Goal: Task Accomplishment & Management: Manage account settings

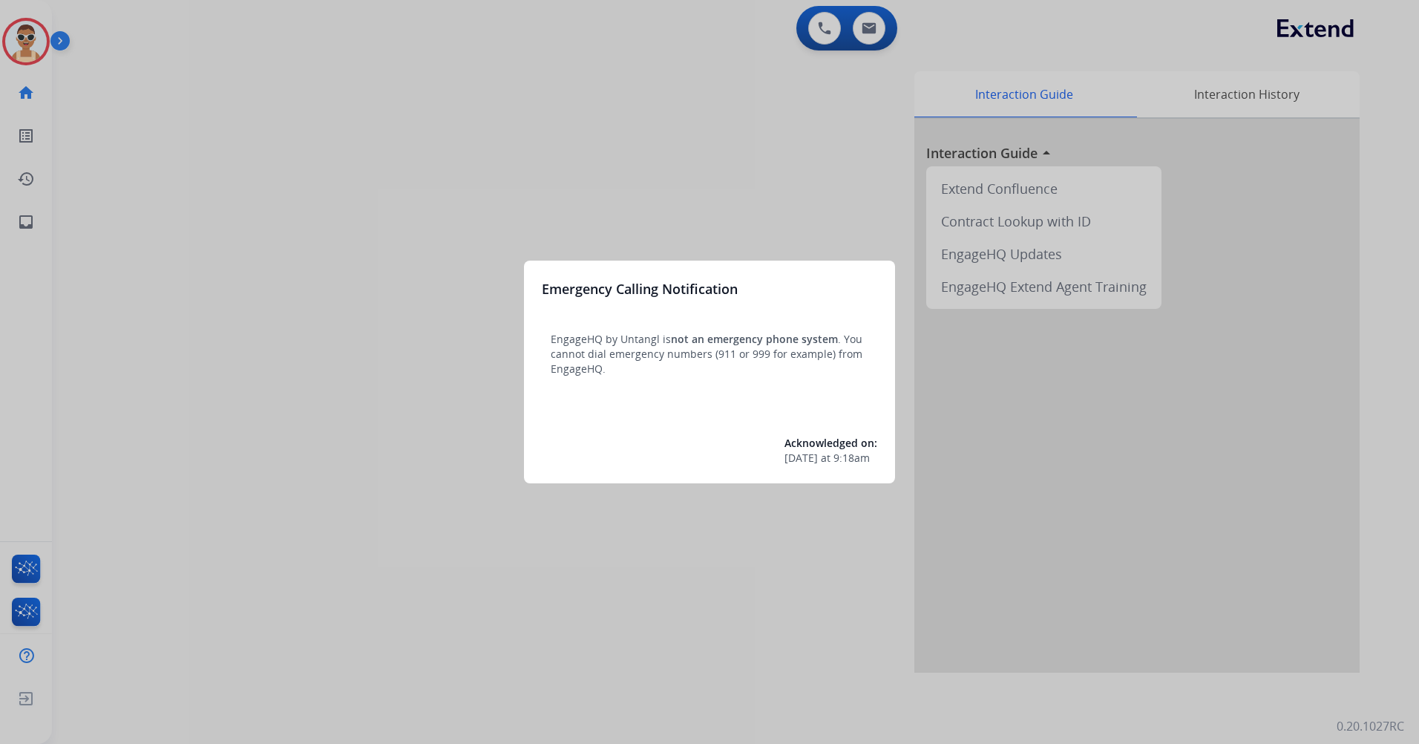
click at [283, 292] on div at bounding box center [709, 372] width 1419 height 744
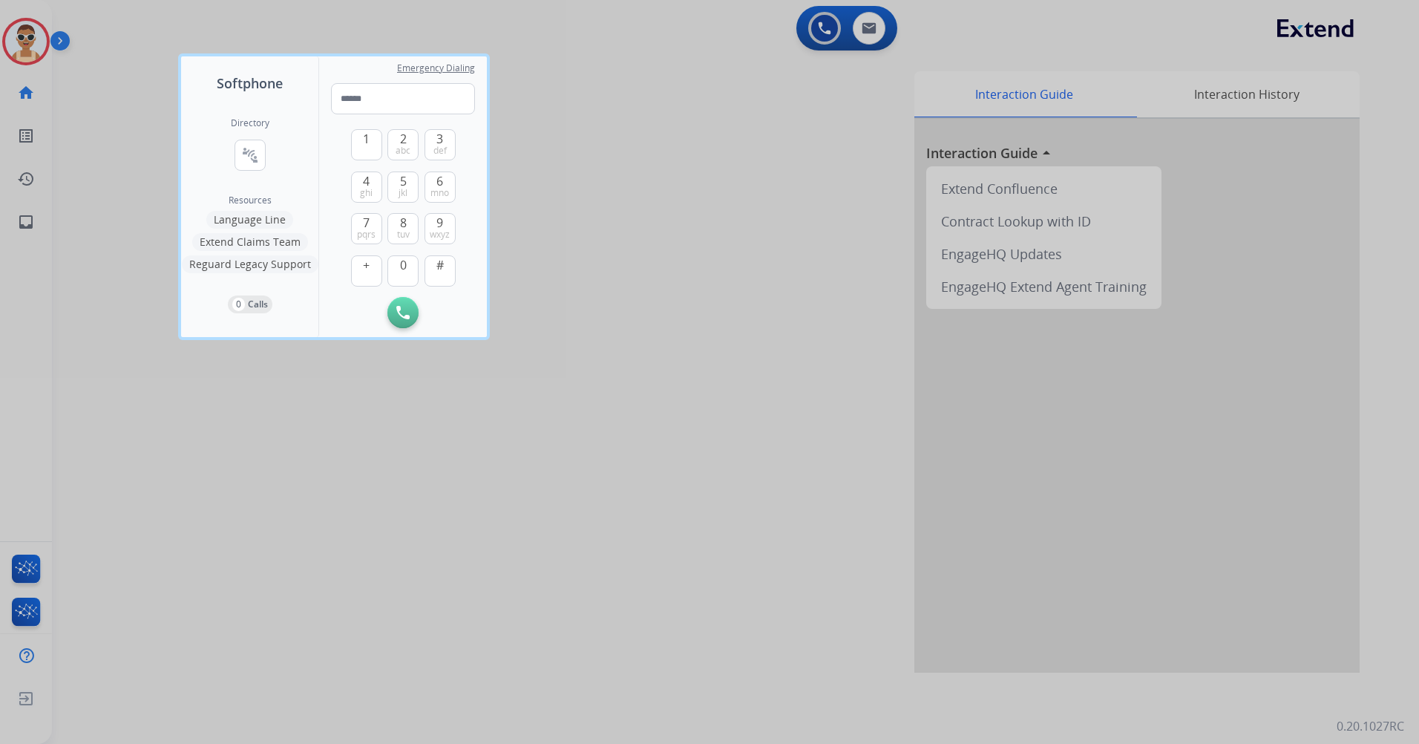
click at [603, 485] on div at bounding box center [709, 372] width 1419 height 744
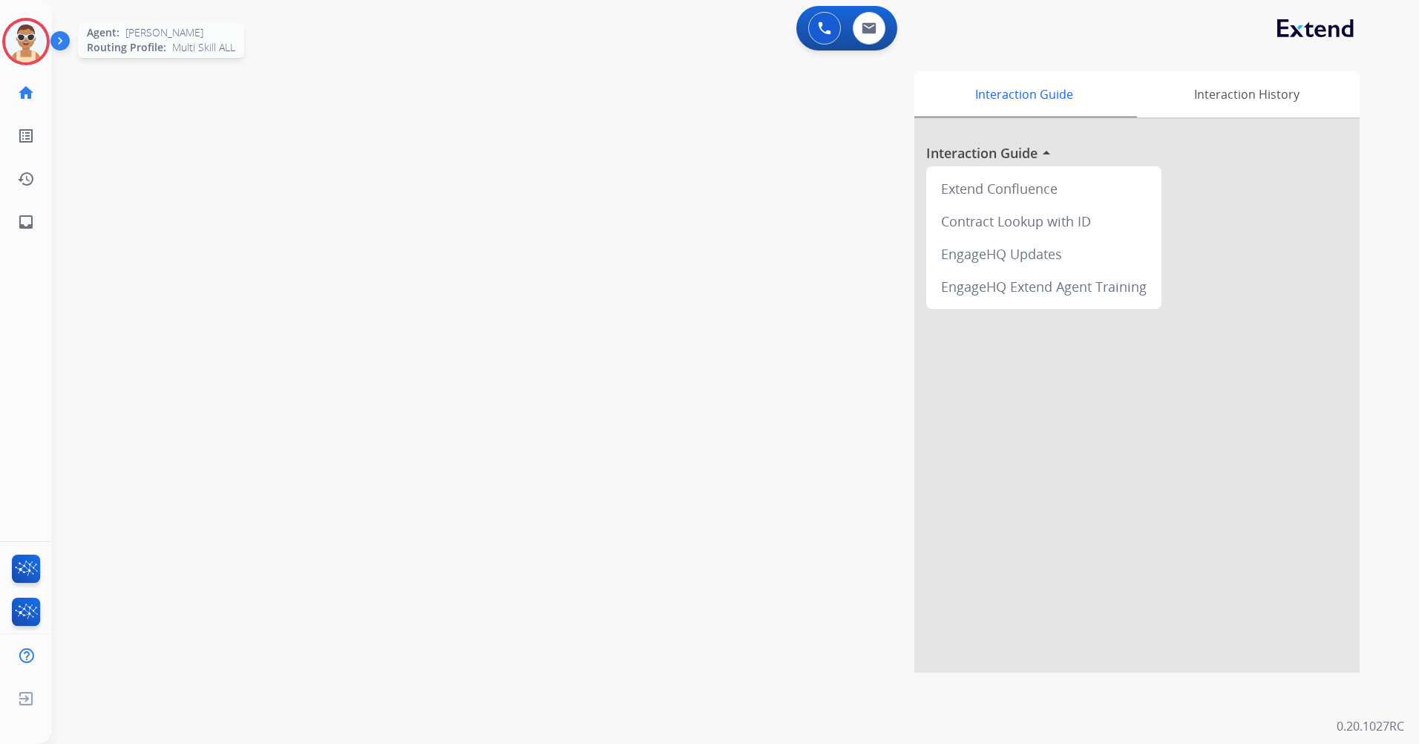
click at [30, 28] on img at bounding box center [26, 42] width 42 height 42
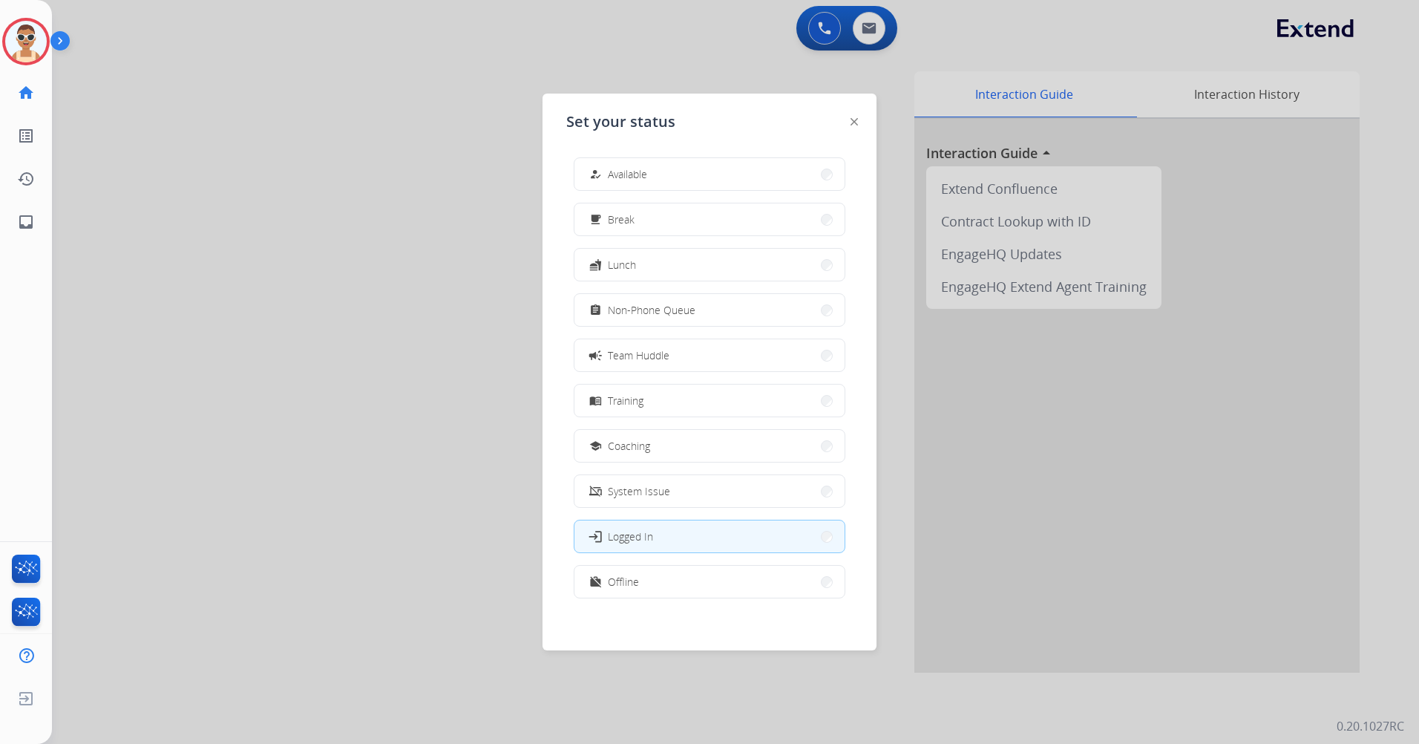
scroll to position [4, 0]
click at [660, 580] on button "work_off Offline" at bounding box center [709, 577] width 270 height 32
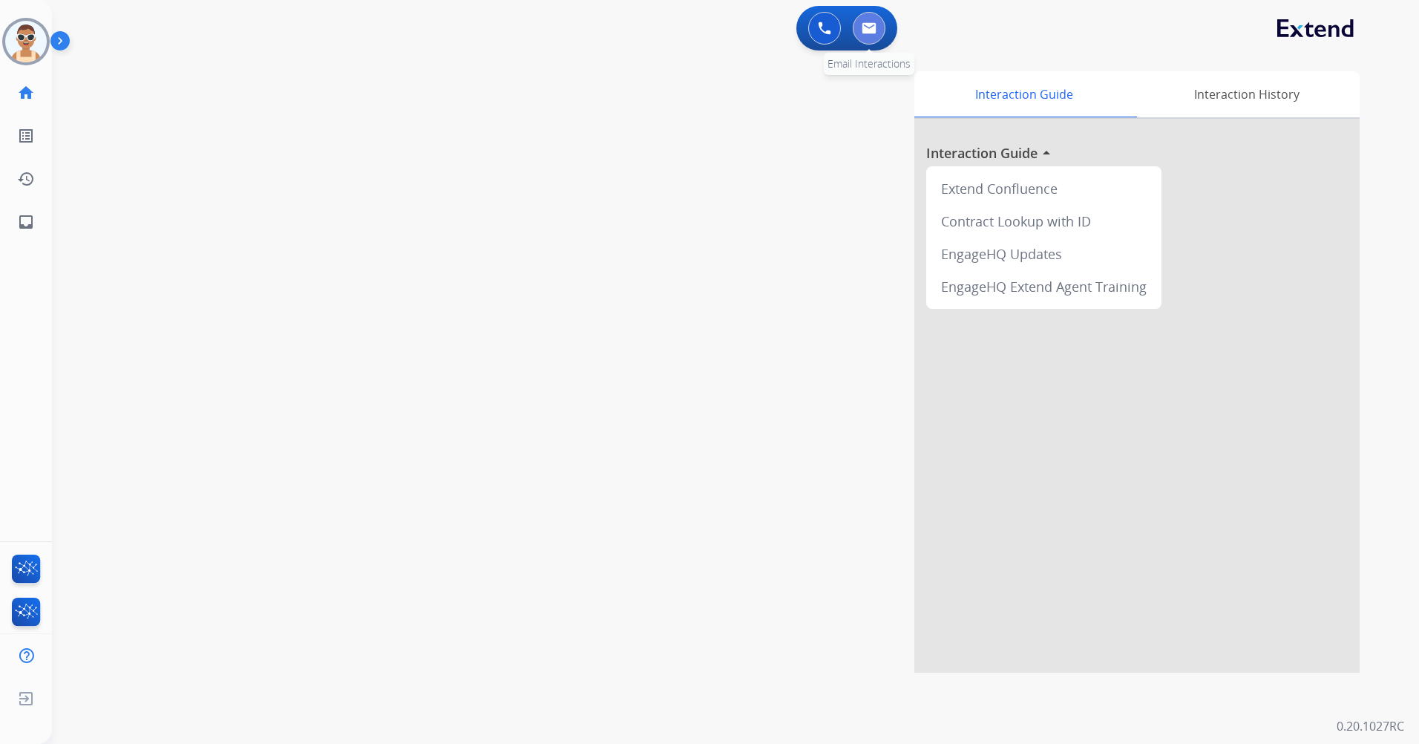
click at [873, 18] on button at bounding box center [869, 28] width 33 height 33
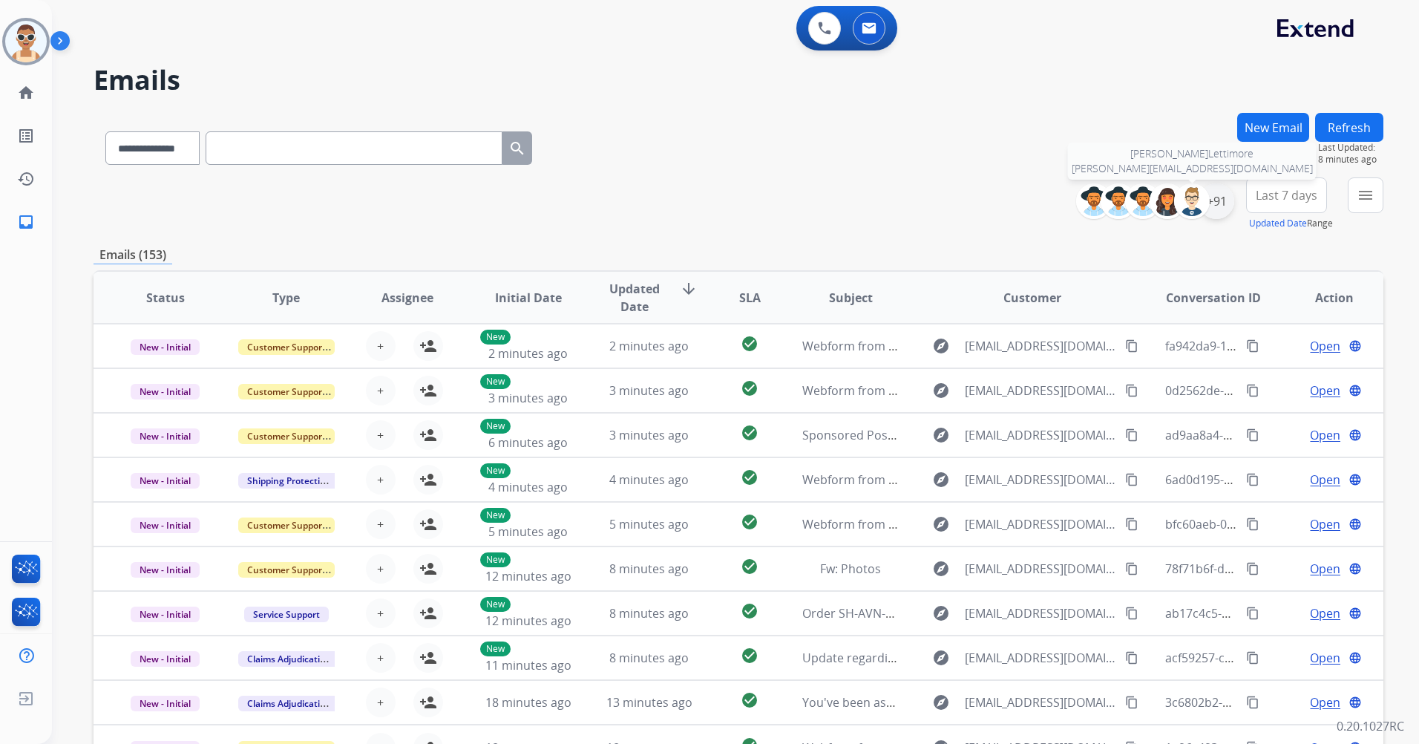
click at [1209, 200] on div "+91" at bounding box center [1217, 201] width 36 height 36
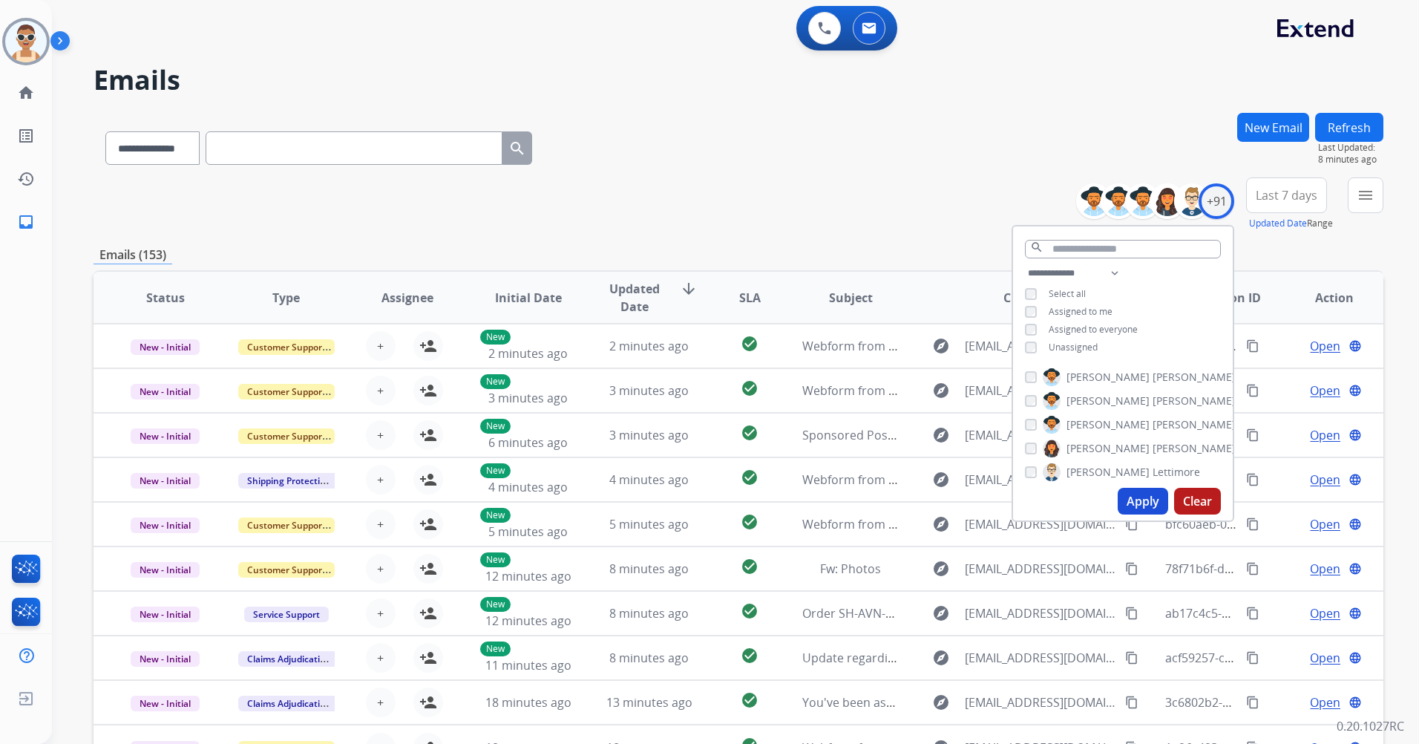
click at [1095, 311] on span "Assigned to me" at bounding box center [1081, 311] width 64 height 13
click at [1147, 493] on button "Apply" at bounding box center [1143, 501] width 50 height 27
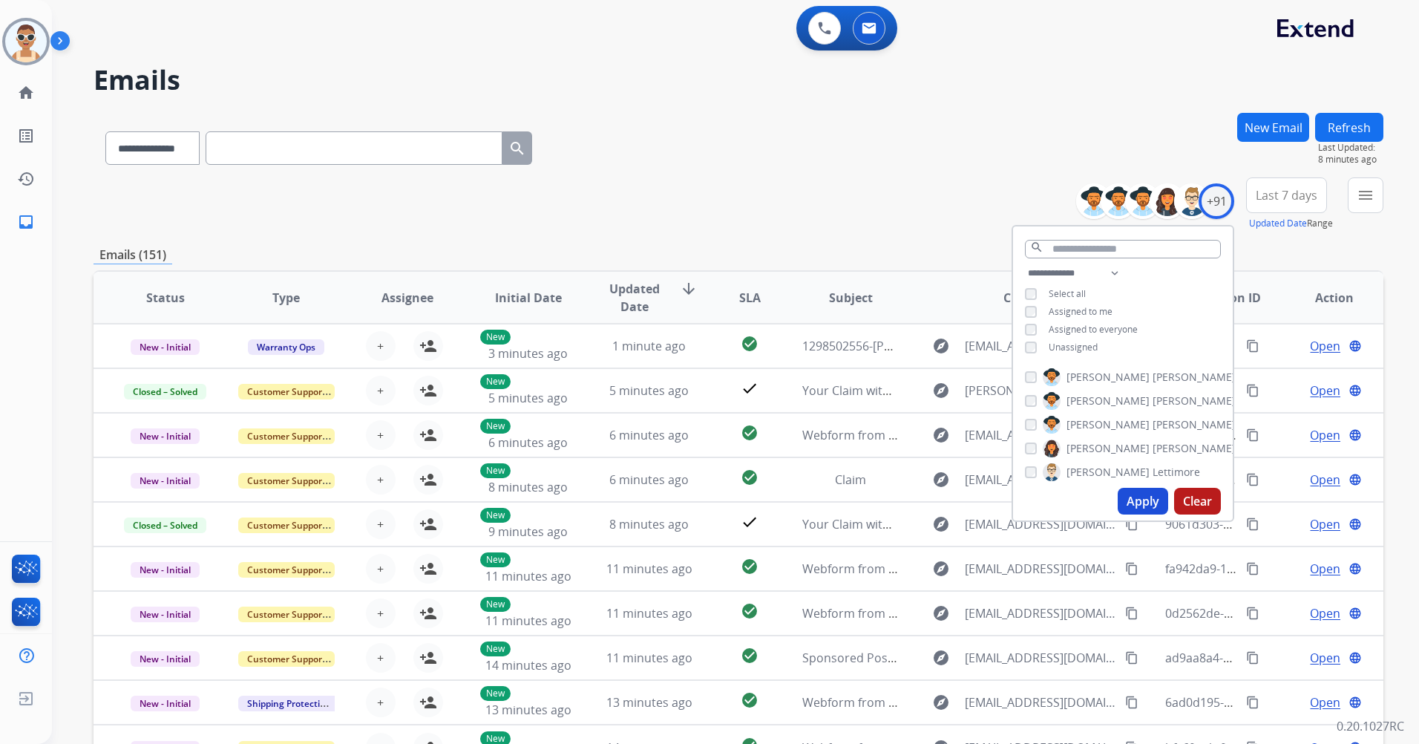
click at [1299, 210] on button "Last 7 days" at bounding box center [1286, 195] width 81 height 36
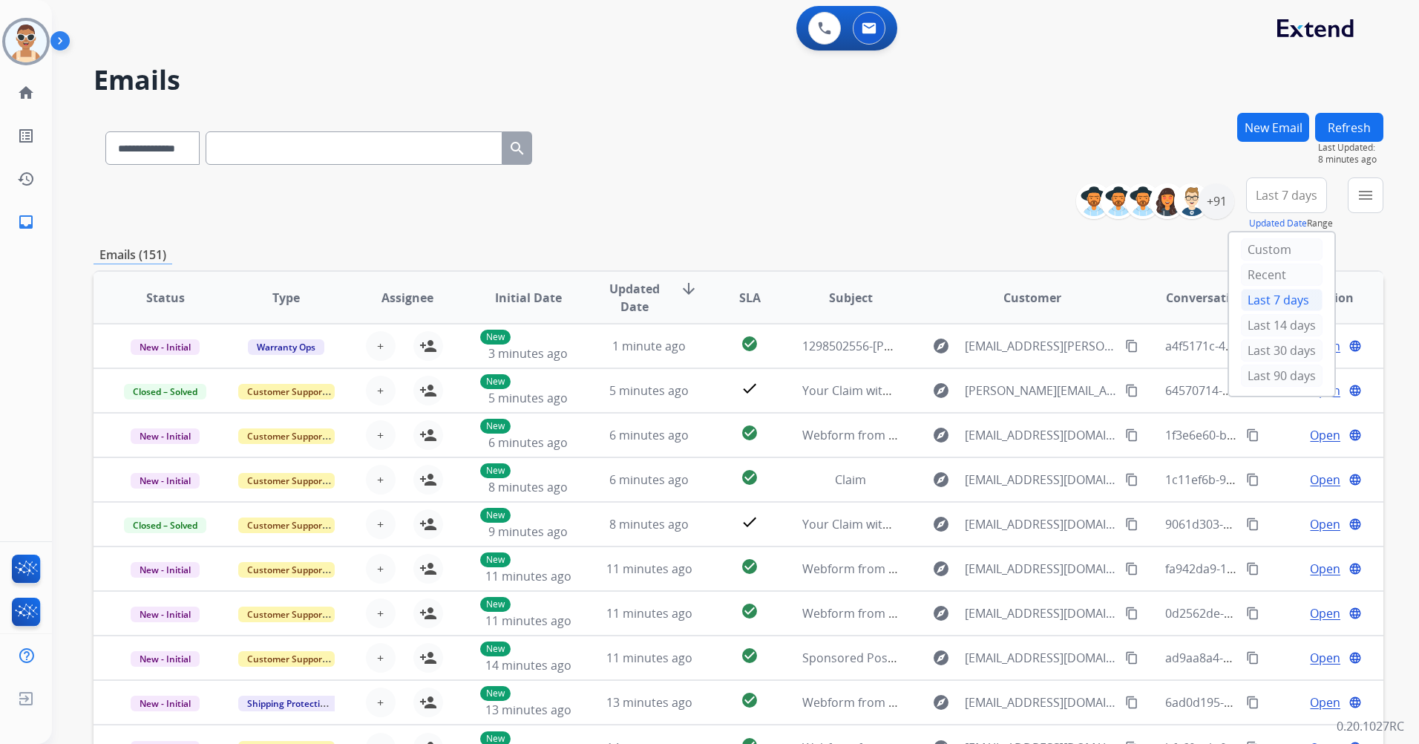
click at [1267, 378] on div "Last 90 days" at bounding box center [1282, 375] width 82 height 22
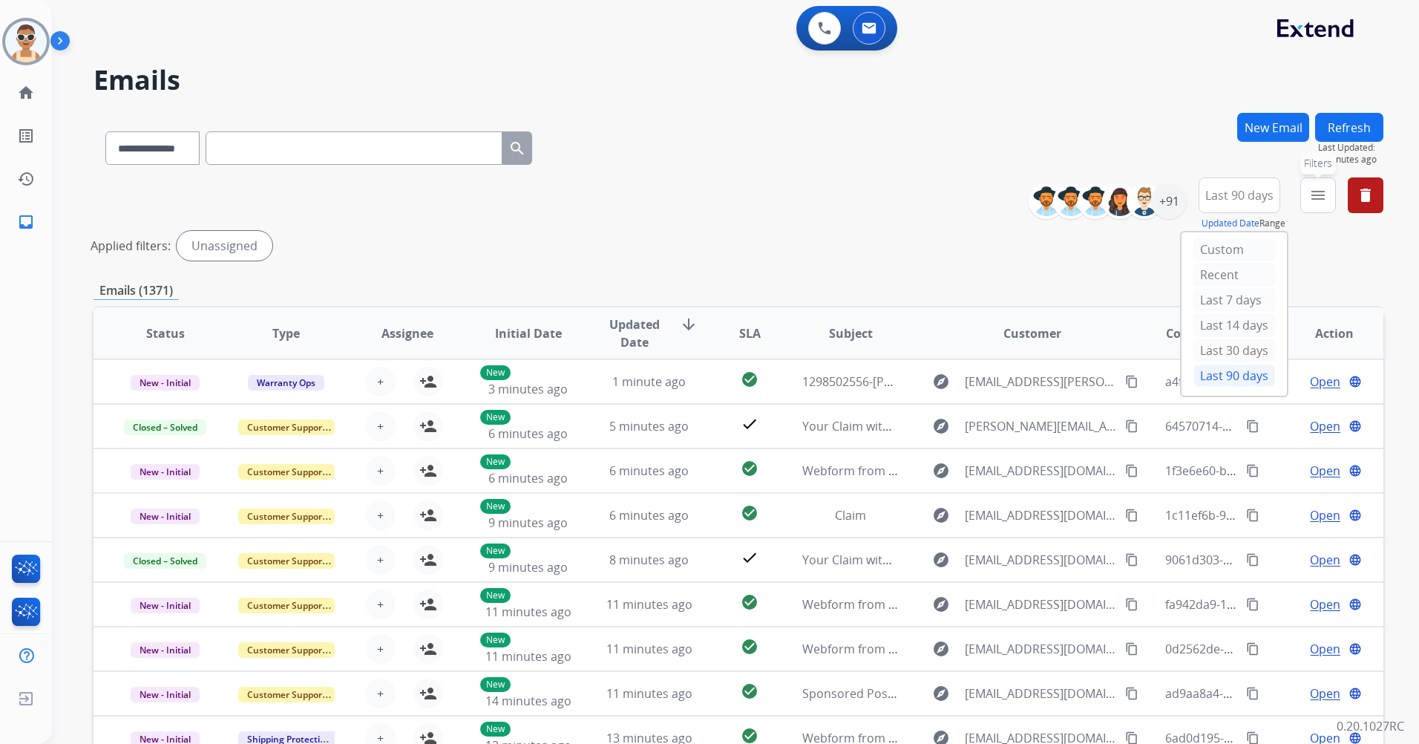
click at [1316, 193] on mat-icon "menu" at bounding box center [1318, 195] width 18 height 18
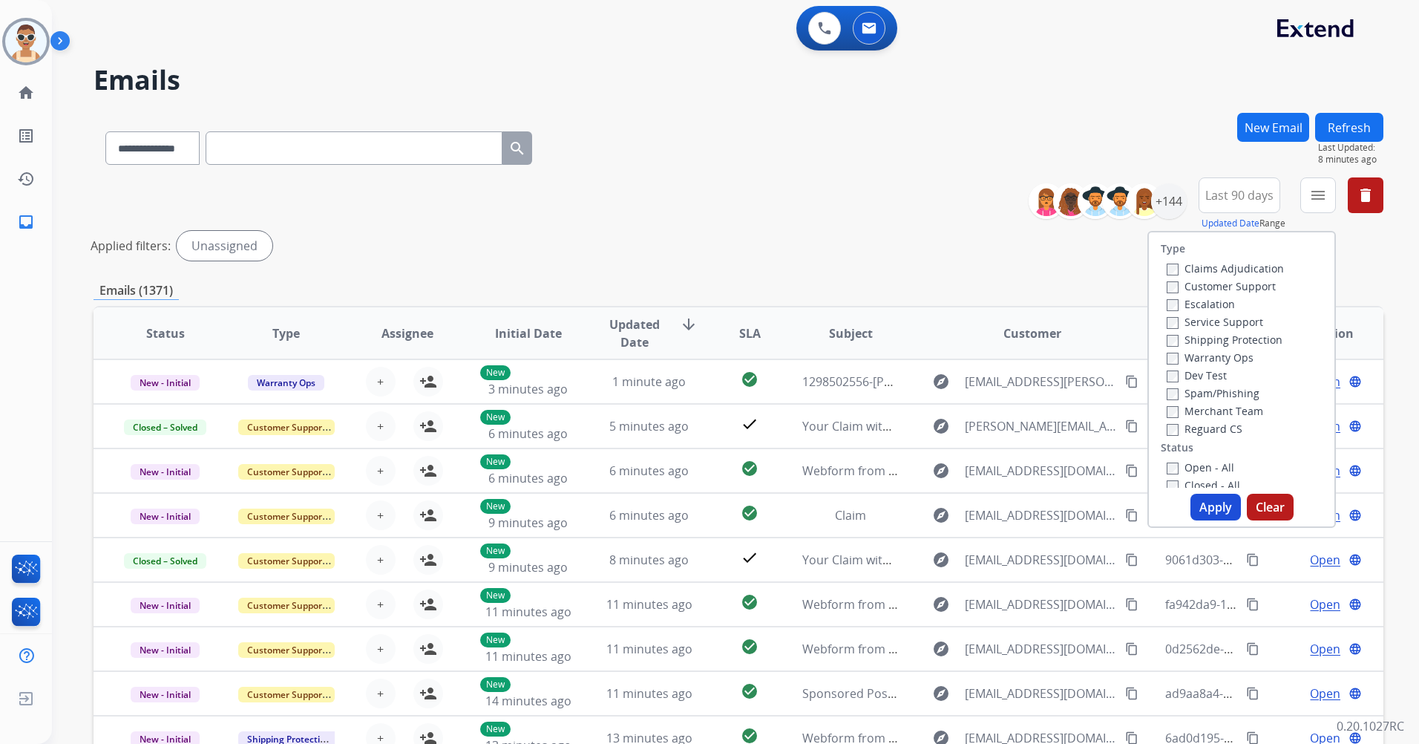
click at [1222, 288] on label "Customer Support" at bounding box center [1221, 286] width 109 height 14
drag, startPoint x: 1240, startPoint y: 338, endPoint x: 1250, endPoint y: 410, distance: 71.9
click at [1241, 339] on label "Shipping Protection" at bounding box center [1225, 339] width 116 height 14
click at [1230, 425] on label "Reguard CS" at bounding box center [1205, 429] width 76 height 14
drag, startPoint x: 1230, startPoint y: 425, endPoint x: 1191, endPoint y: 428, distance: 38.7
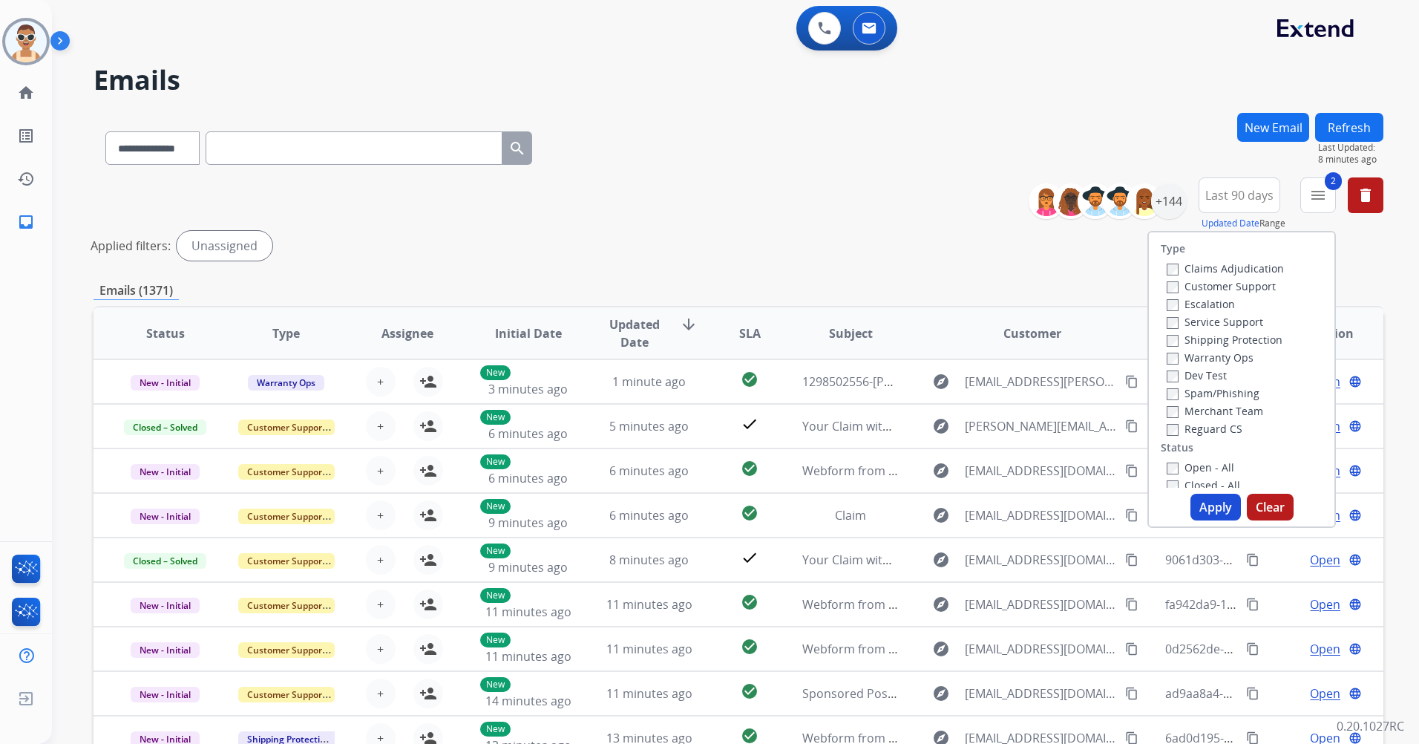
click at [1192, 428] on label "Reguard CS" at bounding box center [1205, 429] width 76 height 14
click at [1197, 355] on label "New - Initial" at bounding box center [1206, 354] width 78 height 14
drag, startPoint x: 1200, startPoint y: 499, endPoint x: 1145, endPoint y: 464, distance: 65.5
click at [1197, 499] on button "Apply" at bounding box center [1215, 507] width 50 height 27
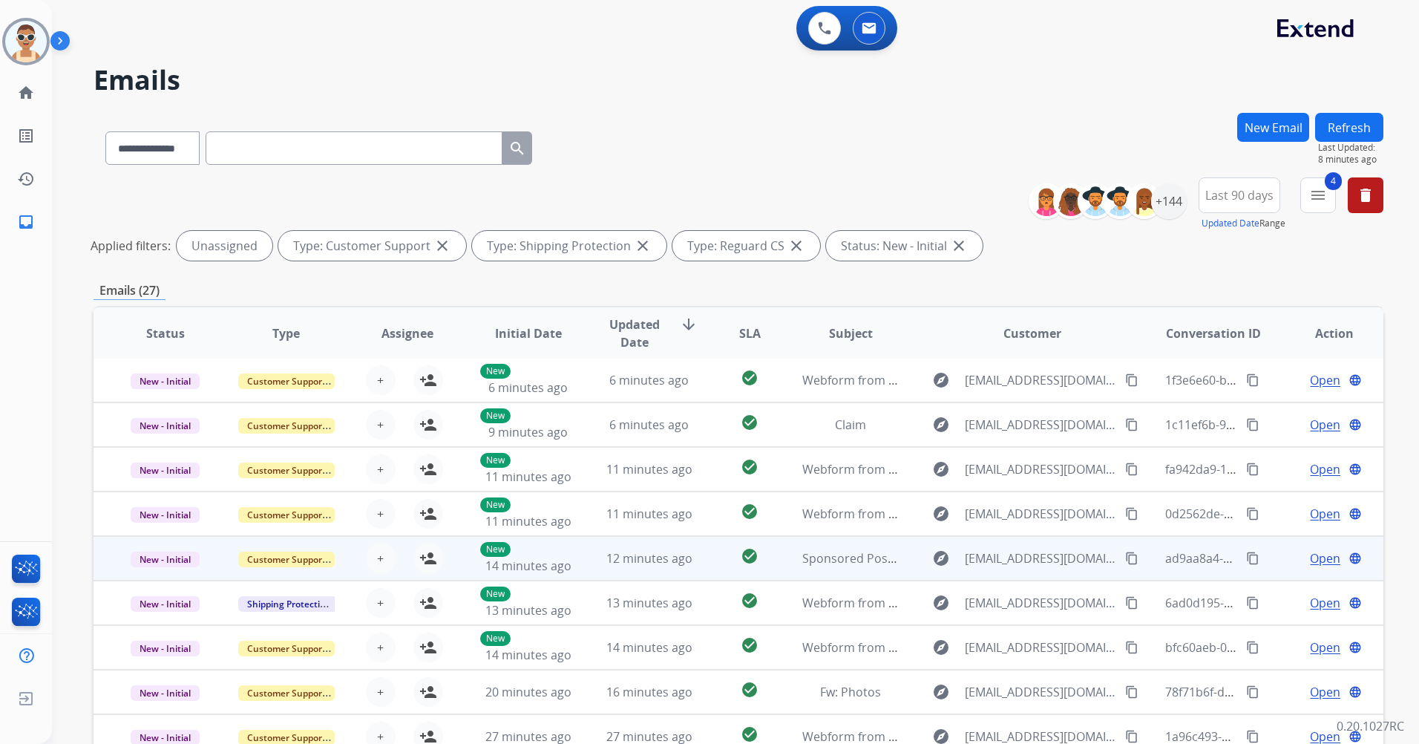
scroll to position [137, 0]
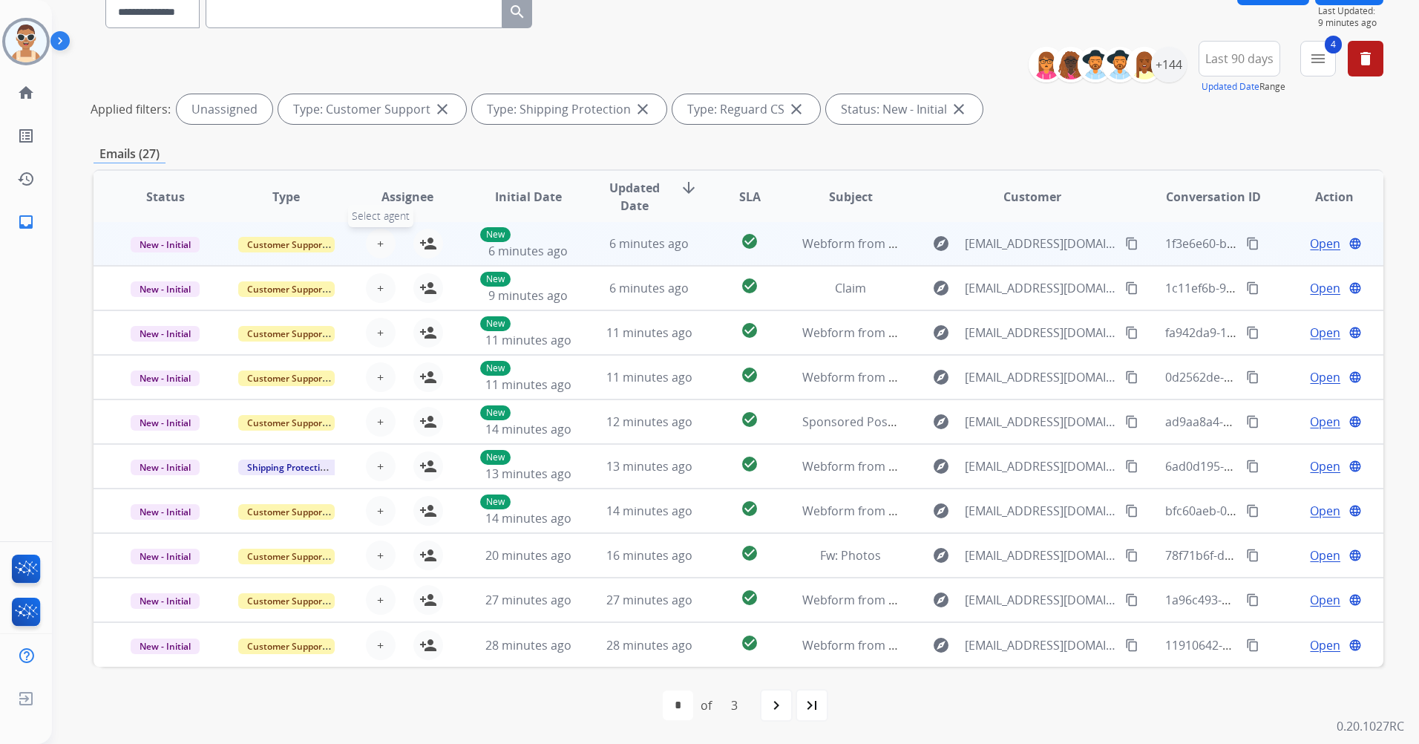
click at [380, 238] on span "+" at bounding box center [380, 244] width 7 height 18
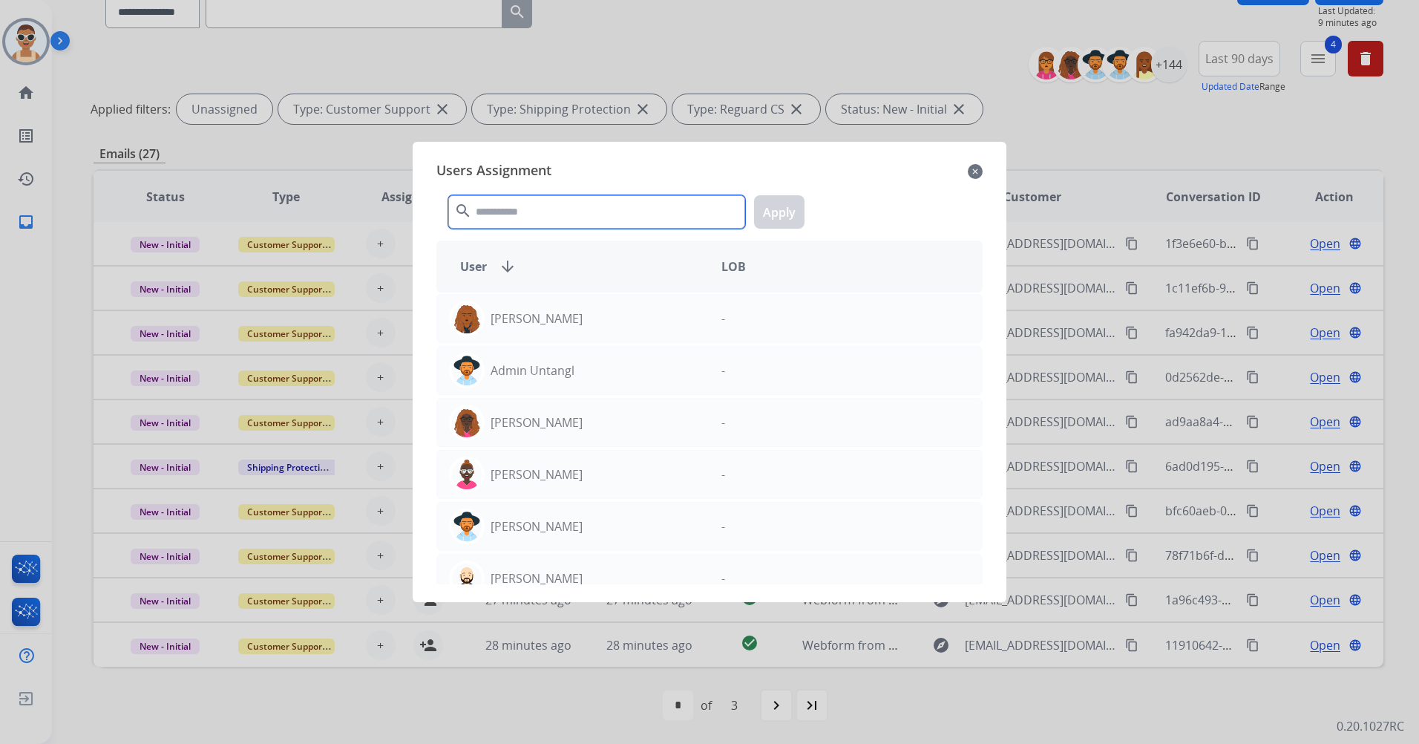
click at [662, 215] on input "text" at bounding box center [596, 211] width 297 height 33
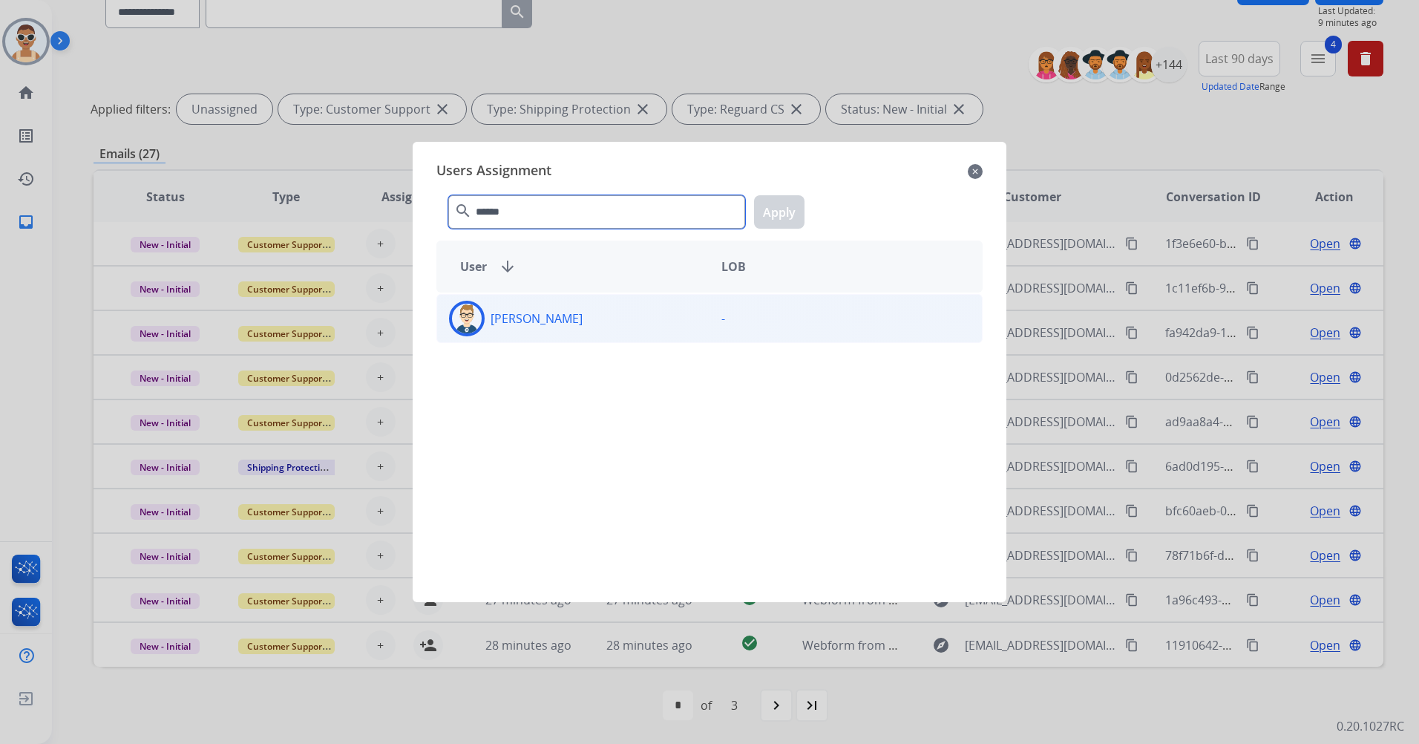
type input "******"
drag, startPoint x: 637, startPoint y: 331, endPoint x: 647, endPoint y: 319, distance: 15.8
click at [636, 331] on div "[PERSON_NAME]" at bounding box center [573, 319] width 272 height 36
click at [769, 219] on button "Apply" at bounding box center [779, 211] width 50 height 33
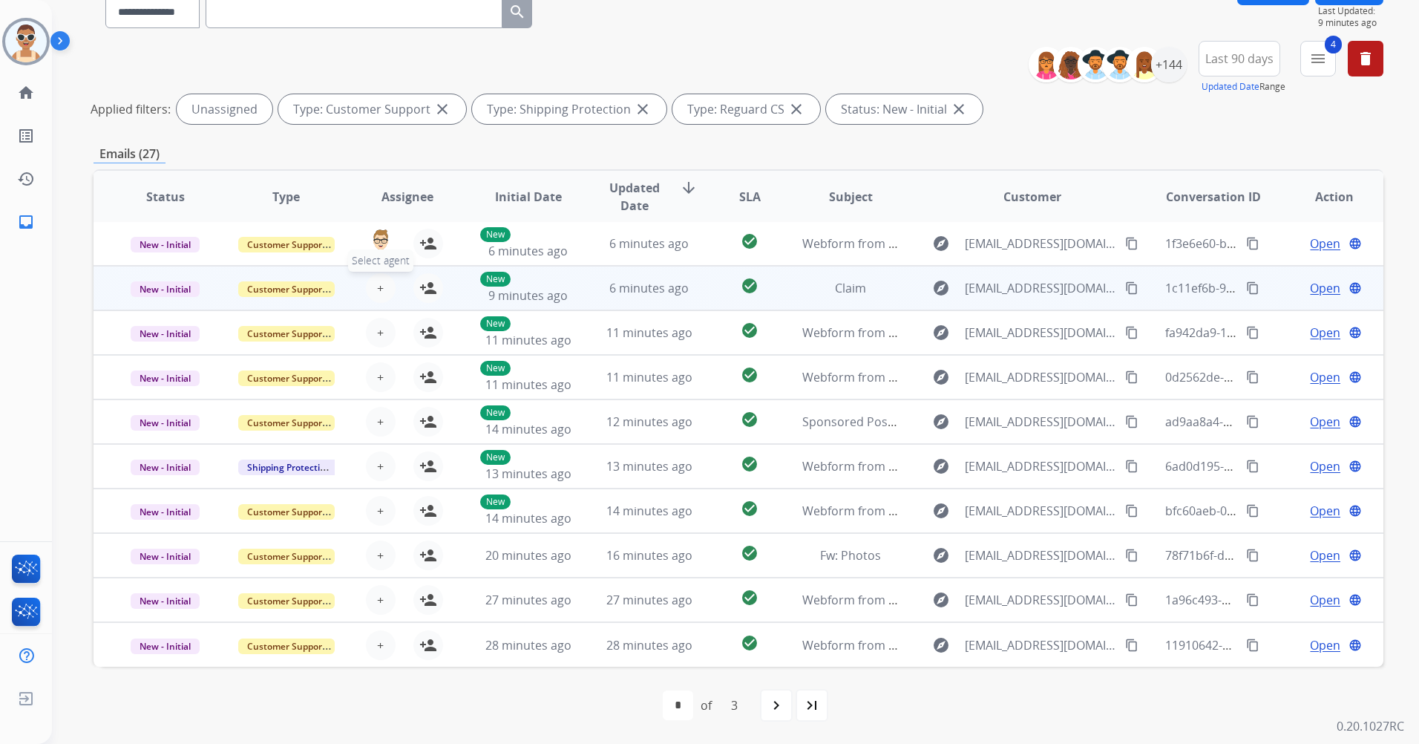
click at [377, 281] on span "+" at bounding box center [380, 288] width 7 height 18
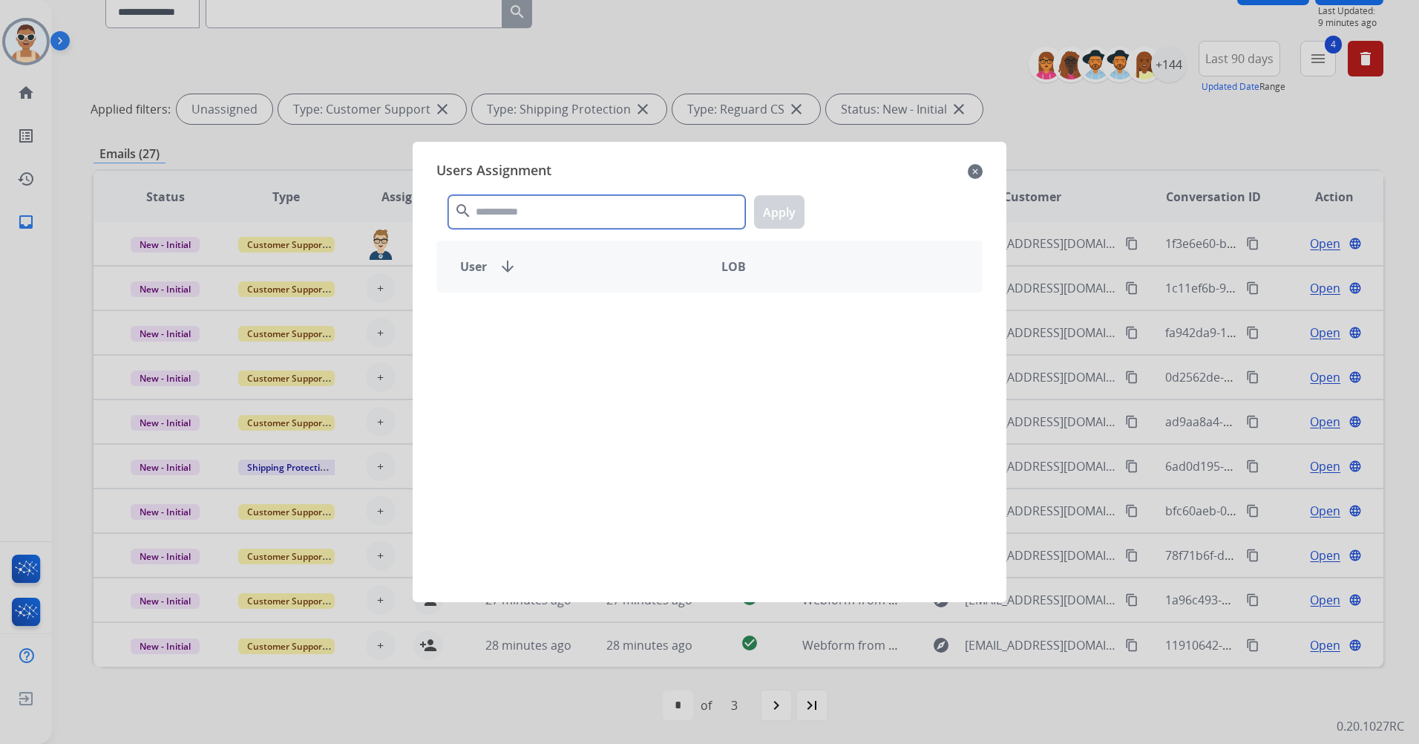
click at [543, 221] on input "text" at bounding box center [596, 211] width 297 height 33
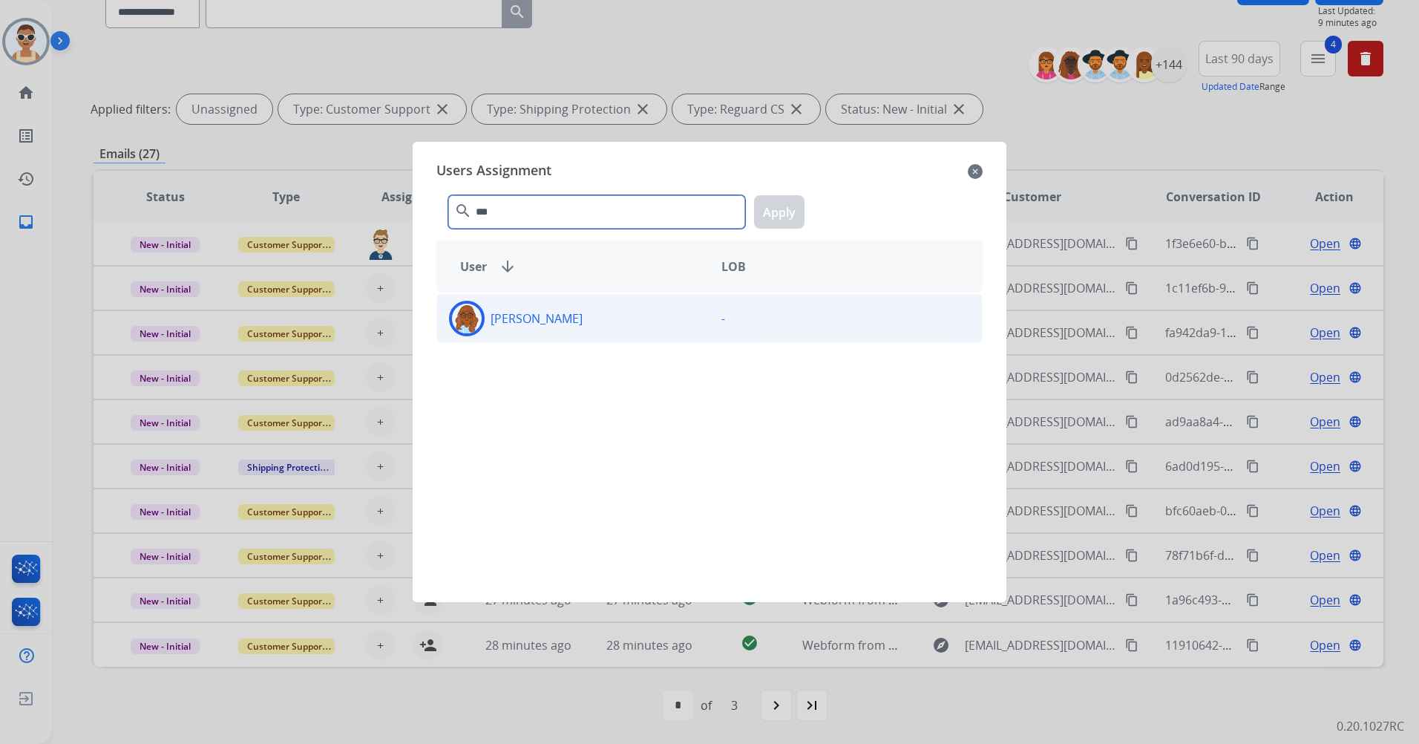
type input "***"
click at [583, 310] on div "[PERSON_NAME]" at bounding box center [573, 319] width 272 height 36
click at [786, 222] on button "Apply" at bounding box center [779, 211] width 50 height 33
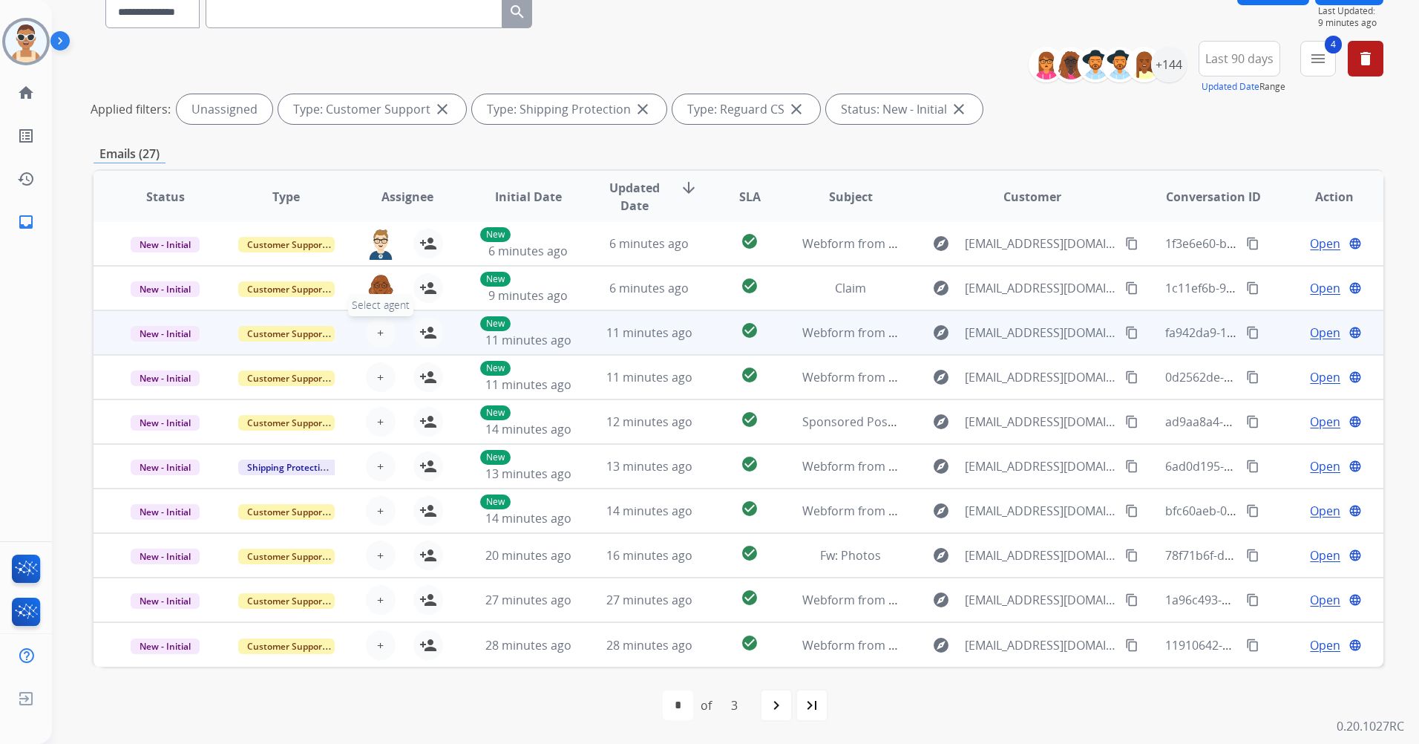
click at [380, 332] on button "+ Select agent" at bounding box center [381, 333] width 30 height 30
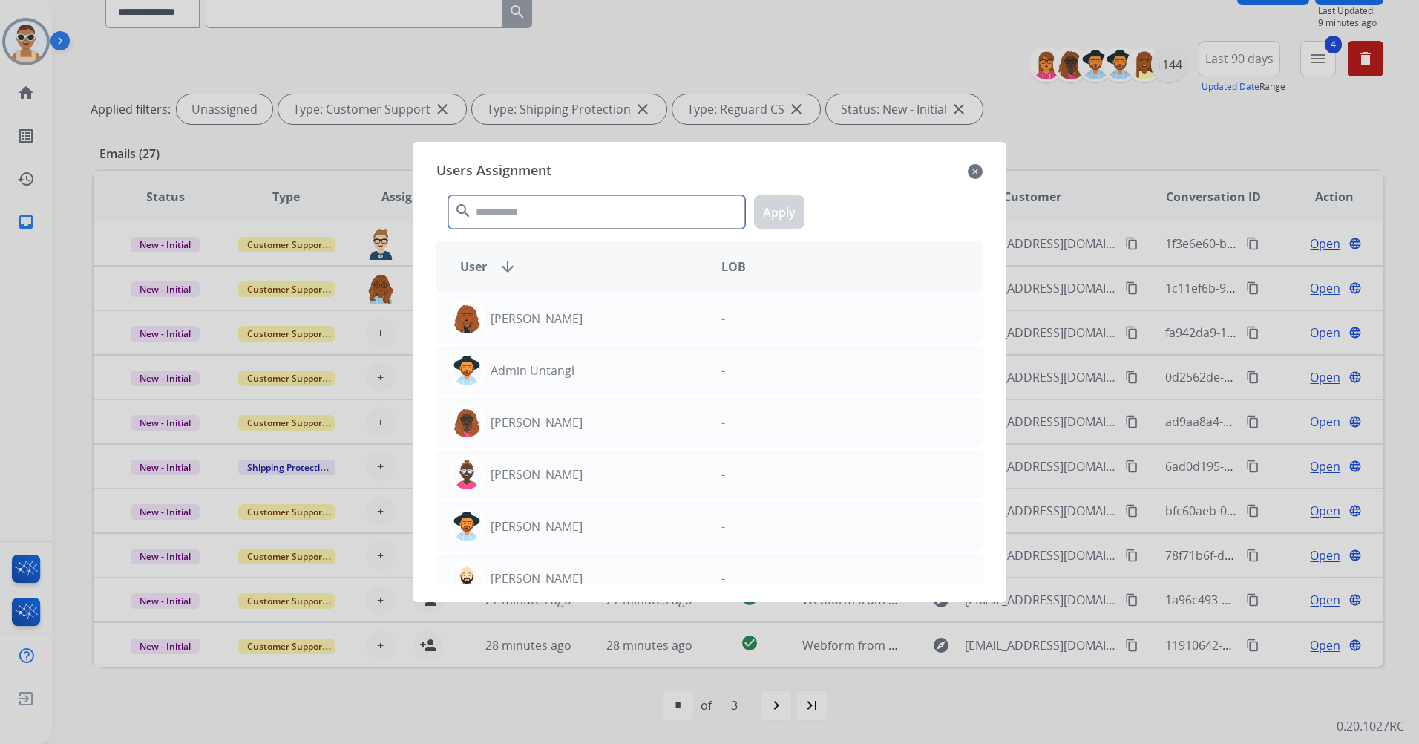
click at [525, 219] on input "text" at bounding box center [596, 211] width 297 height 33
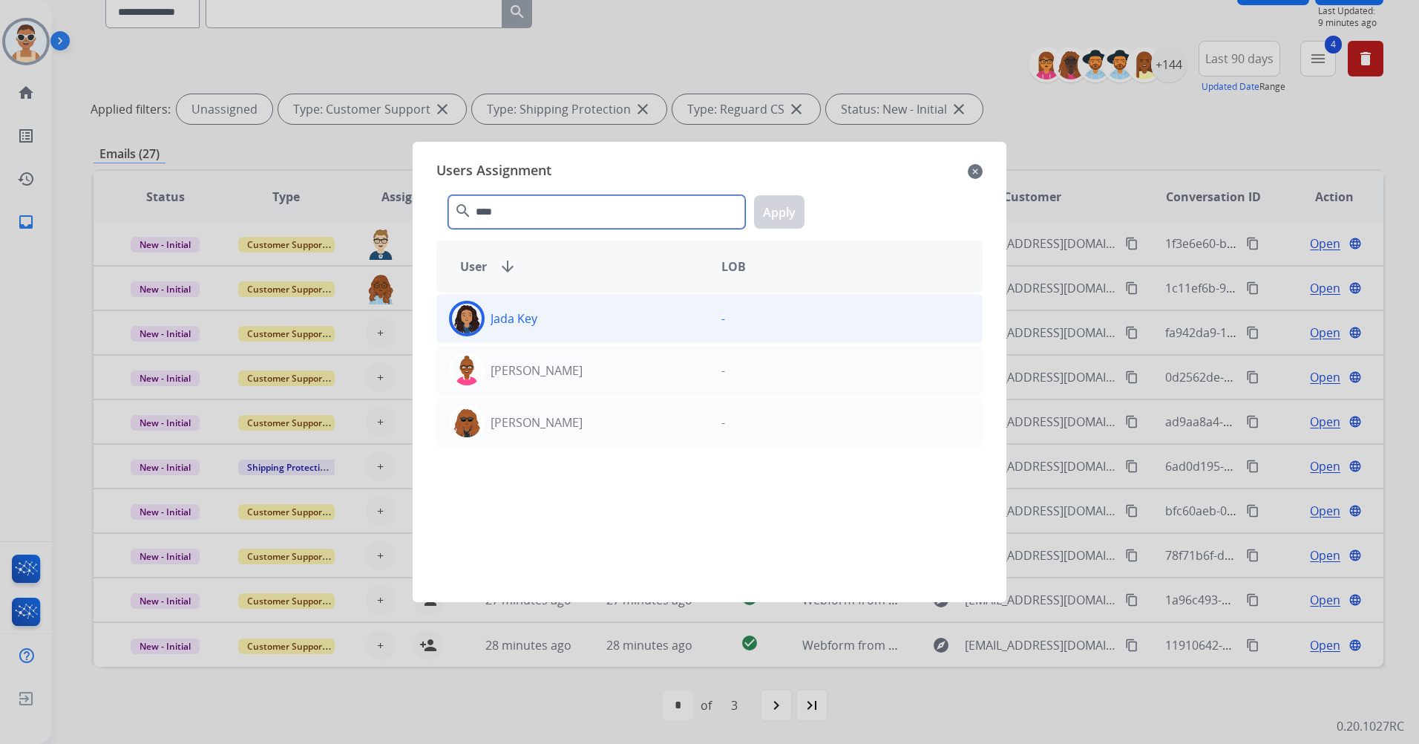
type input "****"
click at [562, 300] on div "[PERSON_NAME] -" at bounding box center [709, 318] width 546 height 49
click at [785, 211] on button "Apply" at bounding box center [779, 211] width 50 height 33
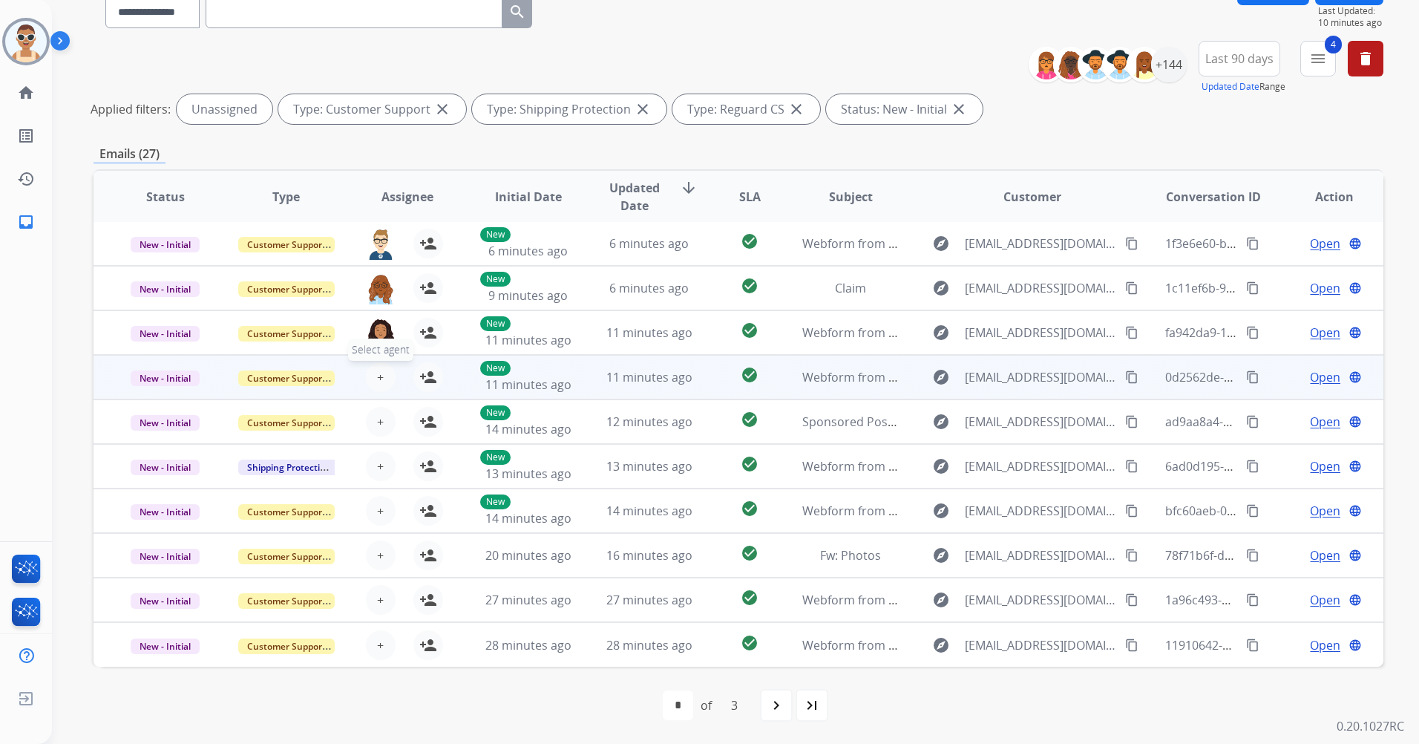
click at [382, 372] on button "+ Select agent" at bounding box center [381, 377] width 30 height 30
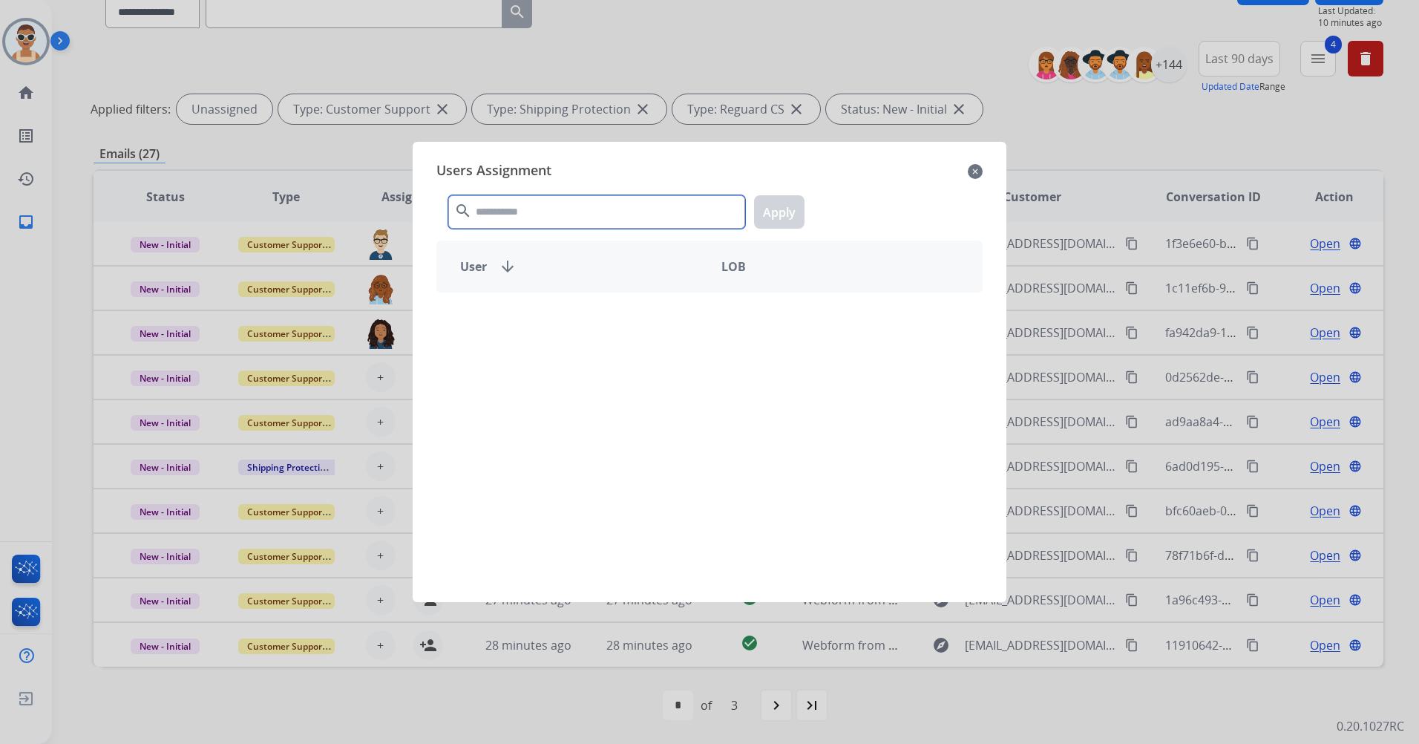
click at [548, 208] on input "text" at bounding box center [596, 211] width 297 height 33
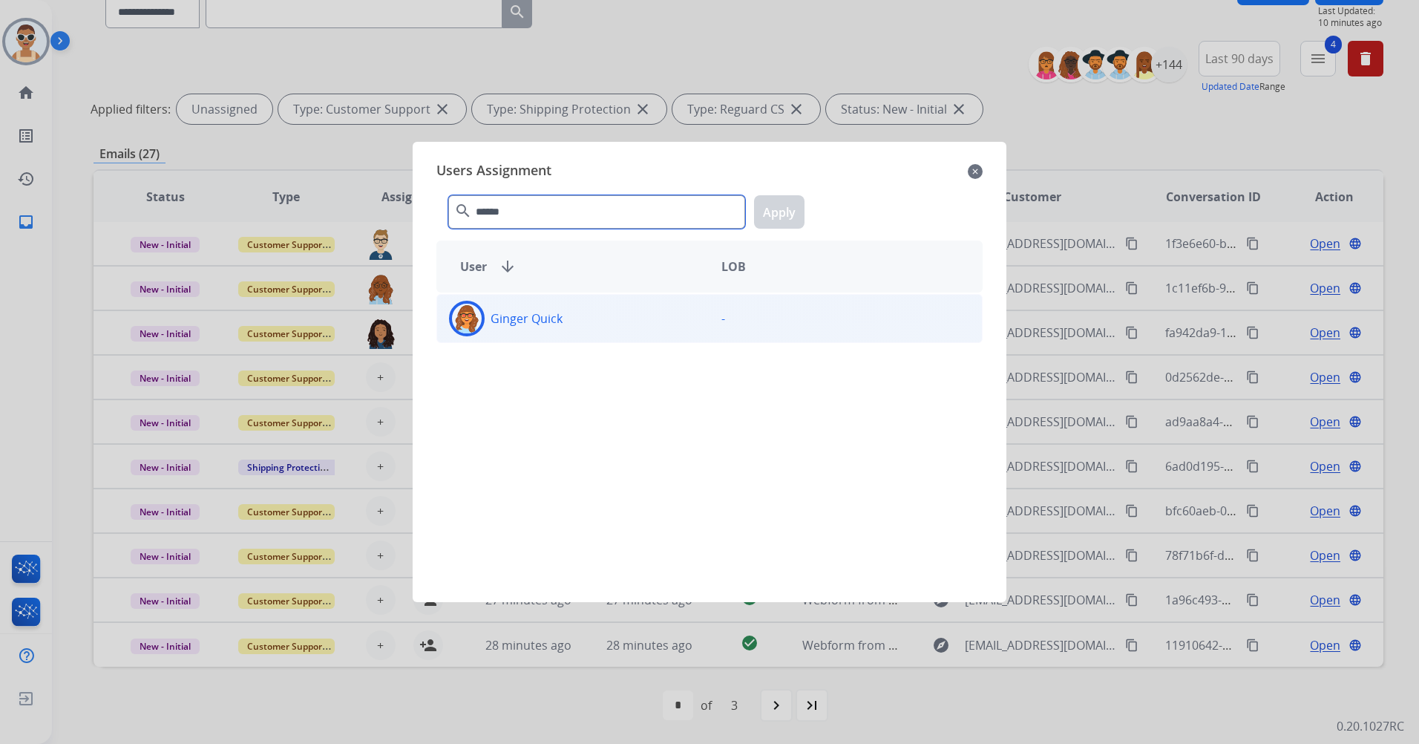
type input "******"
click at [568, 336] on div "Ginger Quick -" at bounding box center [709, 318] width 546 height 49
click at [768, 209] on button "Apply" at bounding box center [779, 211] width 50 height 33
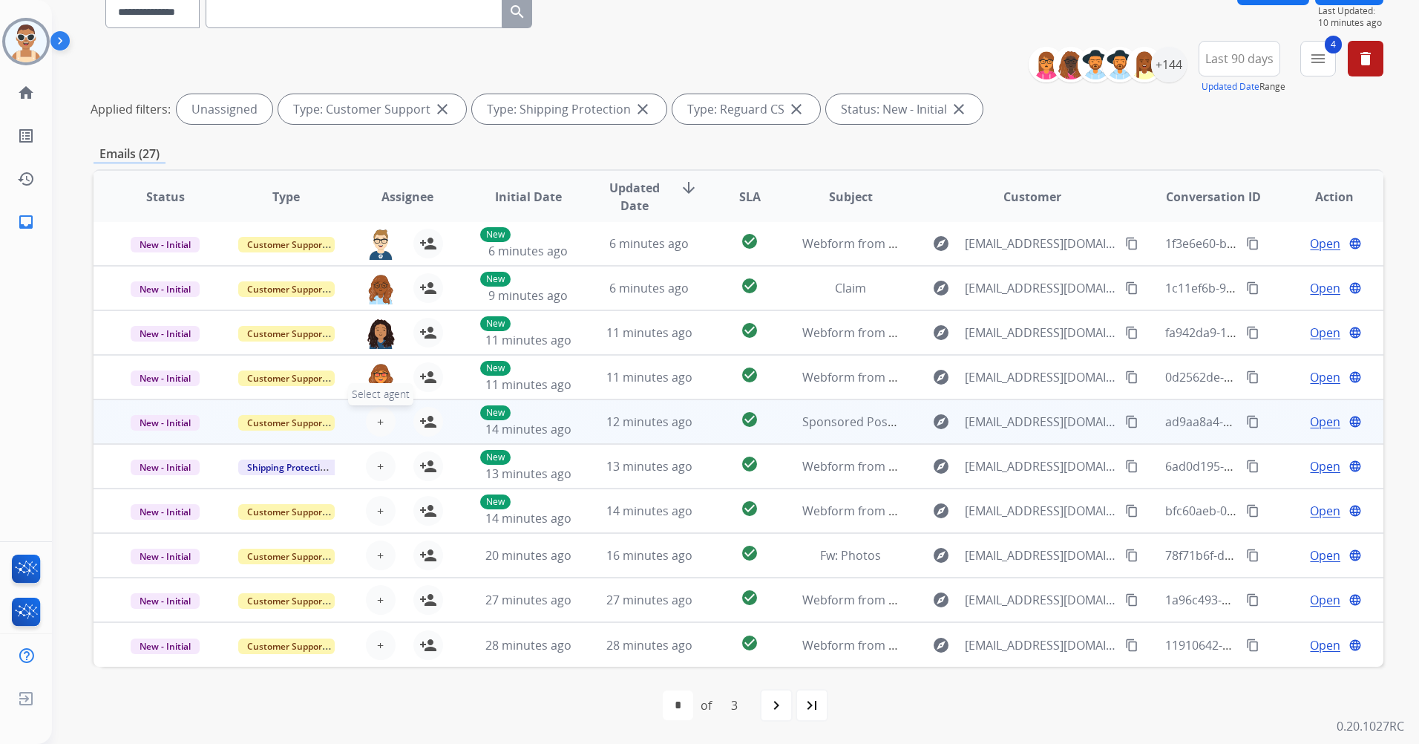
click at [378, 421] on span "+" at bounding box center [380, 422] width 7 height 18
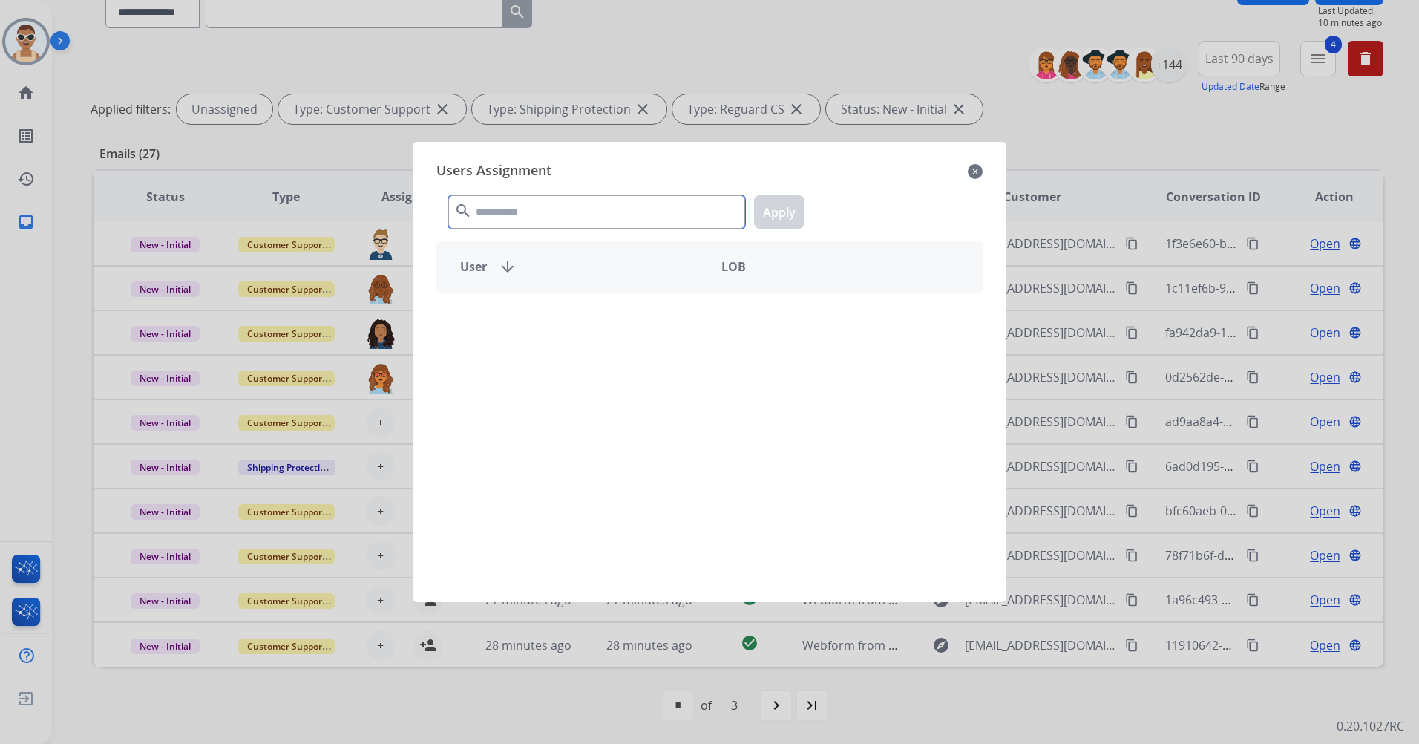
click at [514, 209] on input "text" at bounding box center [596, 211] width 297 height 33
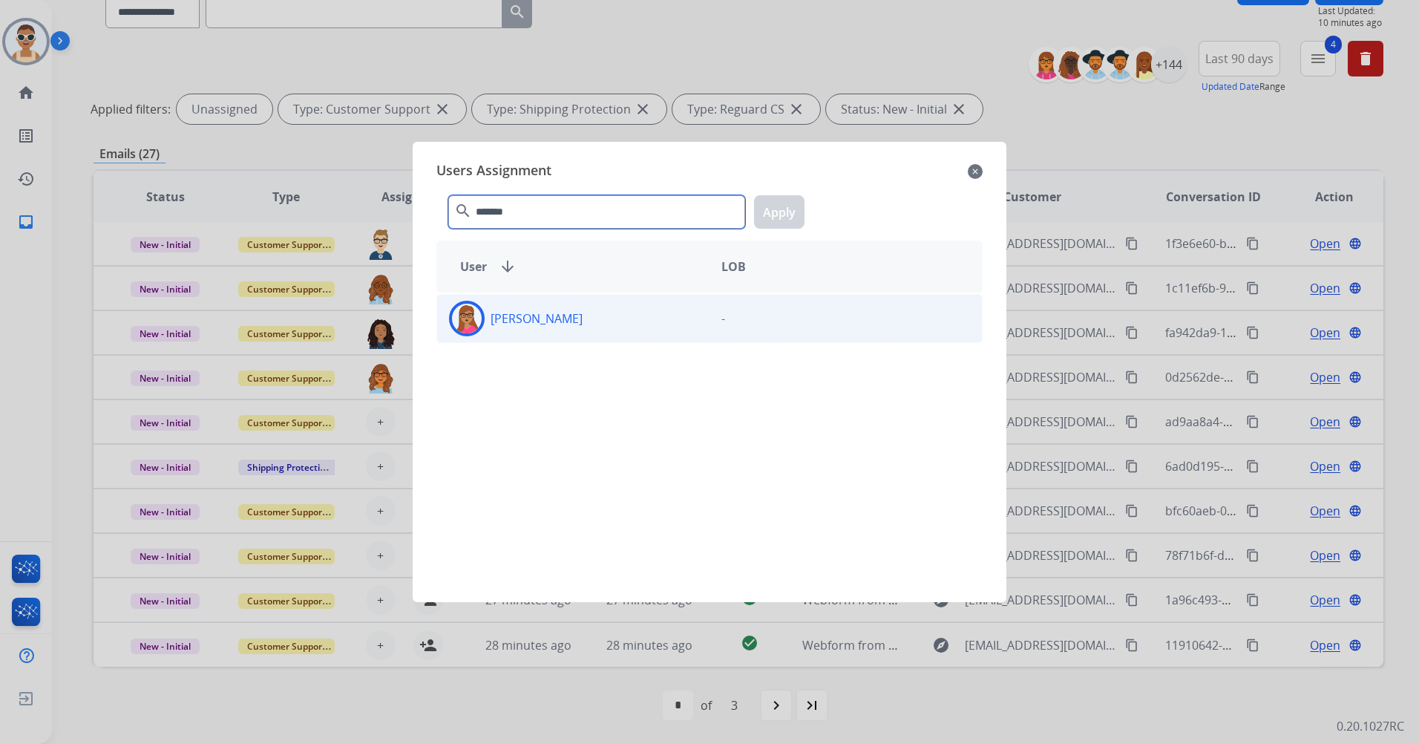
type input "*******"
click at [575, 332] on div "[PERSON_NAME]" at bounding box center [573, 319] width 272 height 36
click at [790, 211] on button "Apply" at bounding box center [779, 211] width 50 height 33
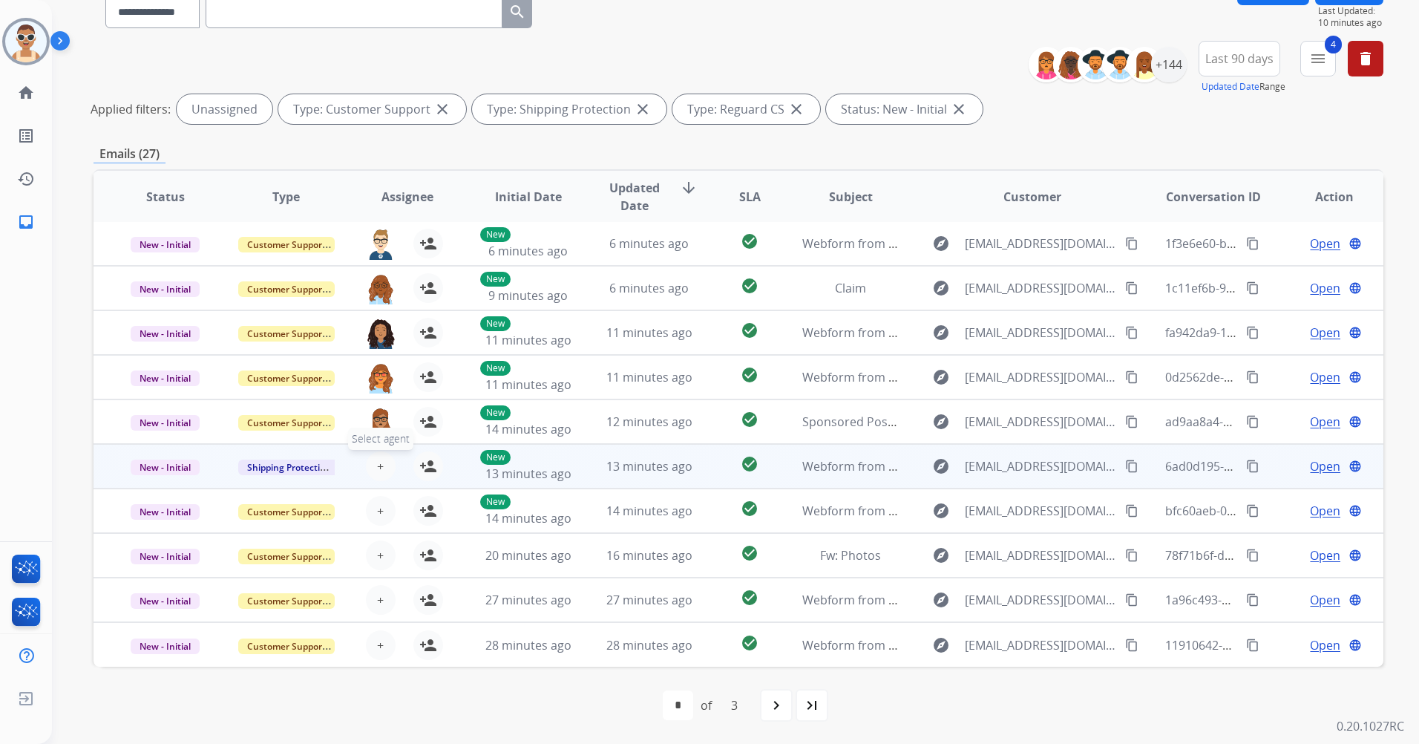
click at [377, 470] on span "+" at bounding box center [380, 466] width 7 height 18
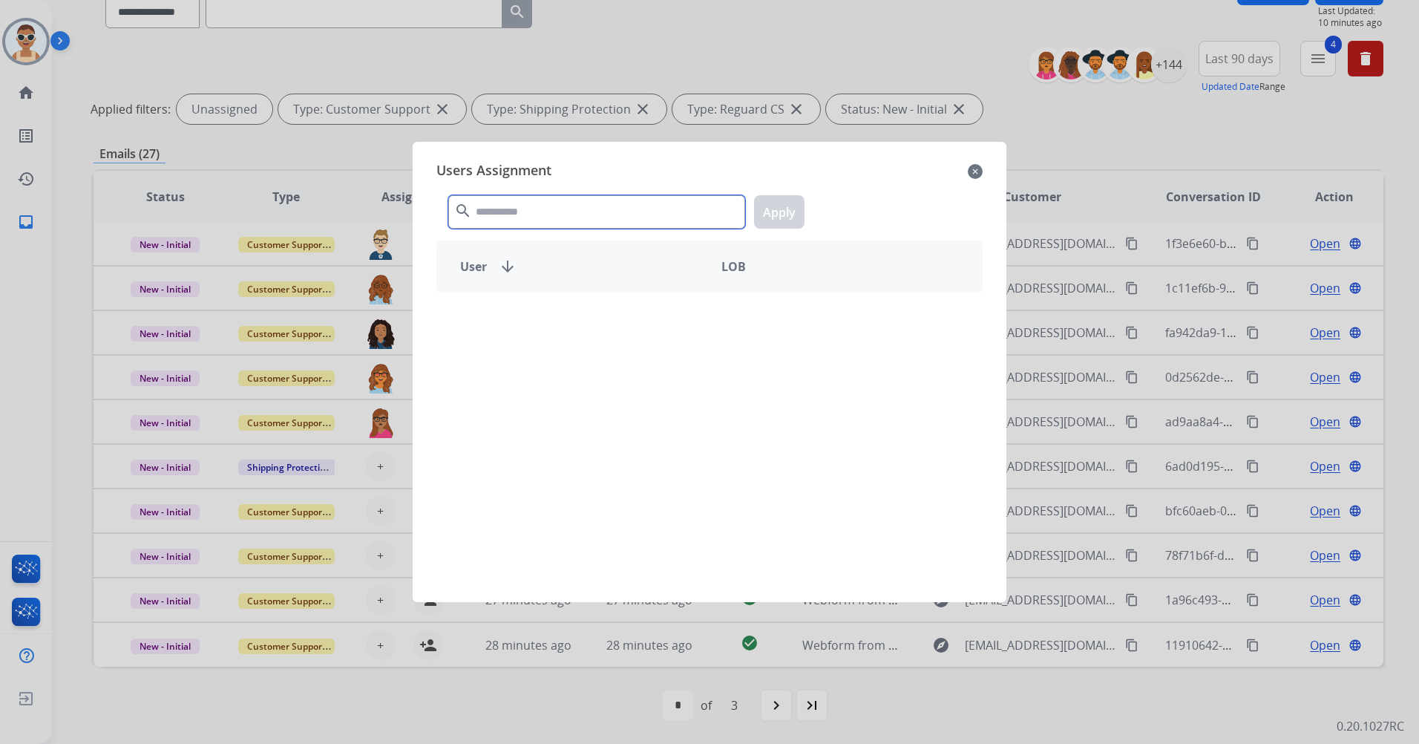
click at [518, 206] on input "text" at bounding box center [596, 211] width 297 height 33
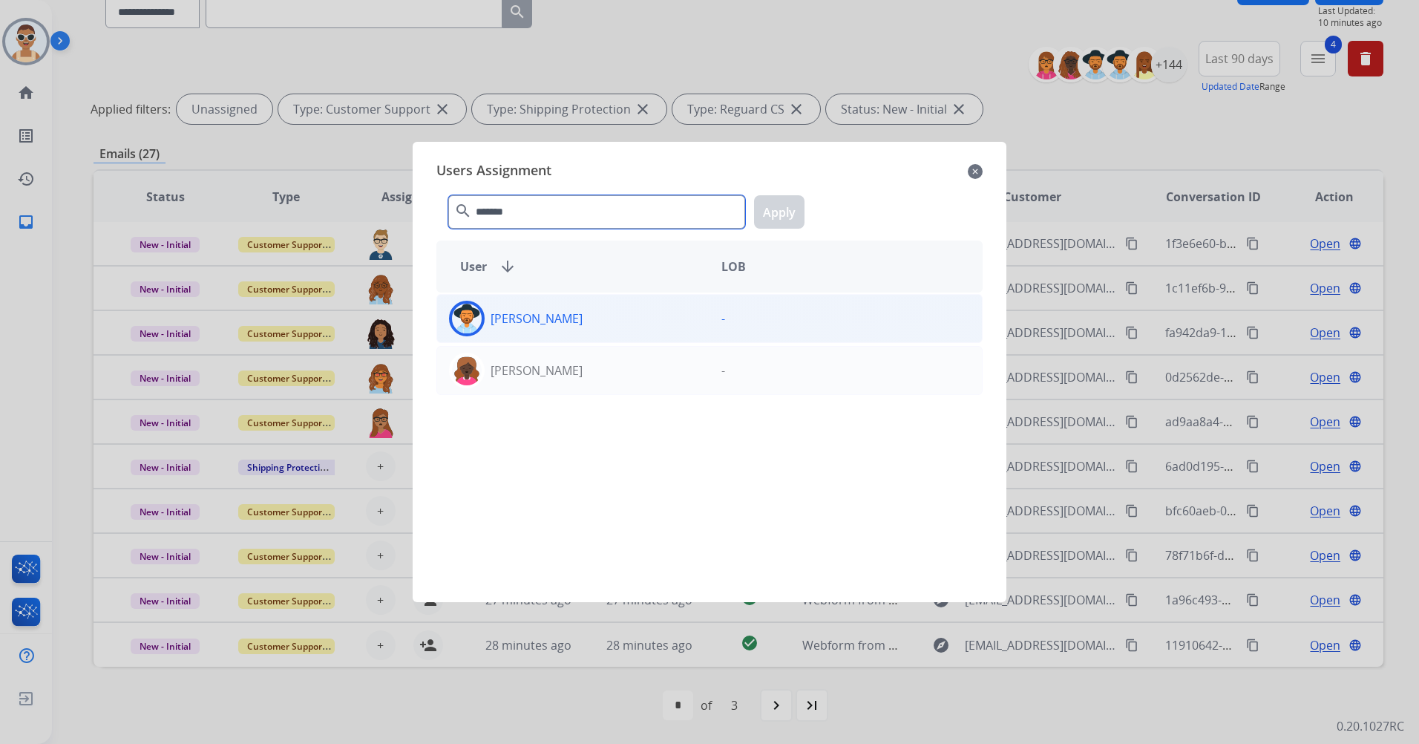
type input "*******"
click at [593, 323] on div "[PERSON_NAME]" at bounding box center [573, 319] width 272 height 36
click at [776, 210] on button "Apply" at bounding box center [779, 211] width 50 height 33
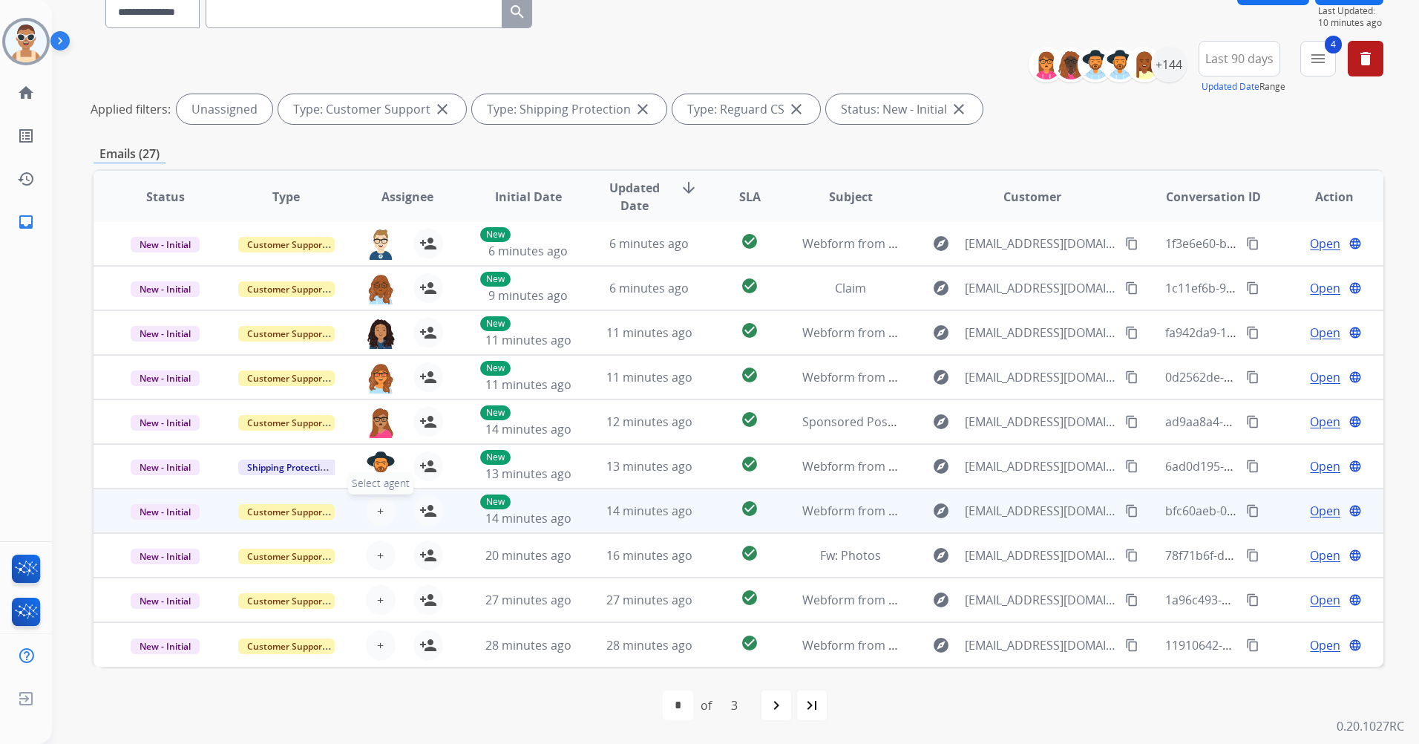
click at [380, 505] on span "+" at bounding box center [380, 511] width 7 height 18
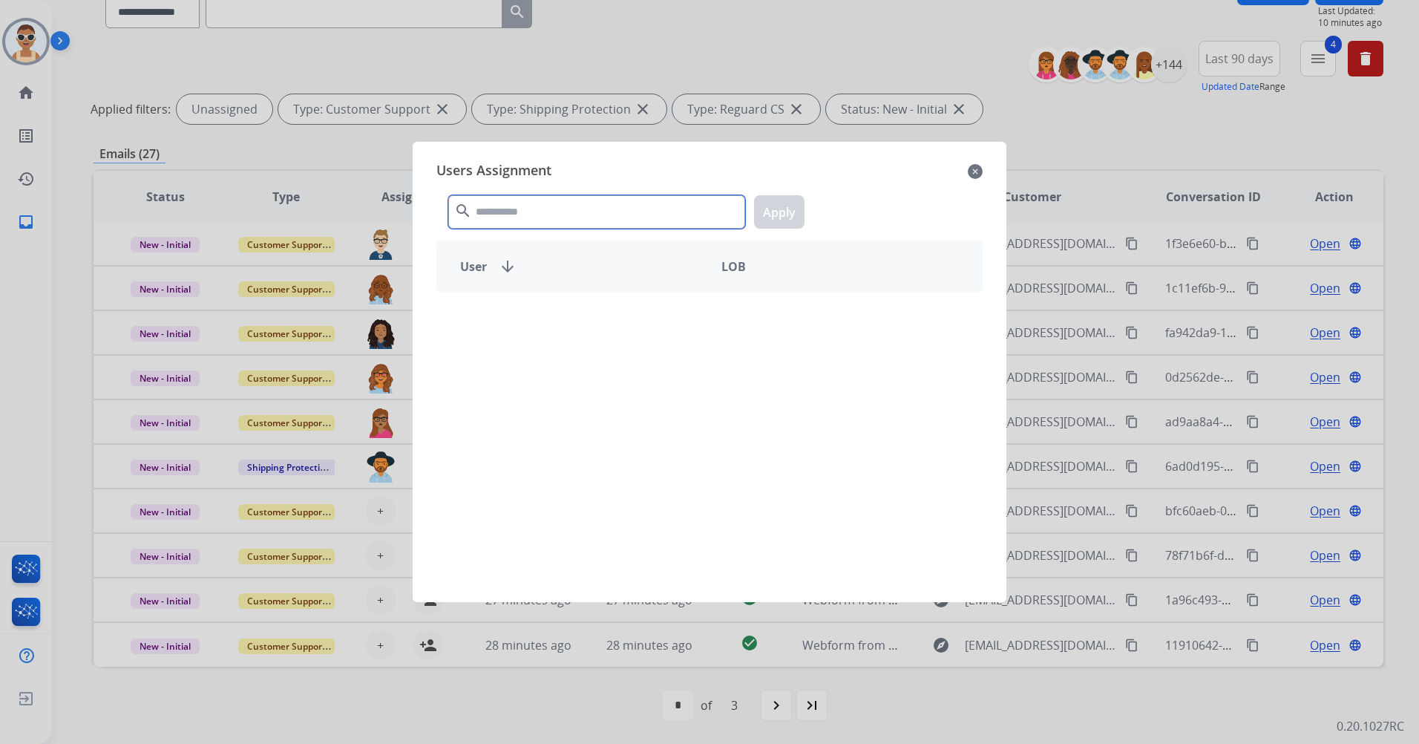
click at [514, 200] on input "text" at bounding box center [596, 211] width 297 height 33
type input "*****"
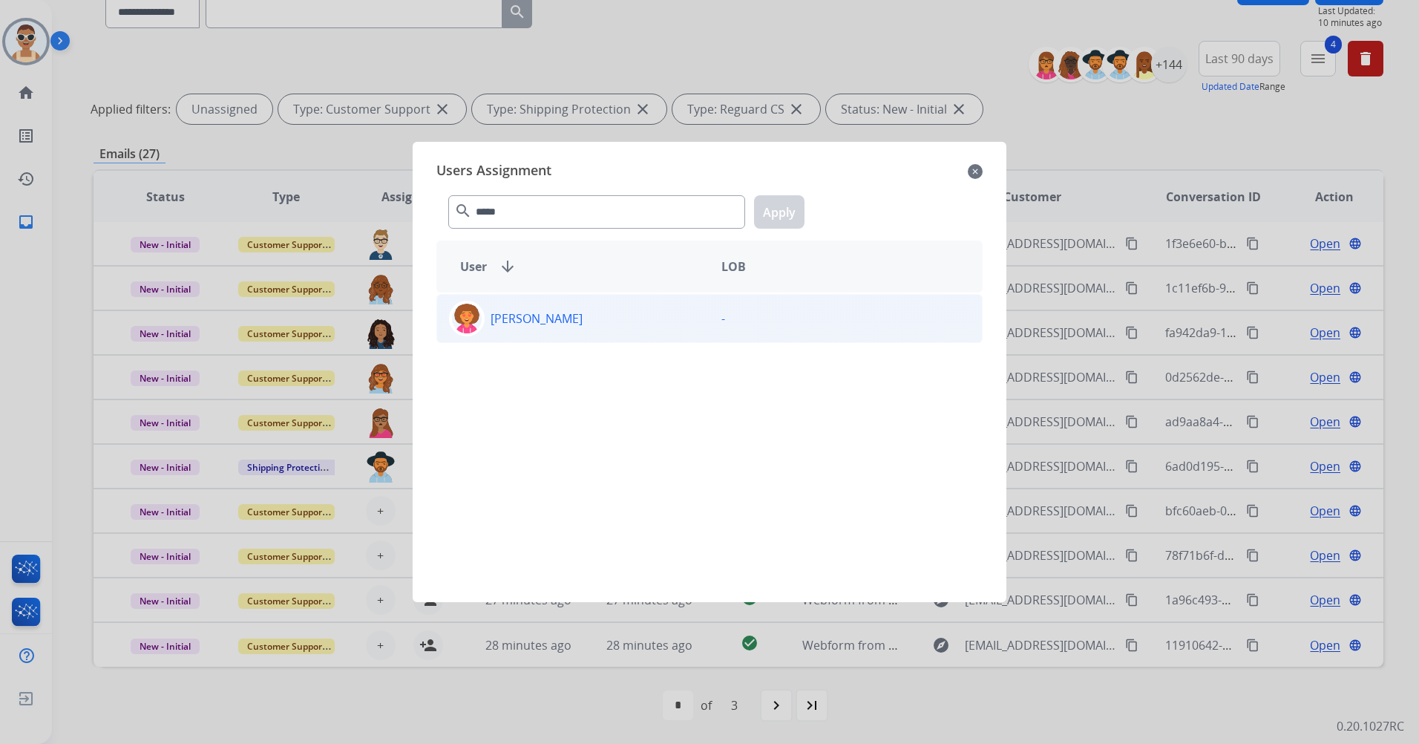
drag, startPoint x: 574, startPoint y: 345, endPoint x: 598, endPoint y: 327, distance: 30.7
click at [574, 343] on div "[PERSON_NAME] -" at bounding box center [709, 438] width 546 height 292
click at [601, 319] on div "[PERSON_NAME]" at bounding box center [573, 319] width 272 height 36
click at [777, 215] on button "Apply" at bounding box center [779, 211] width 50 height 33
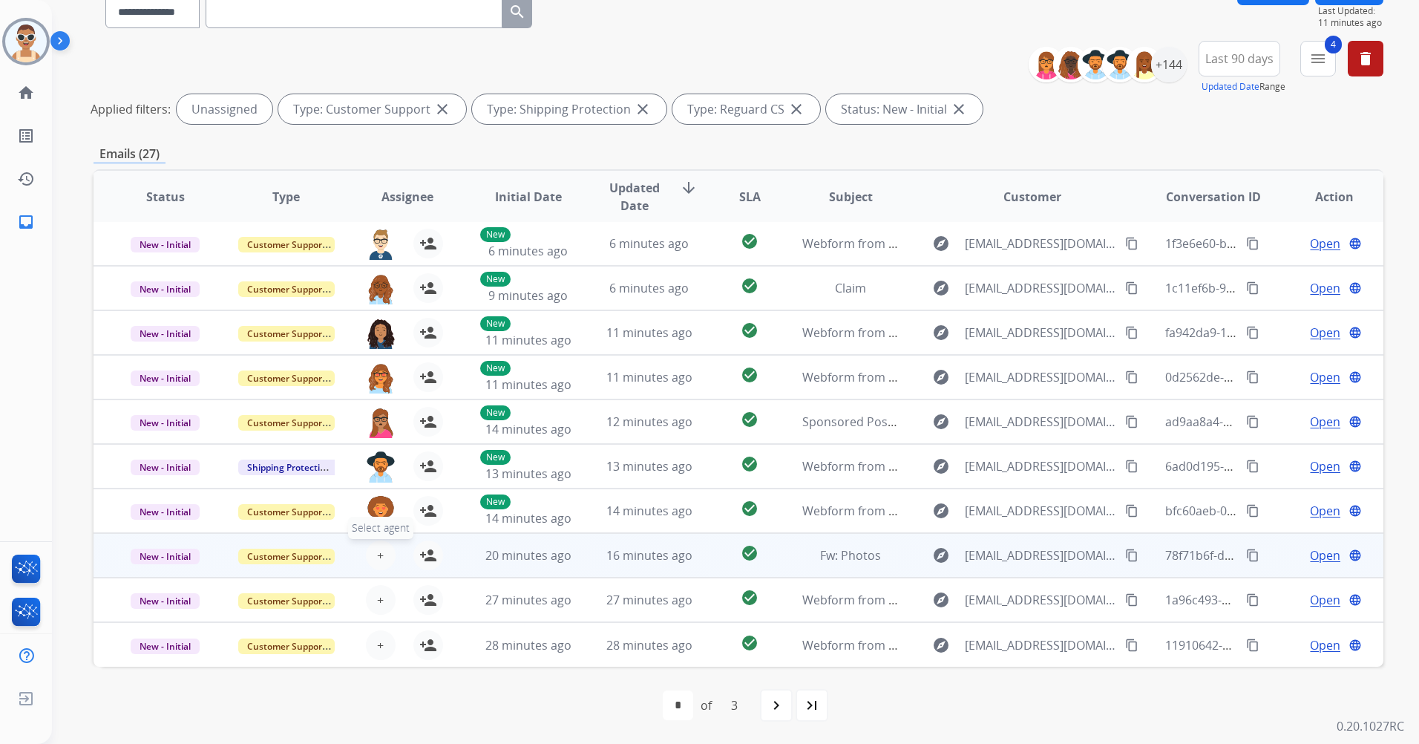
click at [382, 554] on button "+ Select agent" at bounding box center [381, 555] width 30 height 30
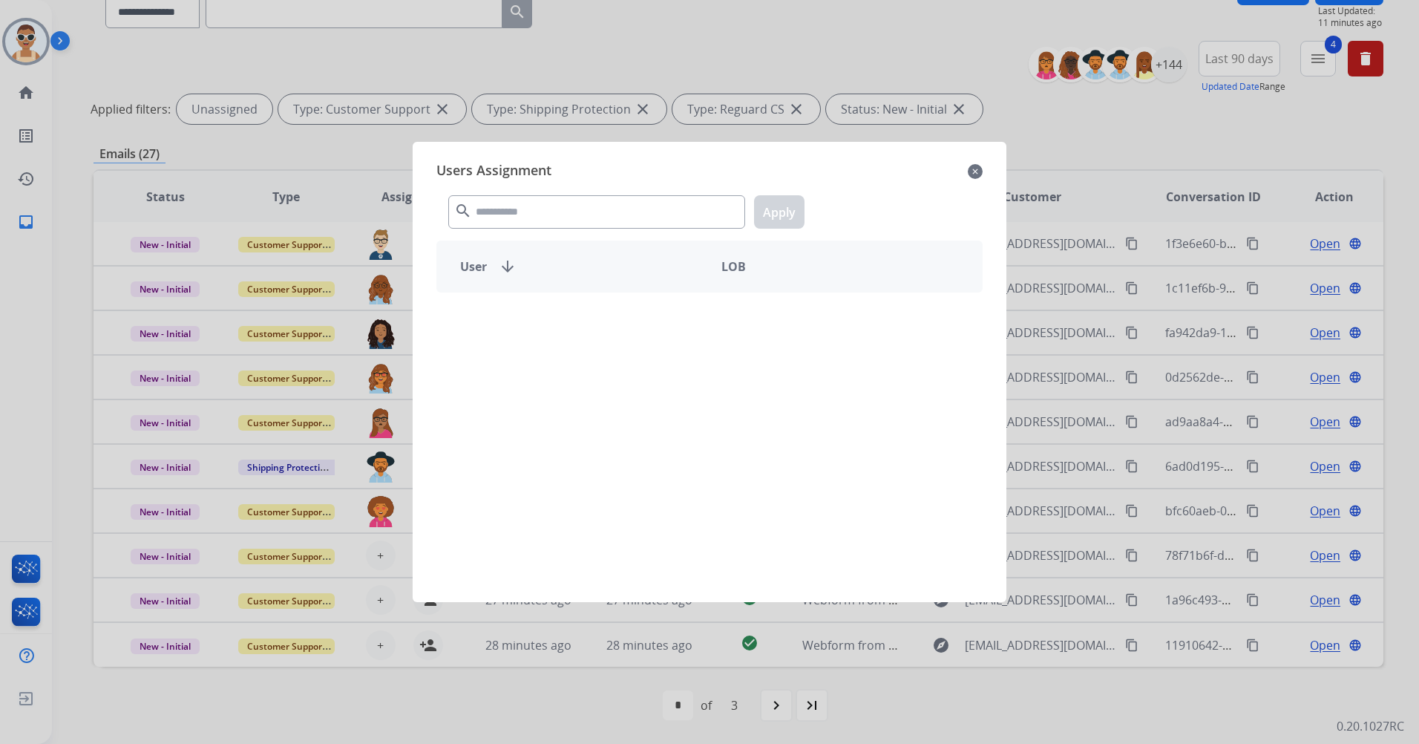
click at [586, 193] on div "search Apply" at bounding box center [709, 208] width 546 height 51
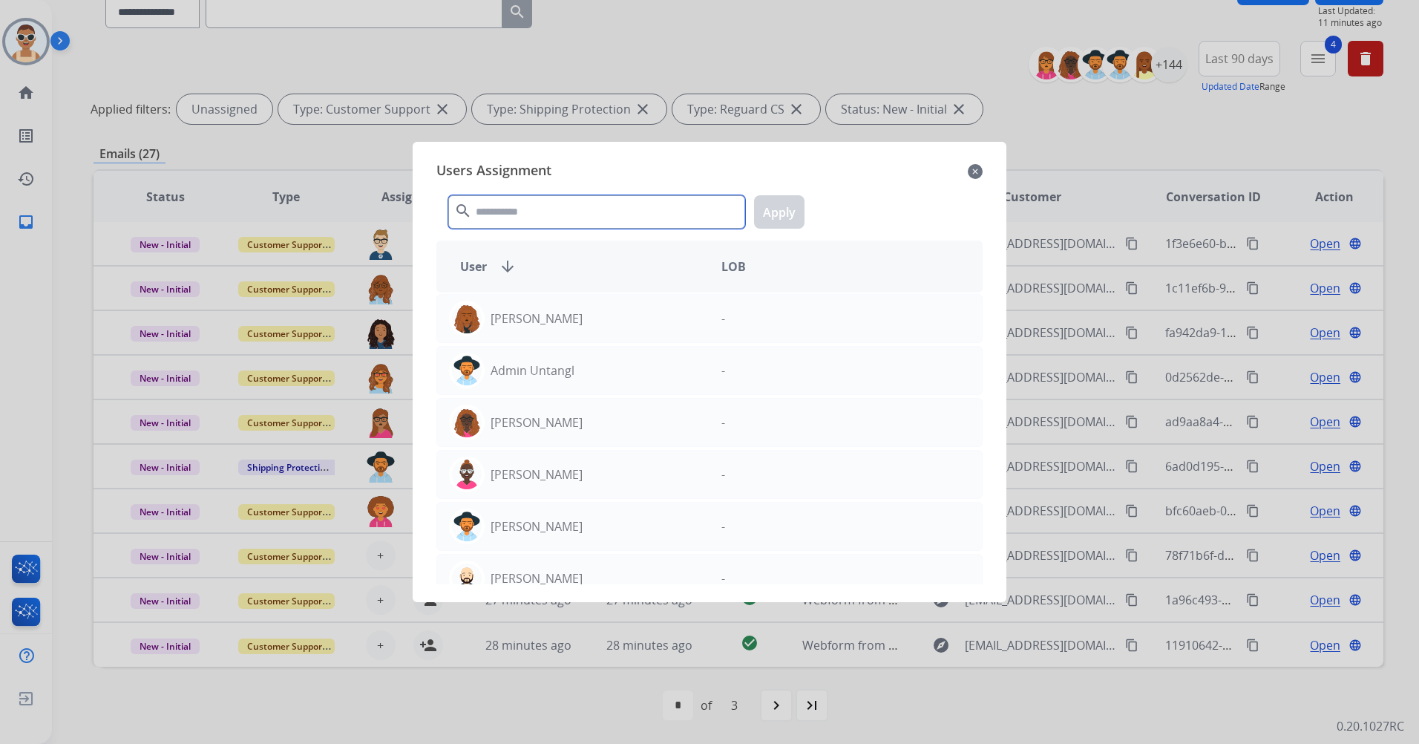
click at [587, 213] on input "text" at bounding box center [596, 211] width 297 height 33
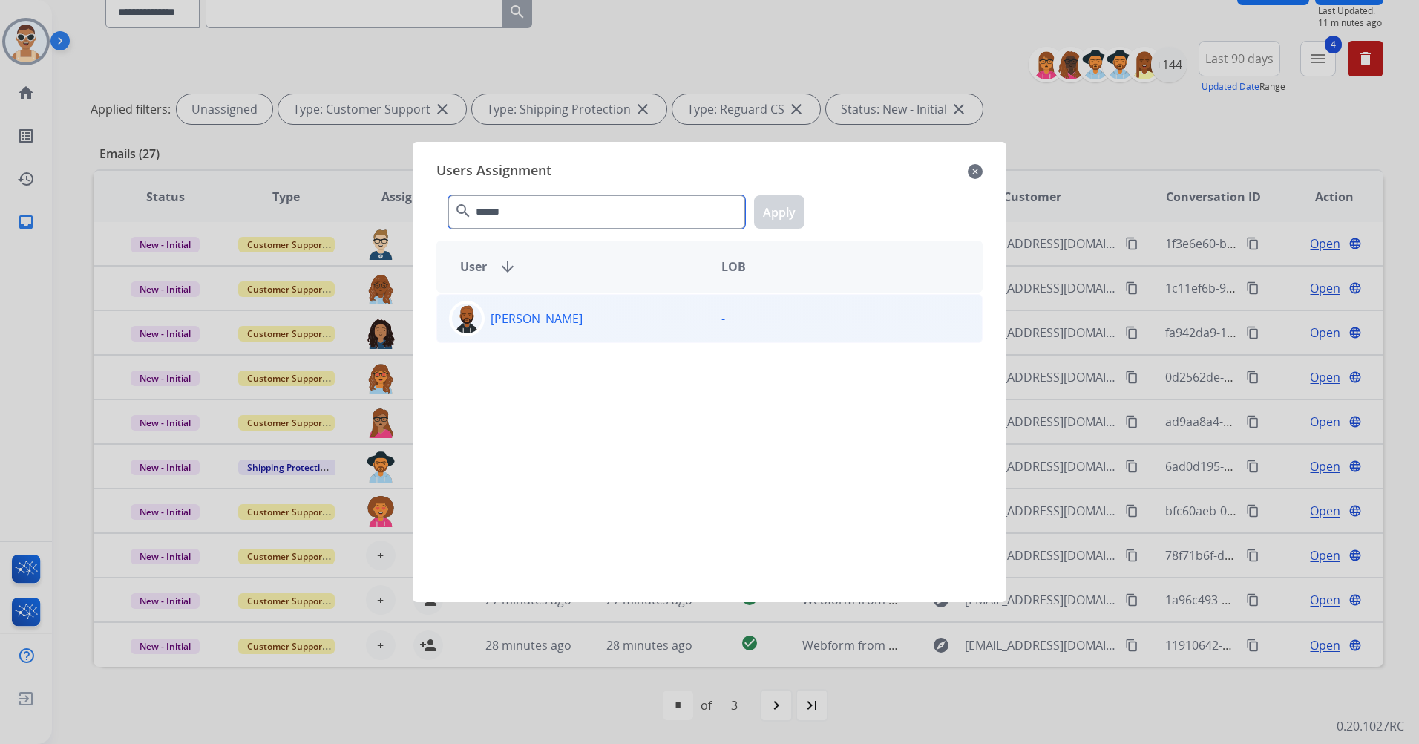
type input "******"
click at [614, 317] on div "[PERSON_NAME]" at bounding box center [573, 319] width 272 height 36
click at [788, 207] on button "Apply" at bounding box center [779, 211] width 50 height 33
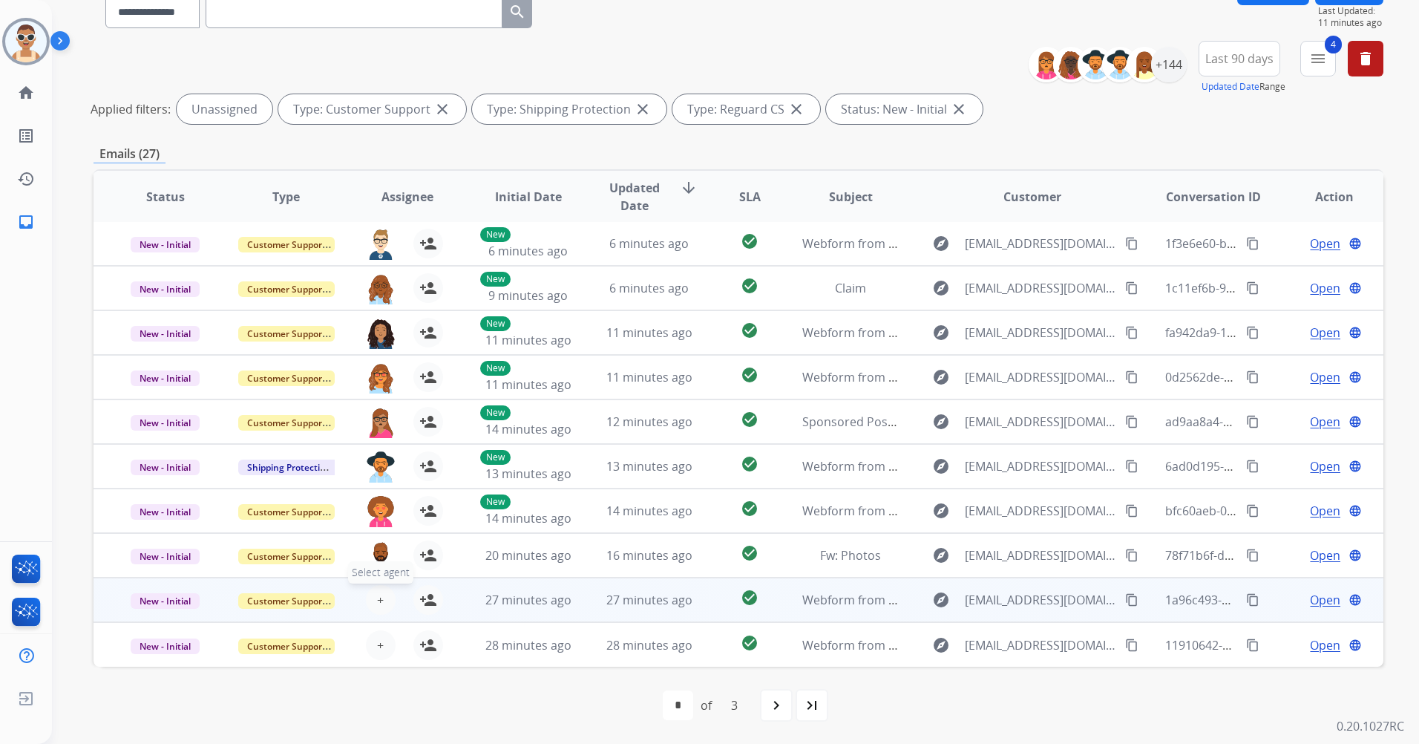
click at [373, 600] on button "+ Select agent" at bounding box center [381, 600] width 30 height 30
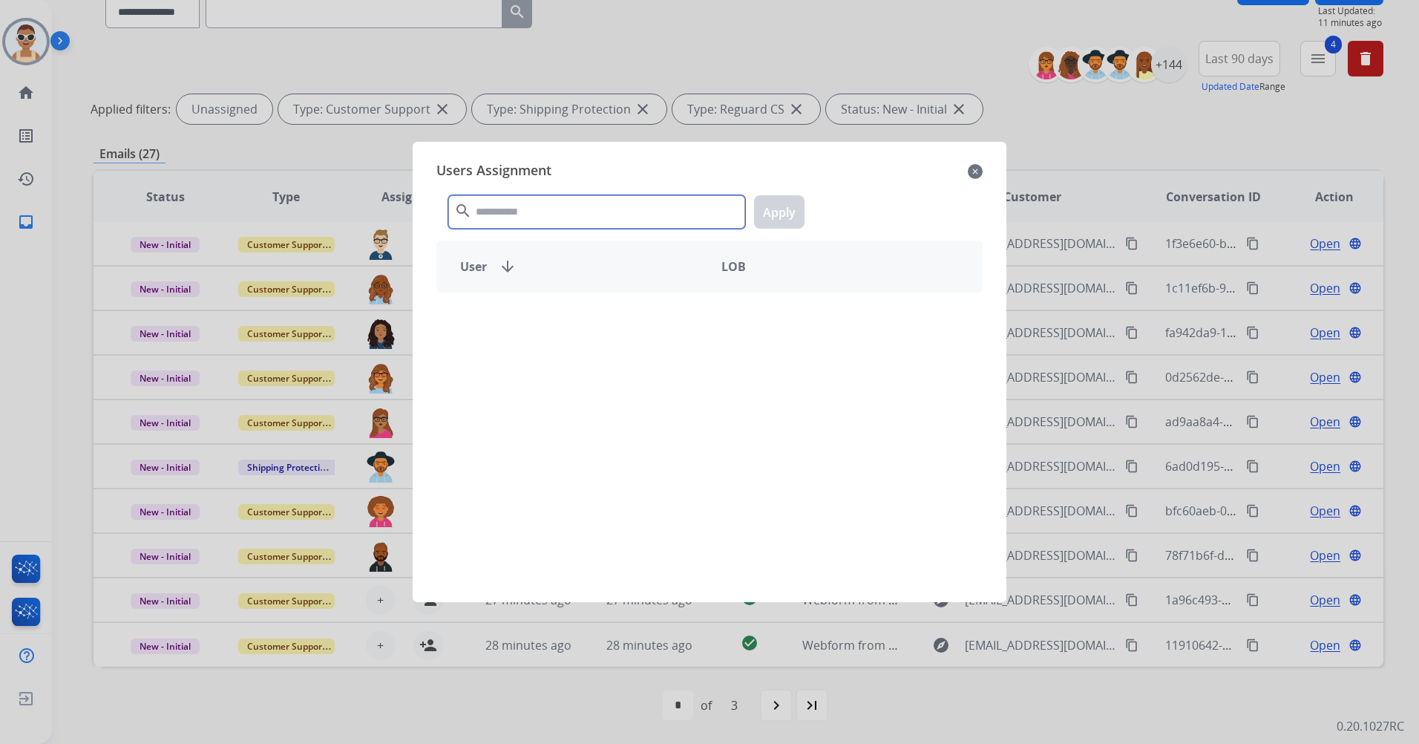
click at [574, 222] on input "text" at bounding box center [596, 211] width 297 height 33
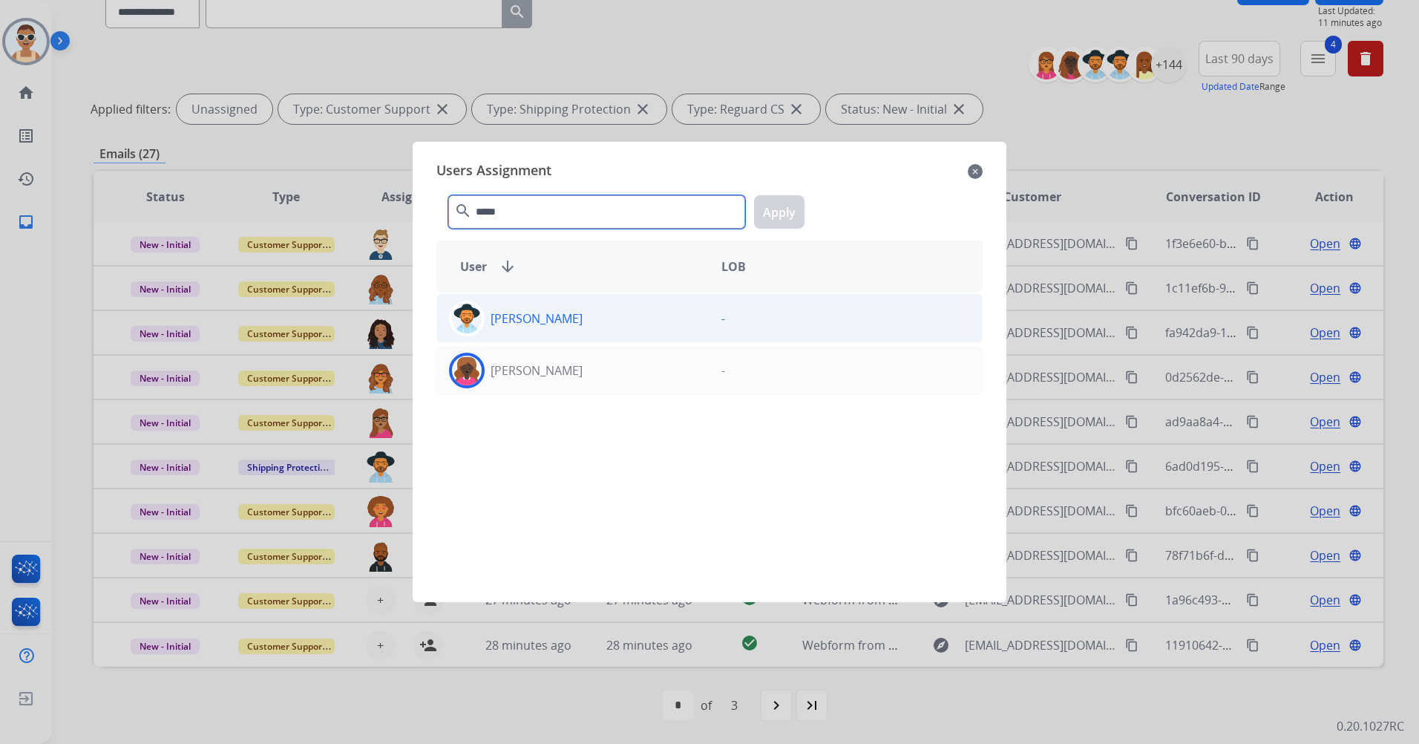
type input "*****"
click at [604, 363] on div "[PERSON_NAME]" at bounding box center [573, 371] width 272 height 36
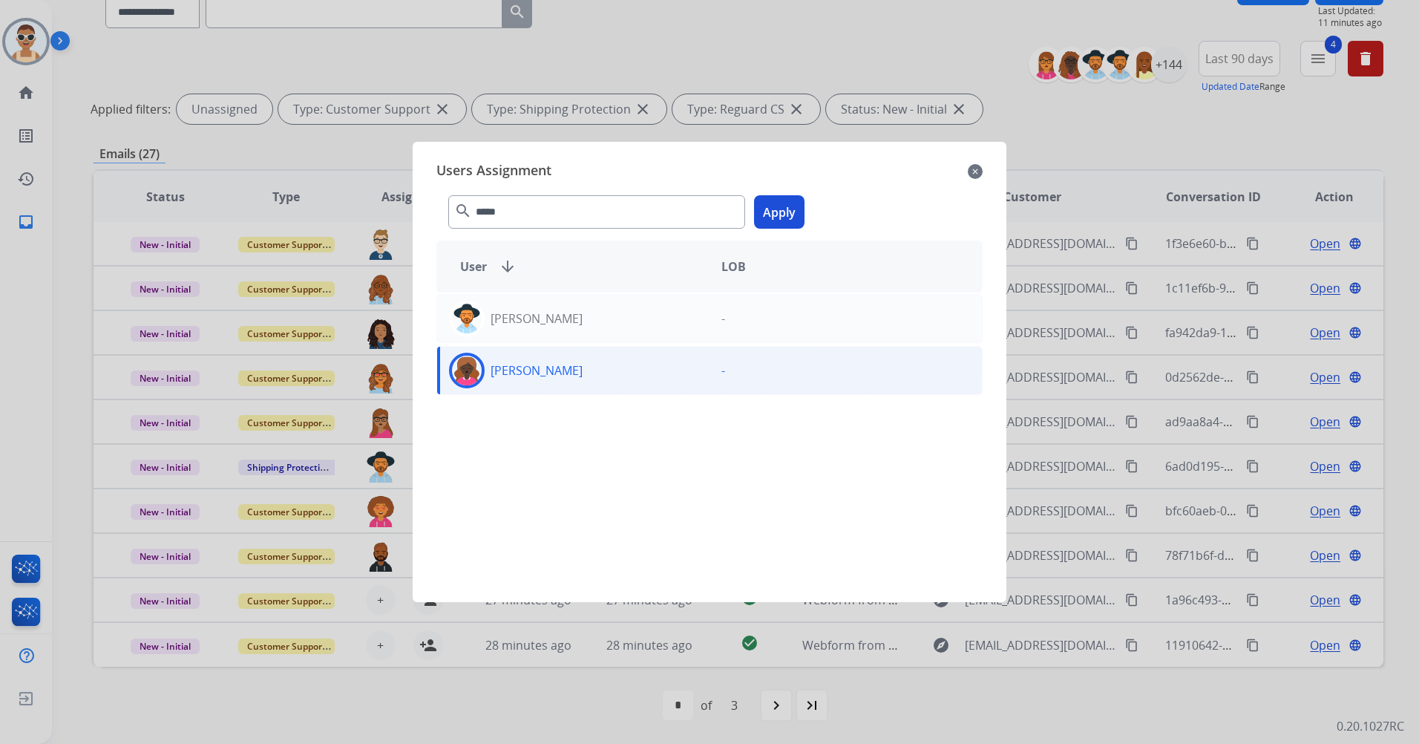
drag, startPoint x: 772, startPoint y: 213, endPoint x: 803, endPoint y: 228, distance: 34.5
click at [773, 212] on button "Apply" at bounding box center [779, 211] width 50 height 33
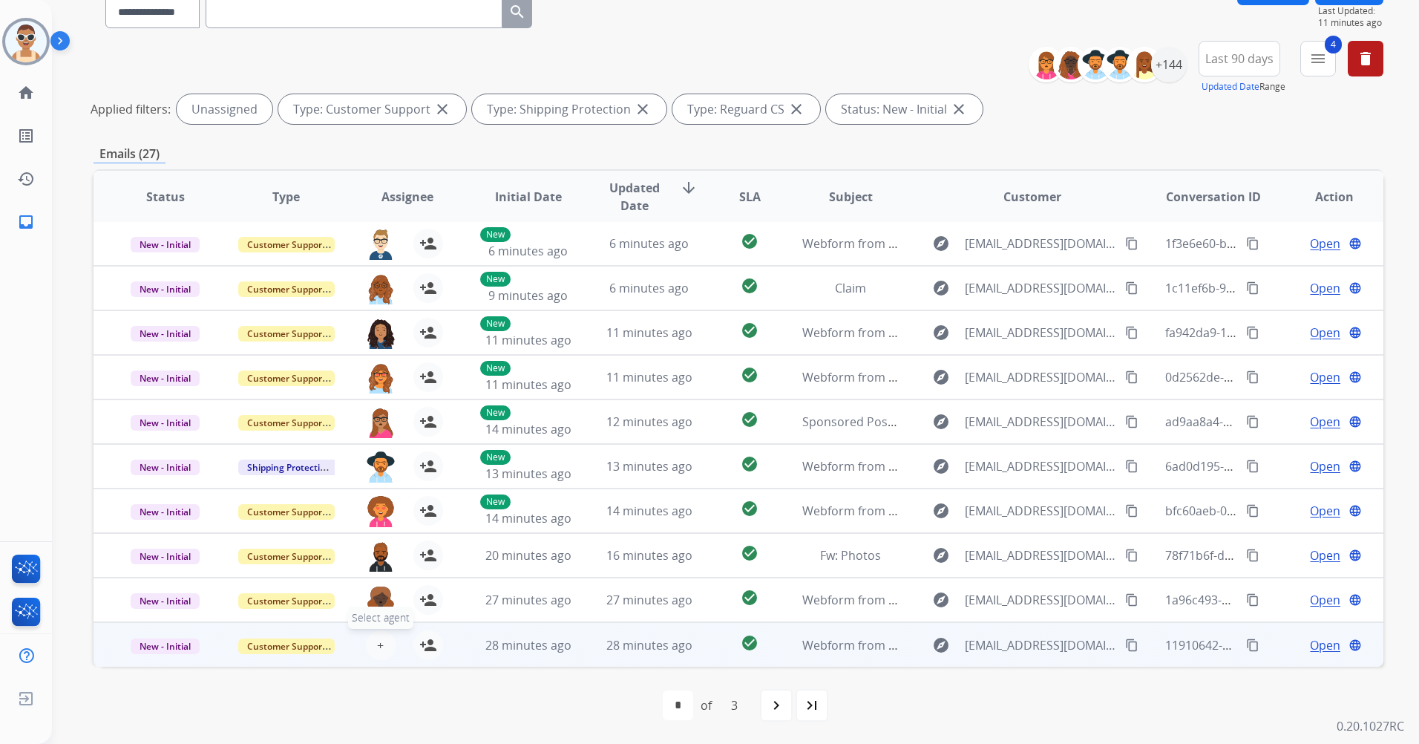
click at [369, 643] on button "+ Select agent" at bounding box center [381, 645] width 30 height 30
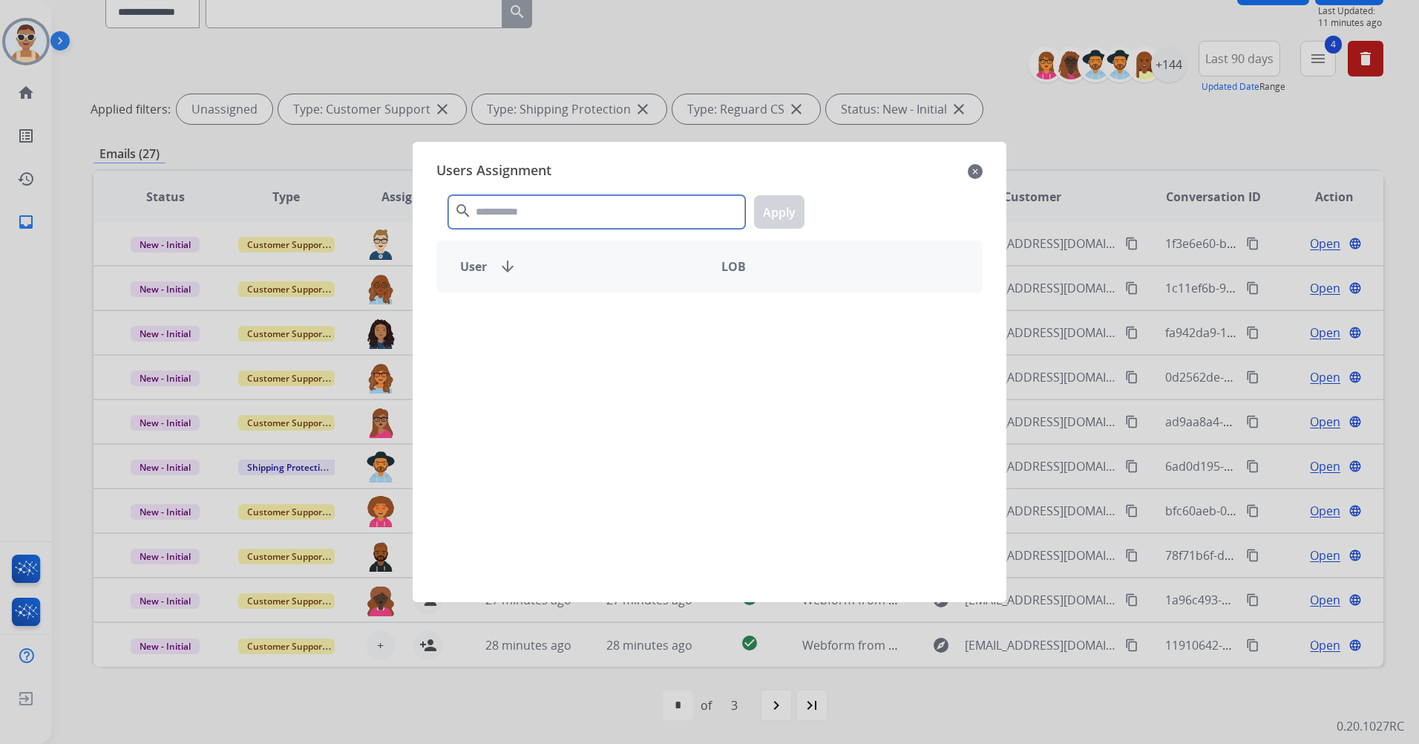
click at [522, 210] on input "text" at bounding box center [596, 211] width 297 height 33
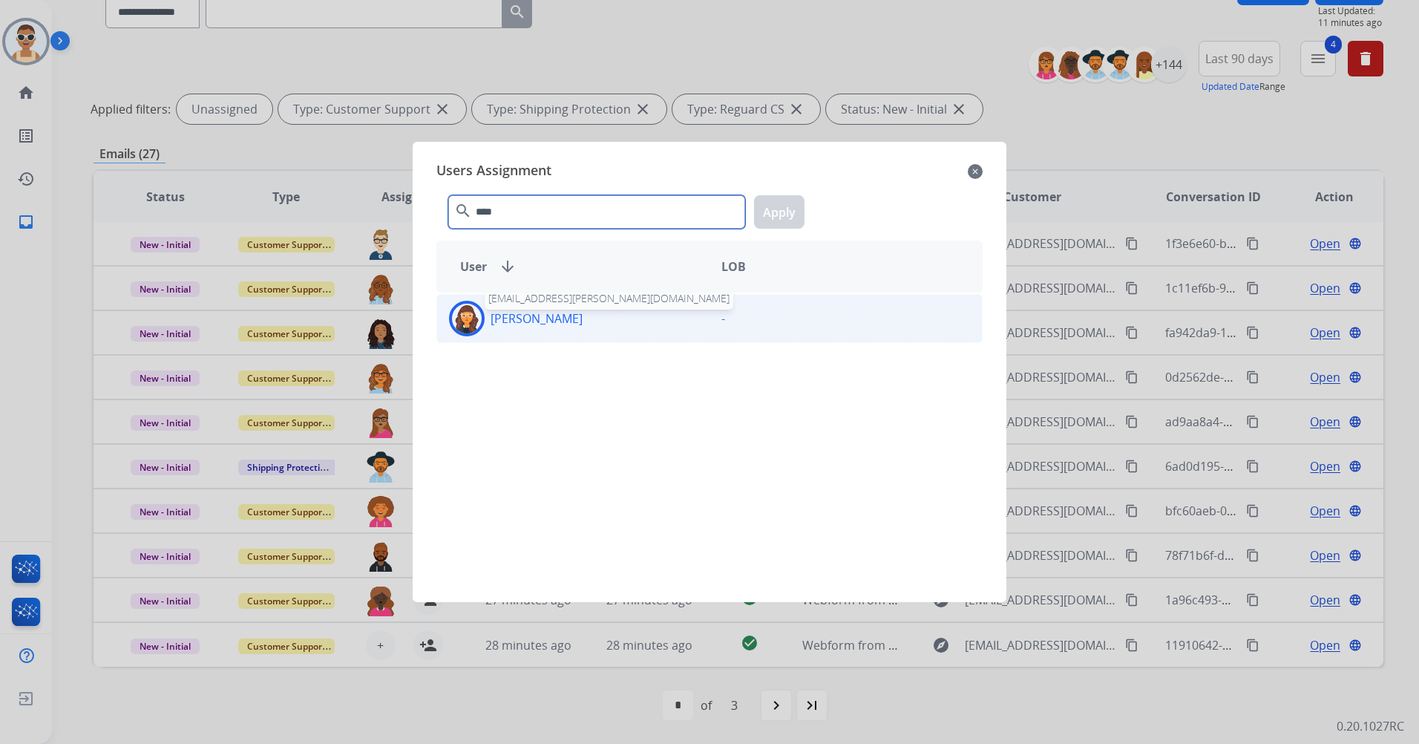
type input "****"
click at [573, 324] on p "[PERSON_NAME]" at bounding box center [537, 318] width 92 height 18
click at [790, 206] on button "Apply" at bounding box center [779, 211] width 50 height 33
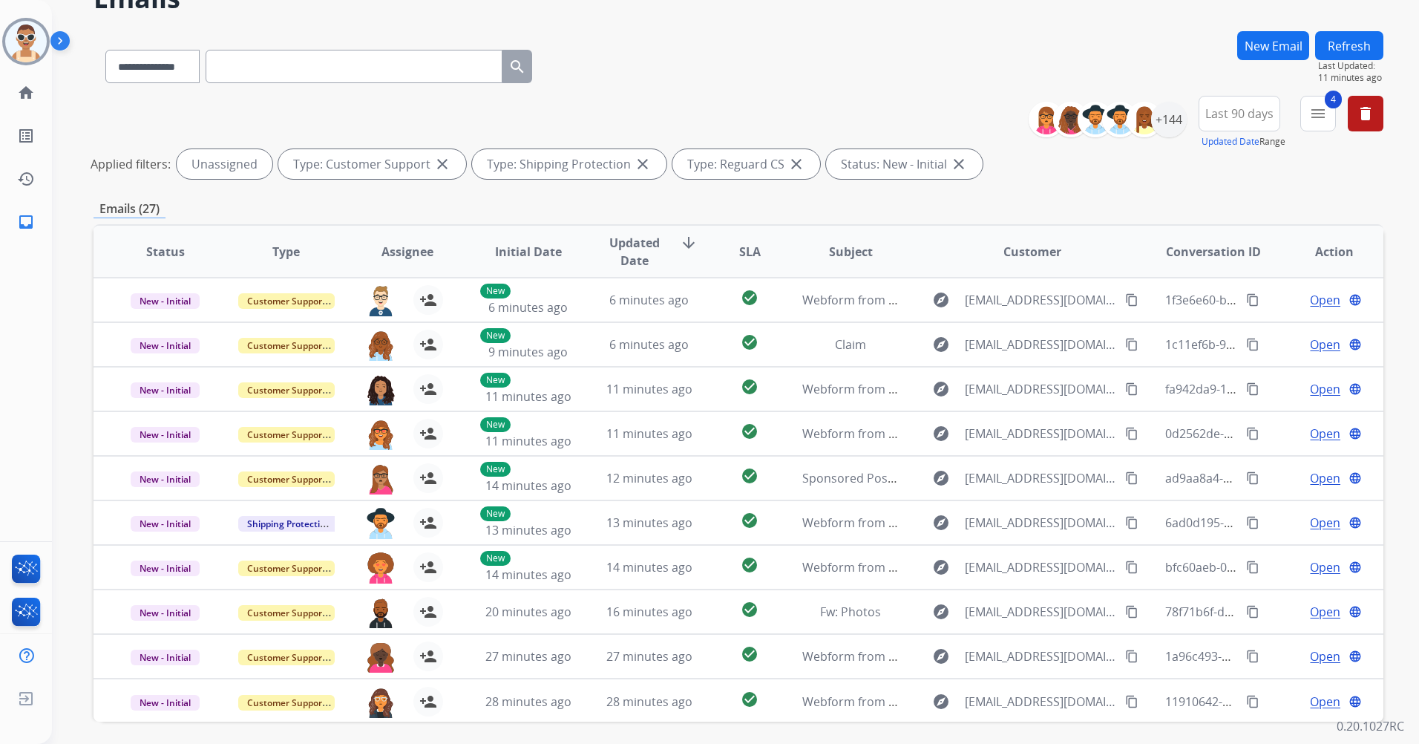
scroll to position [0, 0]
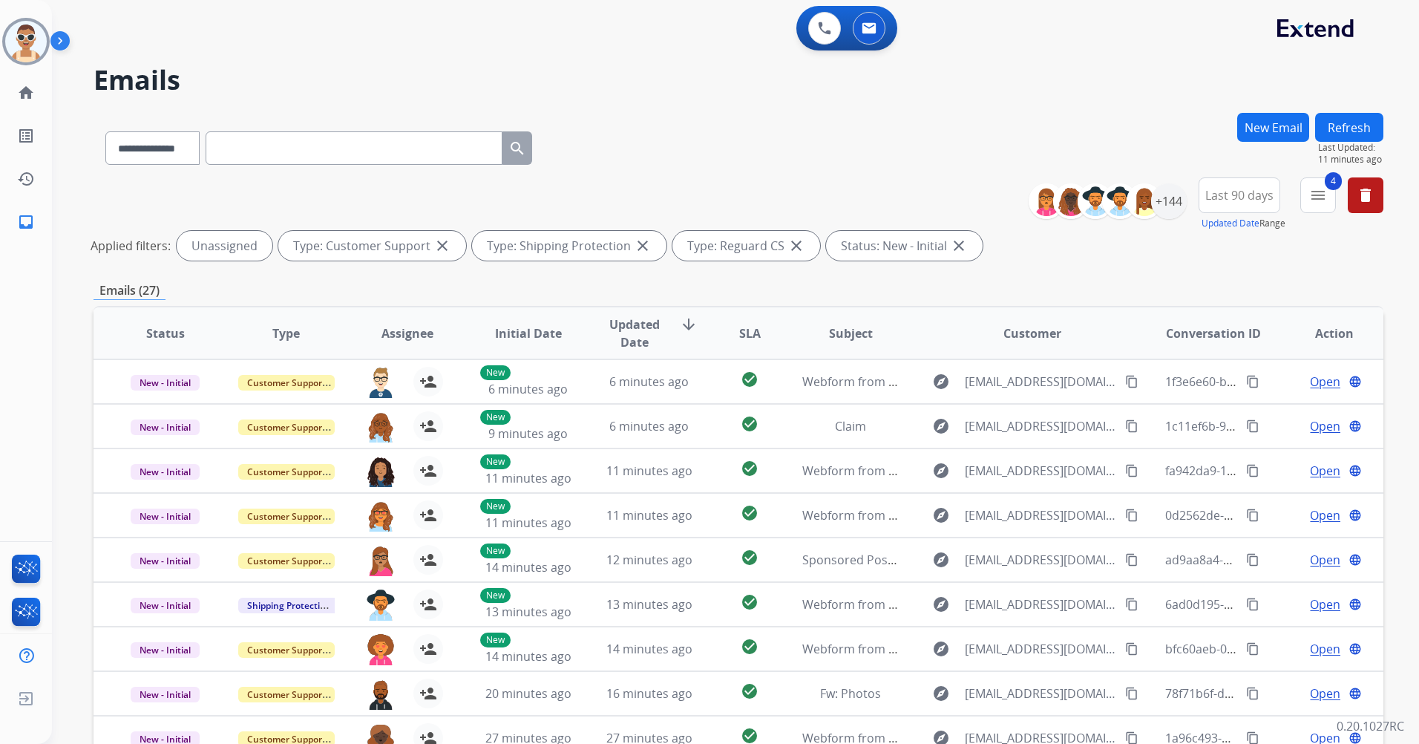
click at [1334, 118] on button "Refresh" at bounding box center [1349, 127] width 68 height 29
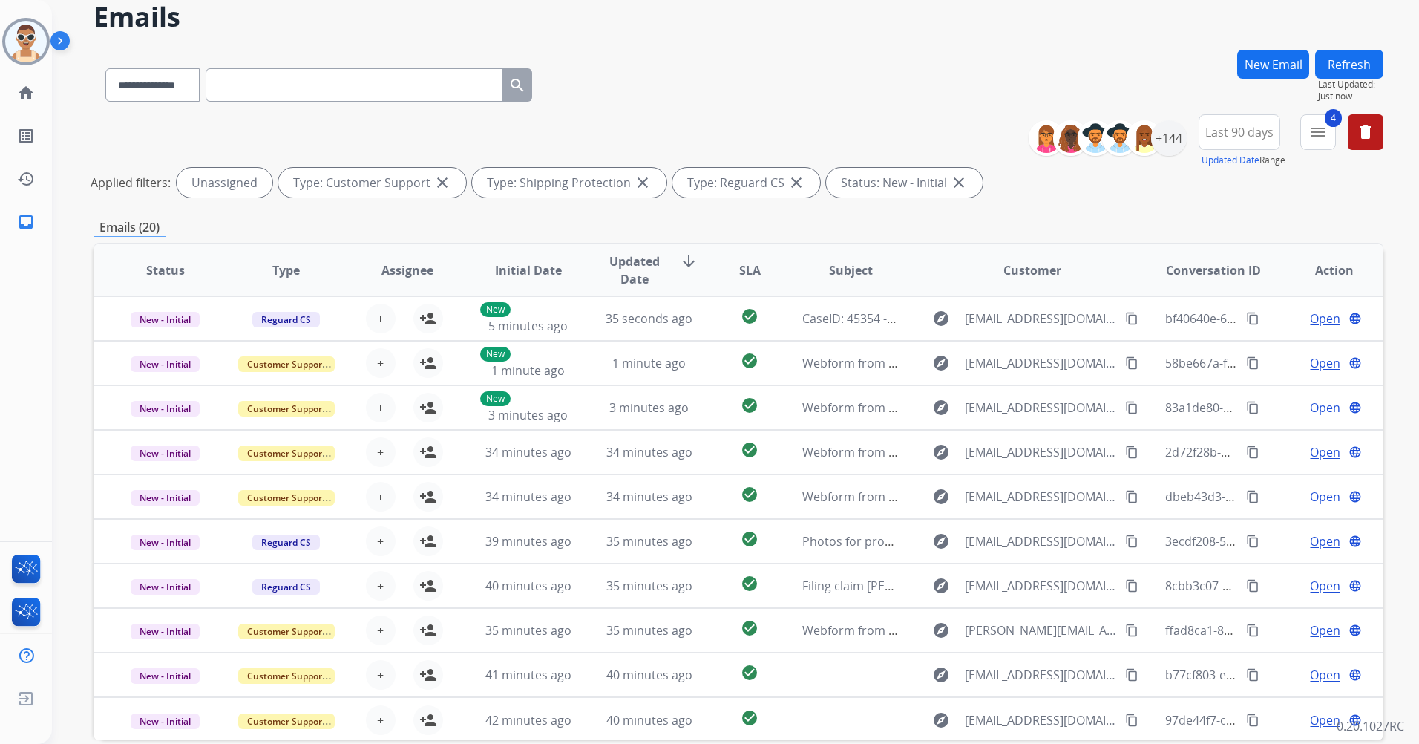
scroll to position [137, 0]
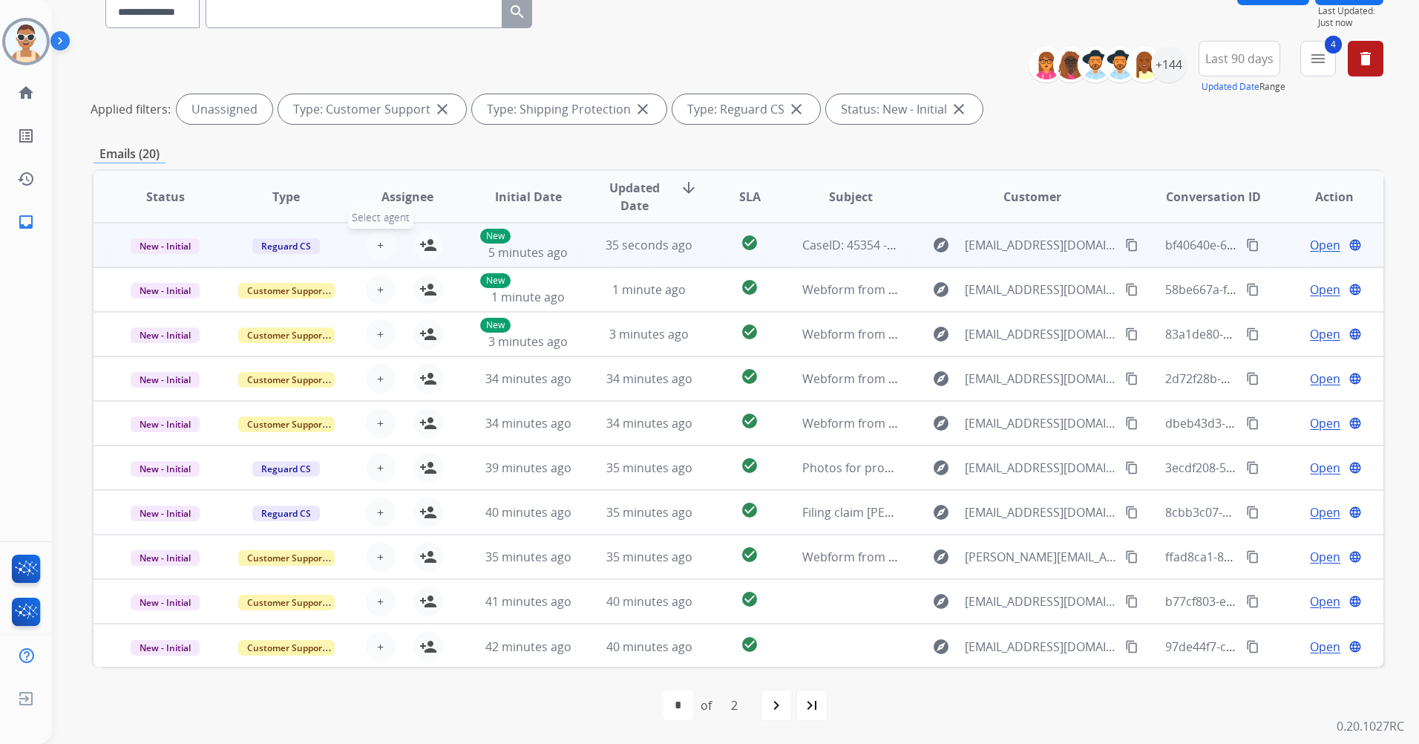
click at [384, 246] on button "+ Select agent" at bounding box center [381, 245] width 30 height 30
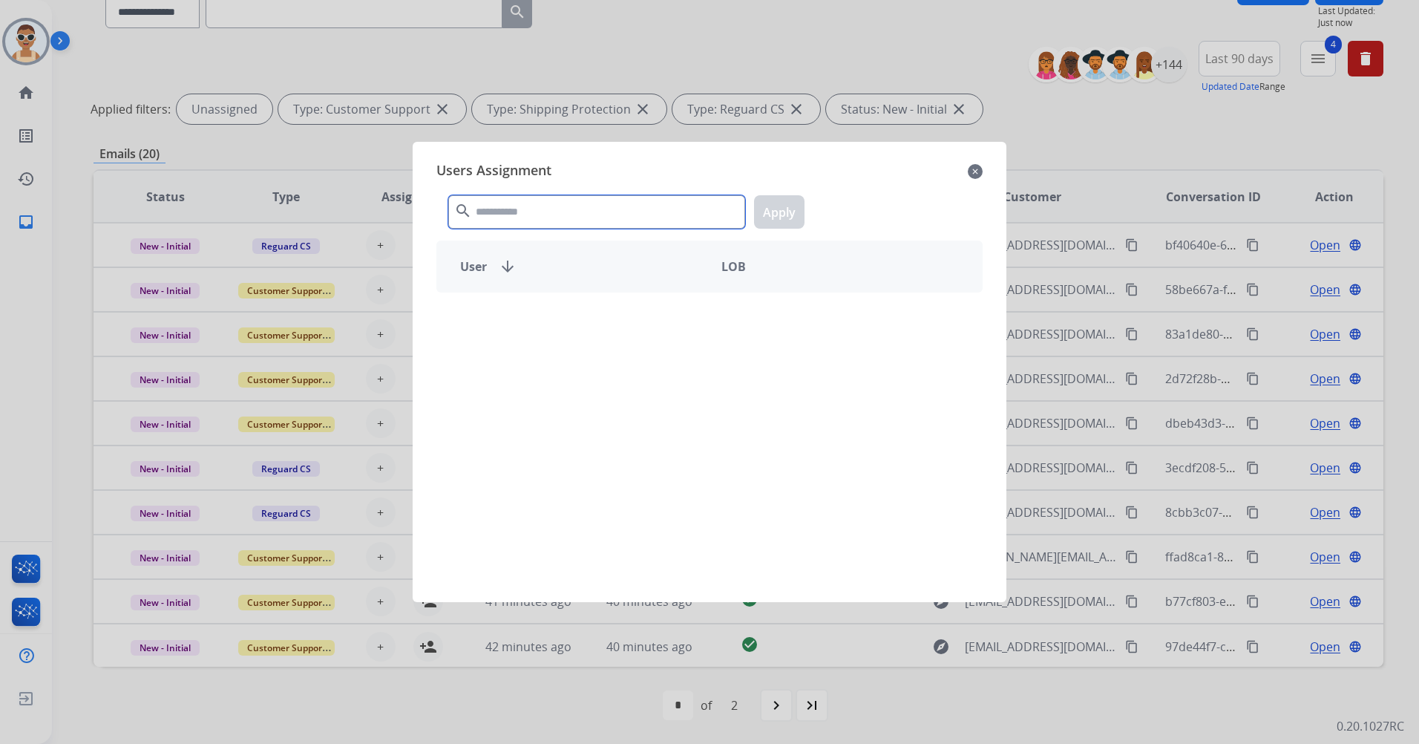
click at [597, 214] on input "text" at bounding box center [596, 211] width 297 height 33
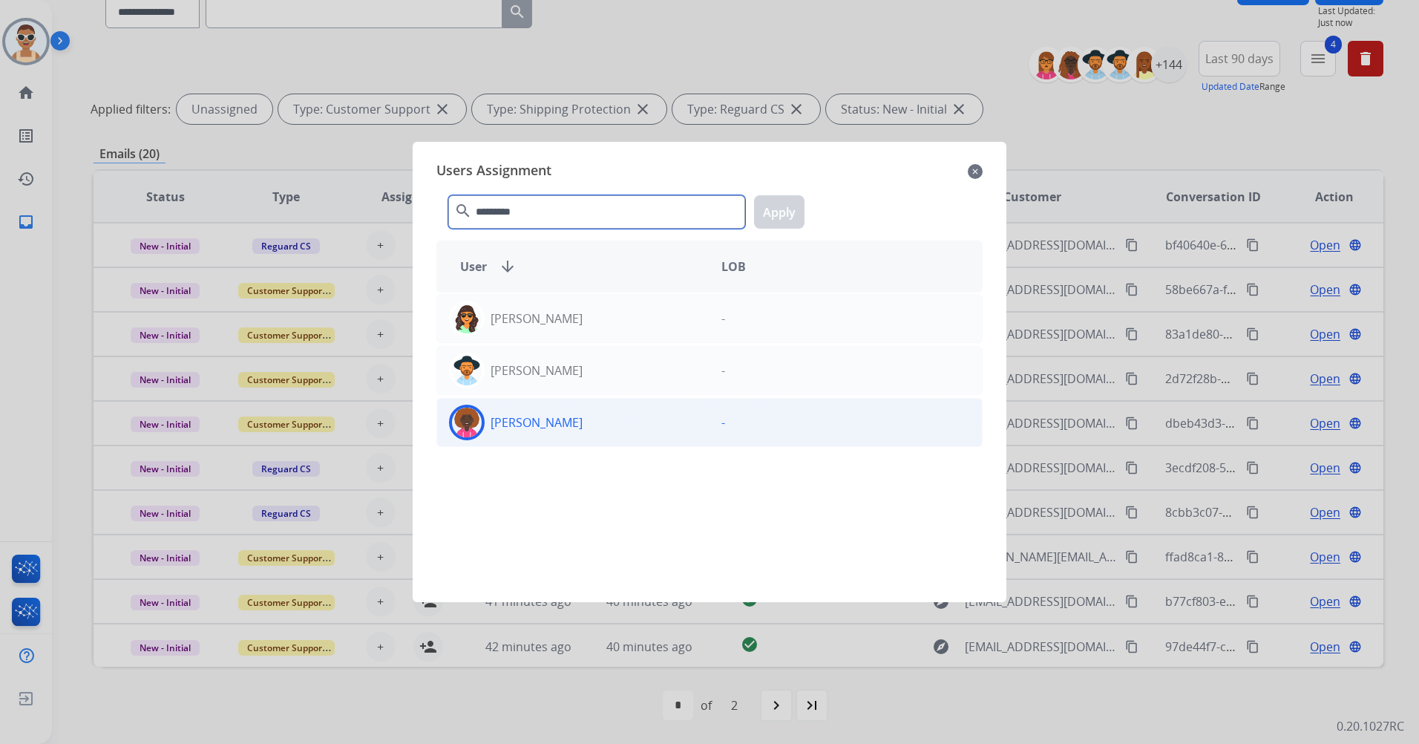
type input "*********"
click at [583, 419] on p "[PERSON_NAME]" at bounding box center [537, 422] width 92 height 18
click at [764, 215] on button "Apply" at bounding box center [779, 211] width 50 height 33
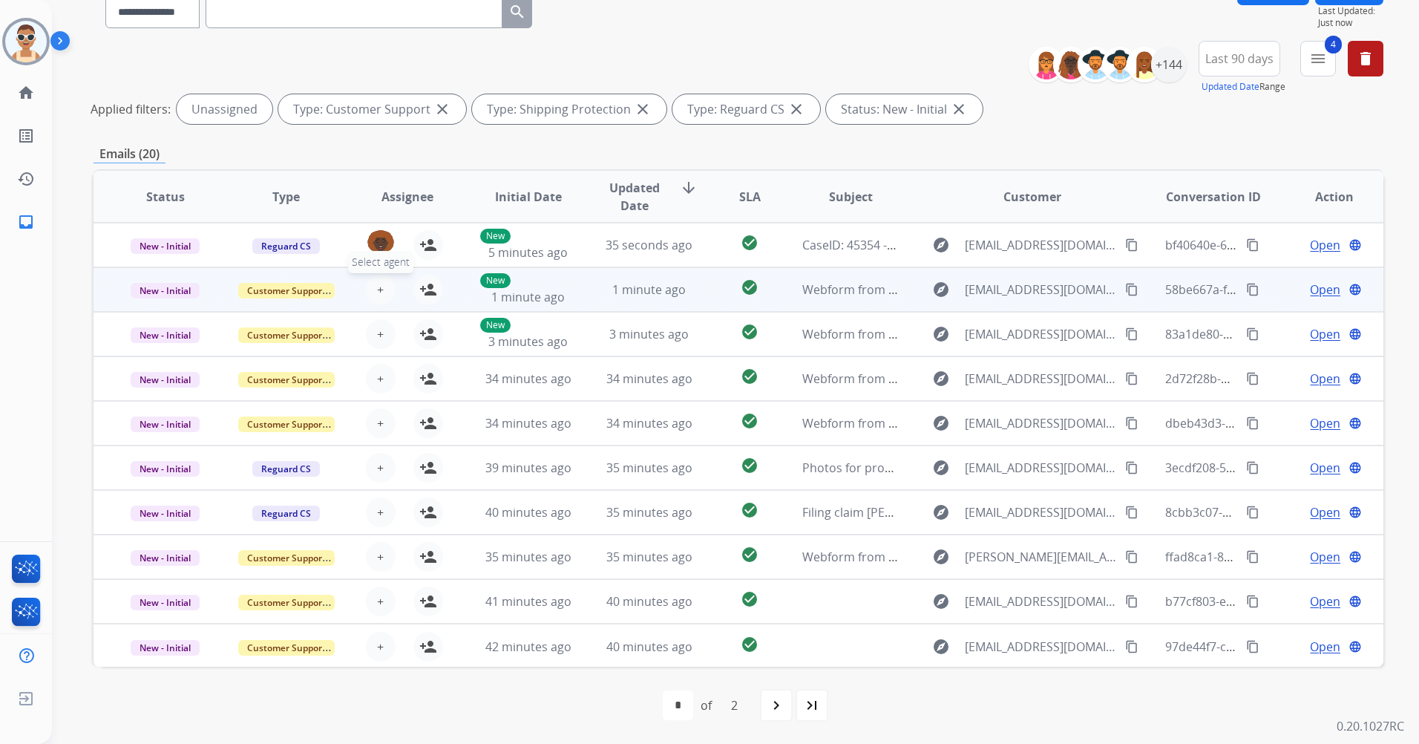
click at [381, 292] on button "+ Select agent" at bounding box center [381, 290] width 30 height 30
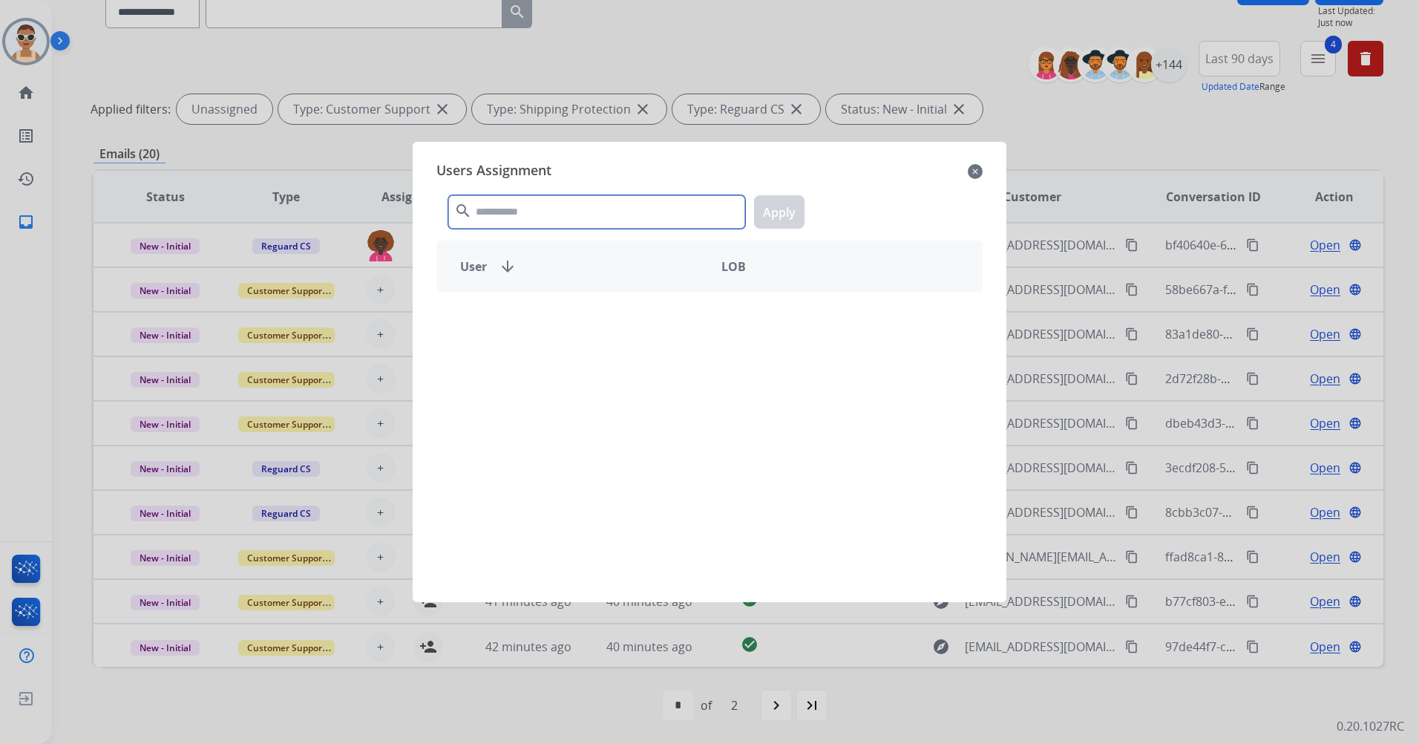
click at [630, 220] on input "text" at bounding box center [596, 211] width 297 height 33
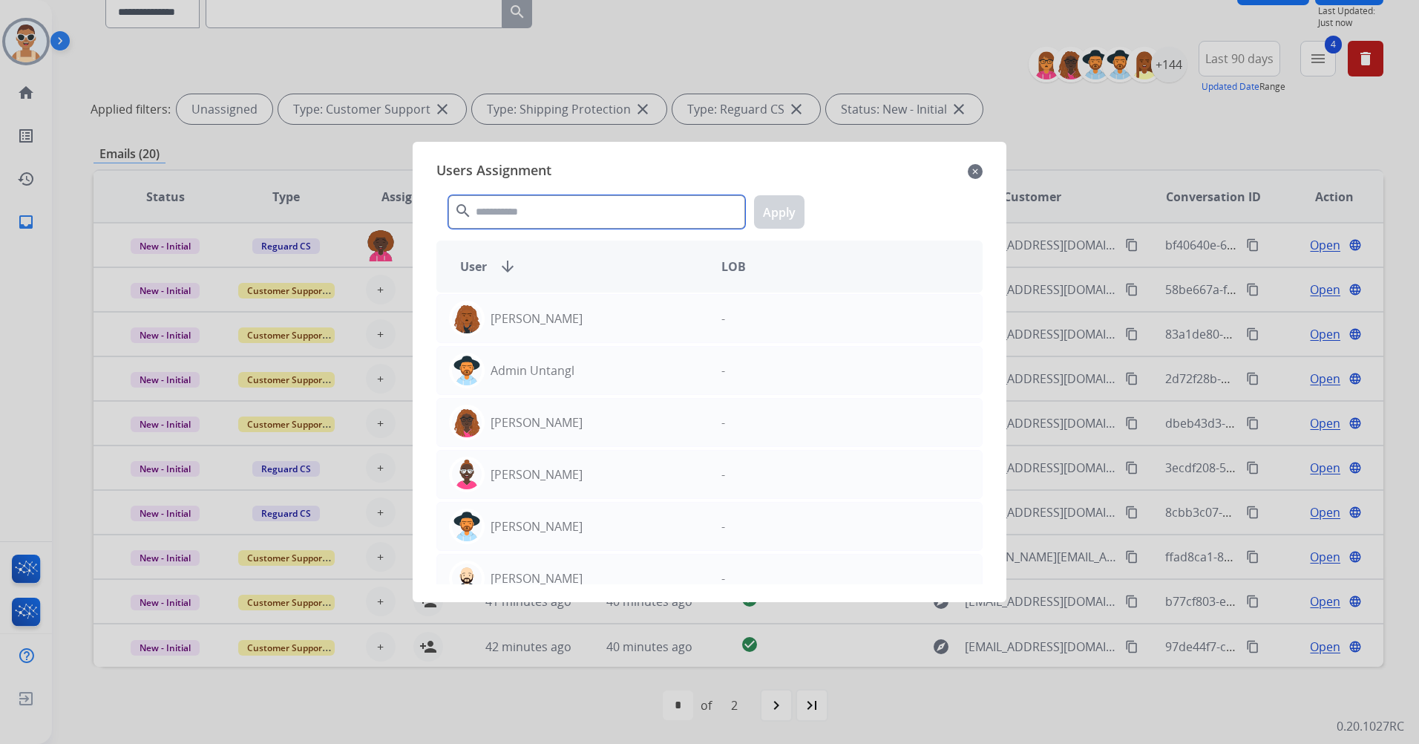
type input "*"
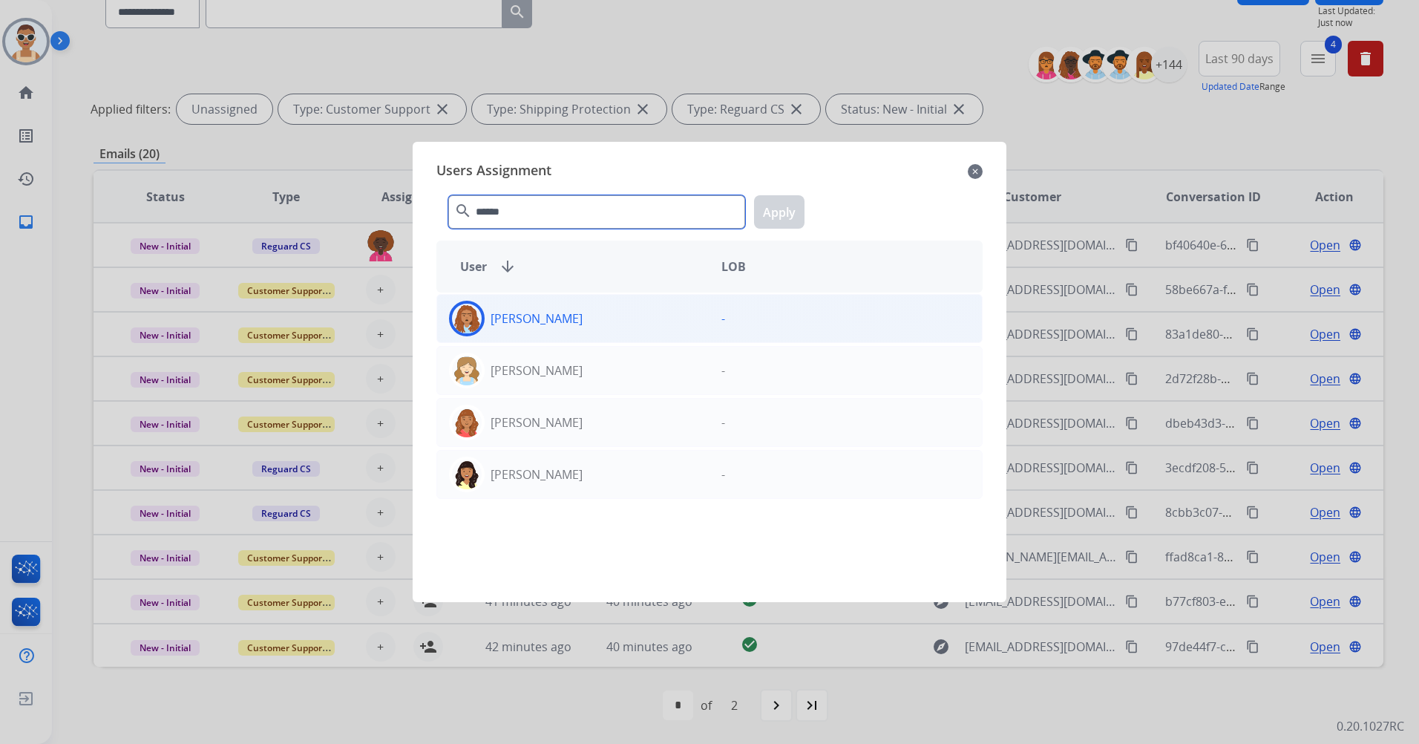
type input "******"
click at [640, 324] on div "[PERSON_NAME]" at bounding box center [573, 319] width 272 height 36
click at [765, 217] on button "Apply" at bounding box center [779, 211] width 50 height 33
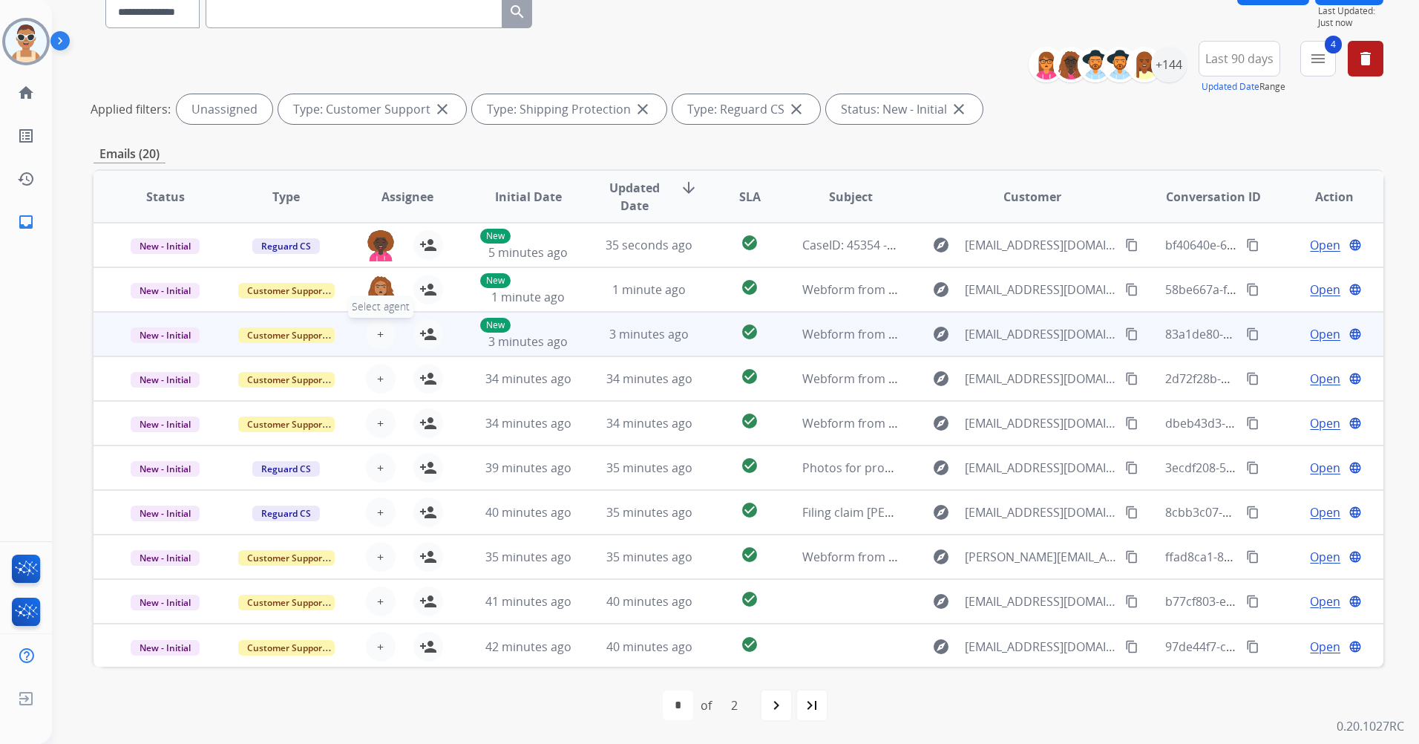
click at [379, 341] on span "+" at bounding box center [380, 334] width 7 height 18
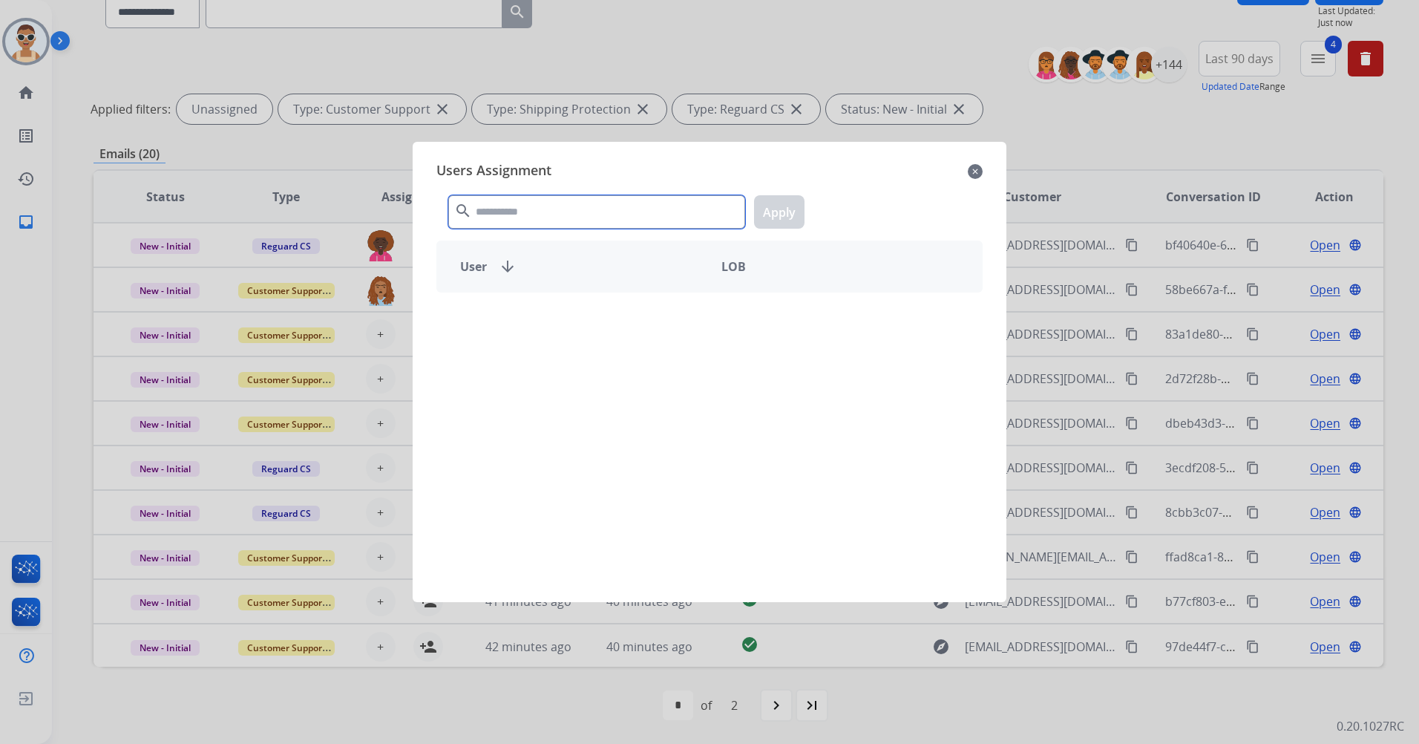
click at [583, 217] on input "text" at bounding box center [596, 211] width 297 height 33
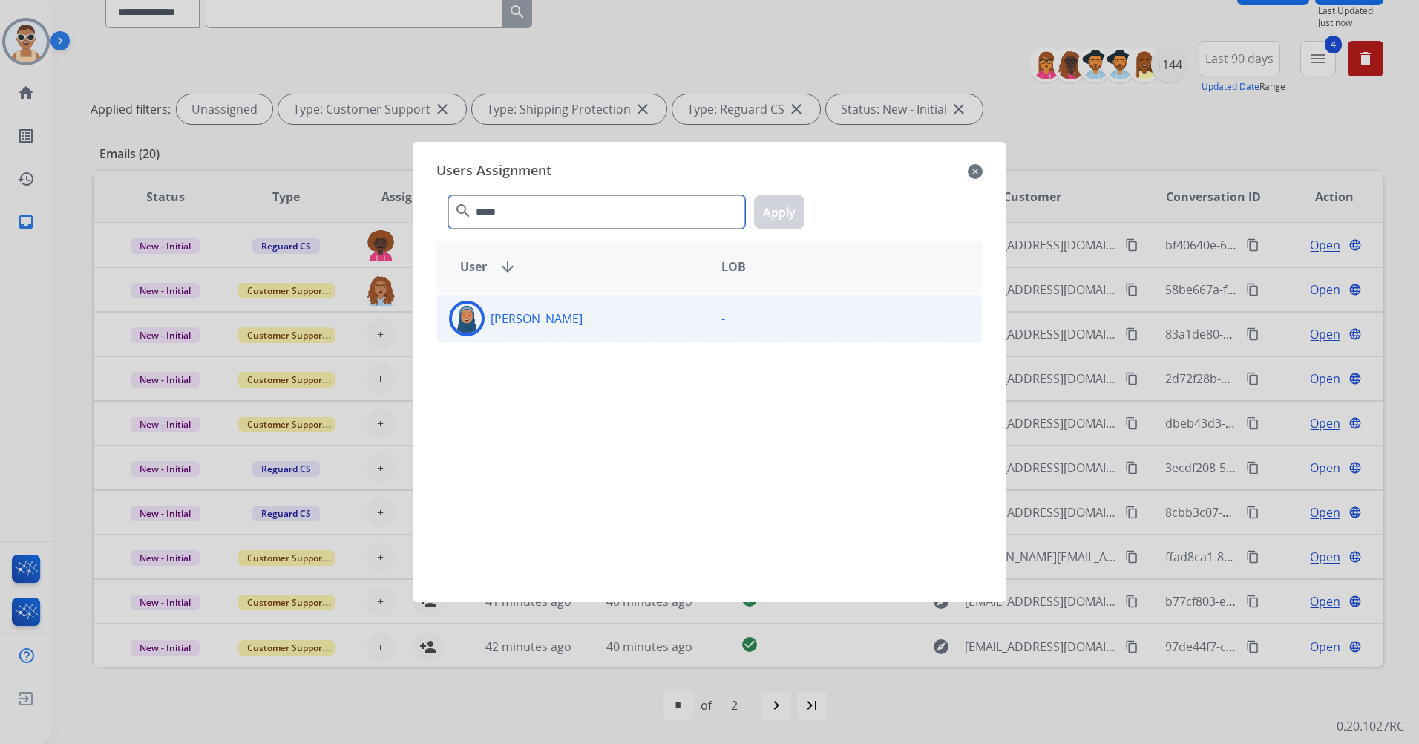
type input "*****"
click at [615, 342] on div "[PERSON_NAME] -" at bounding box center [709, 318] width 546 height 49
click at [613, 330] on div "[PERSON_NAME]" at bounding box center [573, 319] width 272 height 36
click at [643, 329] on div "[PERSON_NAME]" at bounding box center [573, 319] width 272 height 36
click at [784, 220] on button "Apply" at bounding box center [779, 211] width 50 height 33
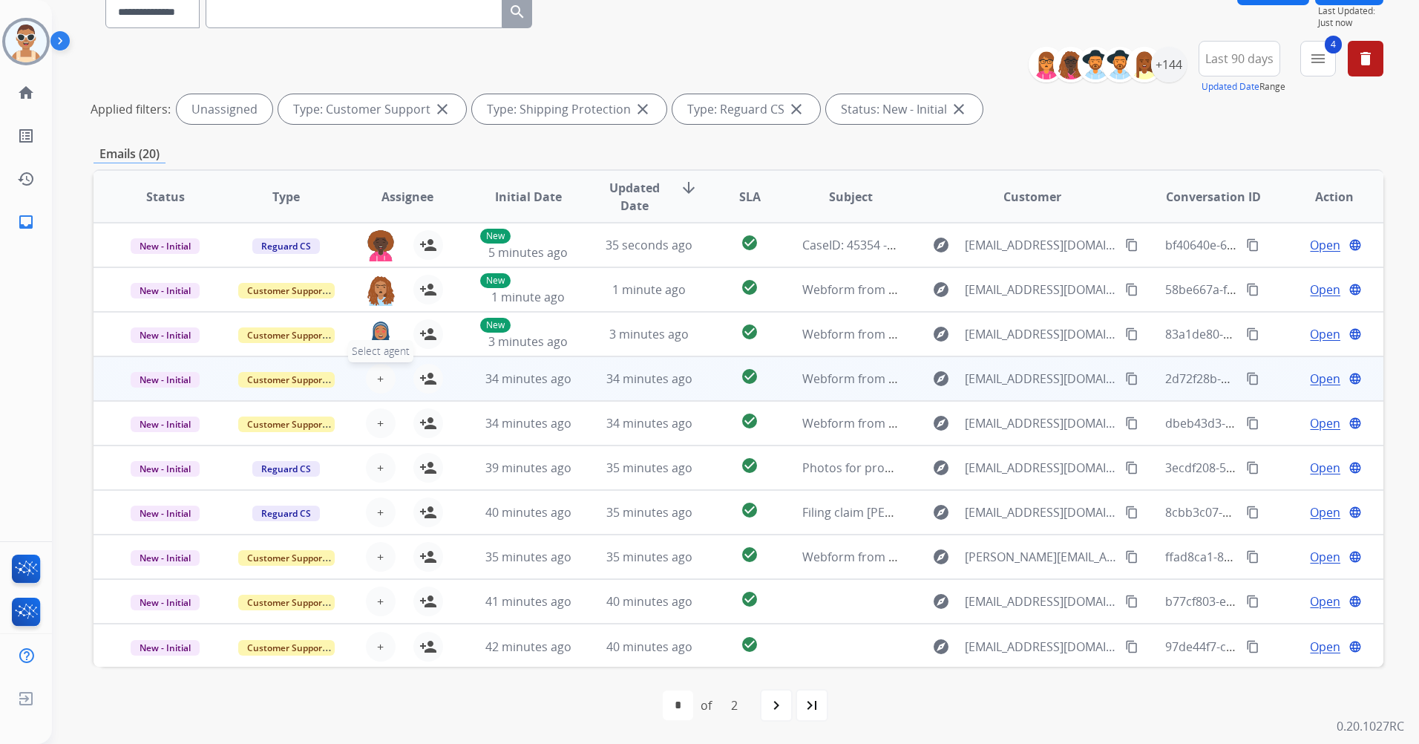
click at [381, 380] on span "+" at bounding box center [380, 379] width 7 height 18
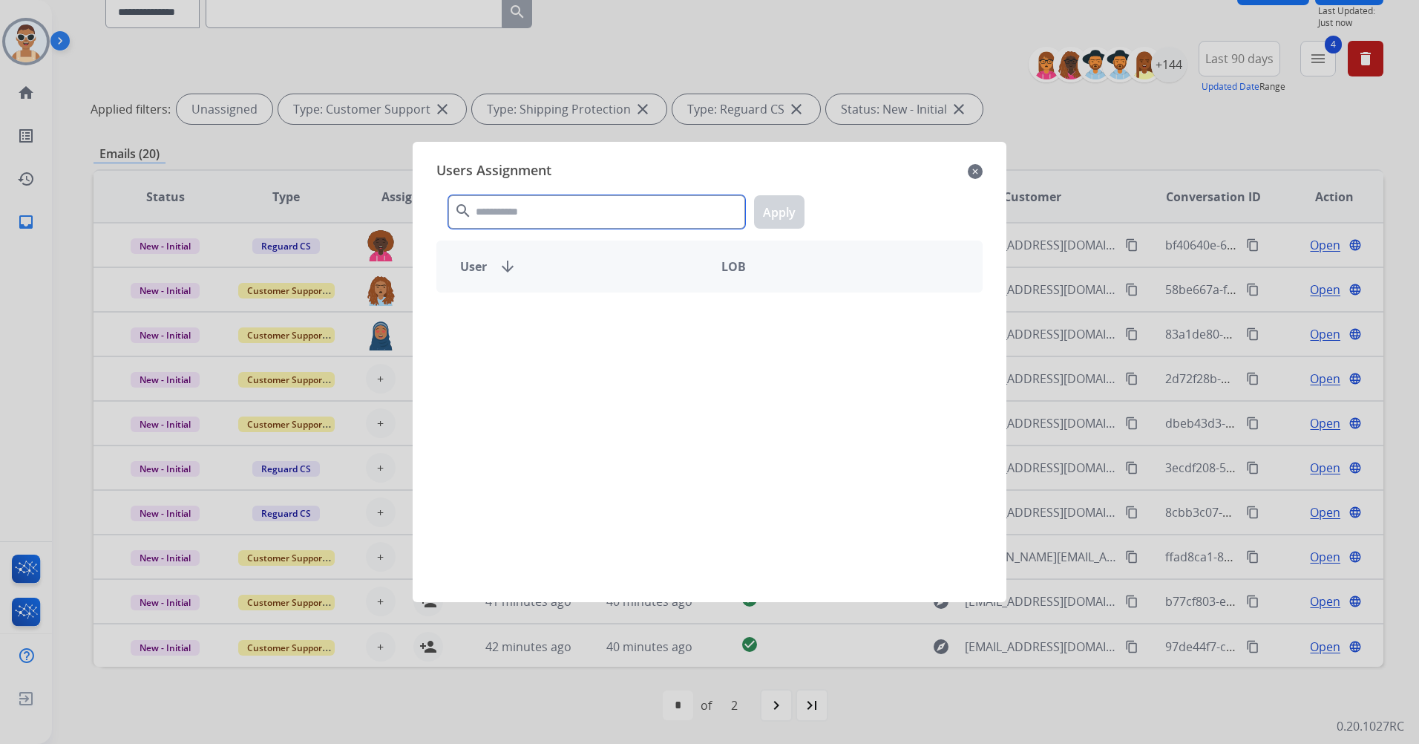
click at [538, 215] on input "text" at bounding box center [596, 211] width 297 height 33
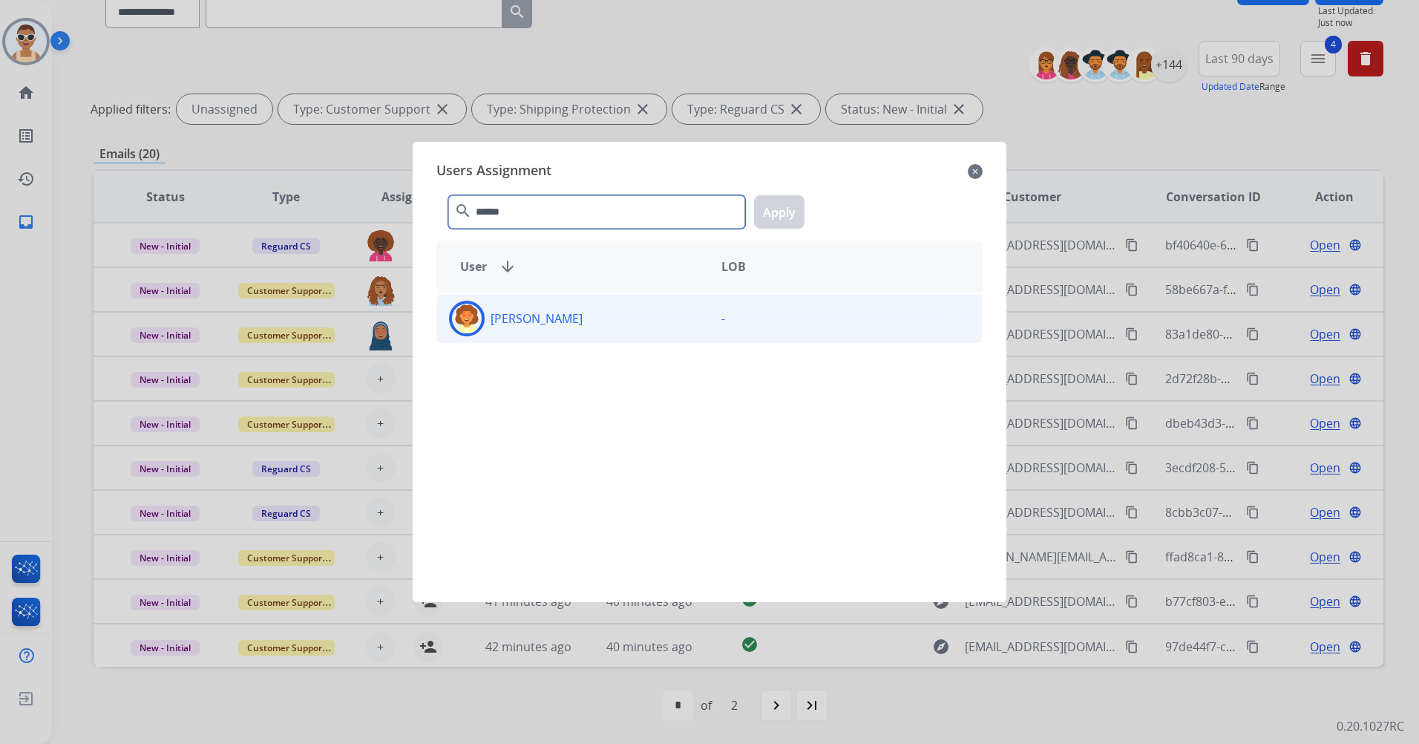
type input "******"
drag, startPoint x: 574, startPoint y: 307, endPoint x: 694, endPoint y: 316, distance: 120.6
click at [574, 307] on div "[PERSON_NAME]" at bounding box center [573, 319] width 272 height 36
click at [765, 214] on button "Apply" at bounding box center [779, 211] width 50 height 33
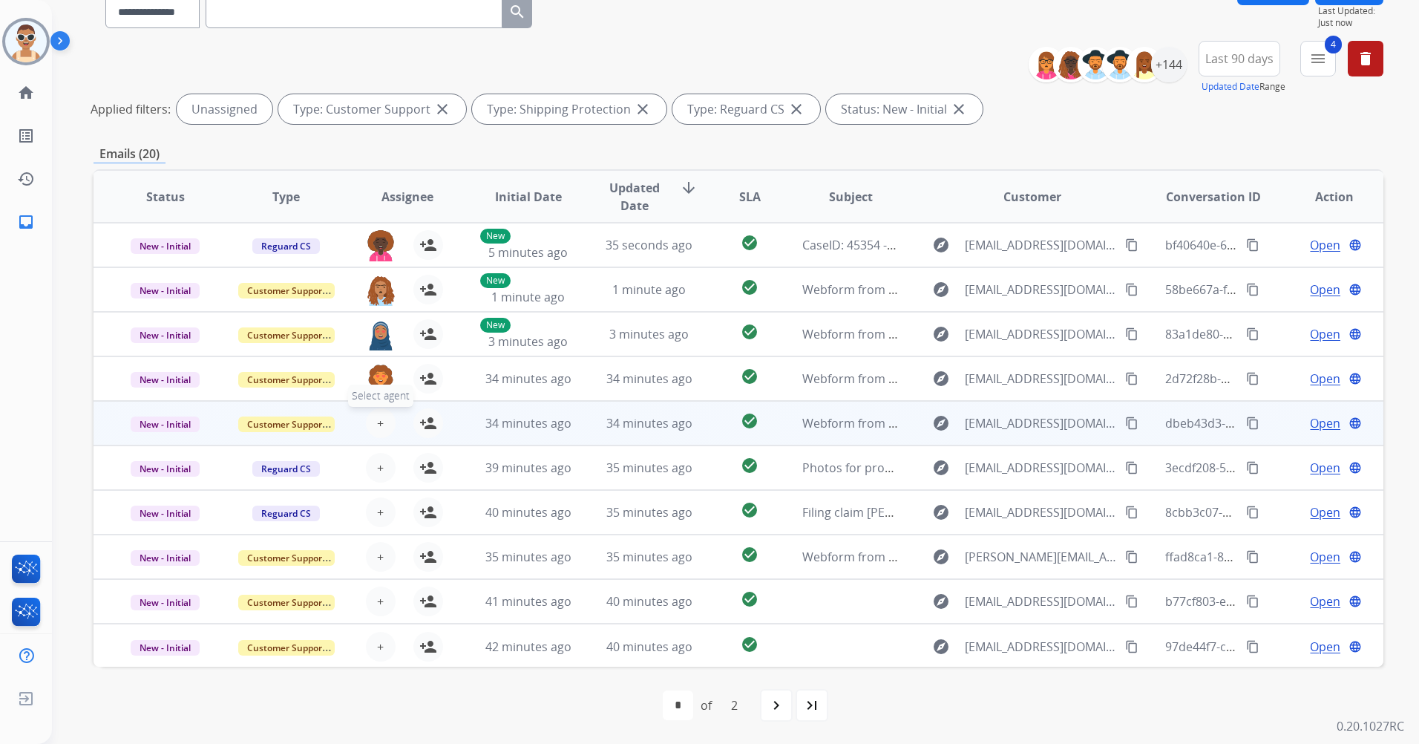
click at [373, 426] on button "+ Select agent" at bounding box center [381, 423] width 30 height 30
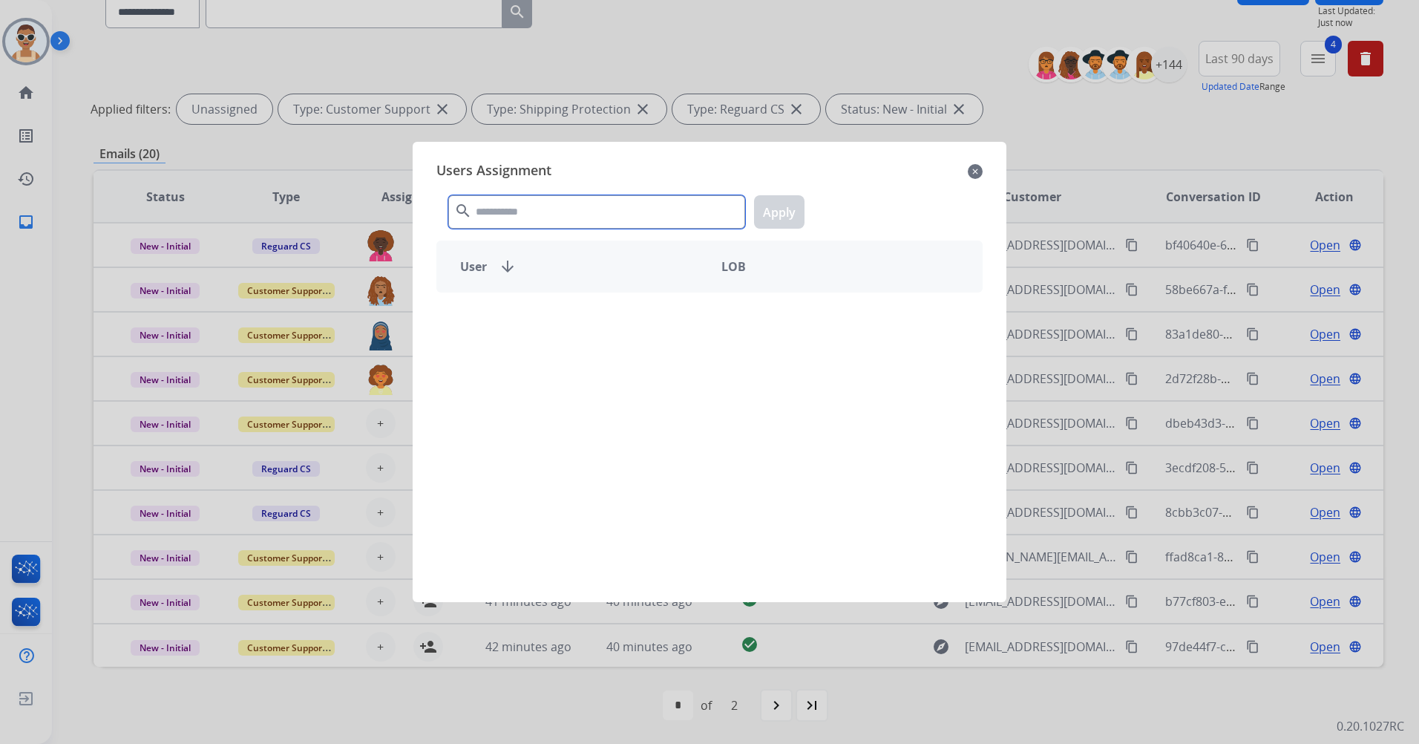
click at [549, 215] on input "text" at bounding box center [596, 211] width 297 height 33
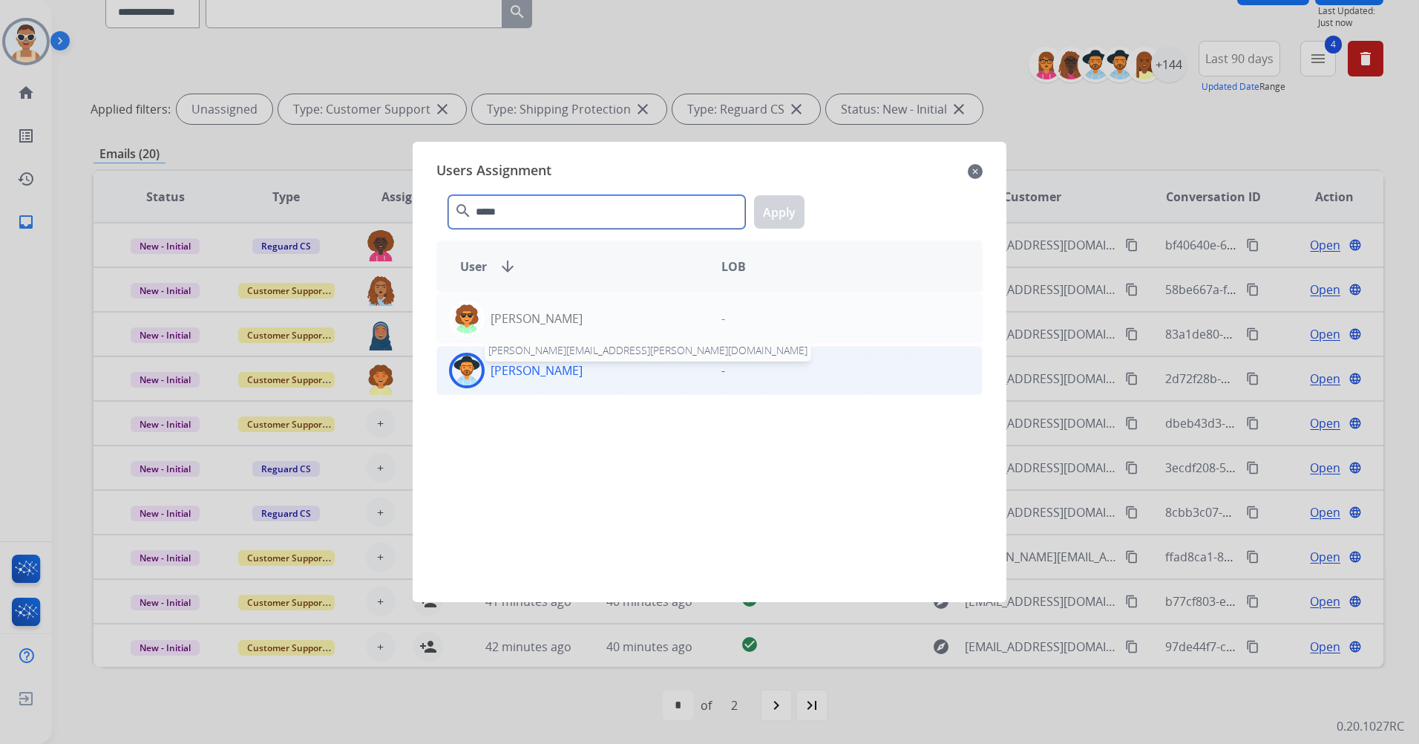
type input "*****"
click at [583, 370] on p "[PERSON_NAME]" at bounding box center [537, 370] width 92 height 18
click at [789, 216] on button "Apply" at bounding box center [779, 211] width 50 height 33
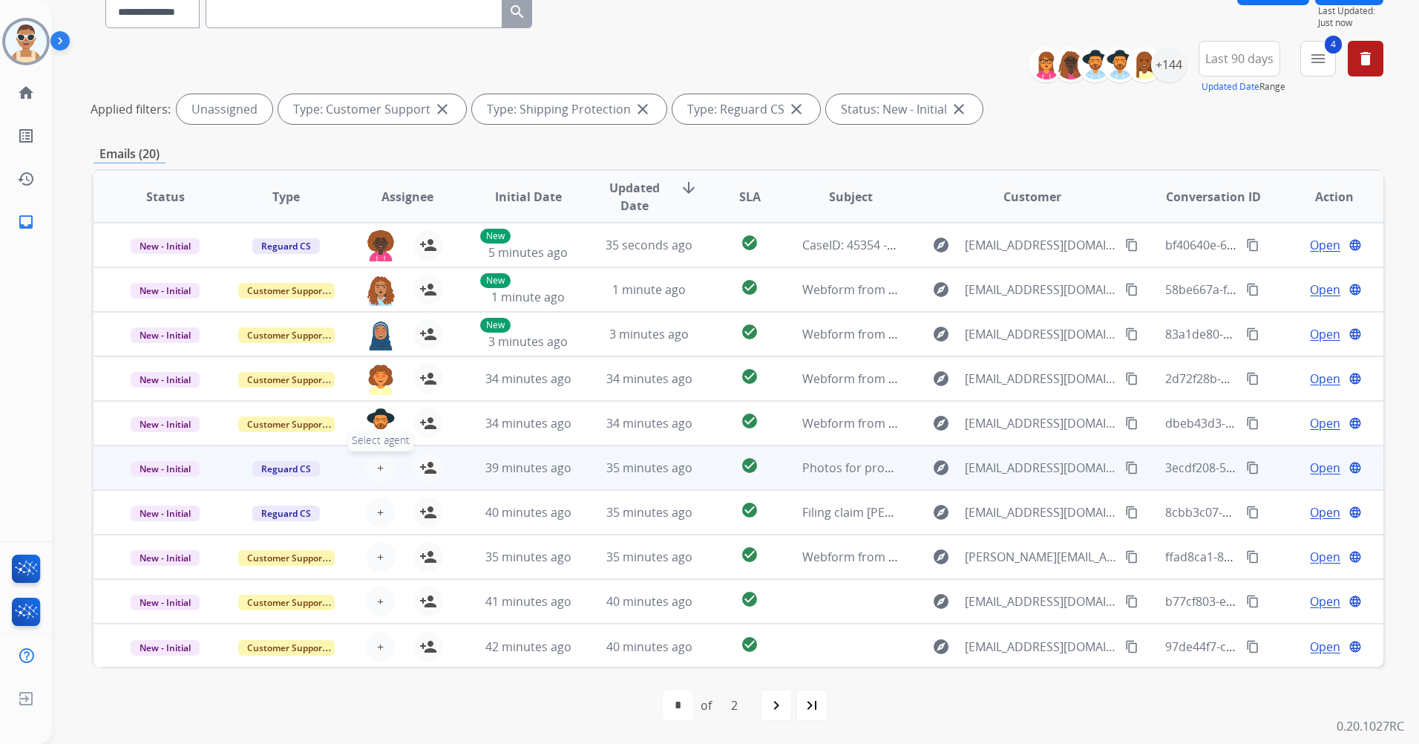
click at [383, 467] on button "+ Select agent" at bounding box center [381, 468] width 30 height 30
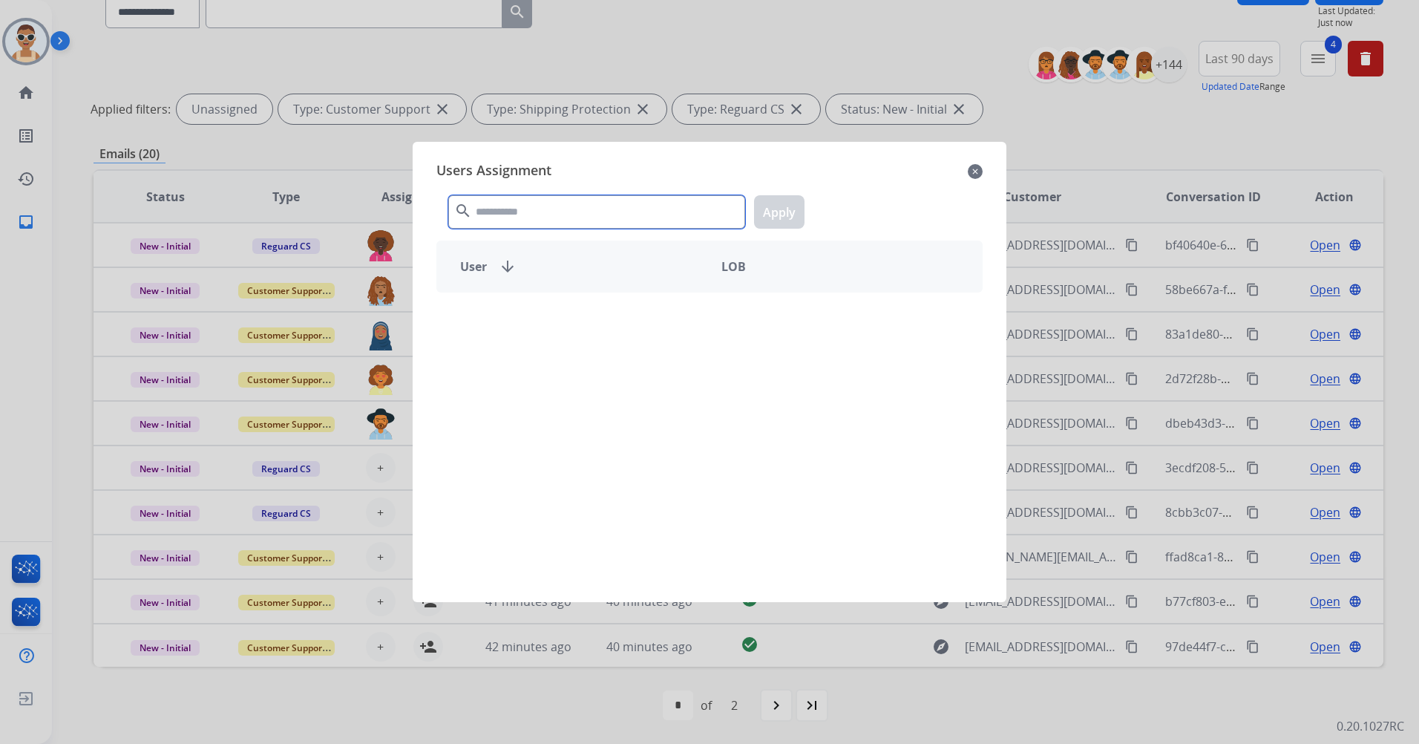
click at [534, 213] on input "text" at bounding box center [596, 211] width 297 height 33
type input "****"
click at [647, 347] on div "[PERSON_NAME] -" at bounding box center [709, 438] width 546 height 292
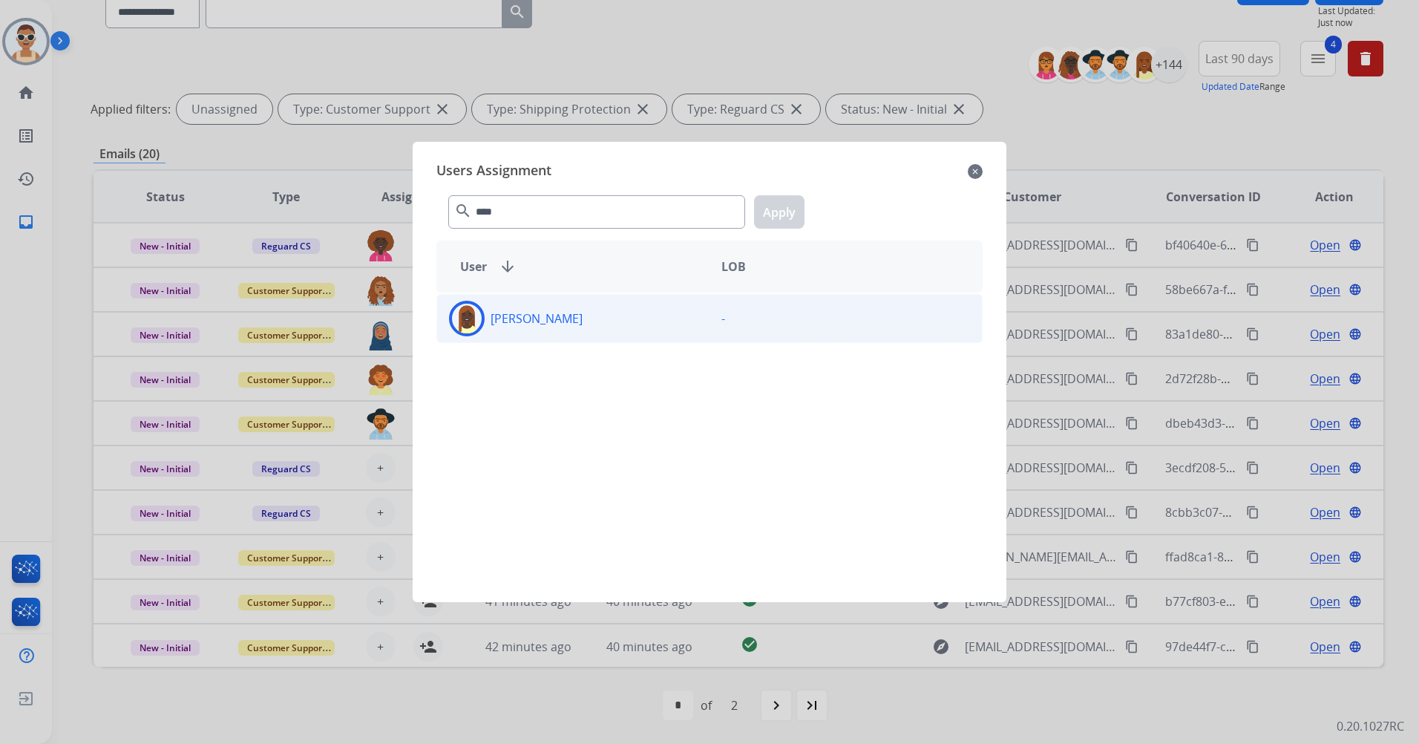
click at [638, 325] on div "[PERSON_NAME]" at bounding box center [573, 319] width 272 height 36
click at [781, 196] on button "Apply" at bounding box center [779, 211] width 50 height 33
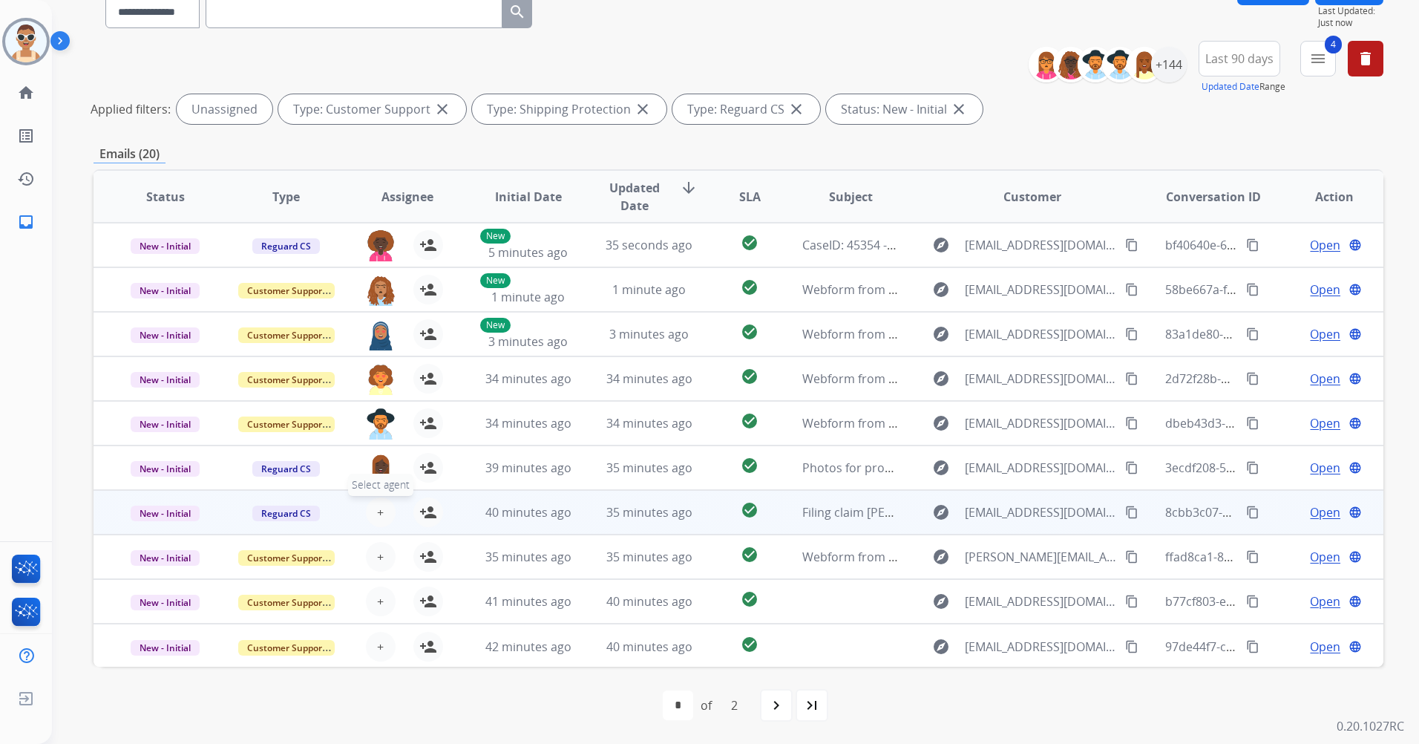
click at [385, 505] on button "+ Select agent" at bounding box center [381, 512] width 30 height 30
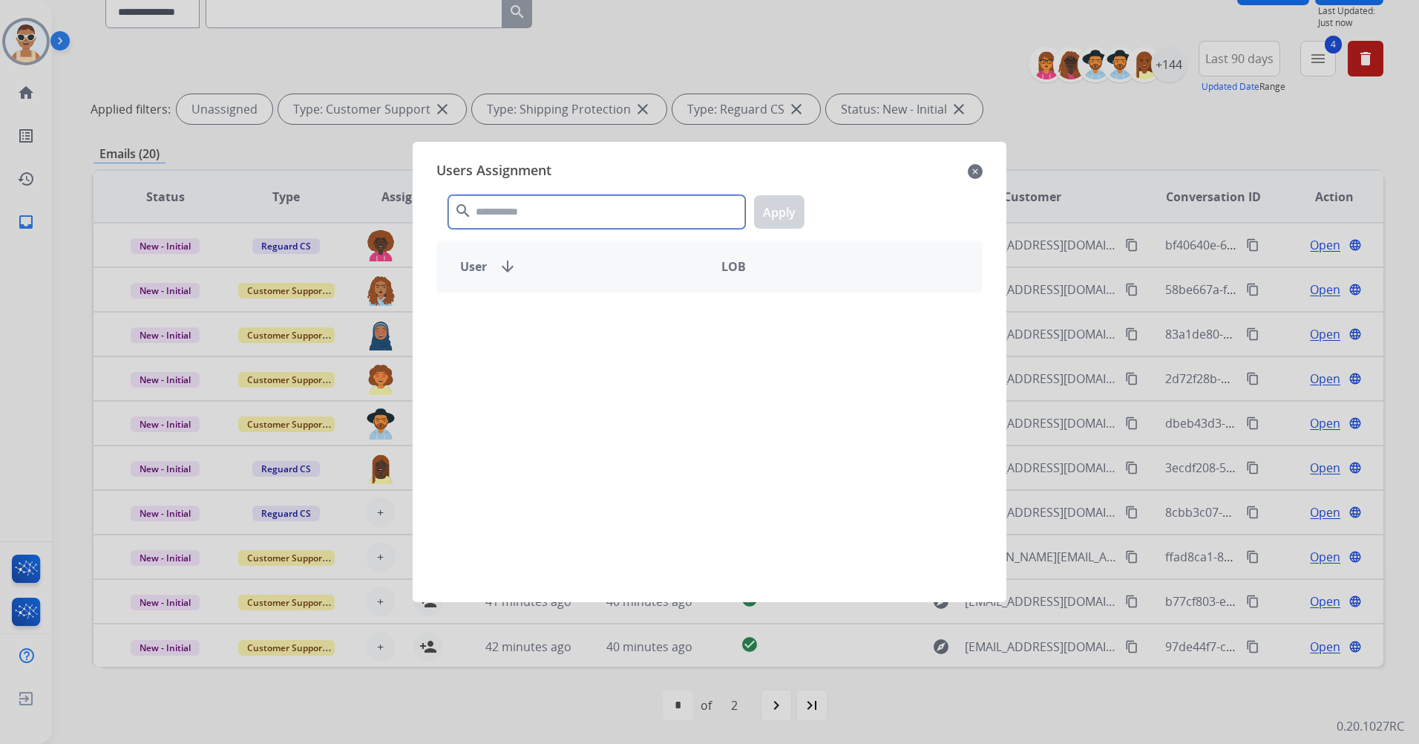
click at [525, 208] on input "text" at bounding box center [596, 211] width 297 height 33
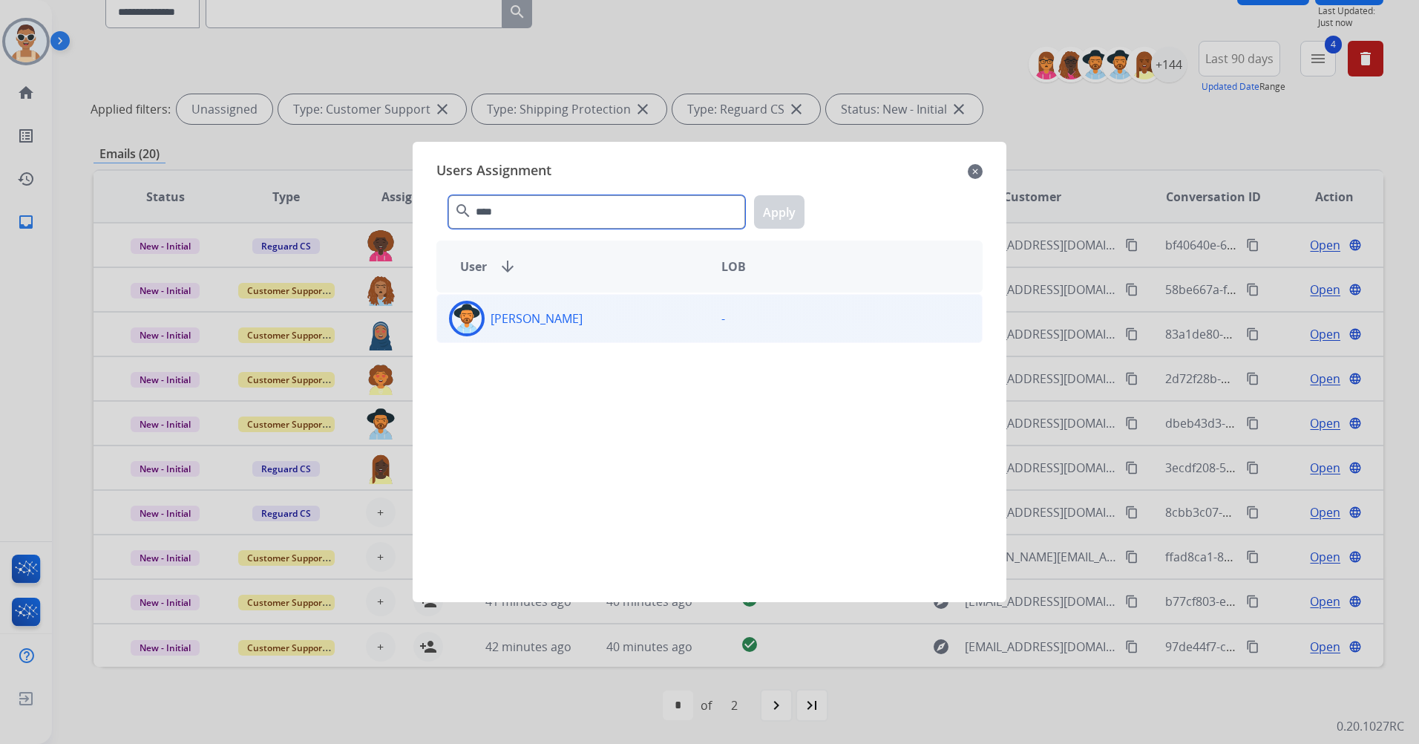
type input "****"
click at [602, 327] on div "[PERSON_NAME]" at bounding box center [573, 319] width 272 height 36
click at [791, 210] on button "Apply" at bounding box center [779, 211] width 50 height 33
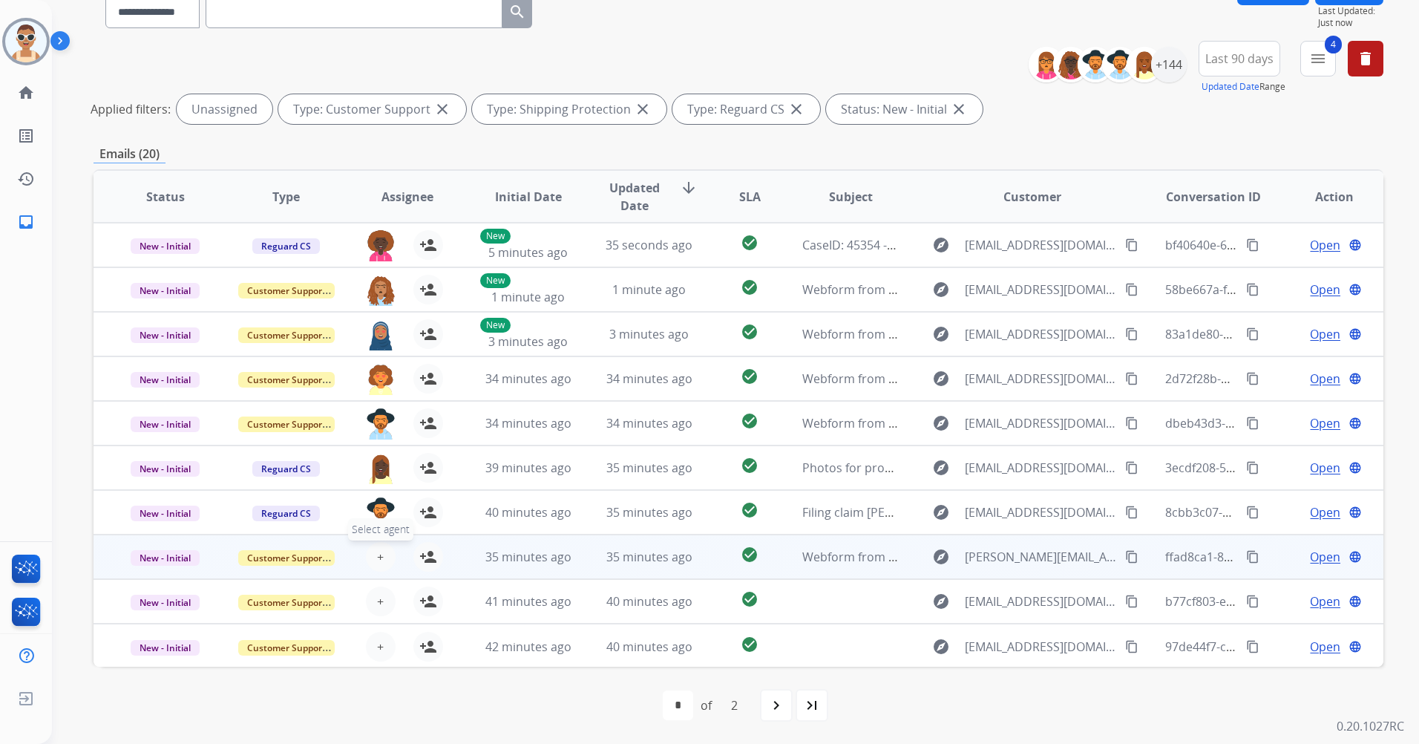
click at [377, 555] on span "+" at bounding box center [380, 557] width 7 height 18
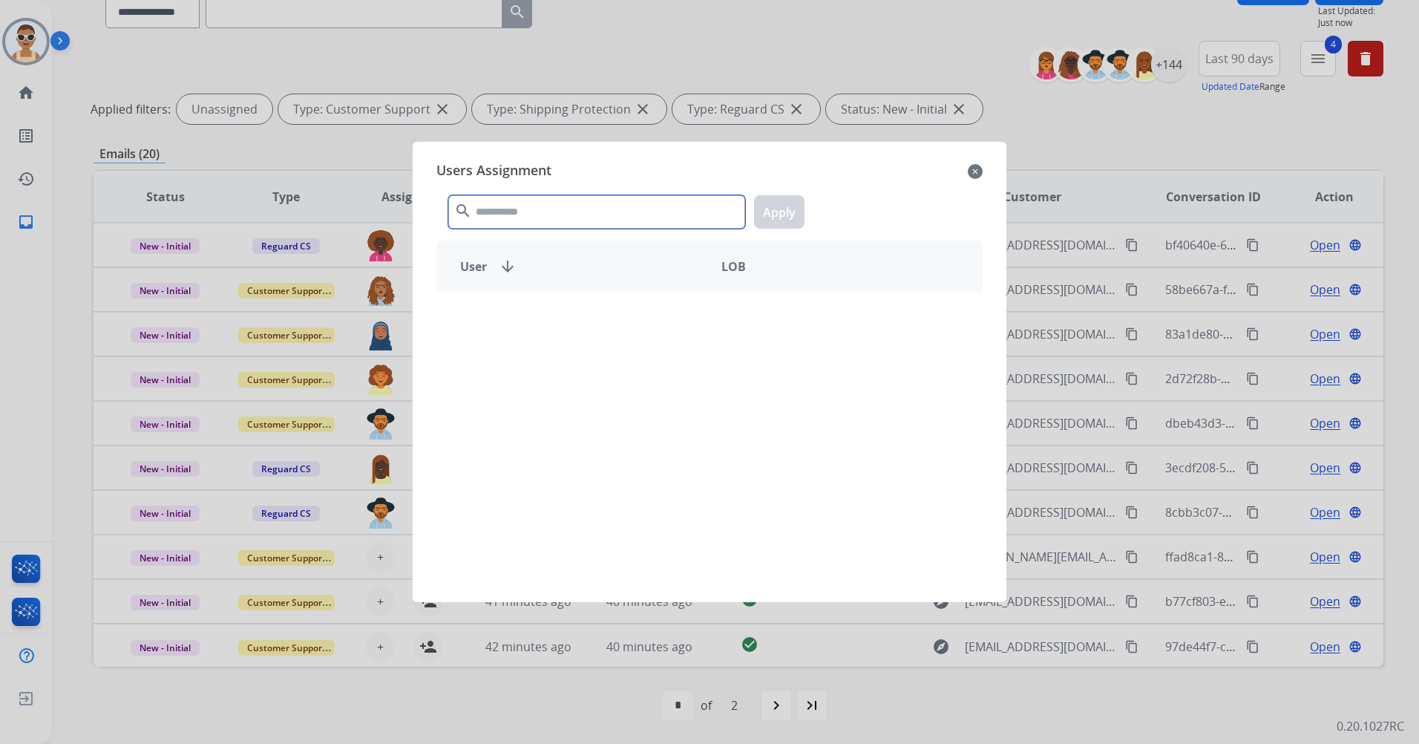
click at [514, 200] on input "text" at bounding box center [596, 211] width 297 height 33
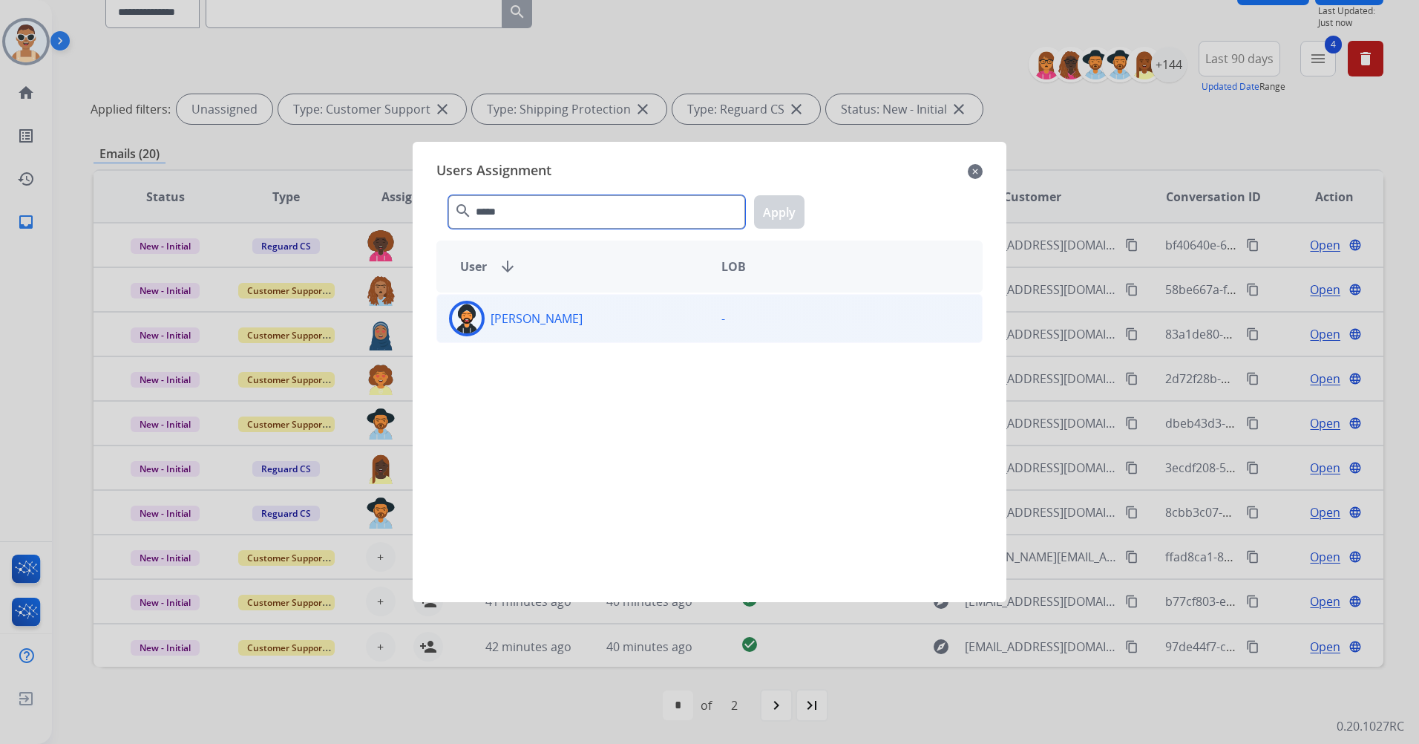
type input "*****"
click at [576, 315] on div "[PERSON_NAME]" at bounding box center [573, 319] width 272 height 36
click at [790, 191] on div "***** search Apply" at bounding box center [709, 208] width 546 height 51
click at [779, 212] on button "Apply" at bounding box center [779, 211] width 50 height 33
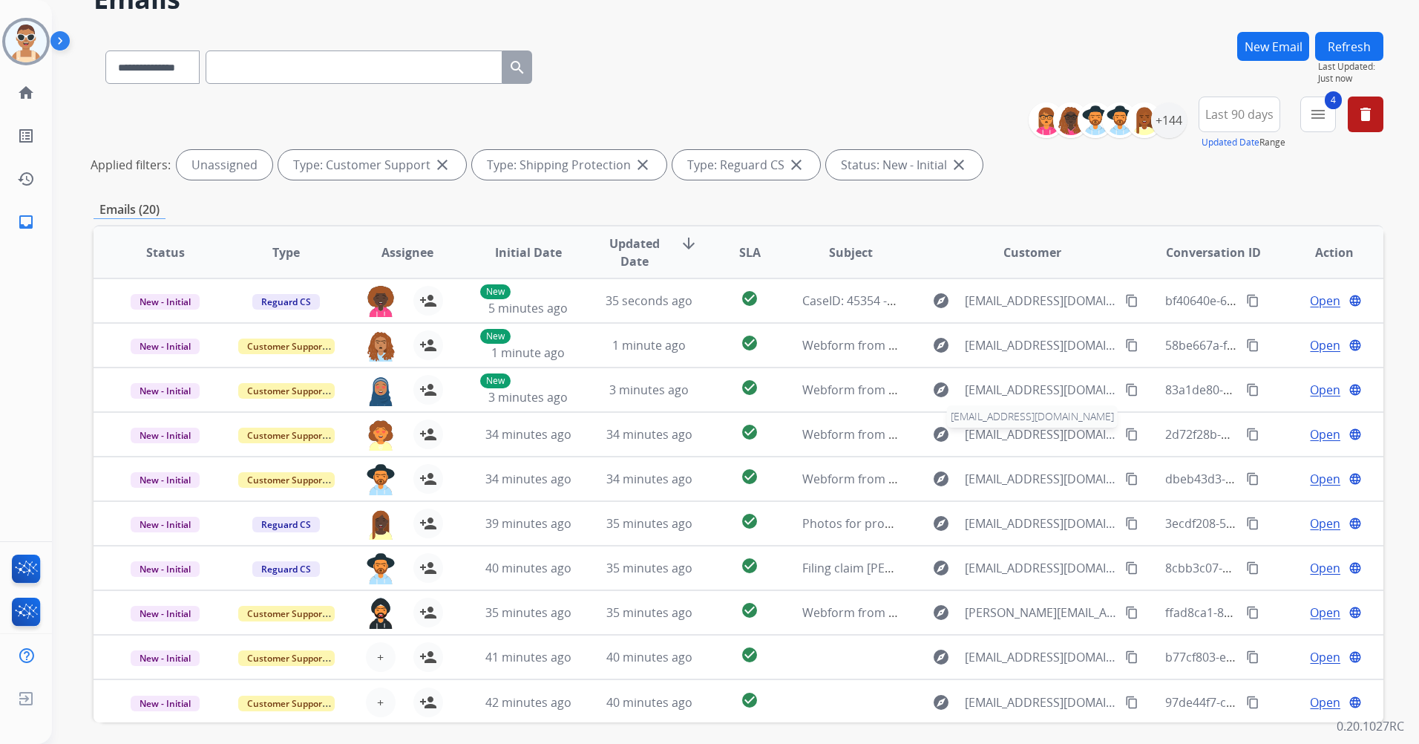
scroll to position [0, 0]
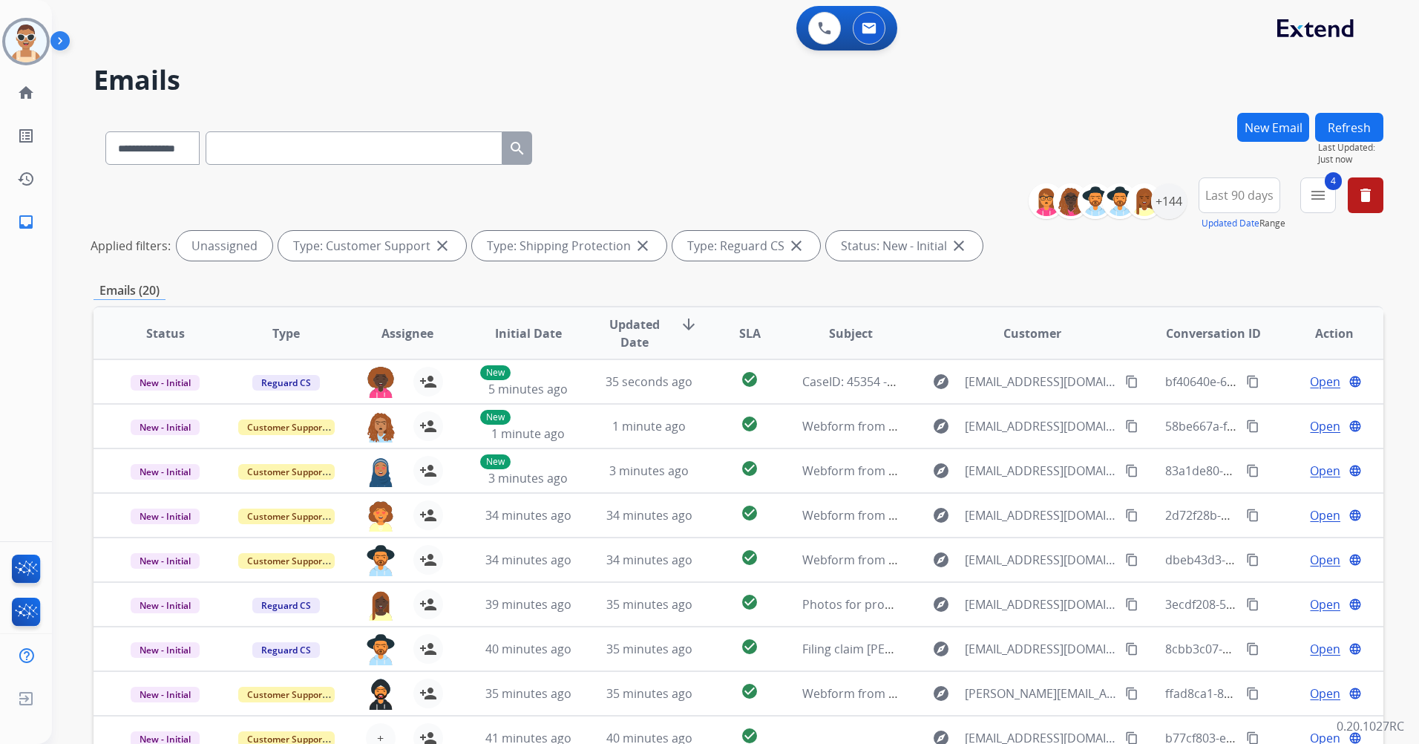
click at [1351, 111] on div "**********" at bounding box center [717, 425] width 1331 height 744
click at [1329, 128] on button "Refresh" at bounding box center [1349, 127] width 68 height 29
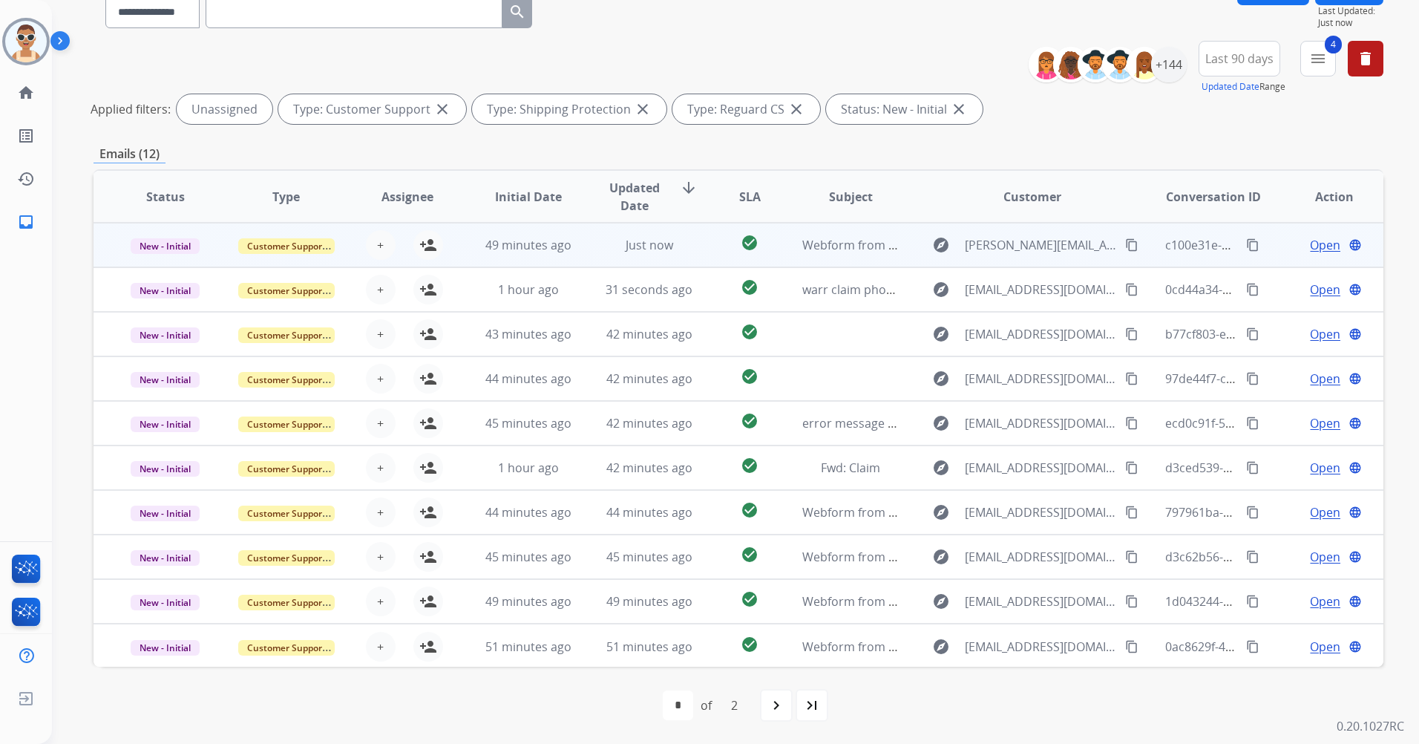
scroll to position [1, 0]
click at [380, 240] on span "+" at bounding box center [380, 244] width 7 height 18
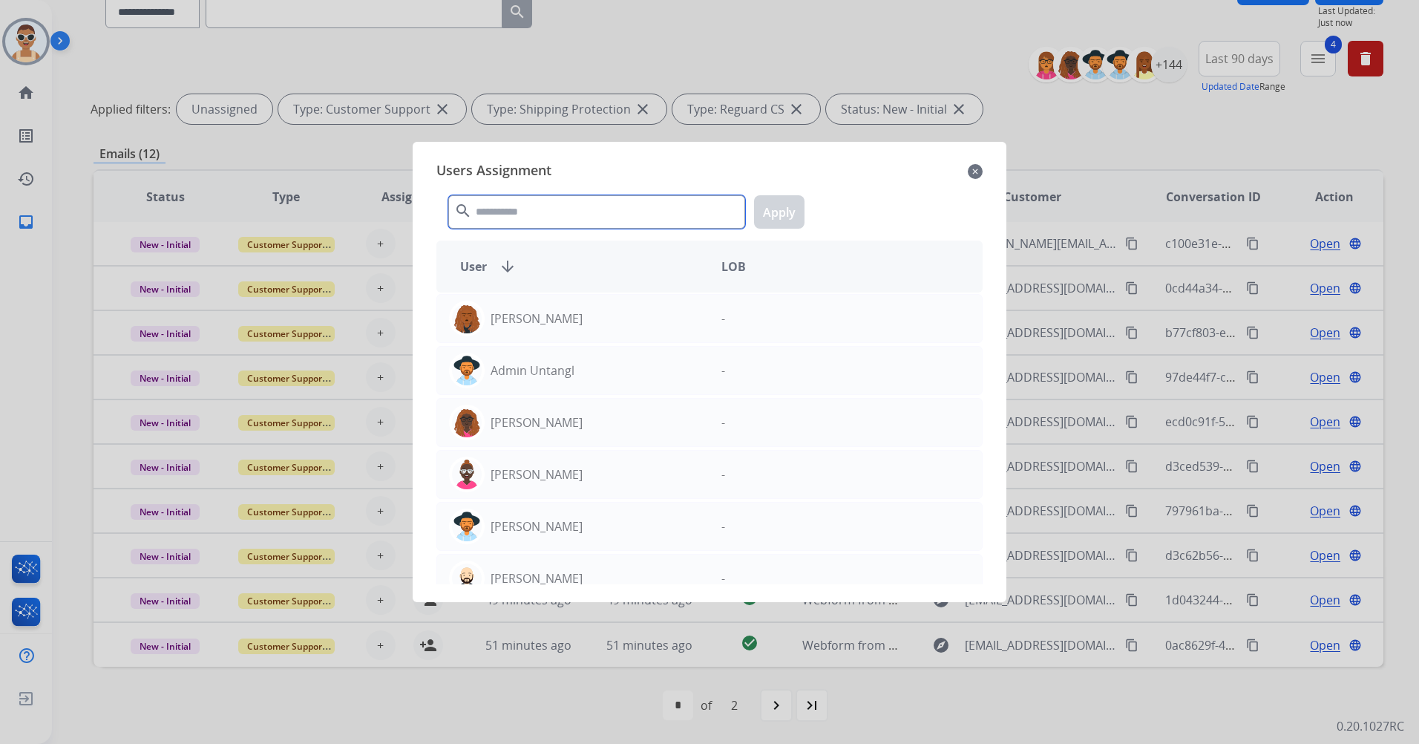
click at [571, 208] on input "text" at bounding box center [596, 211] width 297 height 33
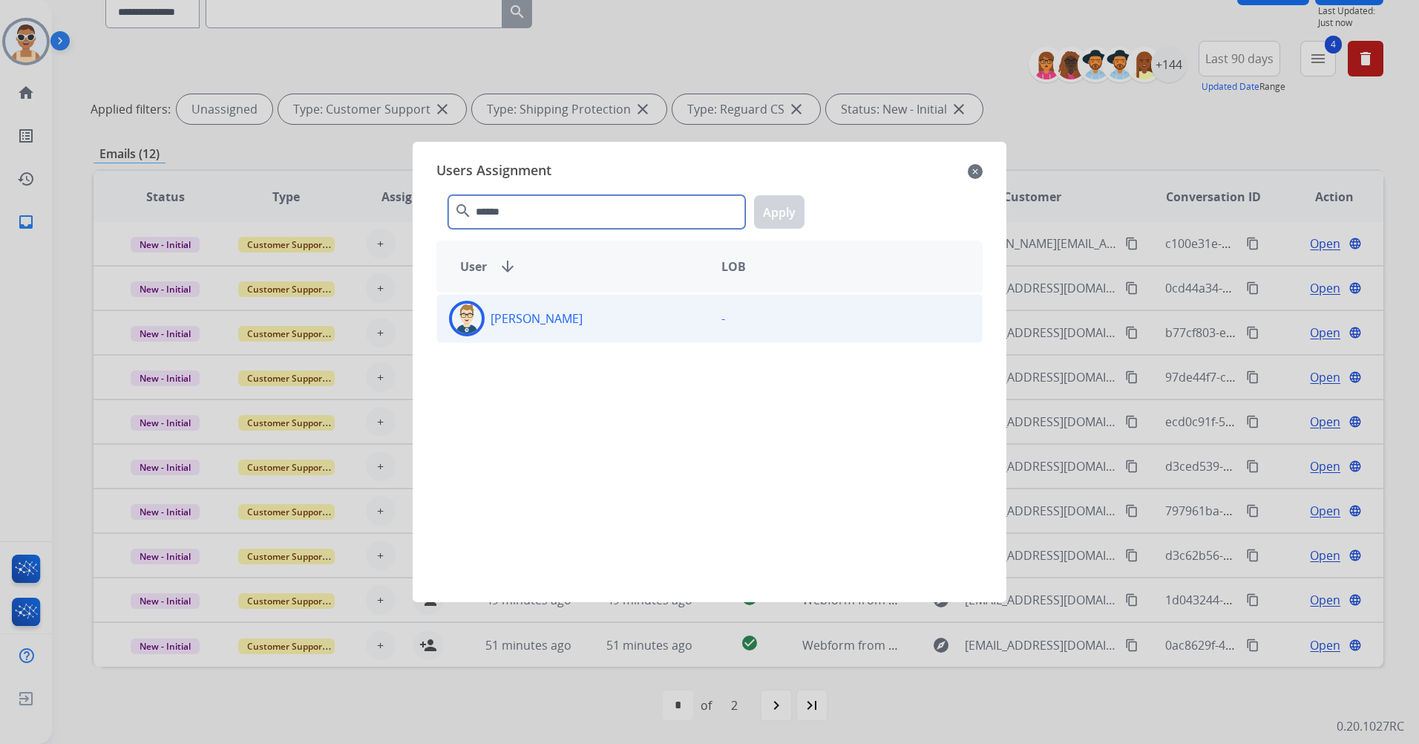
type input "******"
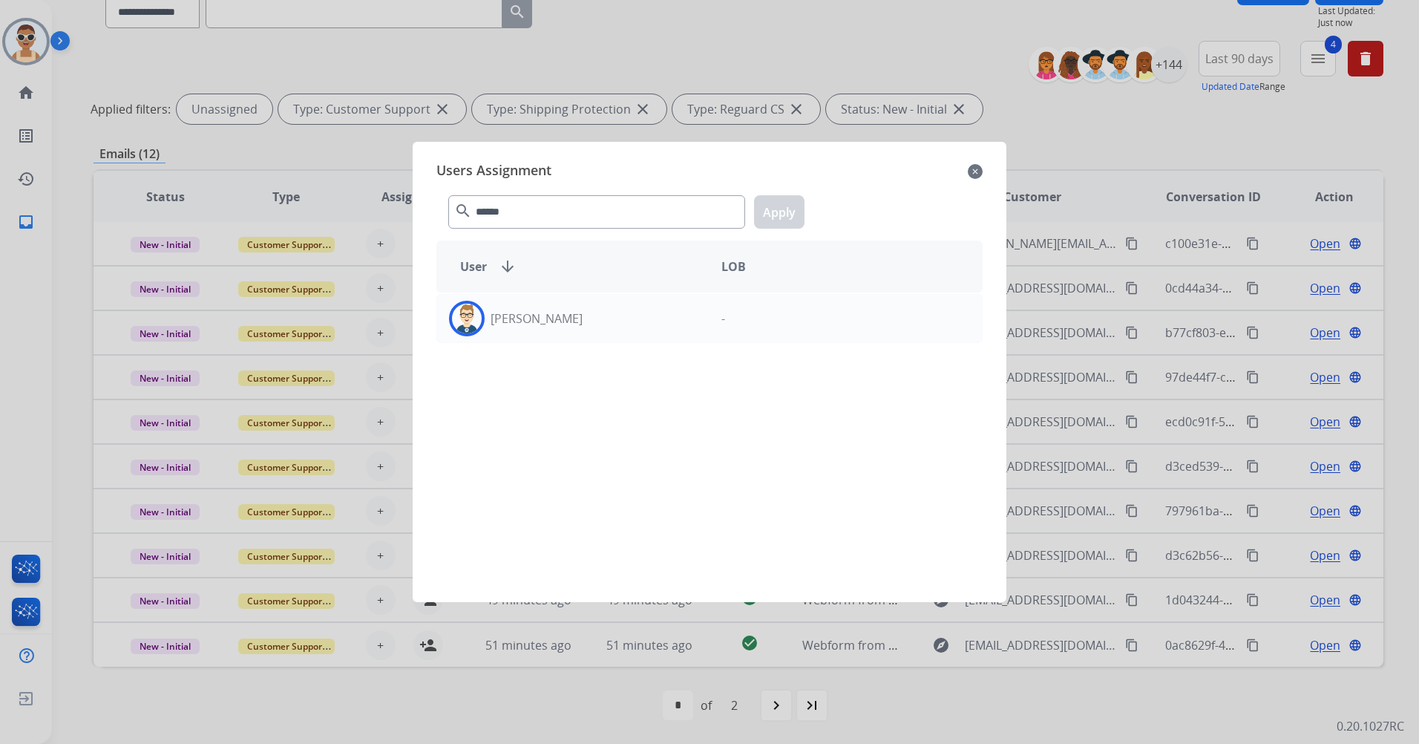
drag, startPoint x: 623, startPoint y: 331, endPoint x: 719, endPoint y: 234, distance: 136.4
click at [623, 329] on div "[PERSON_NAME]" at bounding box center [573, 319] width 272 height 36
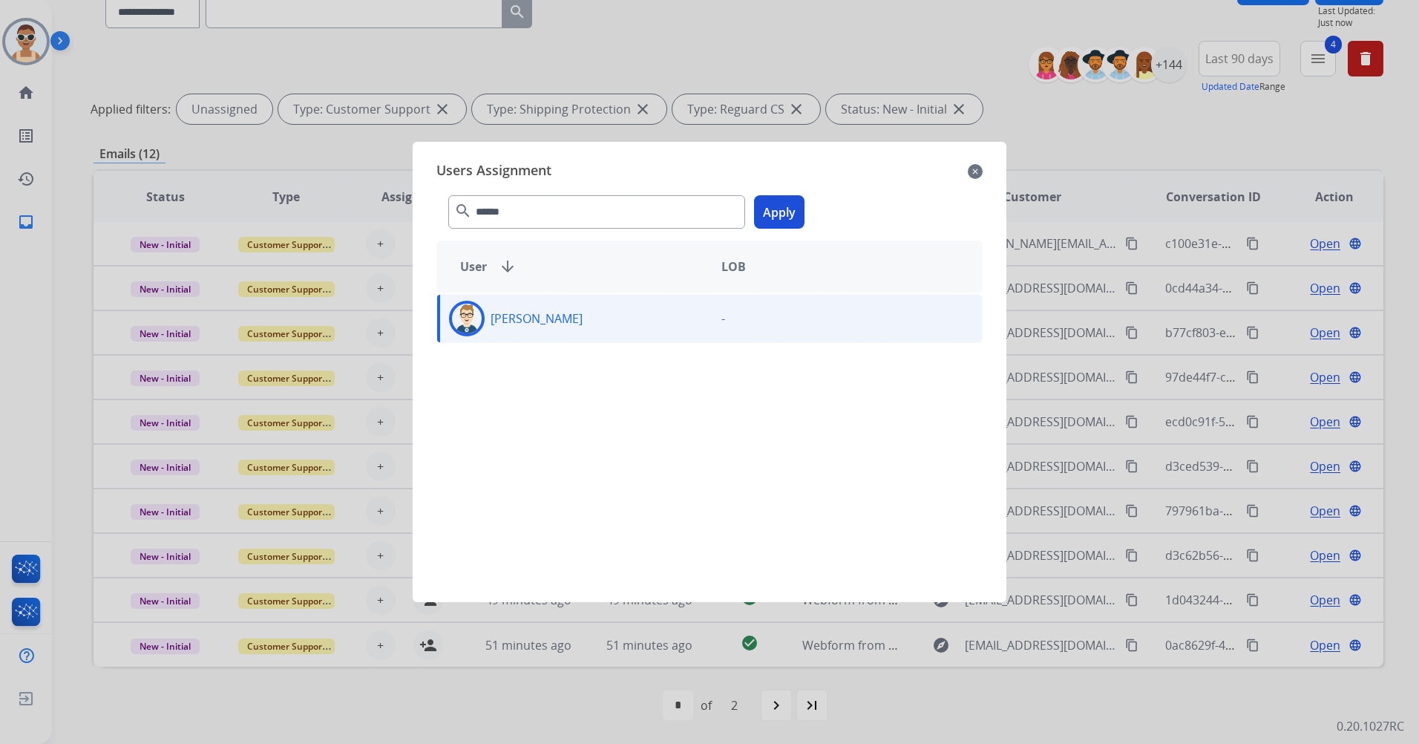
click at [762, 205] on button "Apply" at bounding box center [779, 211] width 50 height 33
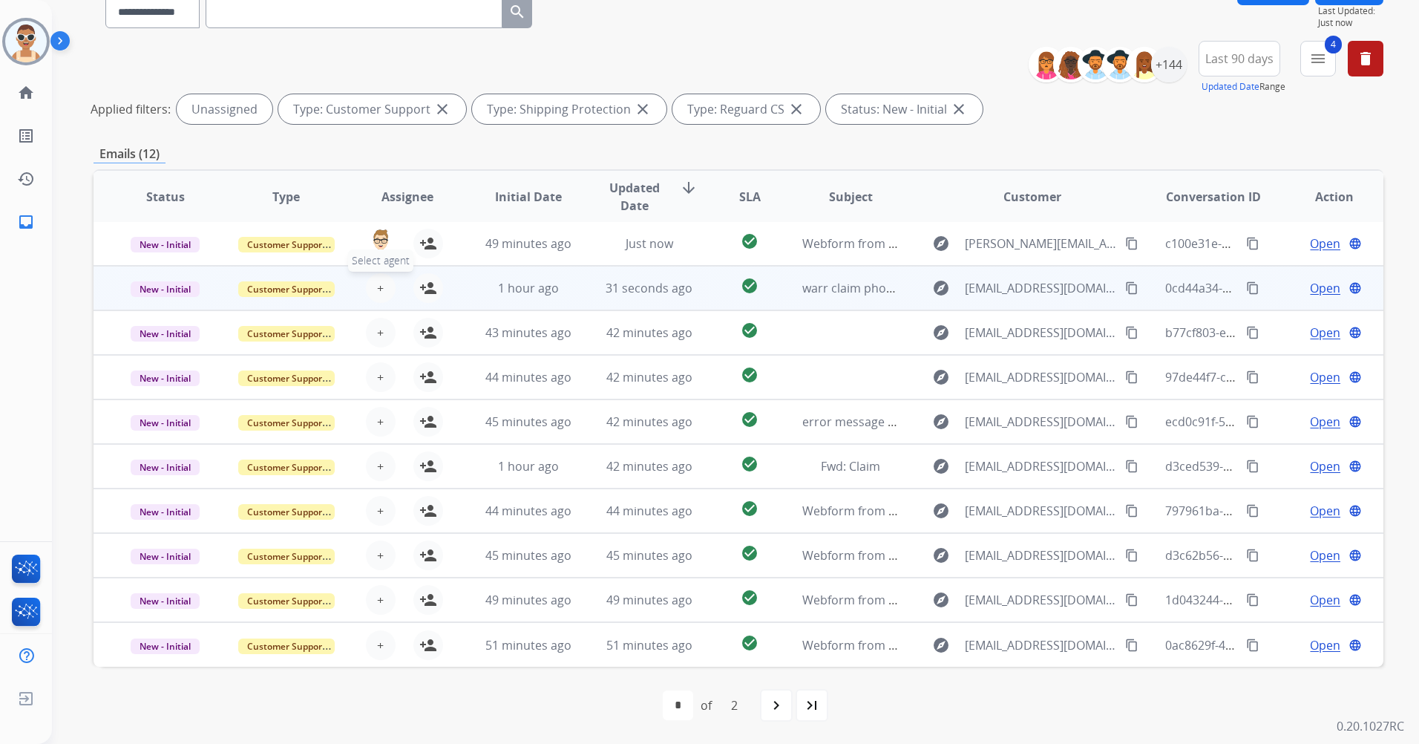
click at [381, 280] on span "+" at bounding box center [380, 288] width 7 height 18
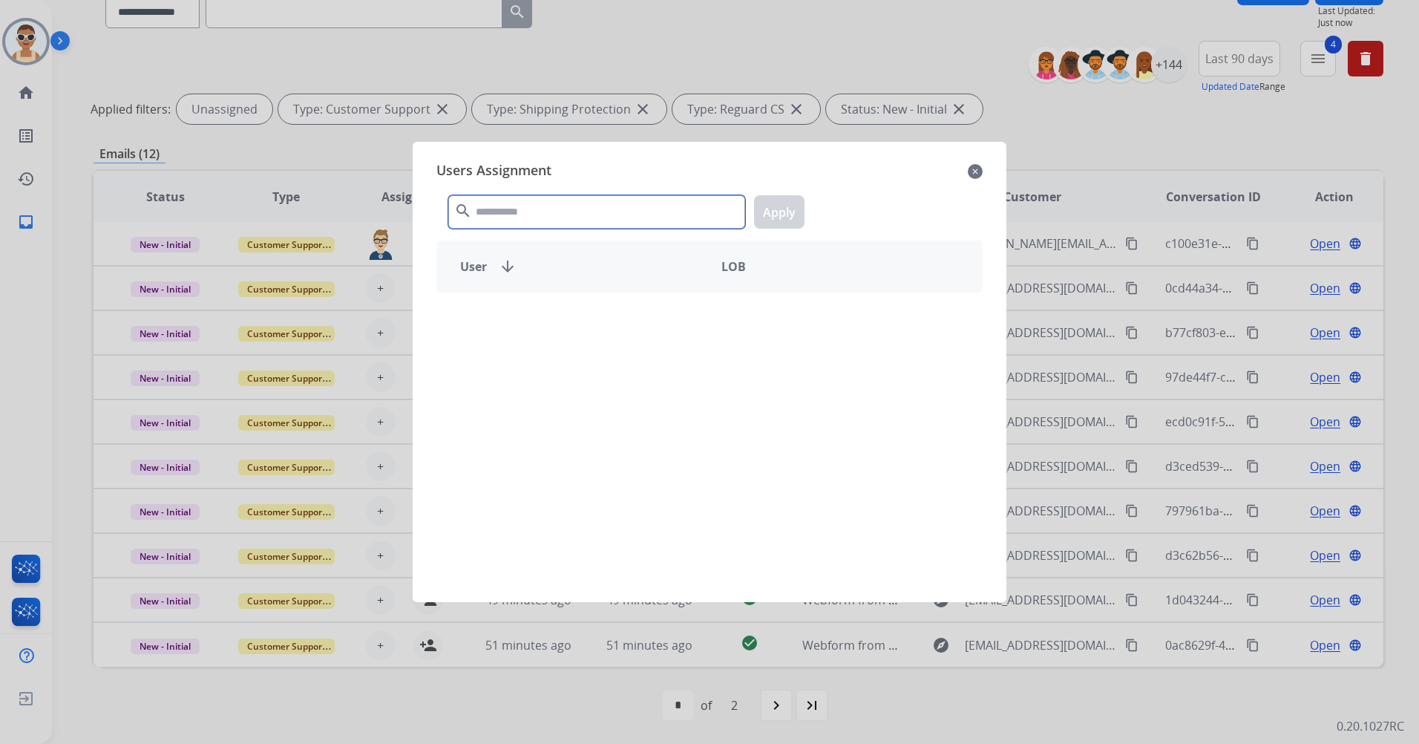
click at [588, 203] on input "text" at bounding box center [596, 211] width 297 height 33
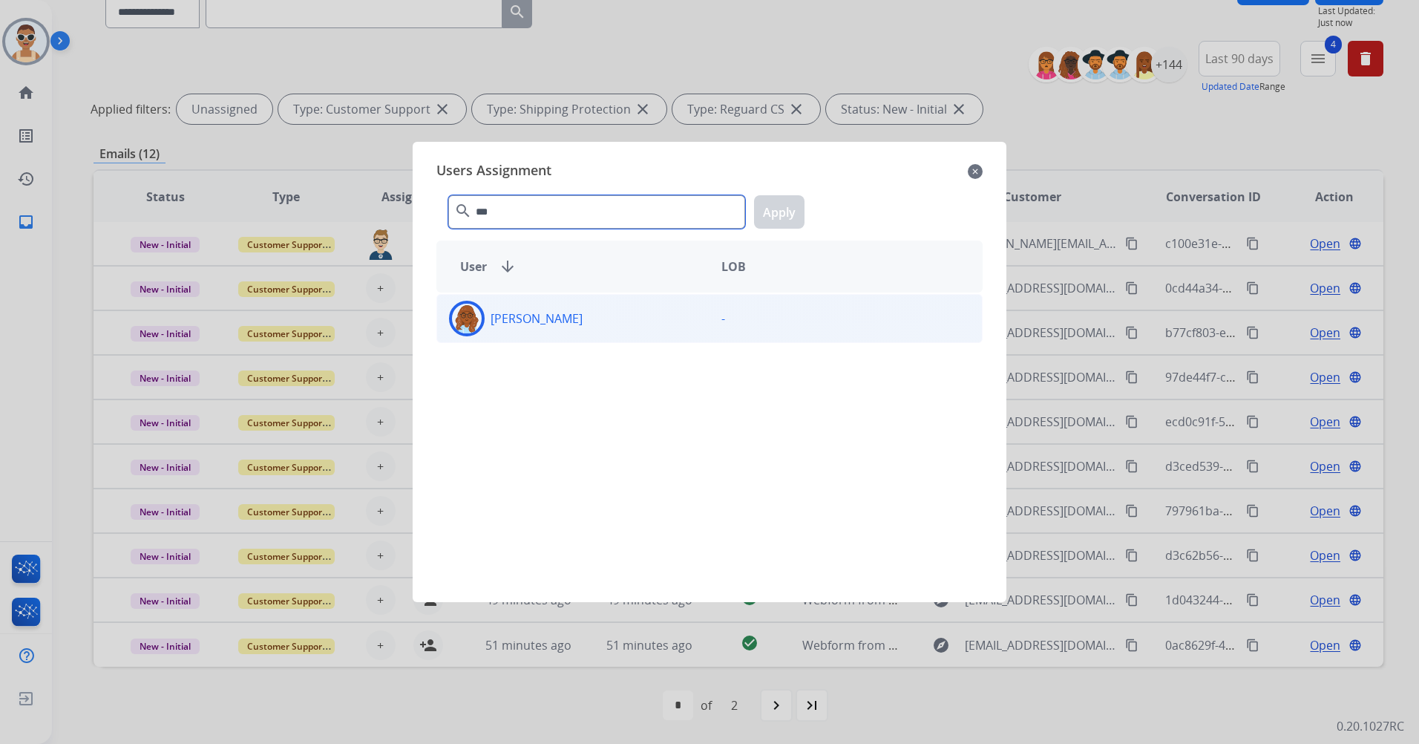
type input "***"
click at [616, 339] on div "[PERSON_NAME] -" at bounding box center [709, 318] width 546 height 49
drag, startPoint x: 752, startPoint y: 209, endPoint x: 755, endPoint y: 217, distance: 8.3
click at [752, 209] on div "*** search Apply" at bounding box center [709, 208] width 546 height 51
click at [770, 213] on button "Apply" at bounding box center [779, 211] width 50 height 33
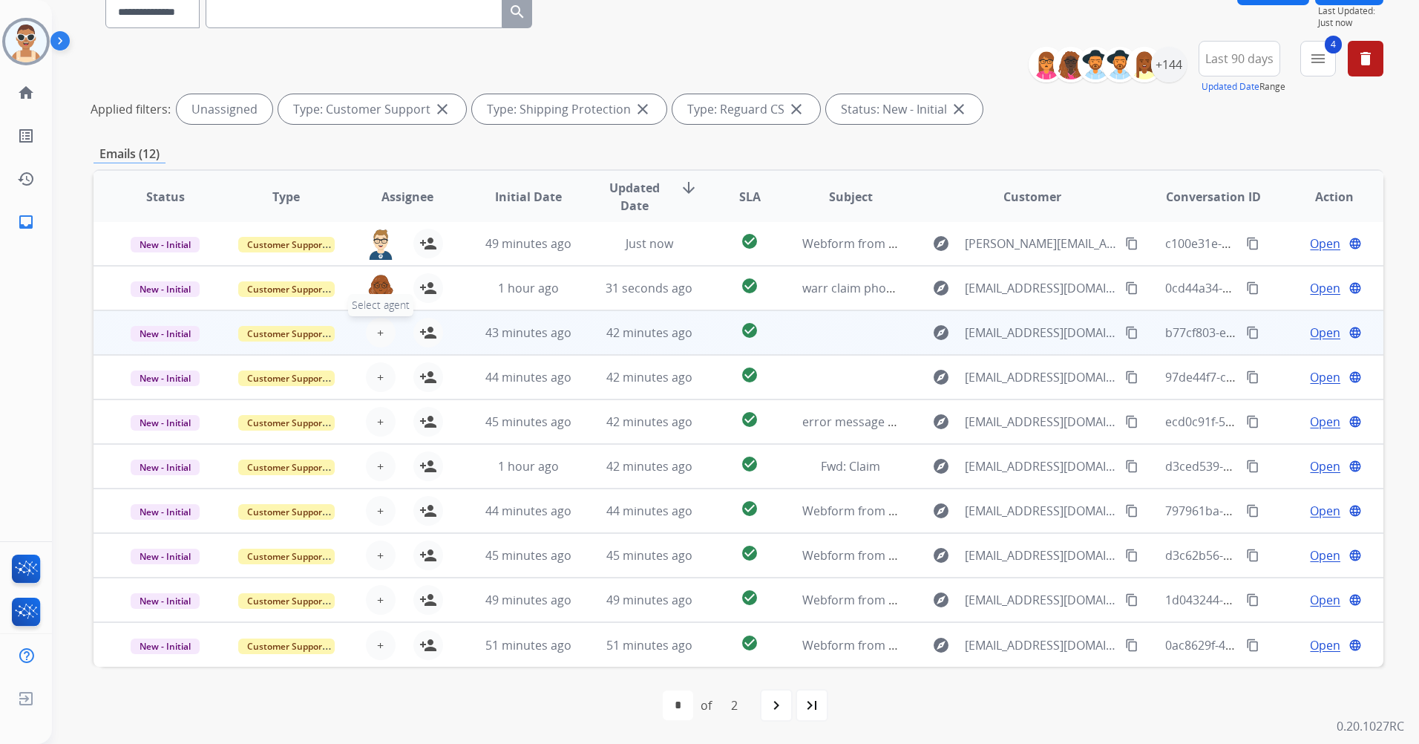
click at [377, 331] on span "+" at bounding box center [380, 333] width 7 height 18
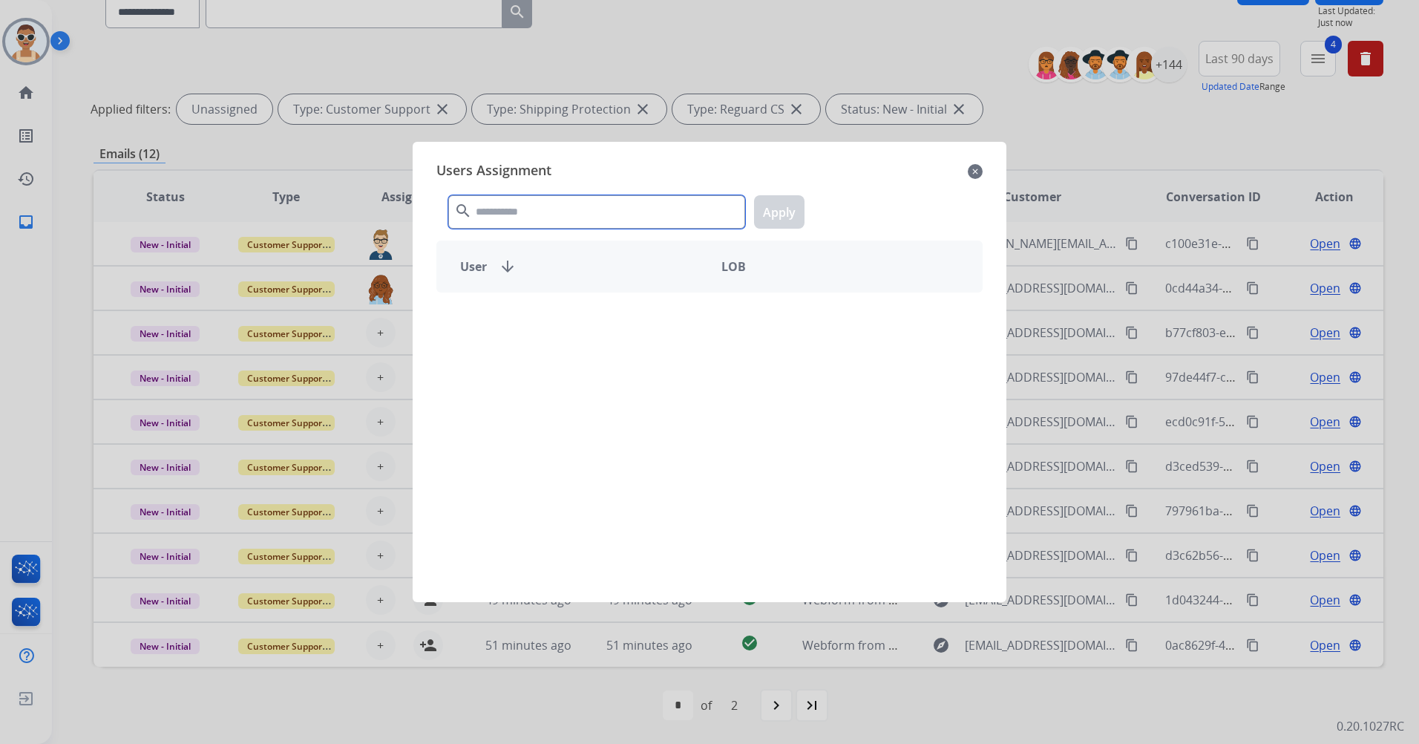
click at [558, 219] on input "text" at bounding box center [596, 211] width 297 height 33
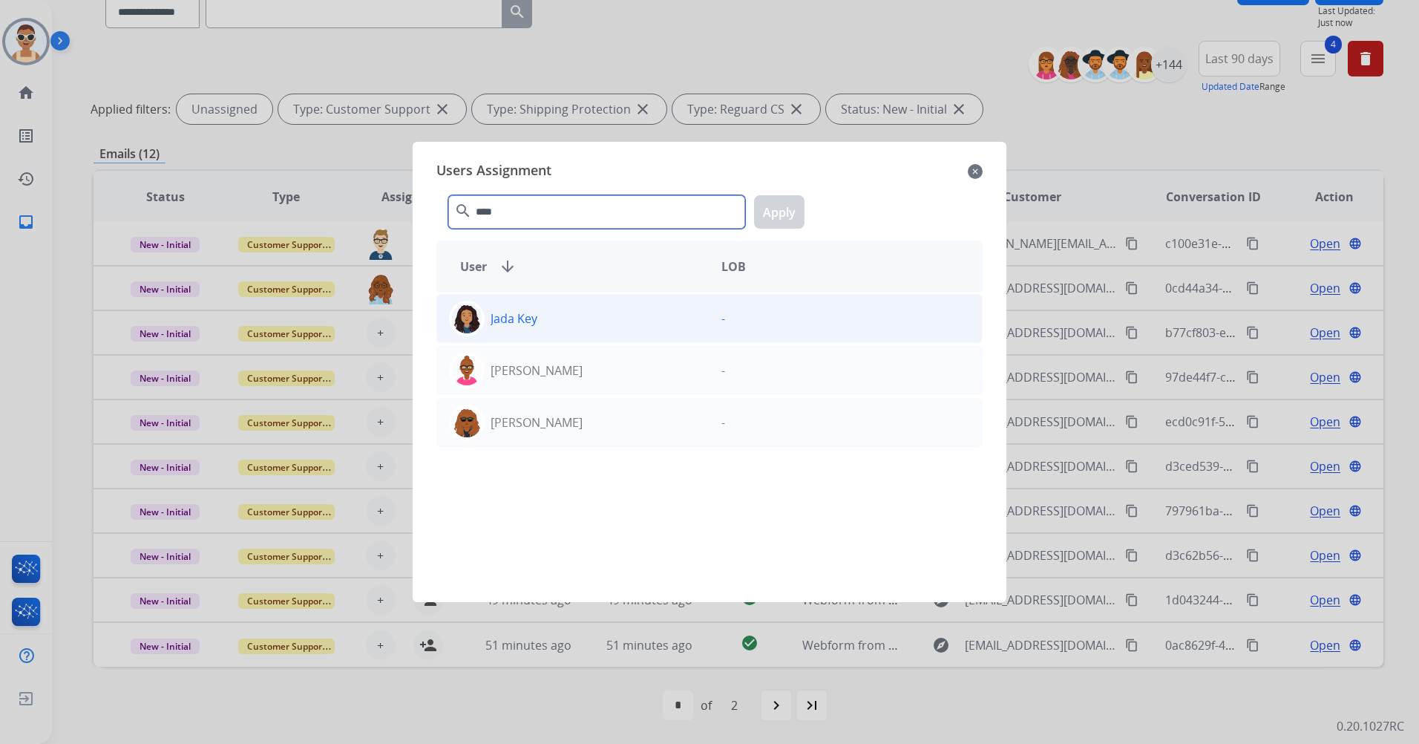
type input "****"
click at [580, 313] on div "Jada Key" at bounding box center [573, 319] width 272 height 36
click at [778, 203] on button "Apply" at bounding box center [779, 211] width 50 height 33
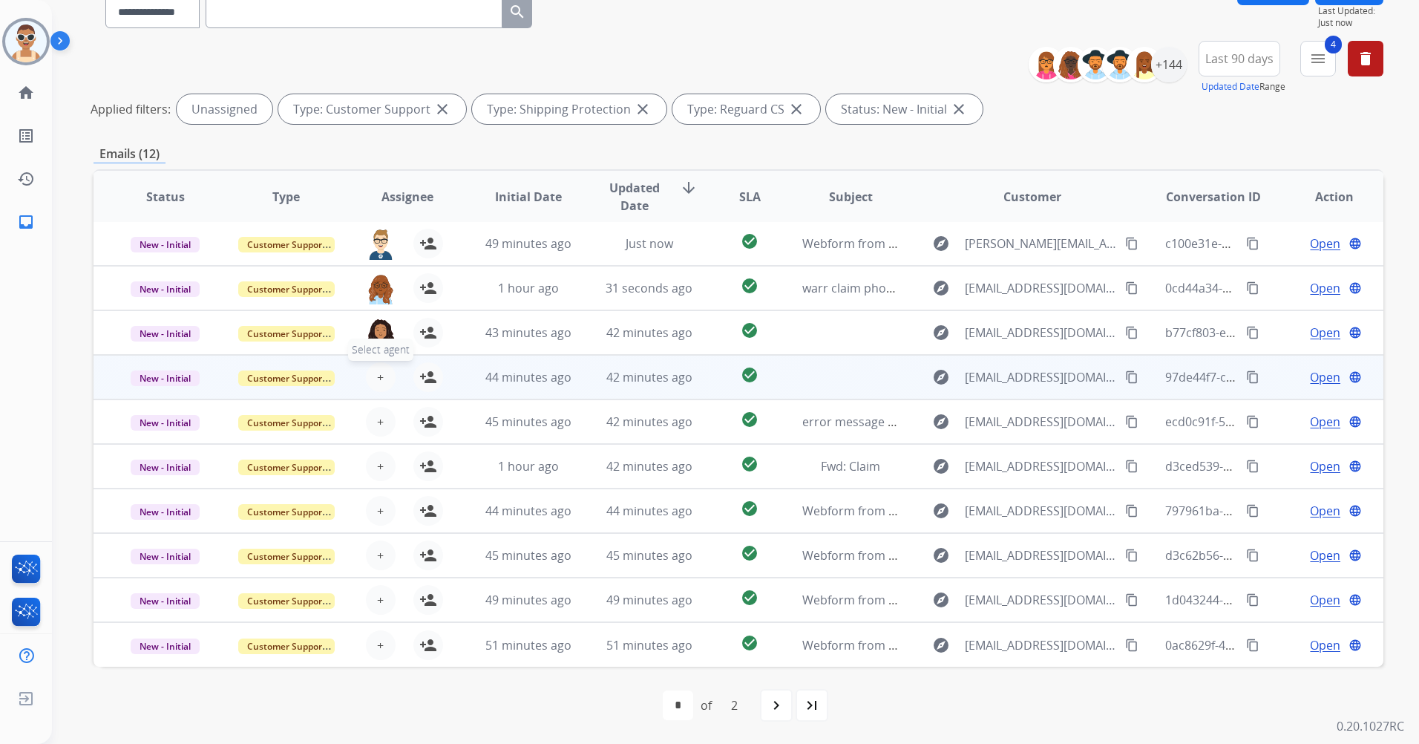
click at [387, 379] on button "+ Select agent" at bounding box center [381, 377] width 30 height 30
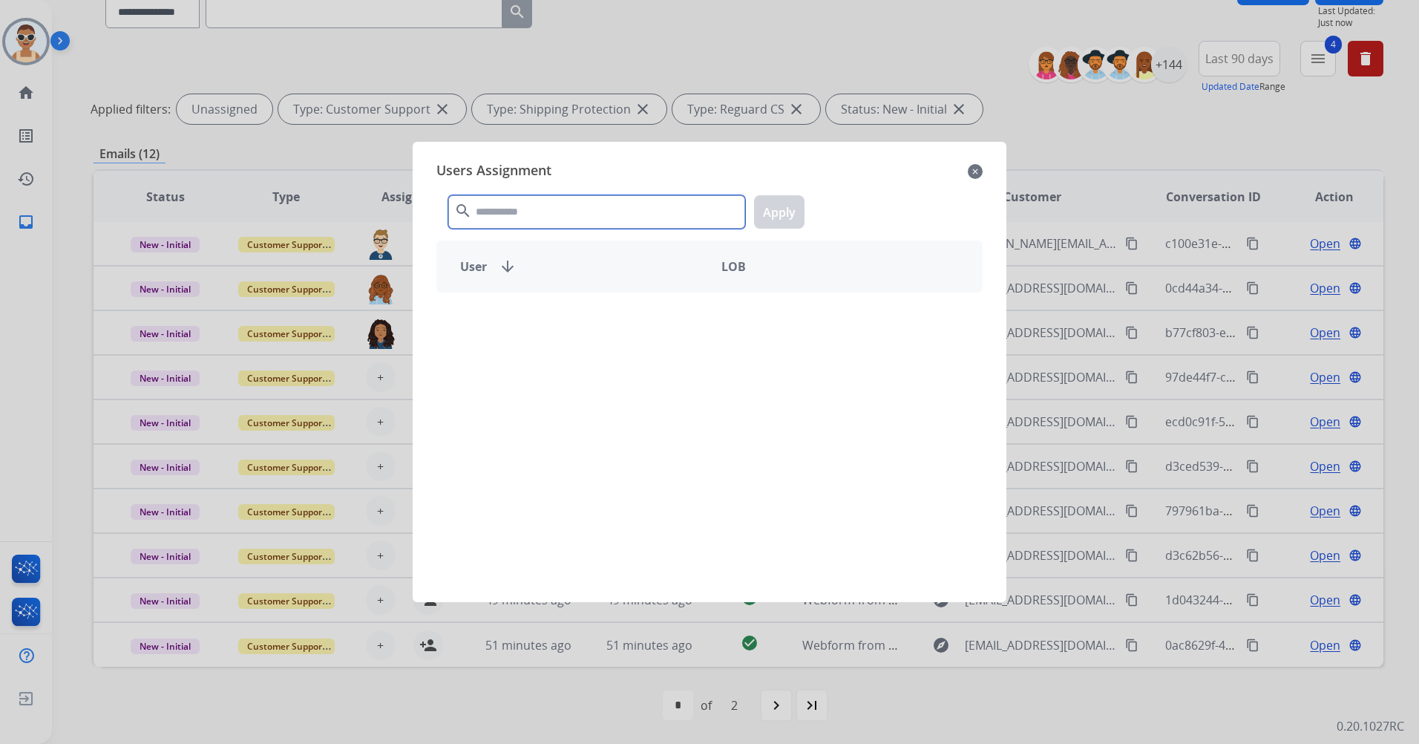
click at [563, 216] on input "text" at bounding box center [596, 211] width 297 height 33
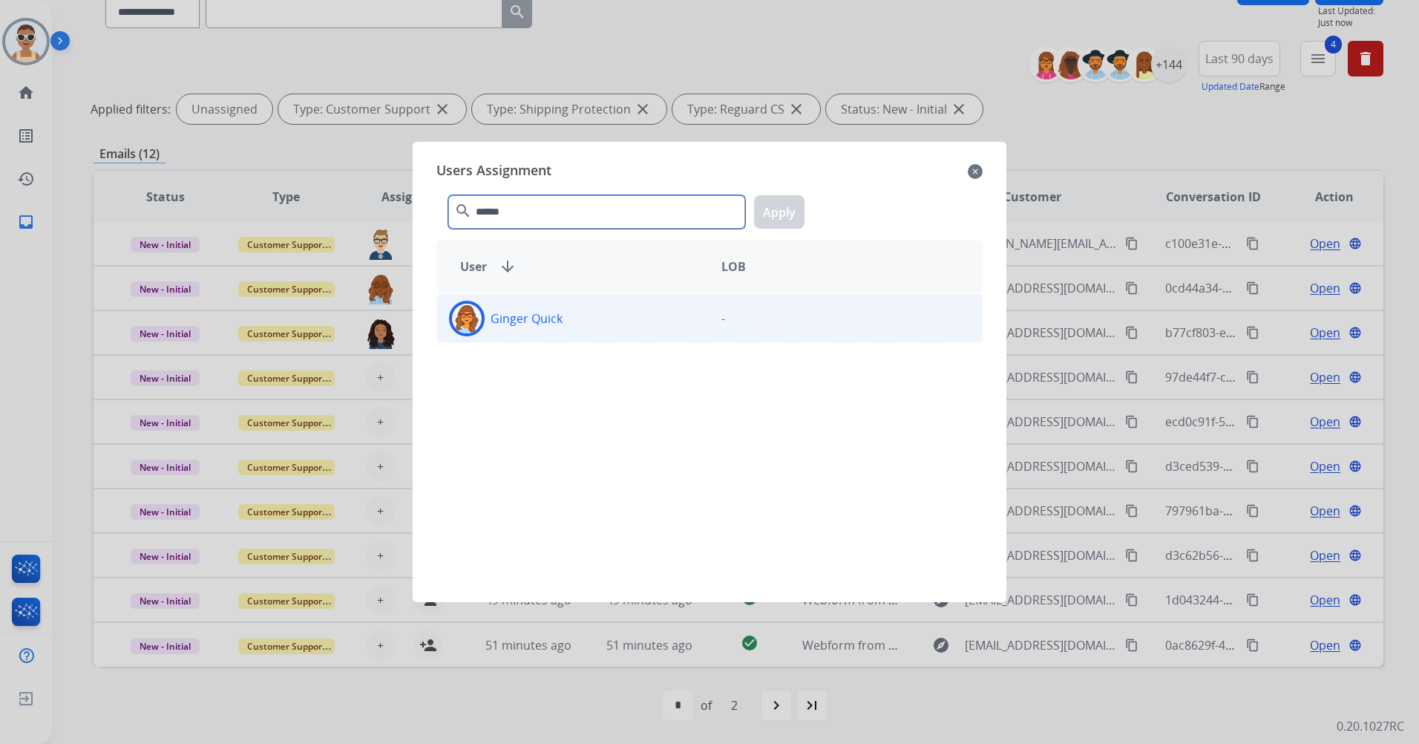
type input "******"
click at [617, 318] on div "Ginger Quick" at bounding box center [573, 319] width 272 height 36
drag, startPoint x: 787, startPoint y: 212, endPoint x: 799, endPoint y: 229, distance: 20.8
click at [786, 212] on button "Apply" at bounding box center [779, 211] width 50 height 33
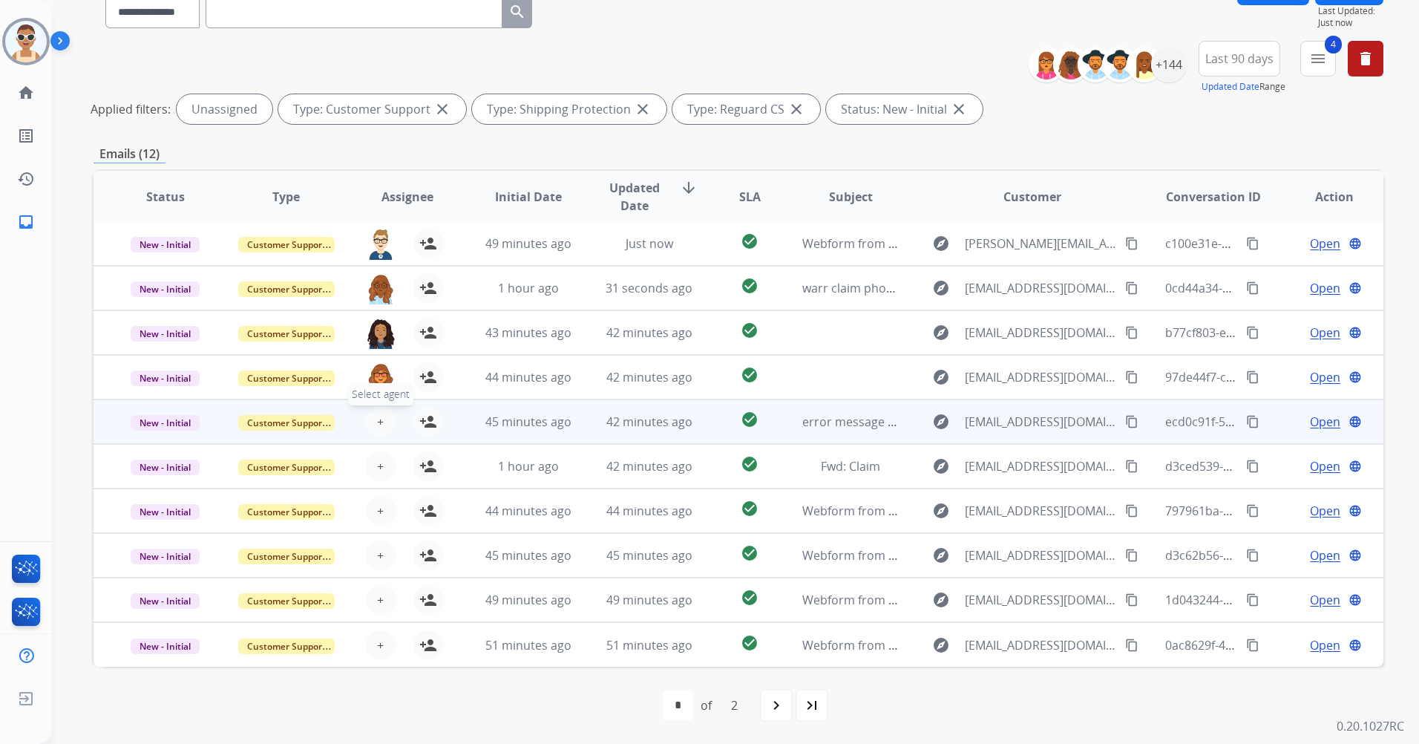
click at [377, 418] on span "+" at bounding box center [380, 422] width 7 height 18
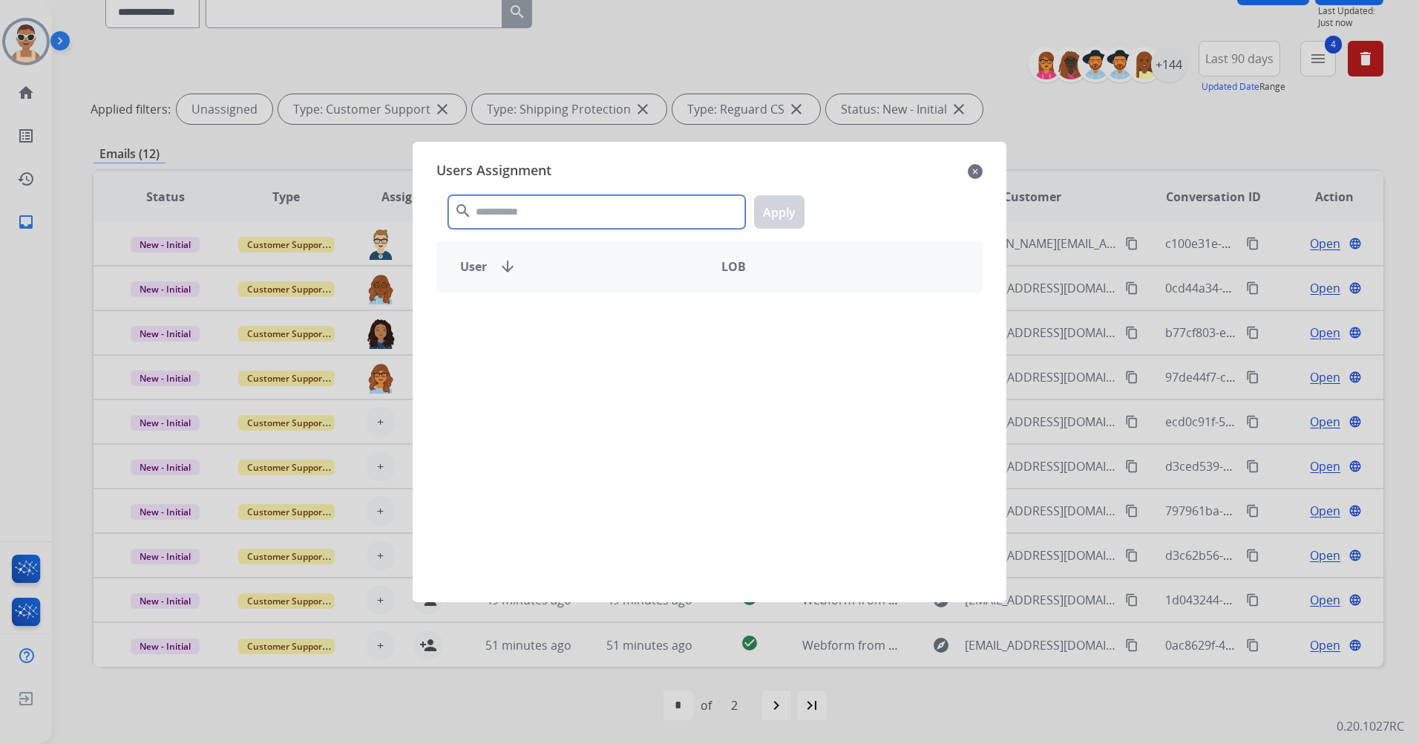
click at [540, 214] on input "text" at bounding box center [596, 211] width 297 height 33
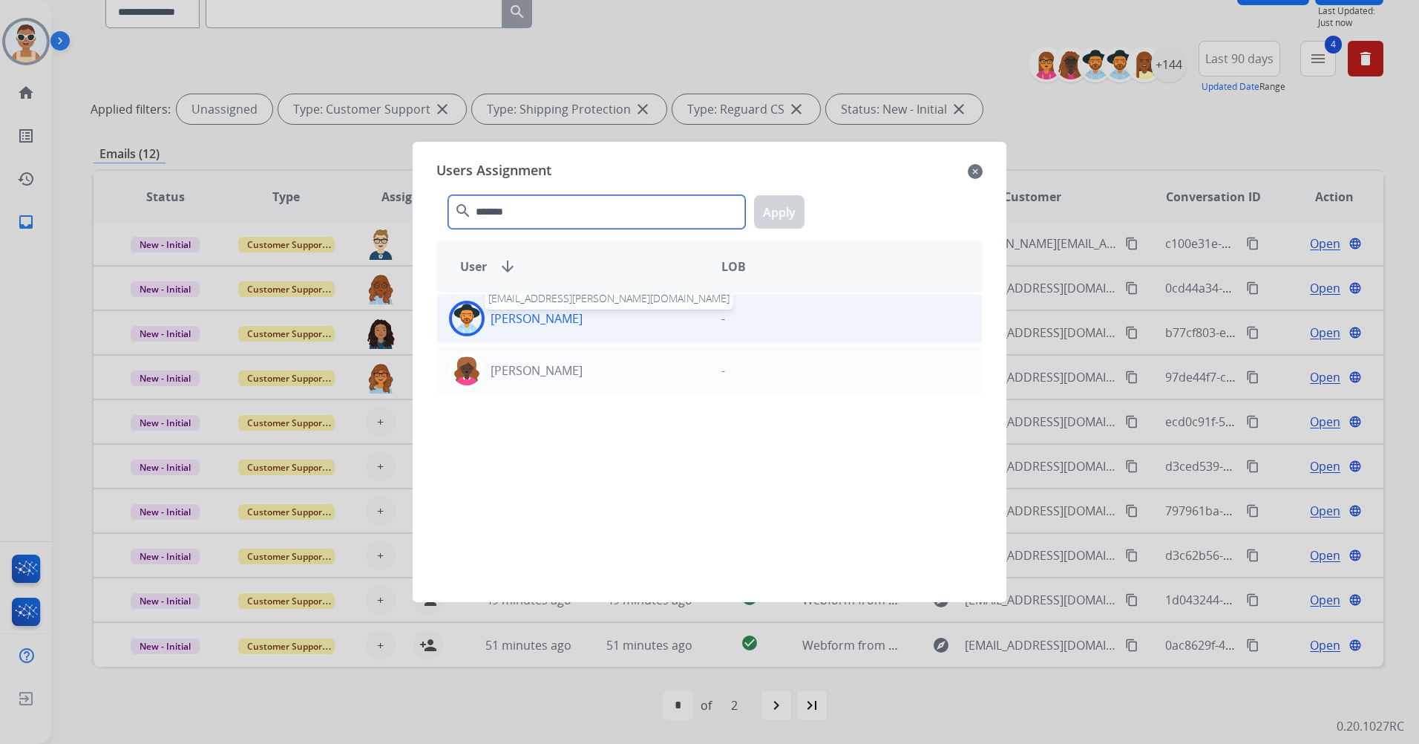
type input "*******"
click at [572, 322] on p "[PERSON_NAME]" at bounding box center [537, 318] width 92 height 18
click at [762, 212] on button "Apply" at bounding box center [779, 211] width 50 height 33
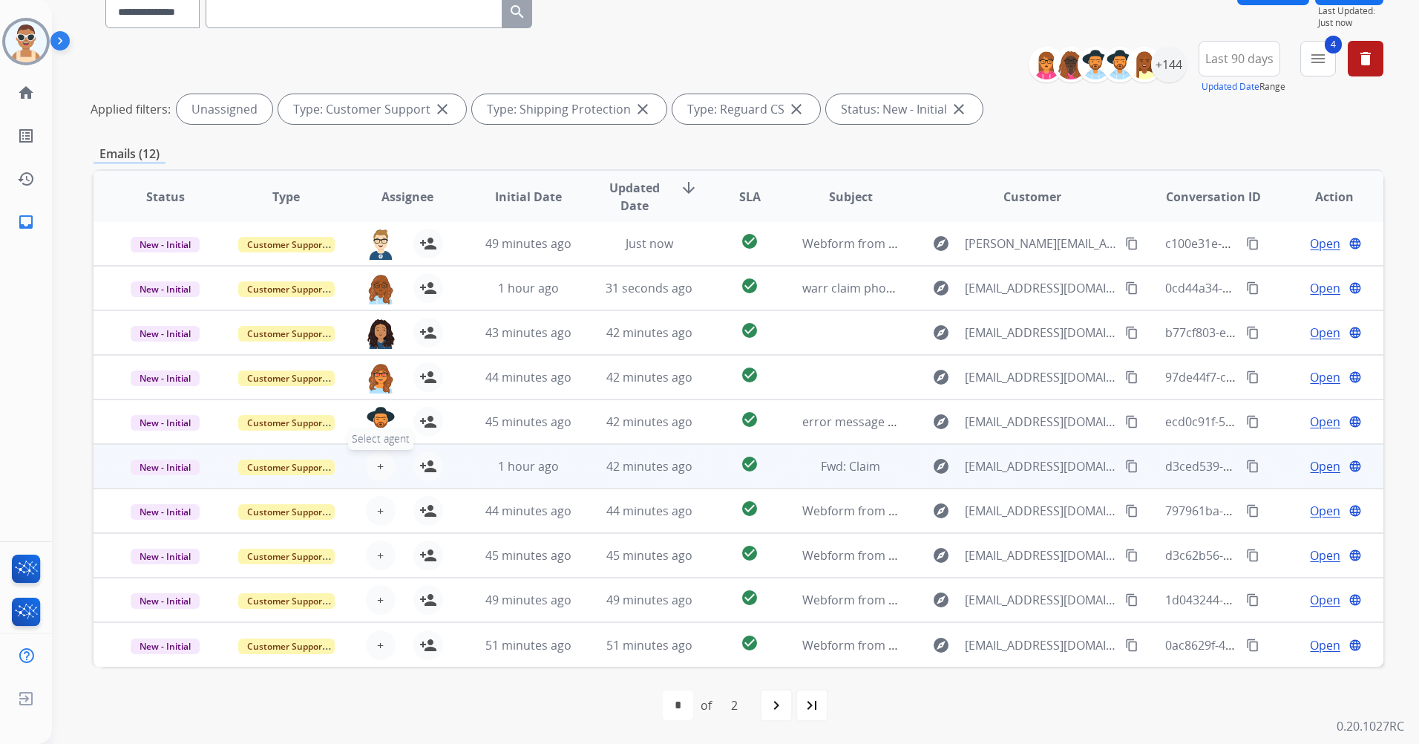
click at [380, 465] on span "+" at bounding box center [380, 466] width 7 height 18
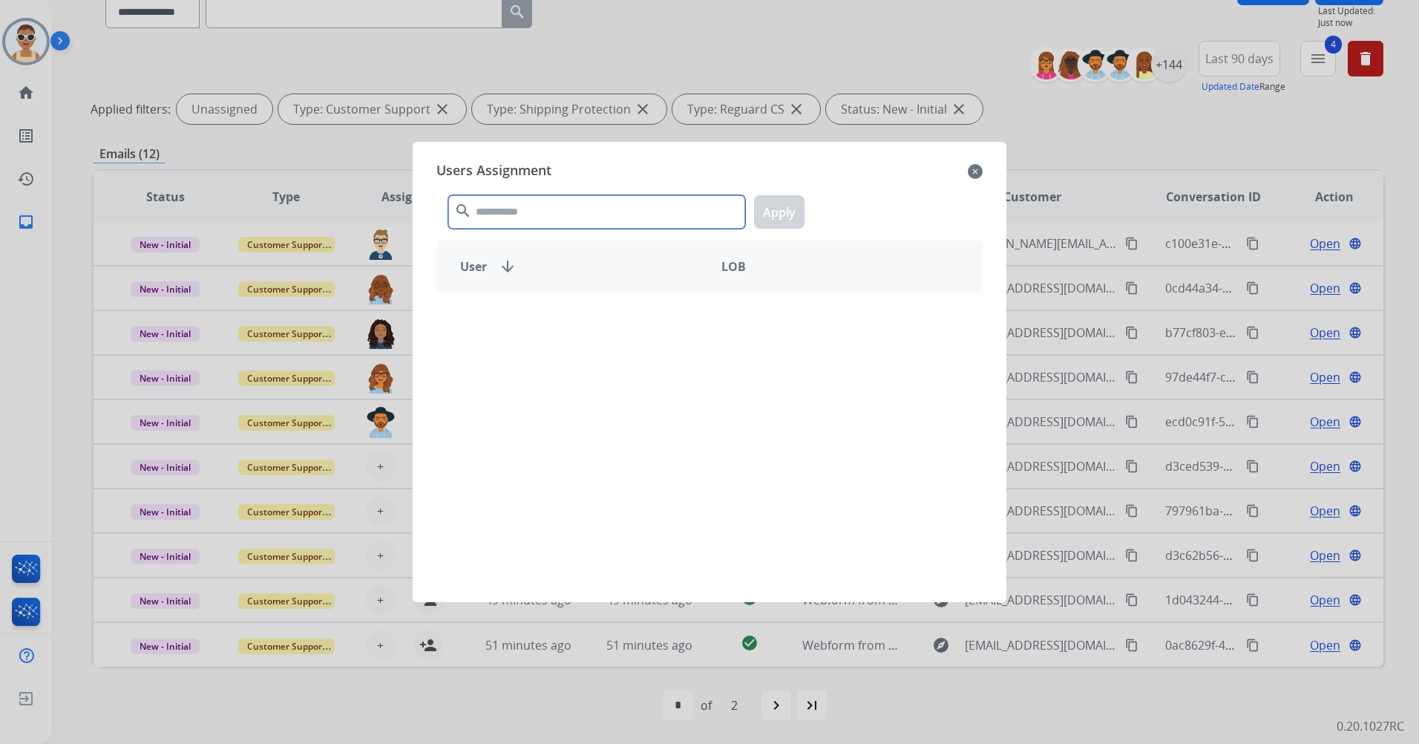
click at [497, 212] on input "text" at bounding box center [596, 211] width 297 height 33
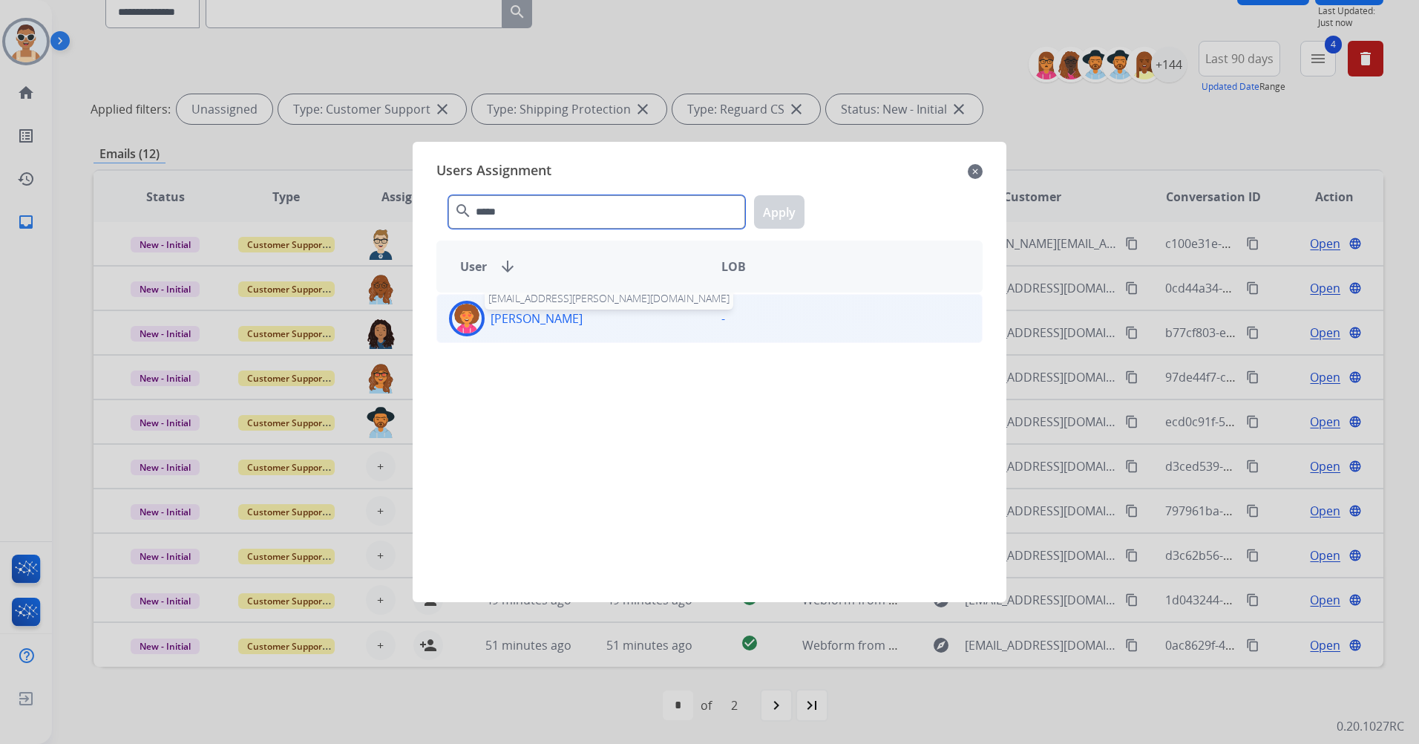
type input "*****"
drag, startPoint x: 541, startPoint y: 315, endPoint x: 734, endPoint y: 259, distance: 201.0
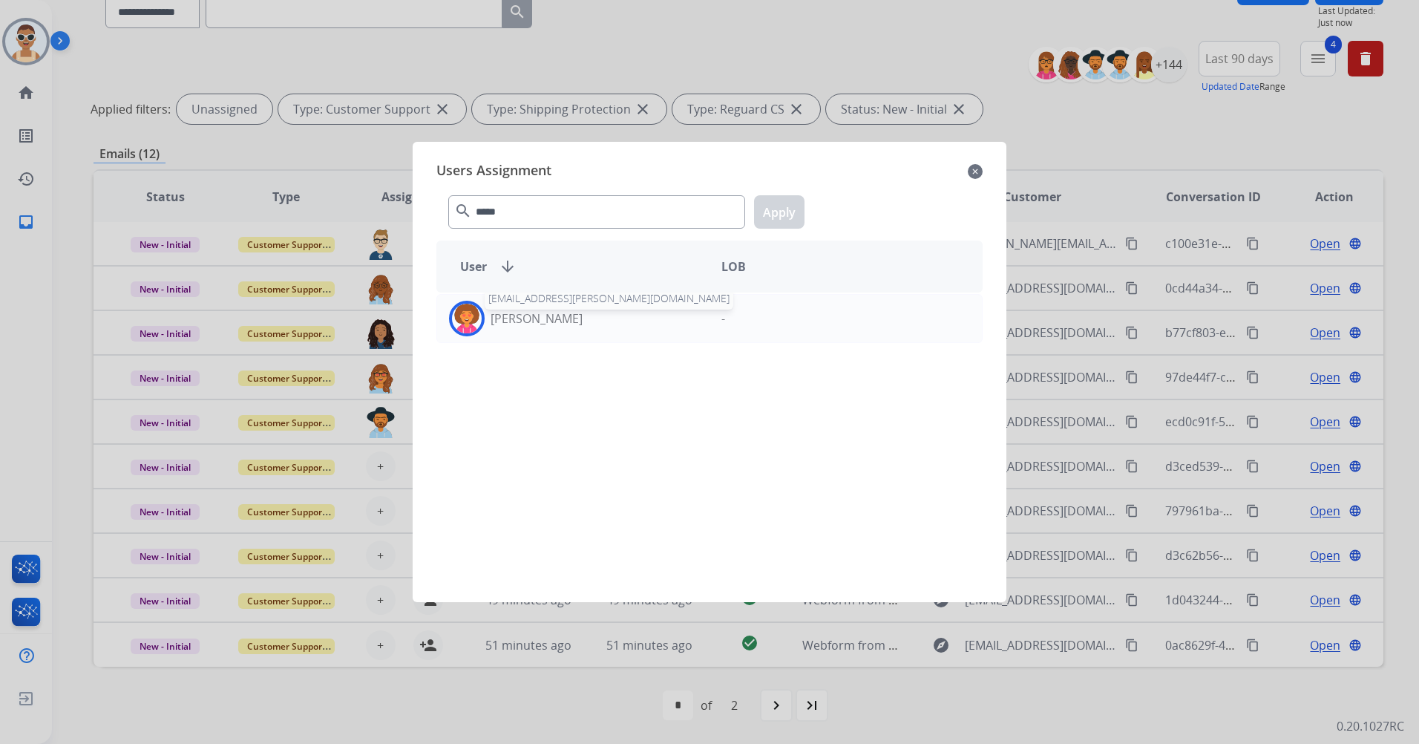
click at [541, 314] on p "[PERSON_NAME]" at bounding box center [537, 318] width 92 height 18
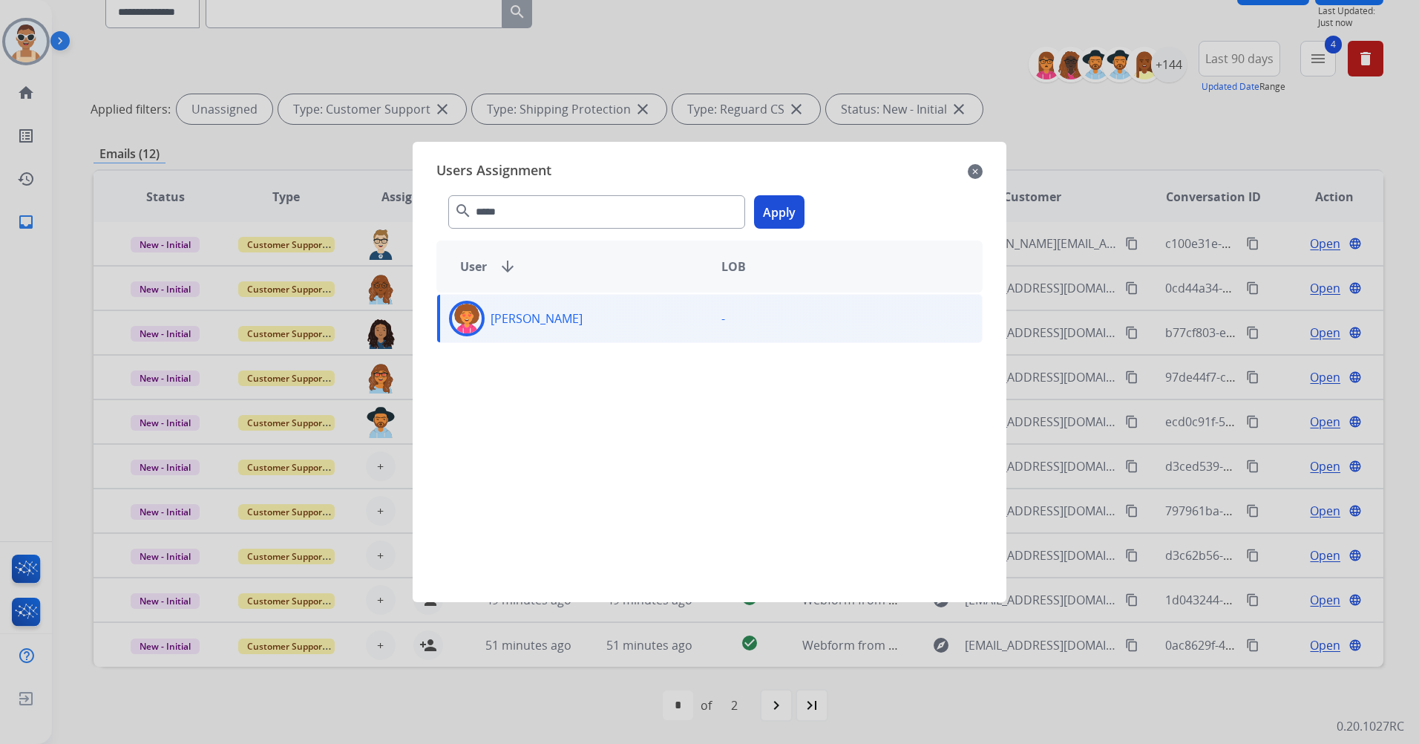
click at [765, 220] on button "Apply" at bounding box center [779, 211] width 50 height 33
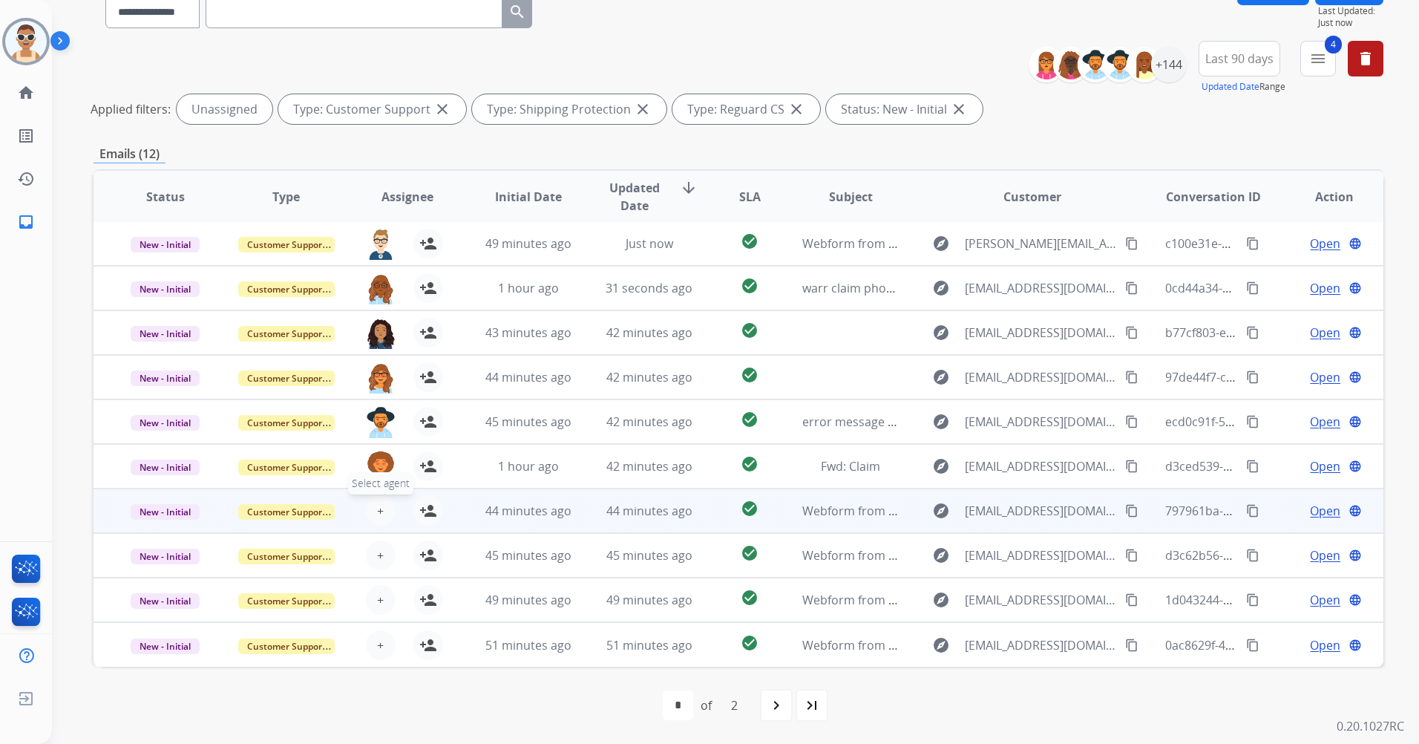
click at [373, 514] on button "+ Select agent" at bounding box center [381, 511] width 30 height 30
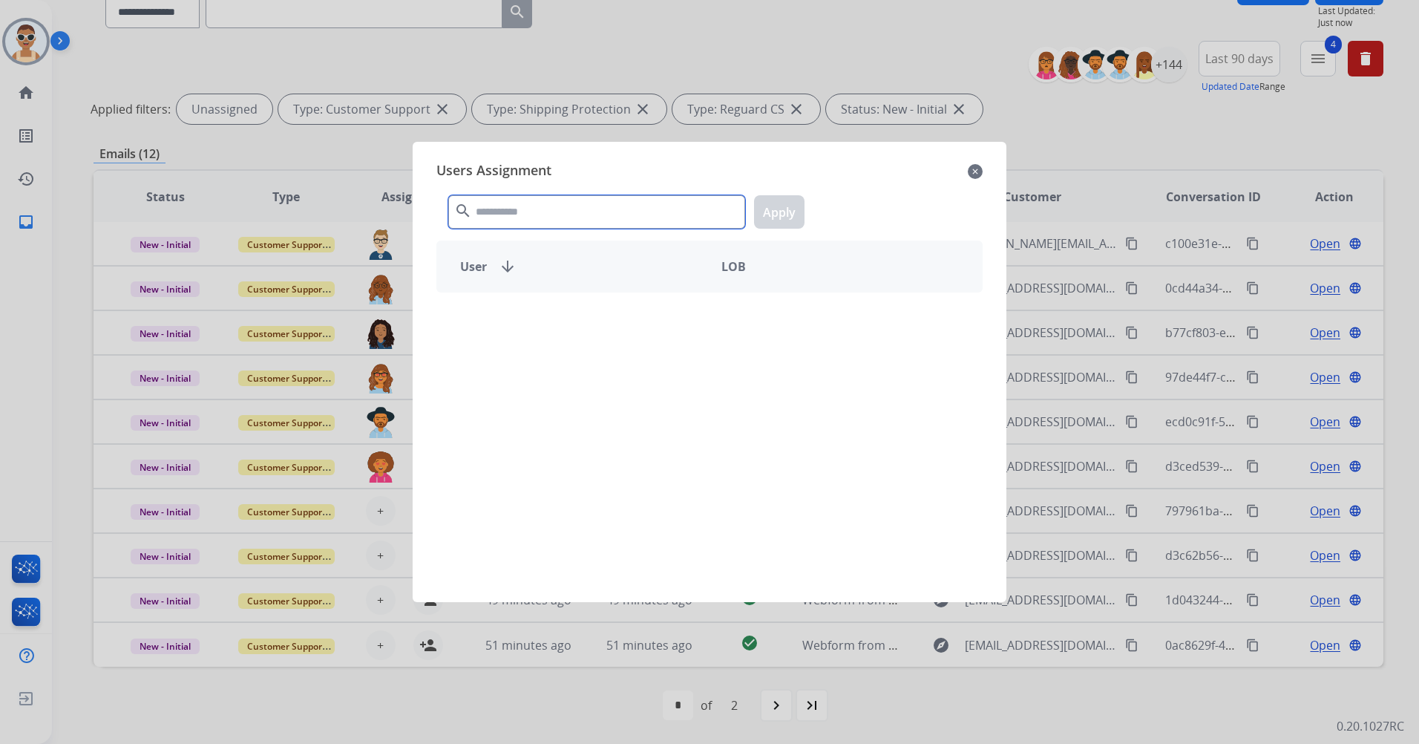
click at [561, 216] on input "text" at bounding box center [596, 211] width 297 height 33
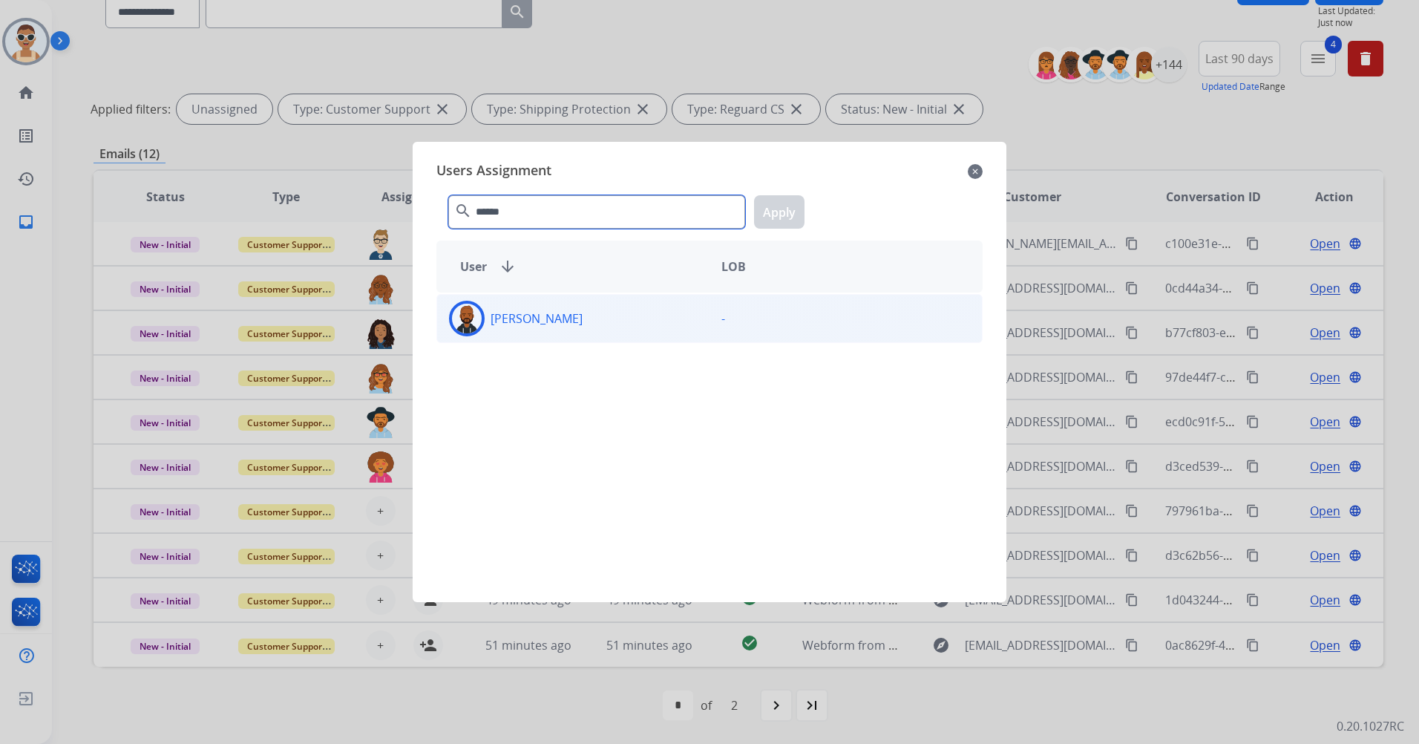
type input "******"
click at [637, 327] on div "[PERSON_NAME]" at bounding box center [573, 319] width 272 height 36
click at [786, 207] on button "Apply" at bounding box center [779, 211] width 50 height 33
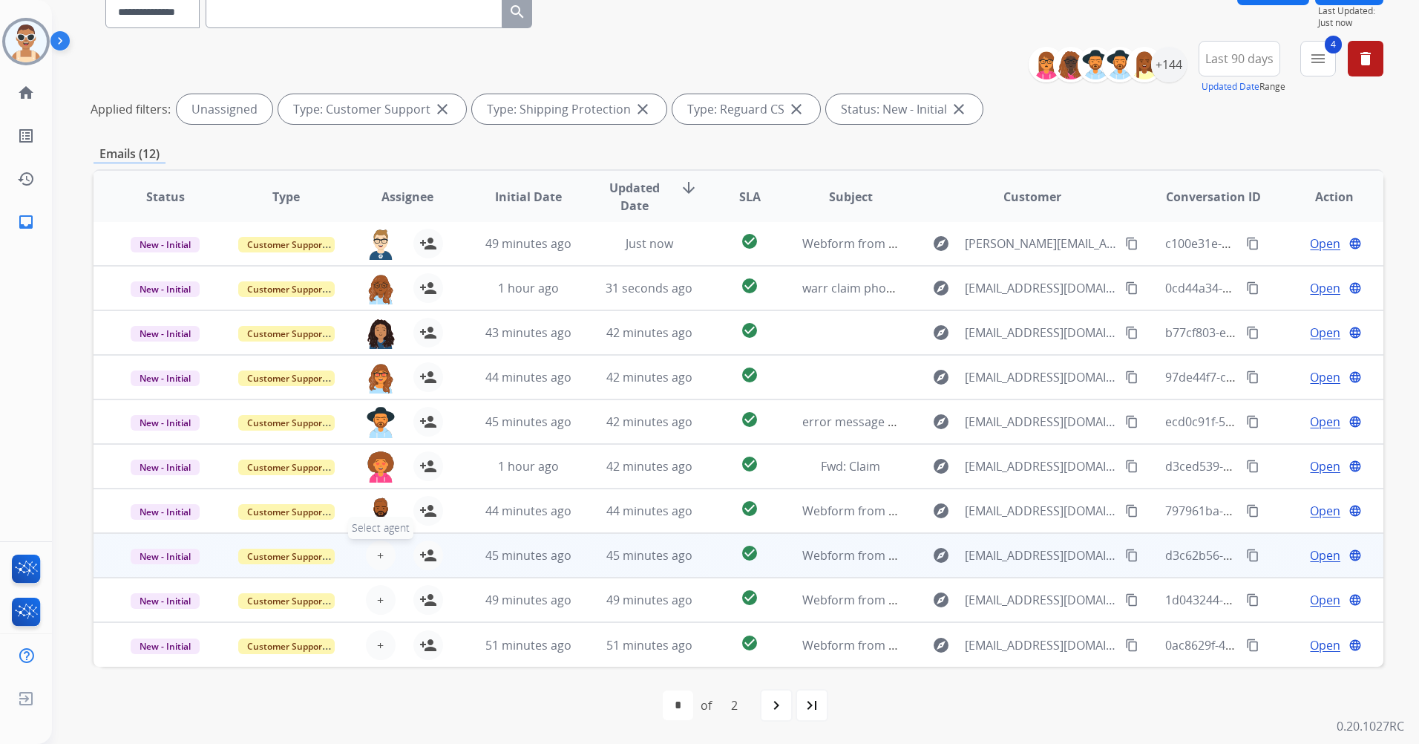
click at [378, 544] on button "+ Select agent" at bounding box center [381, 555] width 30 height 30
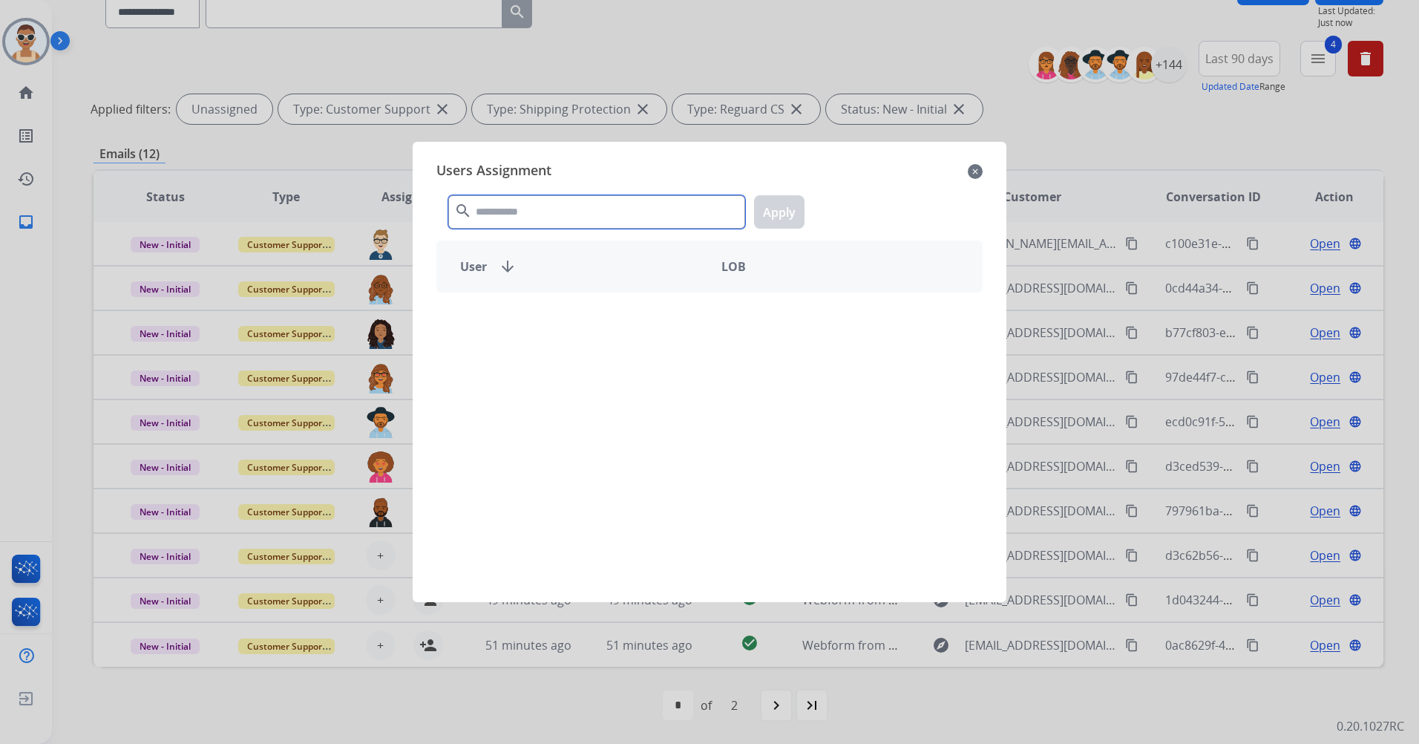
click at [563, 225] on input "text" at bounding box center [596, 211] width 297 height 33
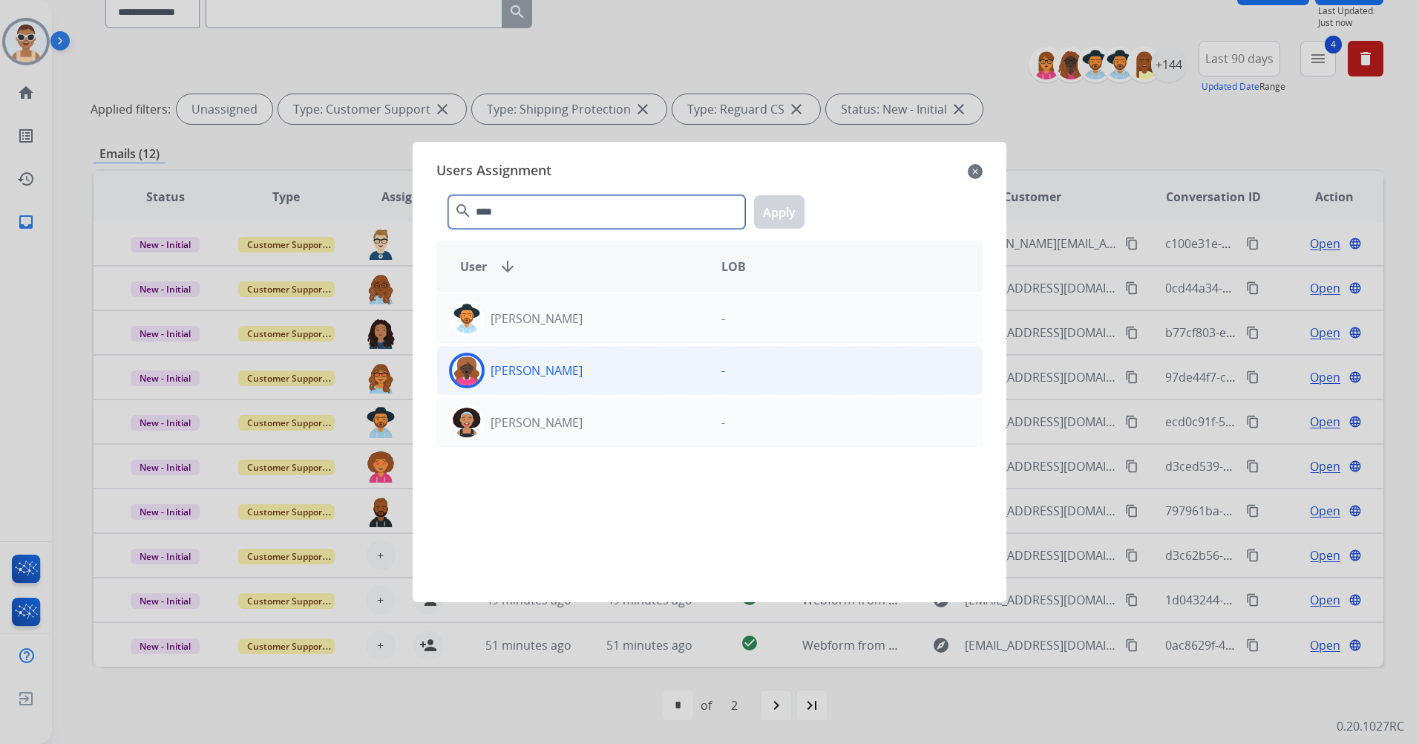
type input "****"
drag, startPoint x: 633, startPoint y: 365, endPoint x: 681, endPoint y: 289, distance: 90.0
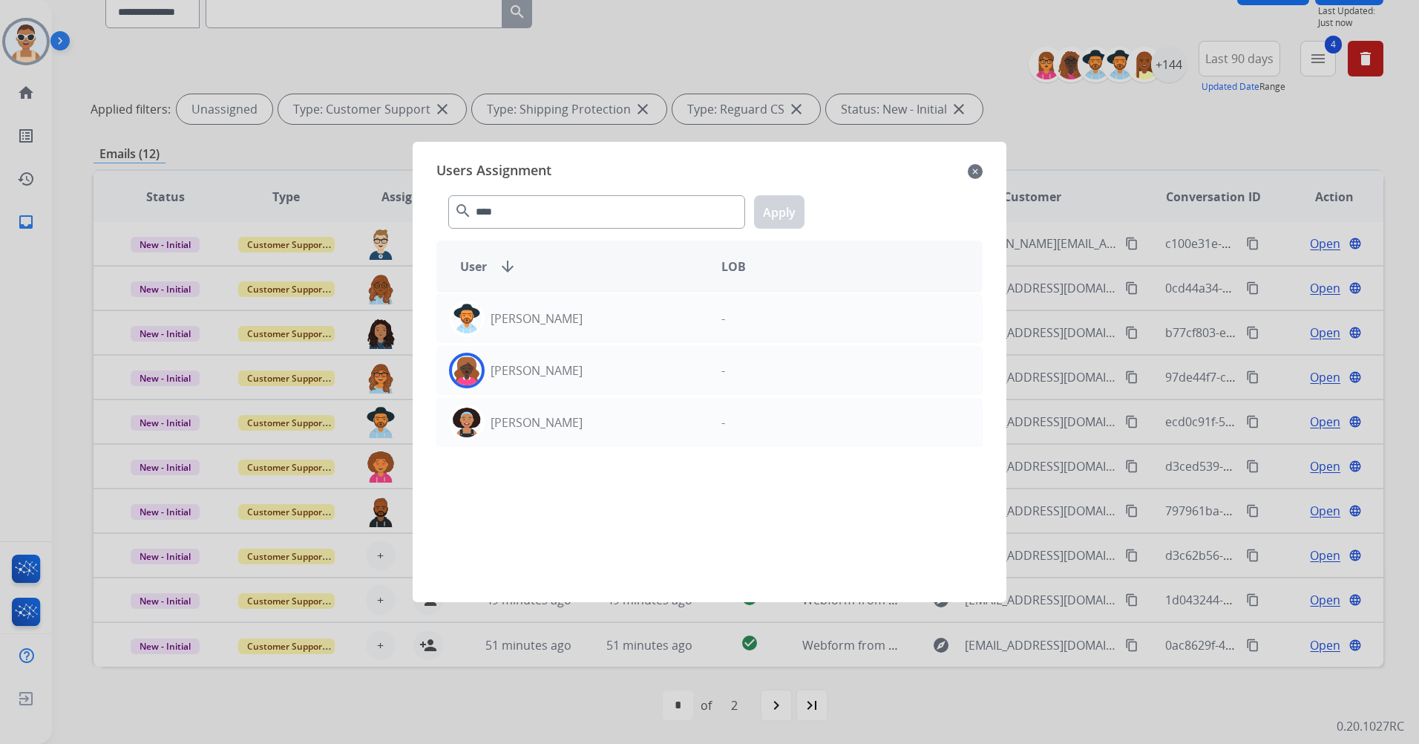
click at [633, 364] on div "[PERSON_NAME]" at bounding box center [573, 371] width 272 height 36
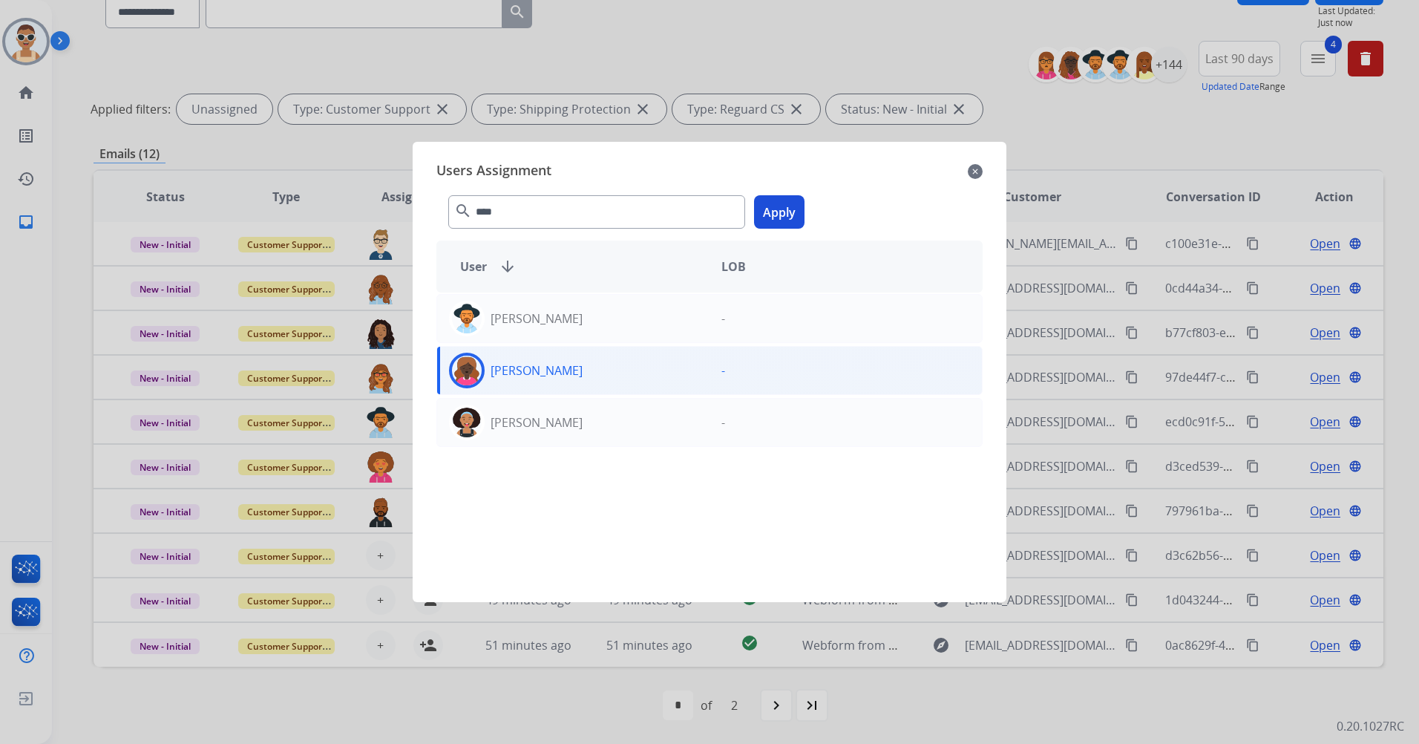
click at [767, 202] on button "Apply" at bounding box center [779, 211] width 50 height 33
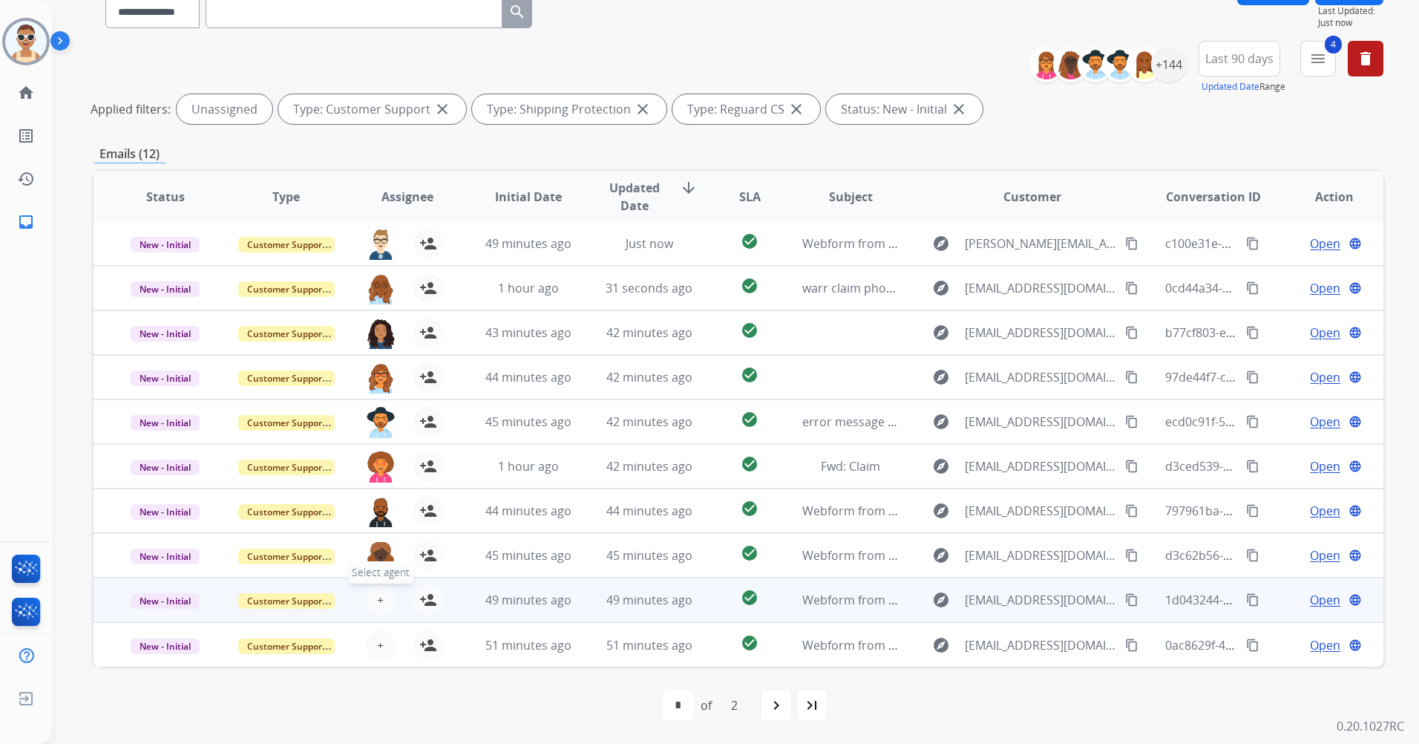
click at [378, 592] on span "+" at bounding box center [380, 600] width 7 height 18
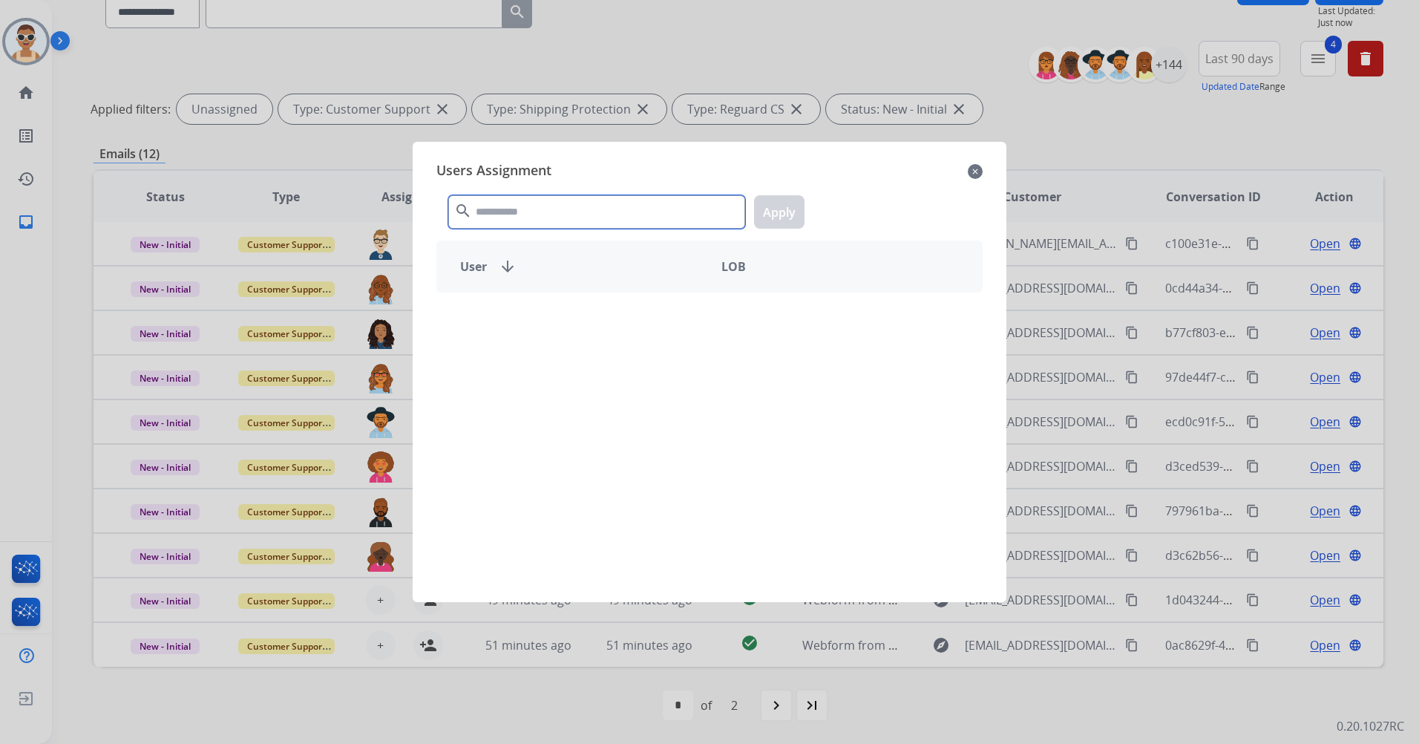
click at [504, 220] on input "text" at bounding box center [596, 211] width 297 height 33
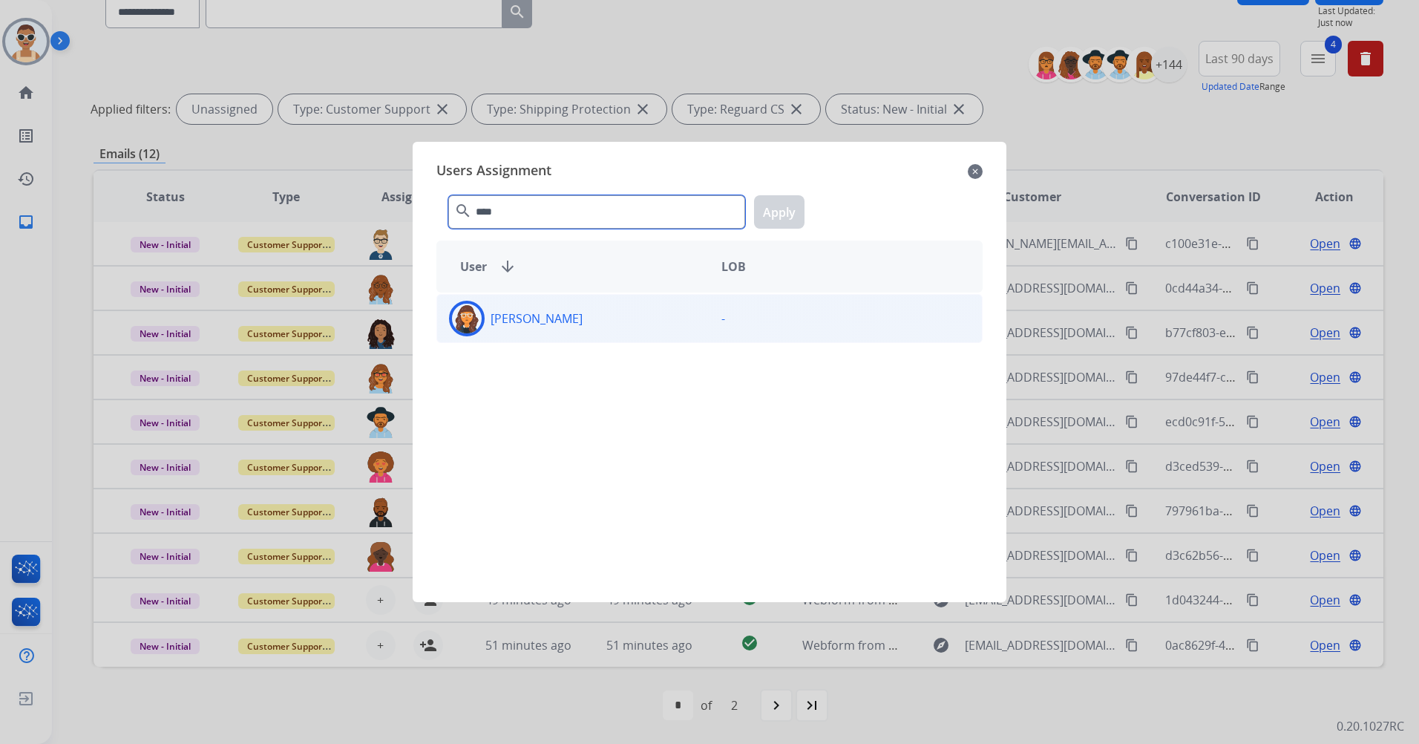
type input "****"
click at [583, 321] on div "[PERSON_NAME]" at bounding box center [573, 319] width 272 height 36
click at [774, 200] on button "Apply" at bounding box center [779, 211] width 50 height 33
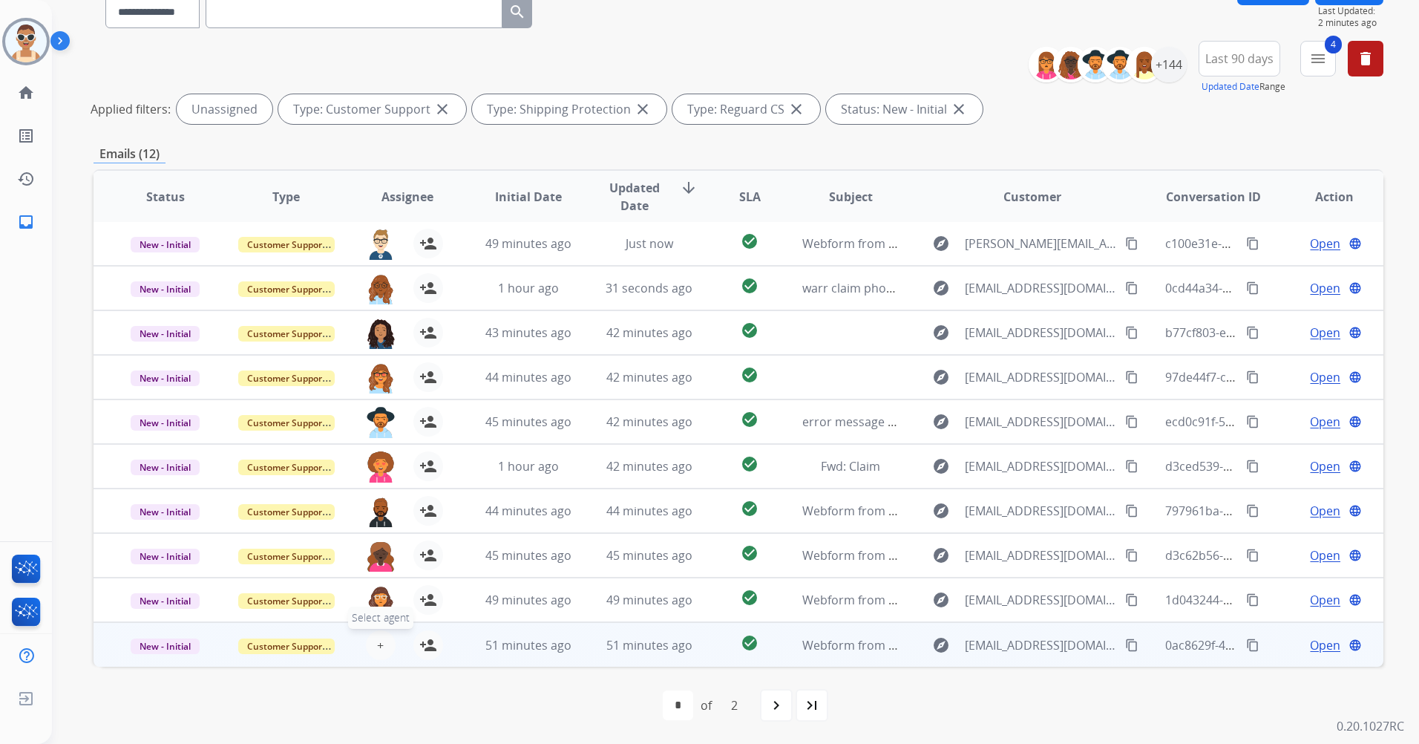
click at [371, 643] on button "+ Select agent" at bounding box center [381, 645] width 30 height 30
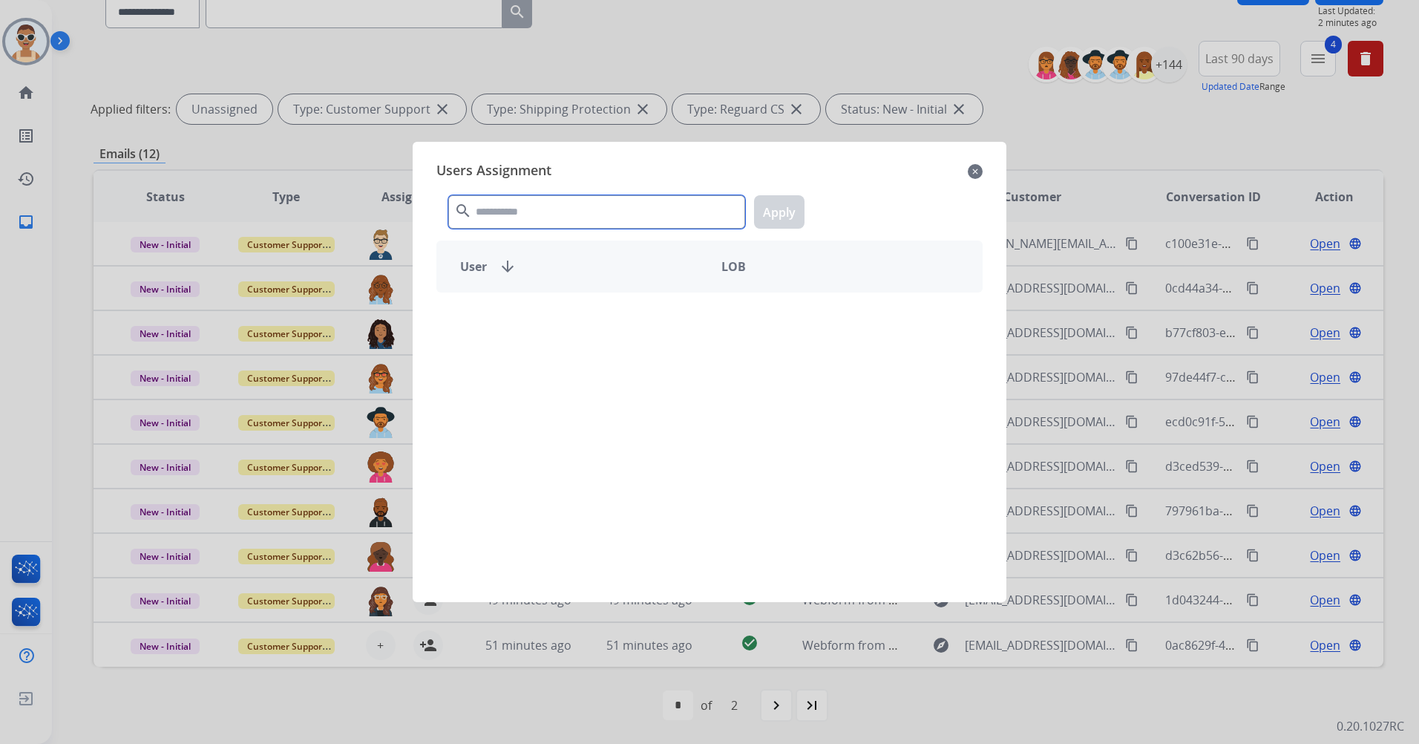
click at [564, 206] on input "text" at bounding box center [596, 211] width 297 height 33
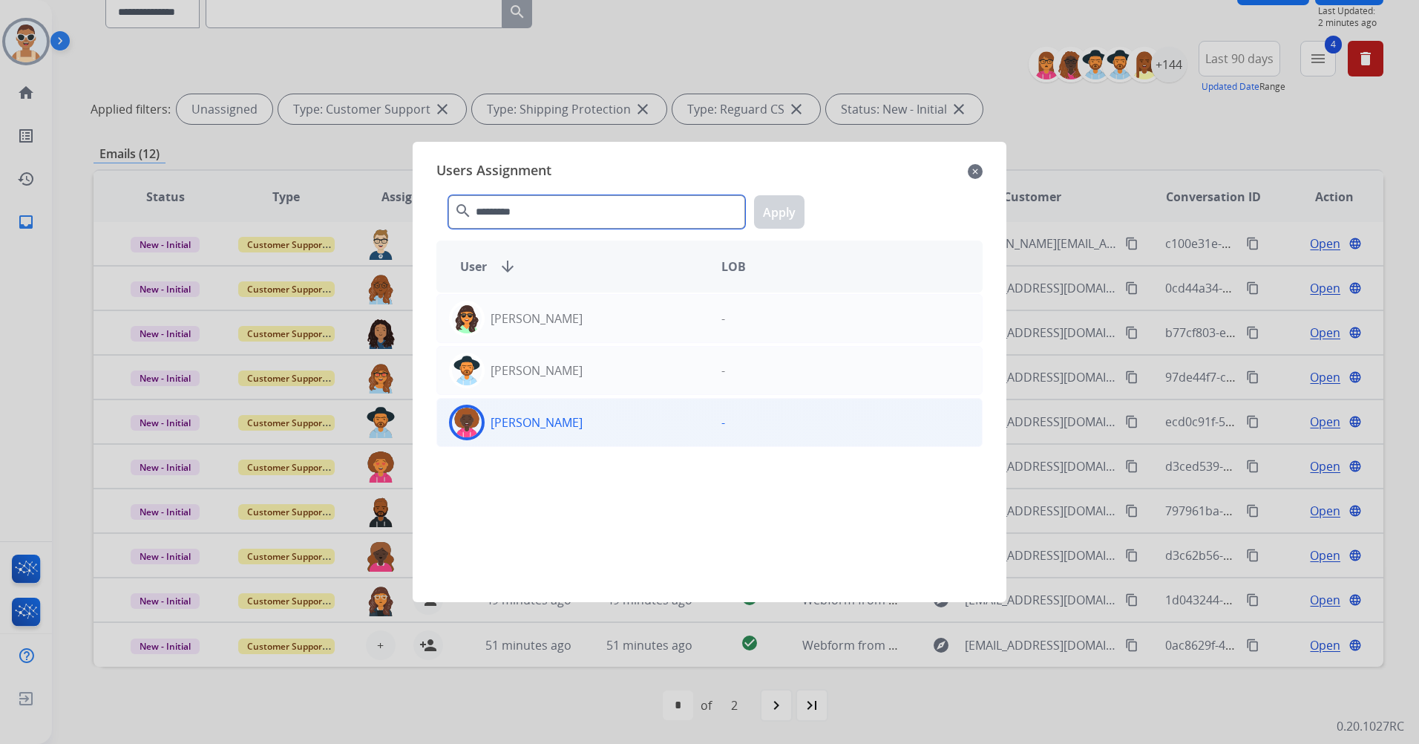
type input "*********"
drag, startPoint x: 660, startPoint y: 436, endPoint x: 677, endPoint y: 399, distance: 40.2
click at [660, 433] on div "[PERSON_NAME]" at bounding box center [573, 422] width 272 height 36
click at [784, 220] on button "Apply" at bounding box center [779, 211] width 50 height 33
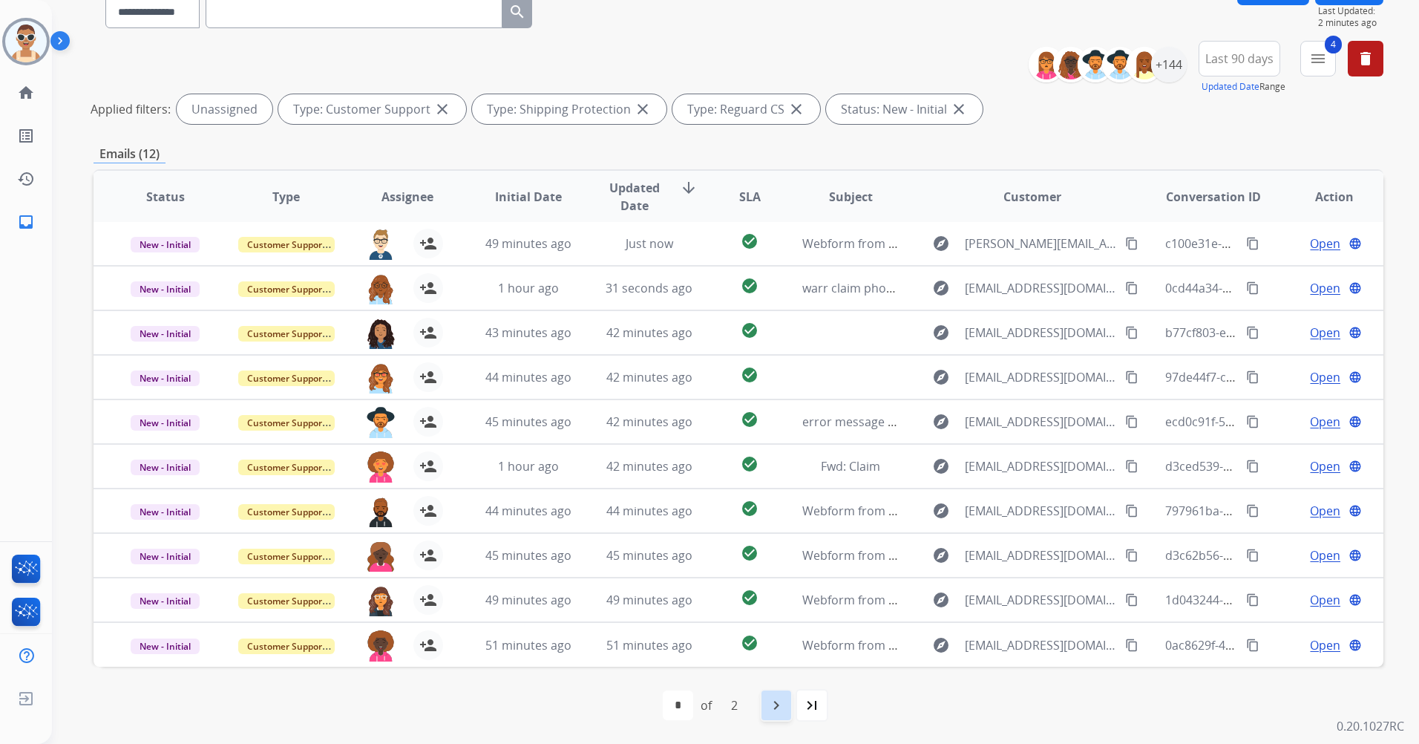
click at [776, 706] on mat-icon "navigate_next" at bounding box center [776, 705] width 18 height 18
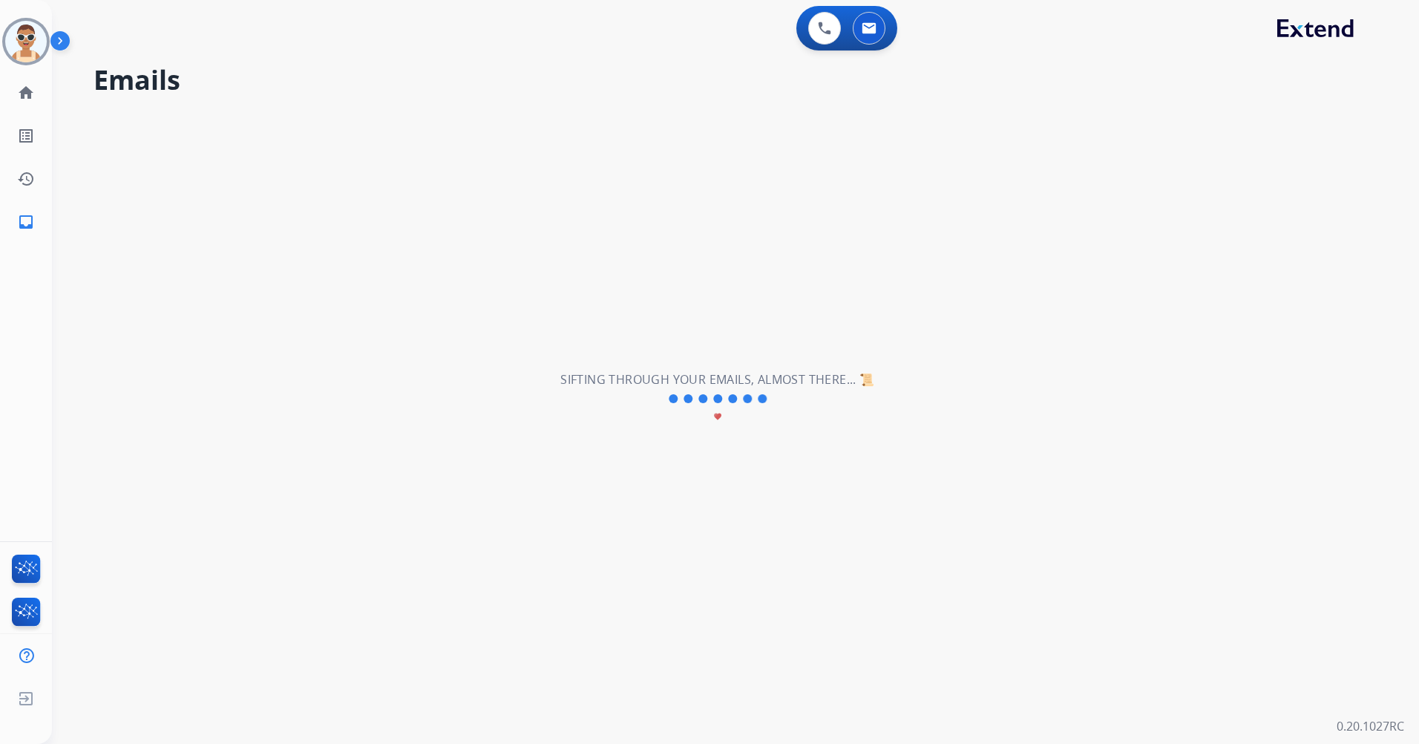
scroll to position [0, 0]
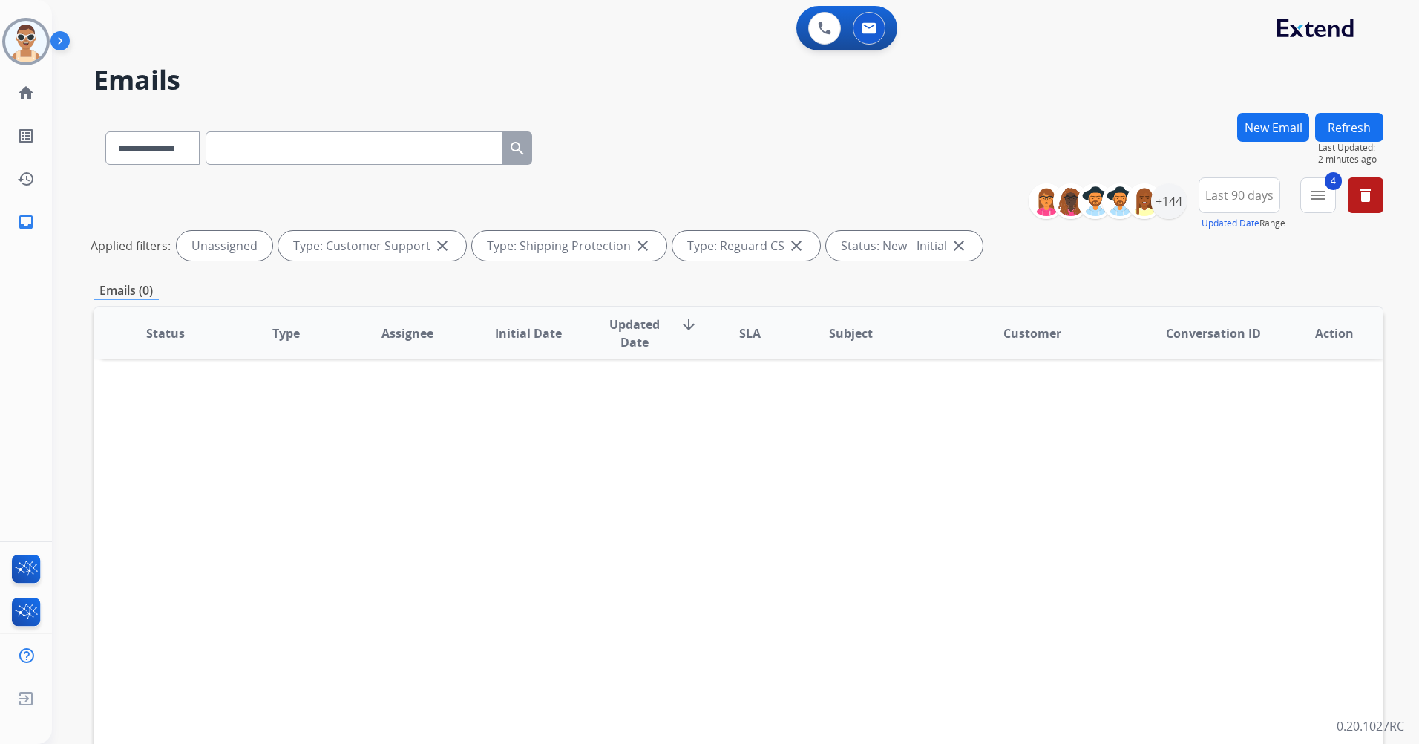
click at [1357, 119] on button "Refresh" at bounding box center [1349, 127] width 68 height 29
click at [831, 20] on button at bounding box center [824, 28] width 33 height 33
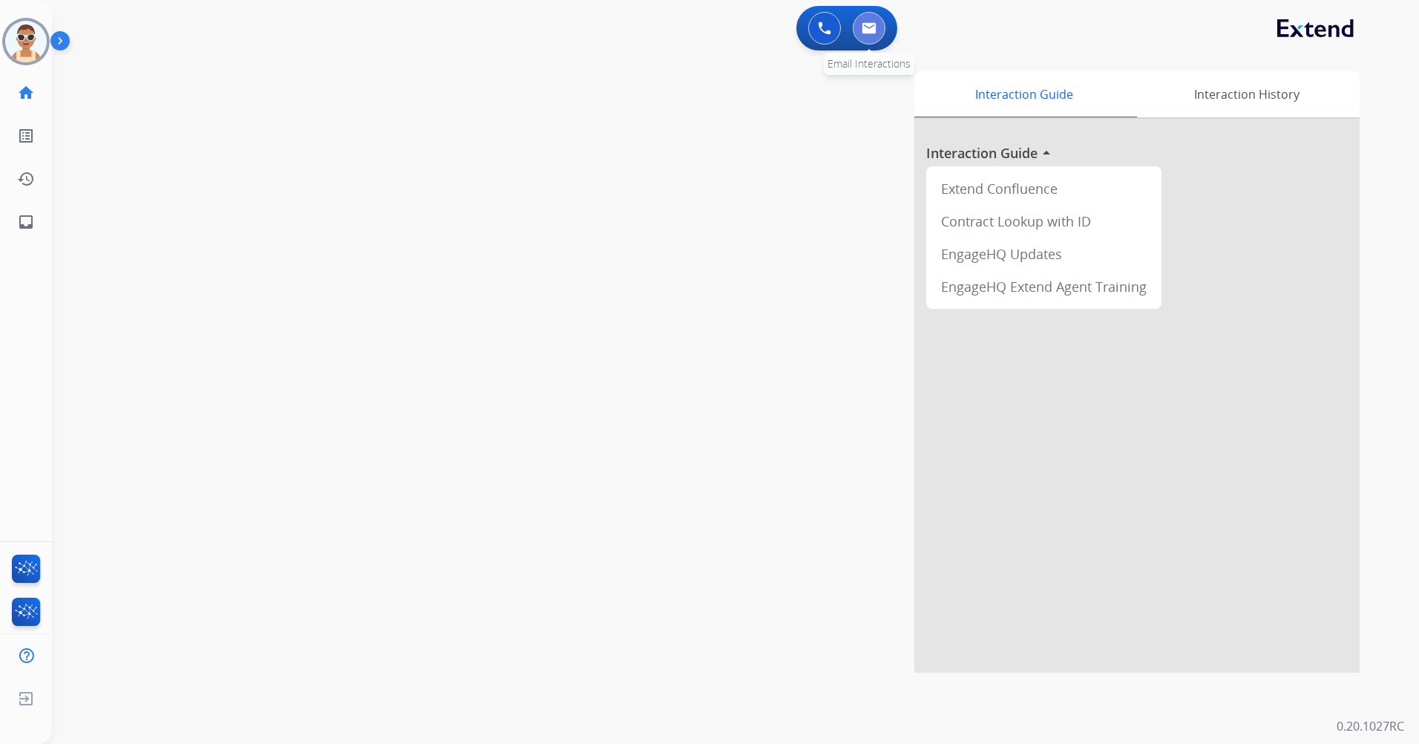
click at [863, 27] on img at bounding box center [869, 28] width 15 height 12
select select "**********"
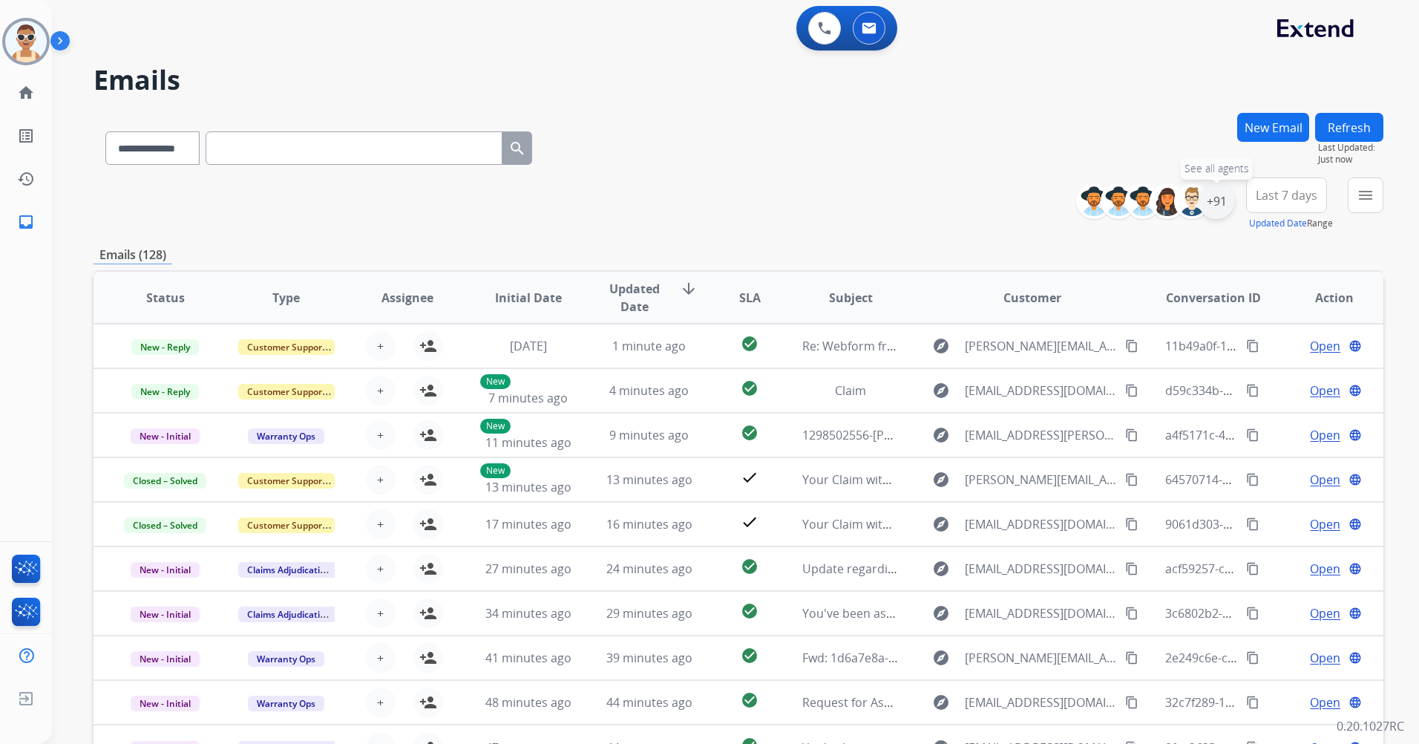
click at [1220, 195] on div "+91" at bounding box center [1217, 201] width 36 height 36
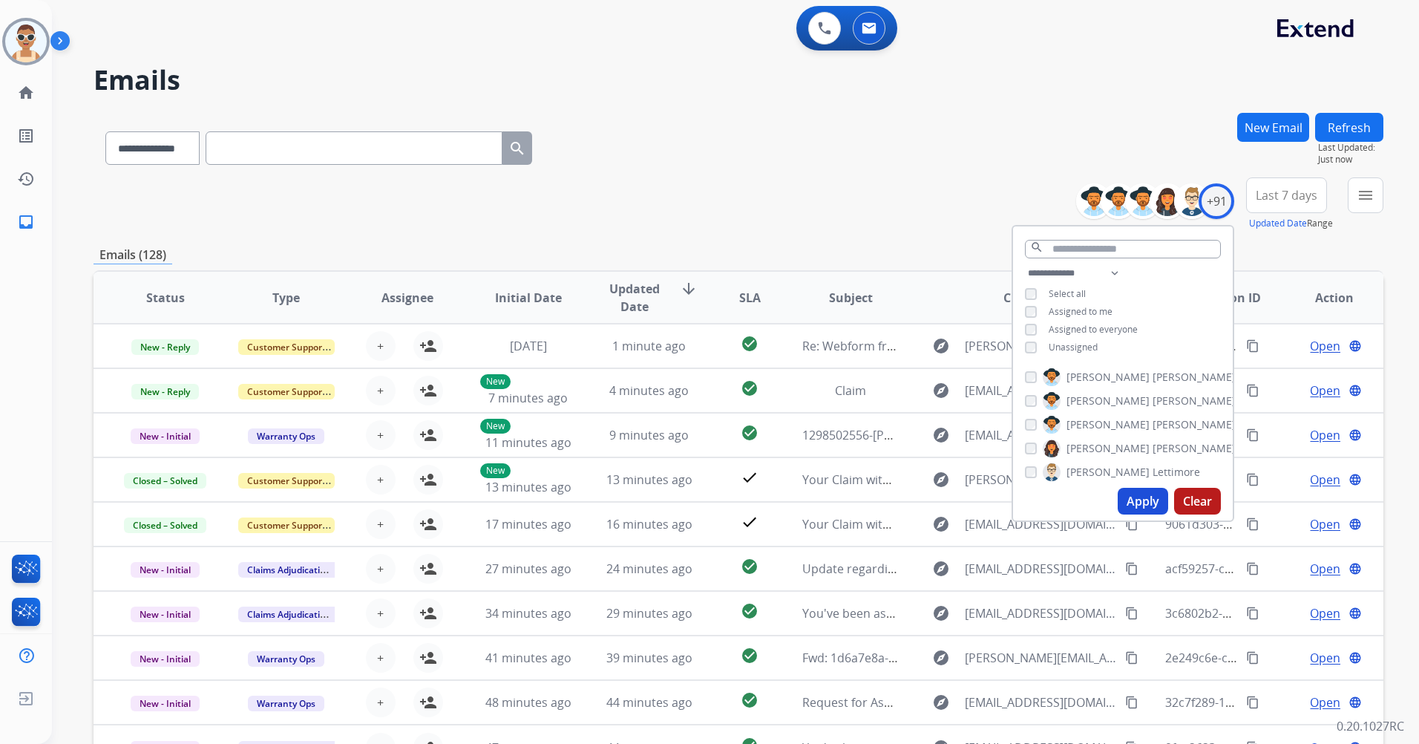
click at [1092, 311] on span "Assigned to me" at bounding box center [1081, 311] width 64 height 13
click at [1141, 501] on button "Apply" at bounding box center [1143, 501] width 50 height 27
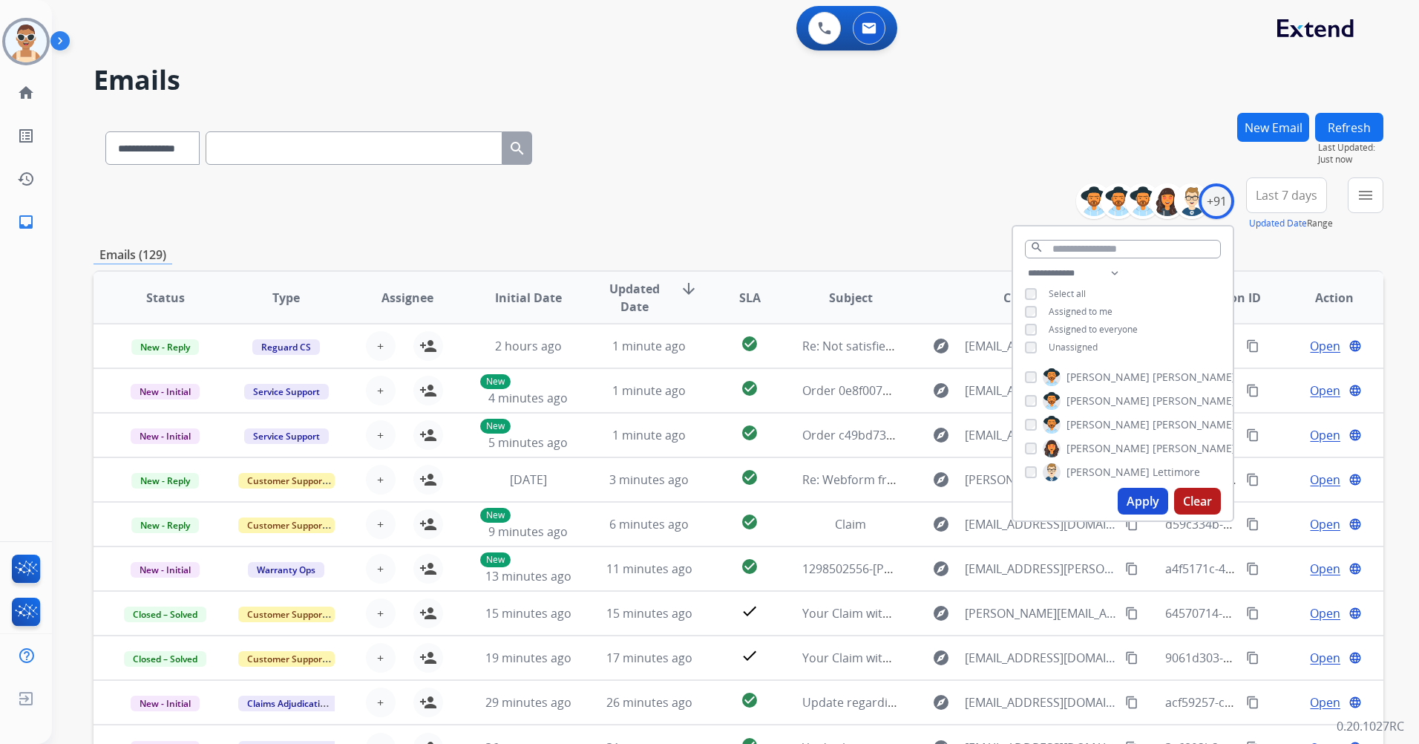
click at [1278, 192] on span "Last 7 days" at bounding box center [1287, 195] width 62 height 6
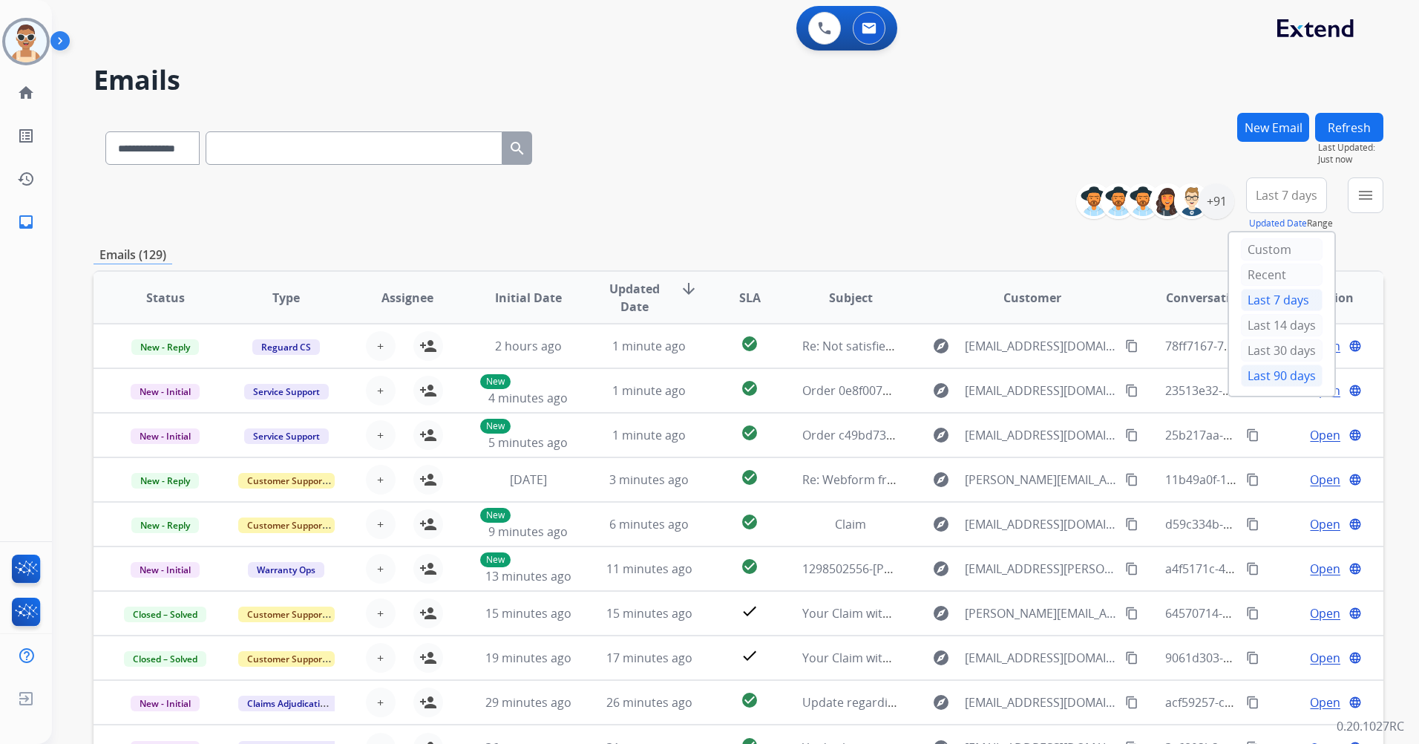
click at [1273, 374] on div "Last 90 days" at bounding box center [1282, 375] width 82 height 22
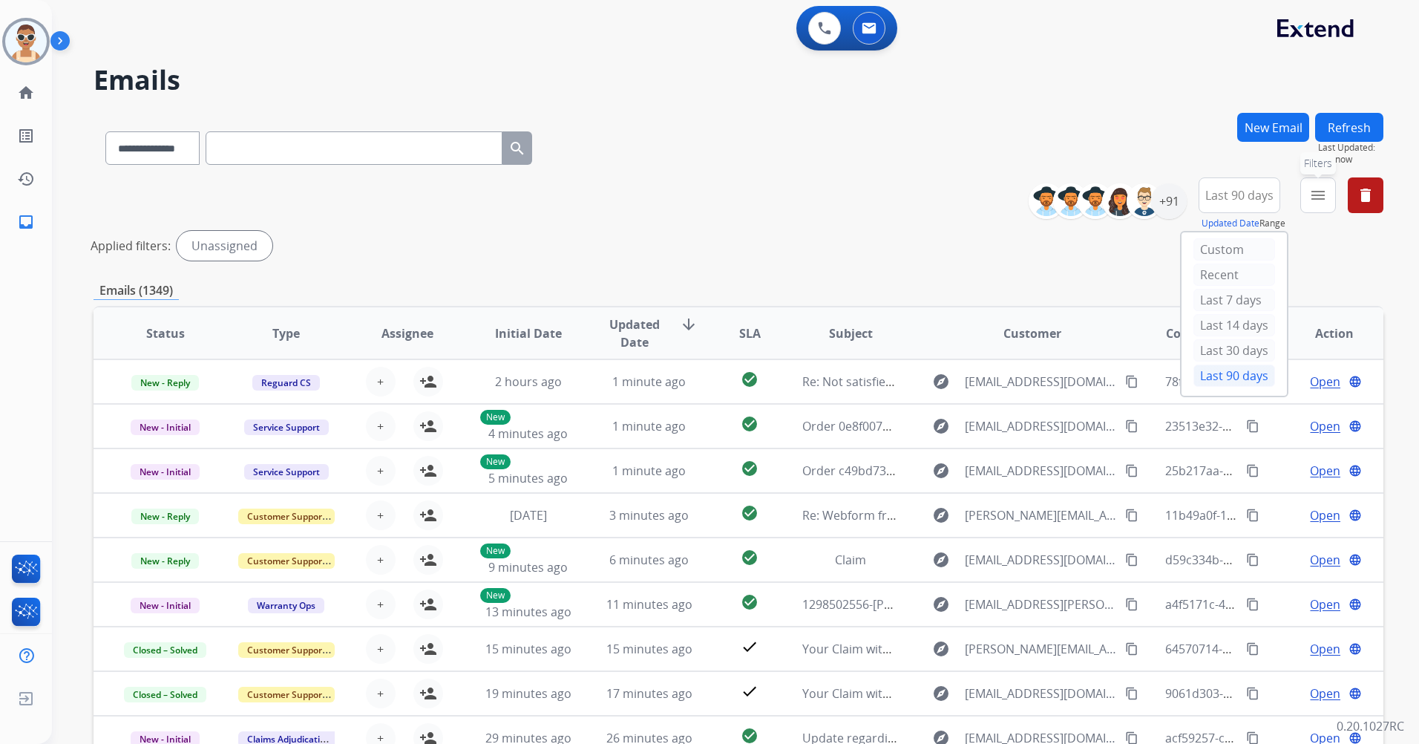
click at [1325, 192] on mat-icon "menu" at bounding box center [1318, 195] width 18 height 18
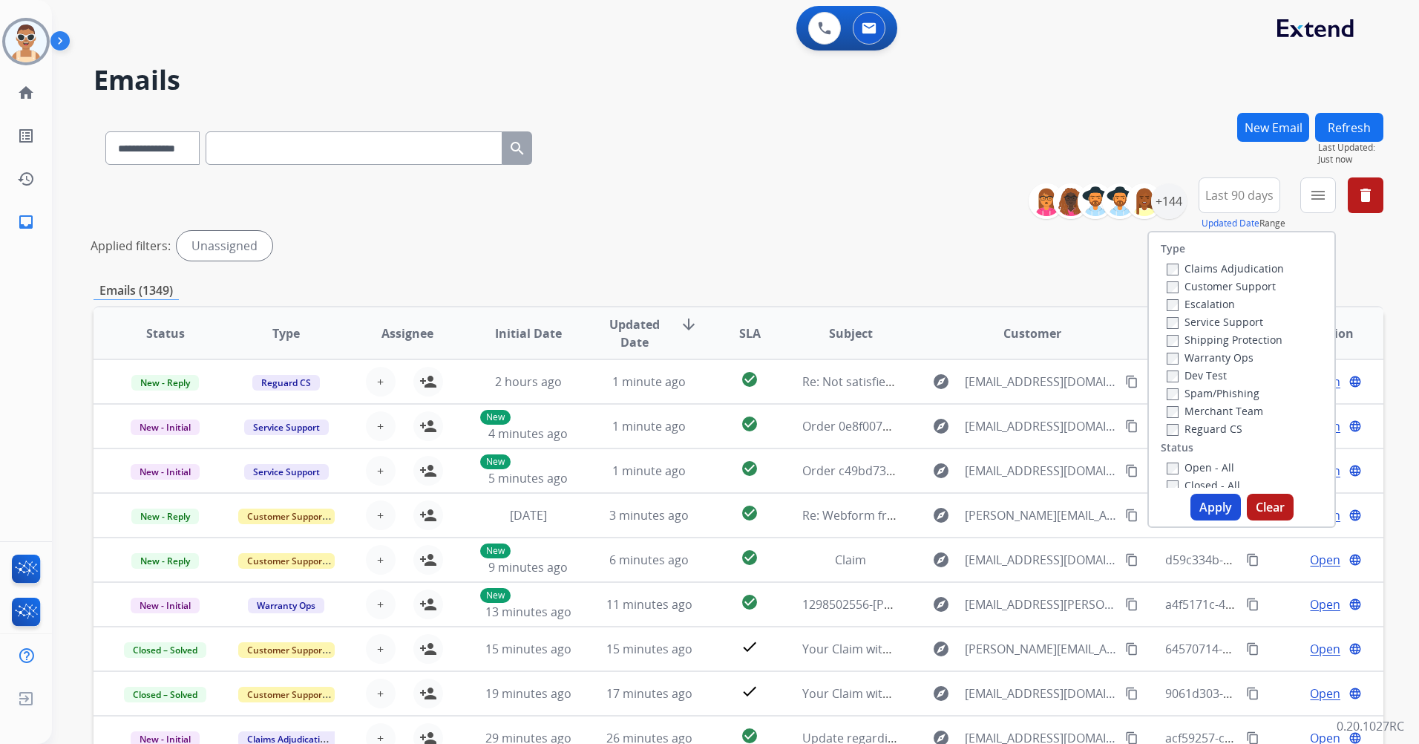
click at [1242, 289] on label "Customer Support" at bounding box center [1221, 286] width 109 height 14
click at [1245, 344] on label "Shipping Protection" at bounding box center [1225, 339] width 116 height 14
click at [1202, 431] on label "Reguard CS" at bounding box center [1205, 429] width 76 height 14
click at [1295, 401] on div "Type Claims Adjudication Customer Support Escalation Service Support Shipping P…" at bounding box center [1242, 359] width 186 height 255
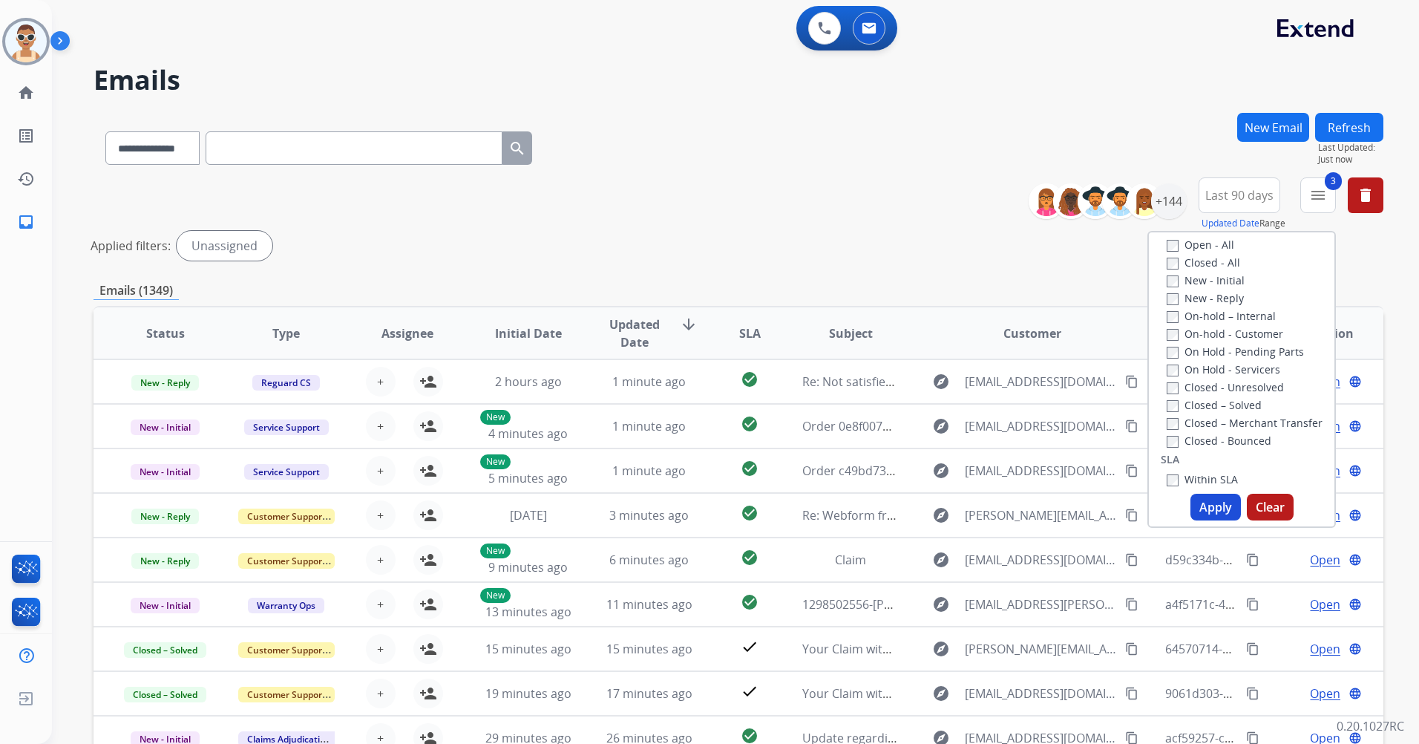
click at [1211, 295] on label "New - Reply" at bounding box center [1205, 298] width 77 height 14
click at [1203, 298] on label "New - Reply" at bounding box center [1205, 298] width 77 height 14
click at [1194, 278] on label "New - Initial" at bounding box center [1206, 280] width 78 height 14
click at [1218, 512] on button "Apply" at bounding box center [1215, 507] width 50 height 27
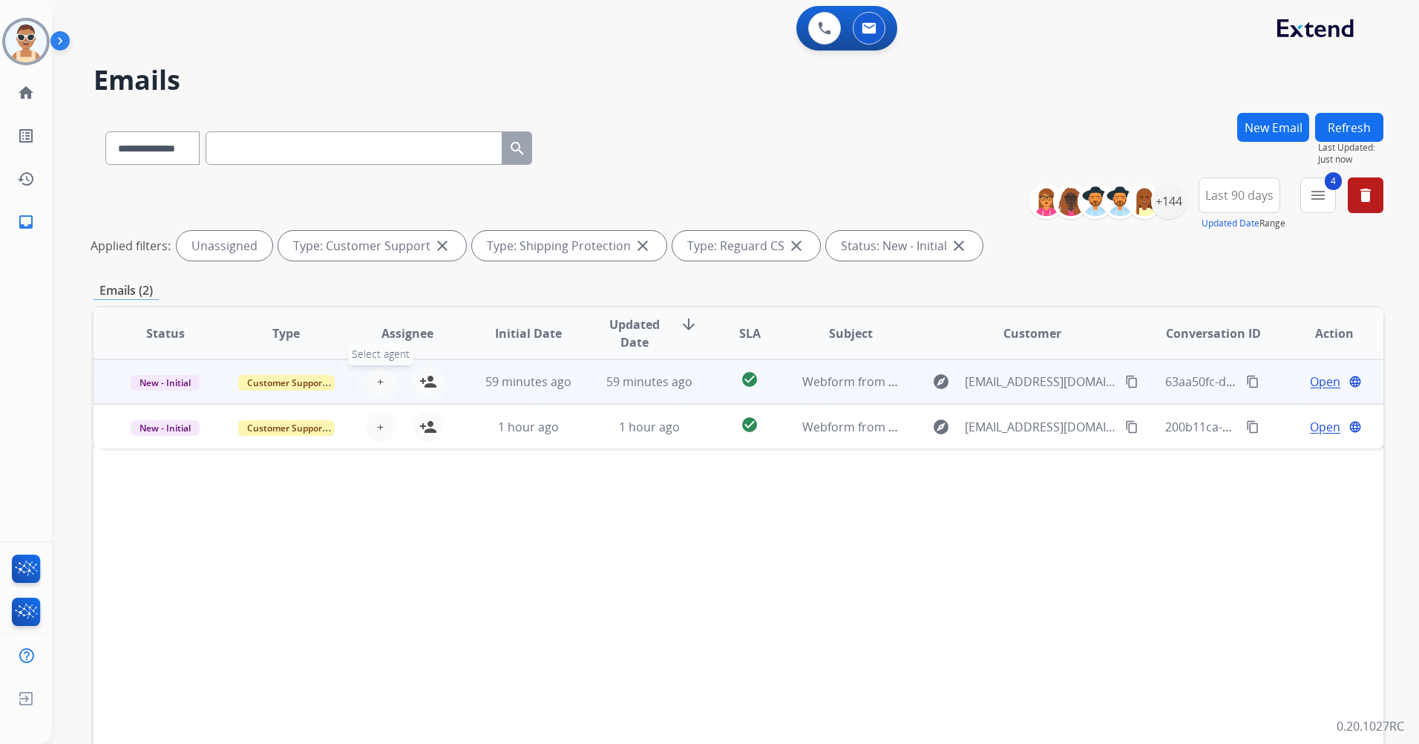
click at [390, 382] on button "+ Select agent" at bounding box center [381, 382] width 30 height 30
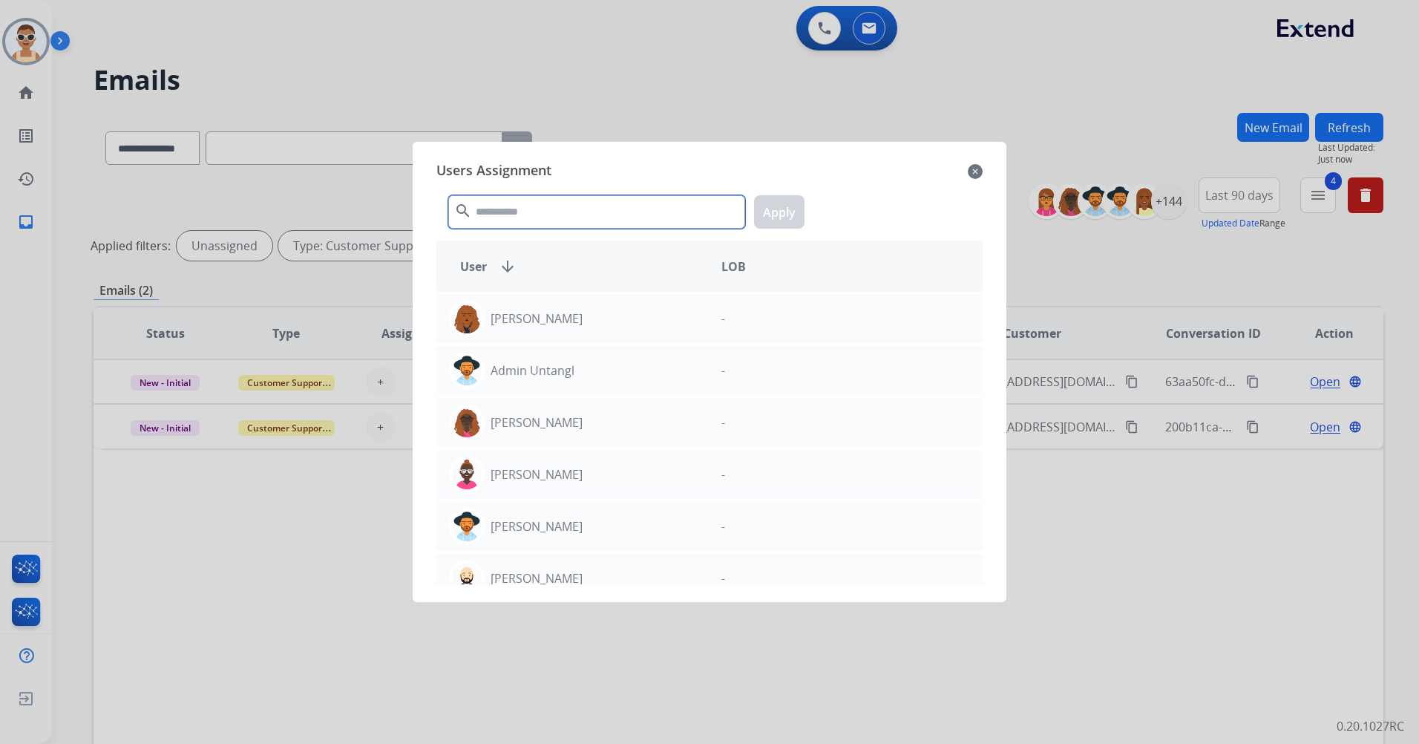
click at [548, 205] on input "text" at bounding box center [596, 211] width 297 height 33
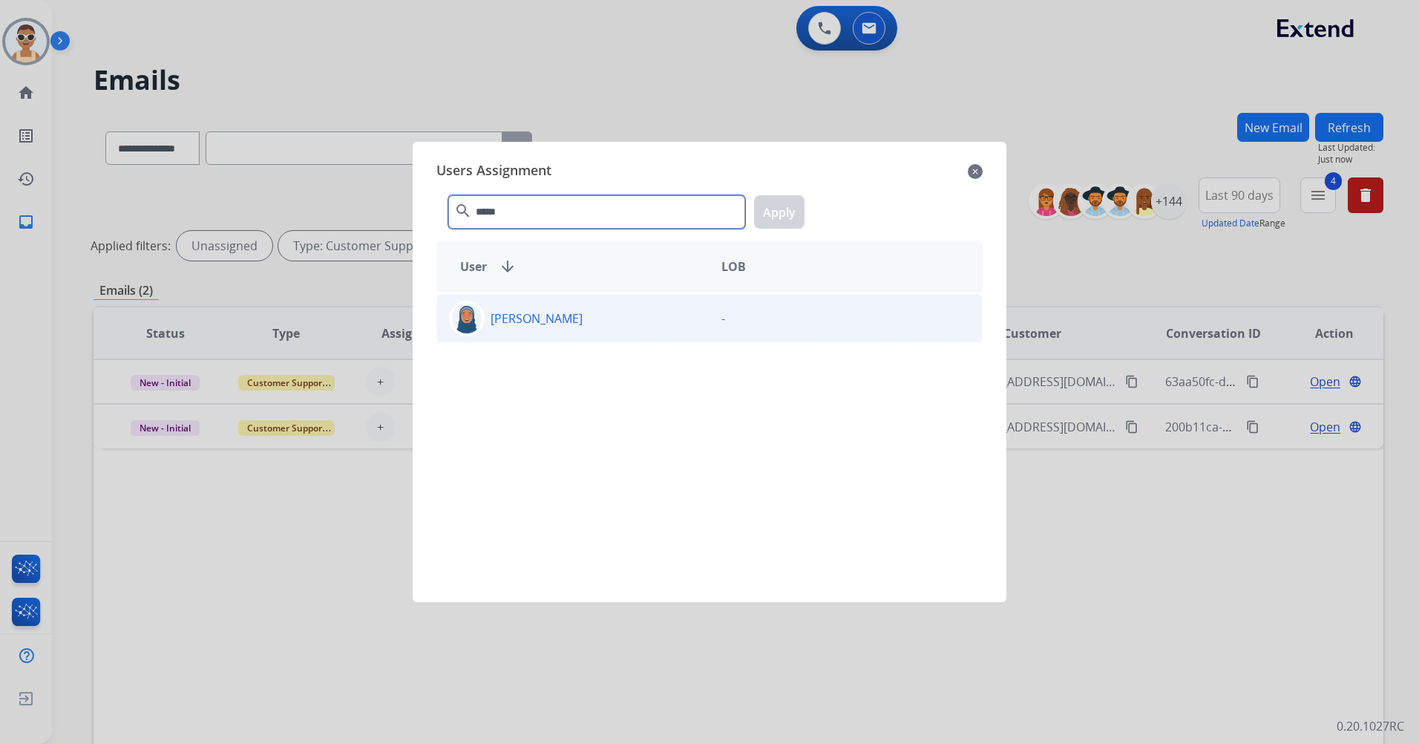
type input "*****"
click at [588, 309] on div "[PERSON_NAME]" at bounding box center [573, 319] width 272 height 36
click at [778, 211] on button "Apply" at bounding box center [779, 211] width 50 height 33
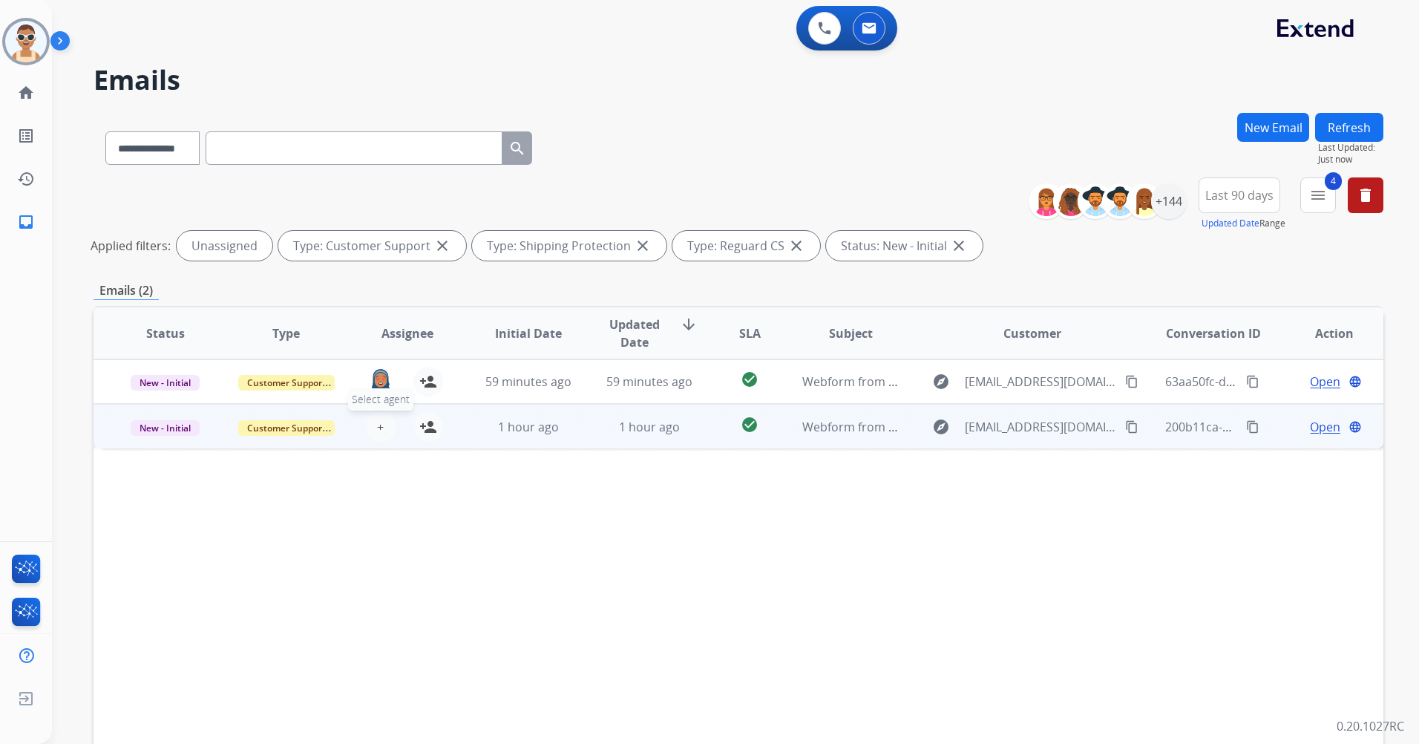
click at [369, 422] on button "+ Select agent" at bounding box center [381, 427] width 30 height 30
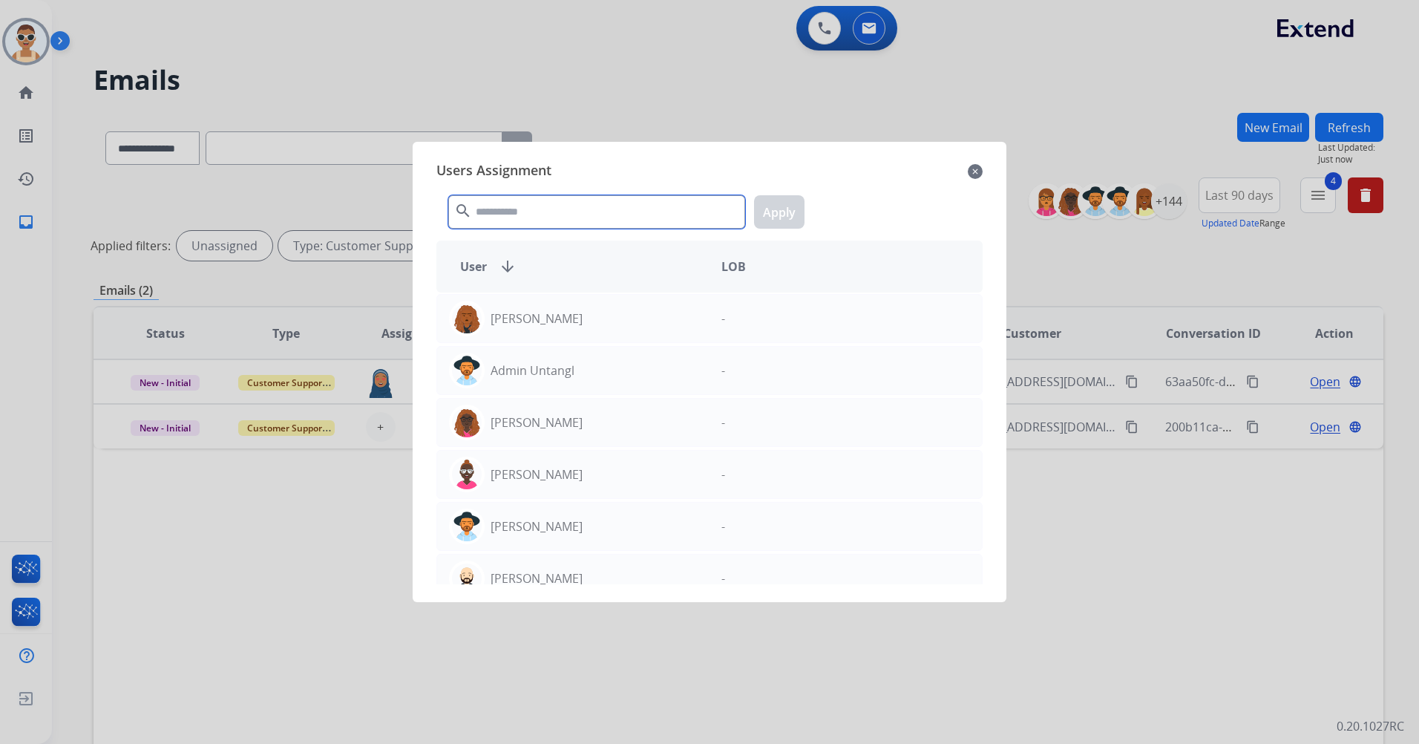
click at [505, 219] on input "text" at bounding box center [596, 211] width 297 height 33
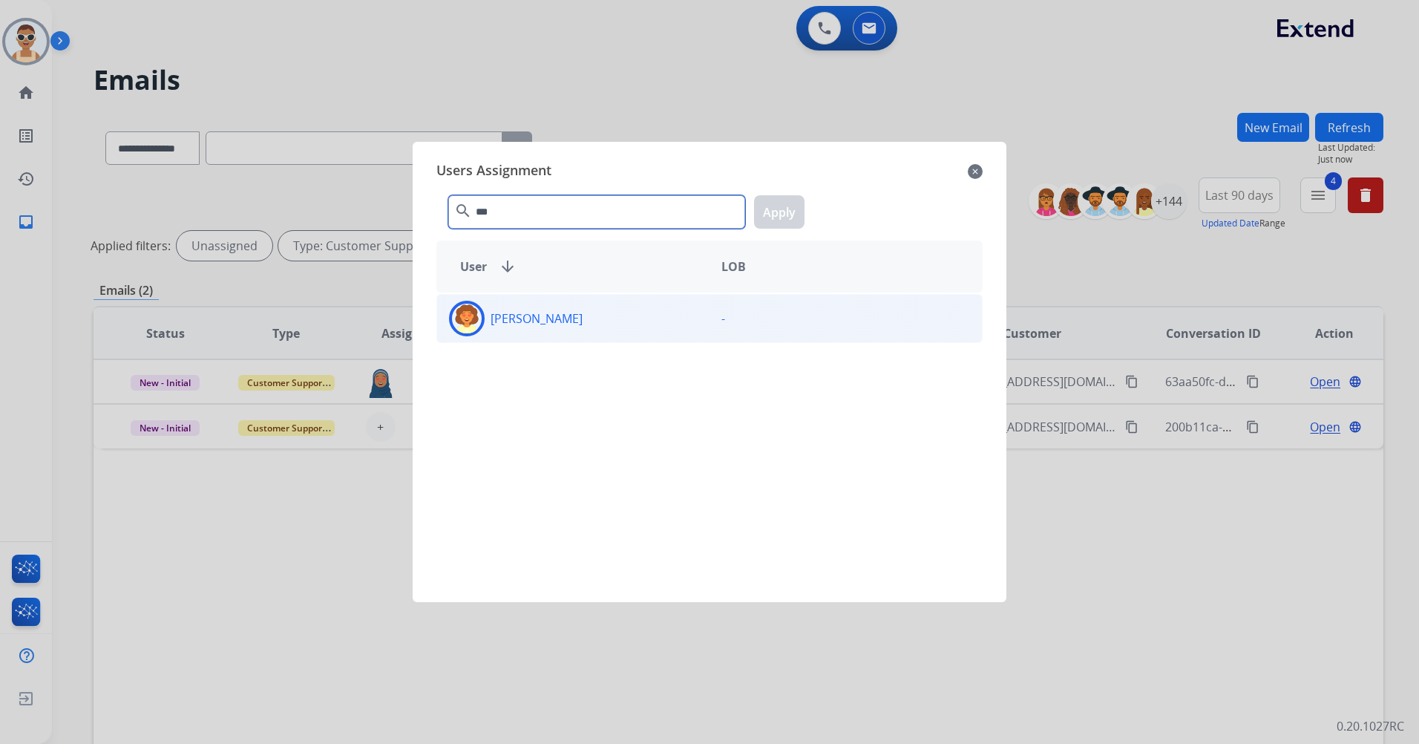
type input "***"
click at [608, 325] on div "[PERSON_NAME]" at bounding box center [573, 319] width 272 height 36
click at [780, 210] on button "Apply" at bounding box center [779, 211] width 50 height 33
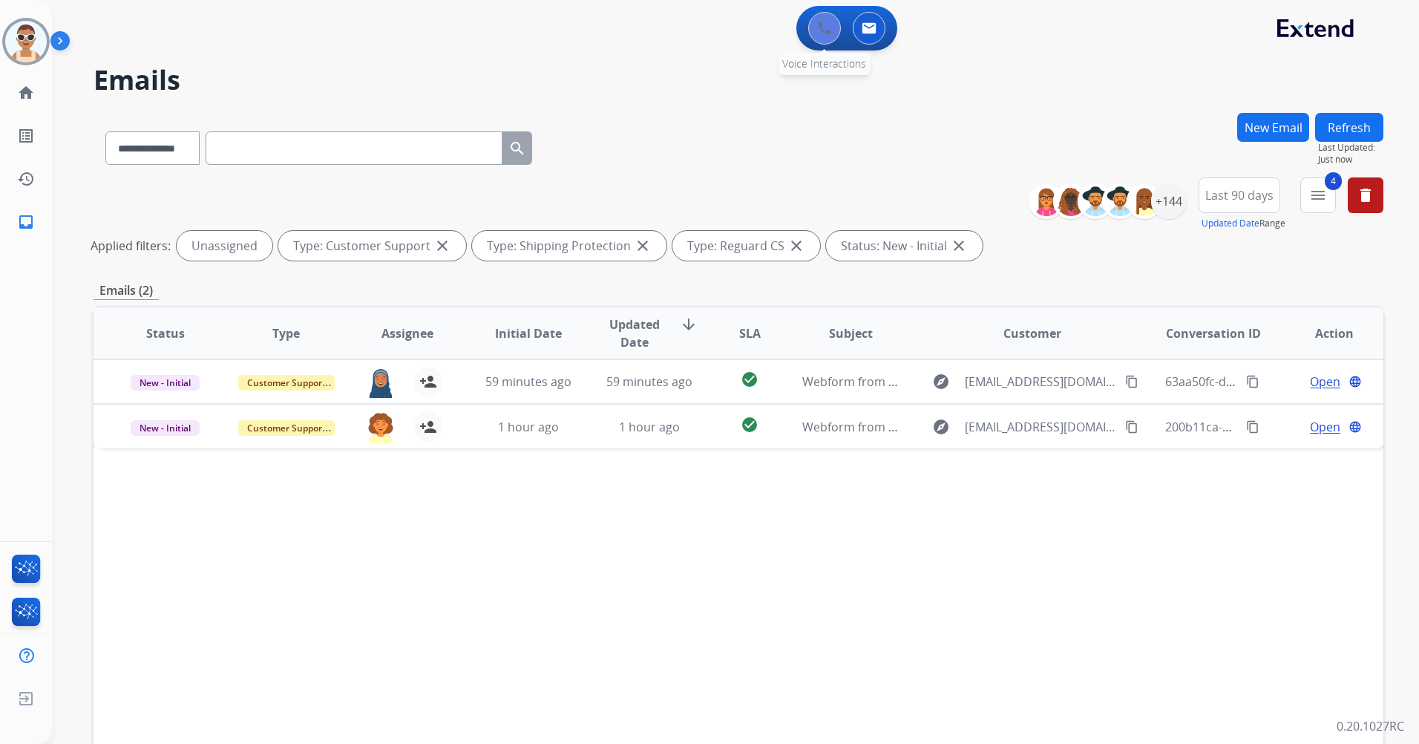
drag, startPoint x: 803, startPoint y: 11, endPoint x: 815, endPoint y: 27, distance: 19.6
click at [806, 11] on div "0 Voice Interactions 0 Email Interactions" at bounding box center [846, 28] width 101 height 45
click at [816, 29] on button at bounding box center [824, 28] width 33 height 33
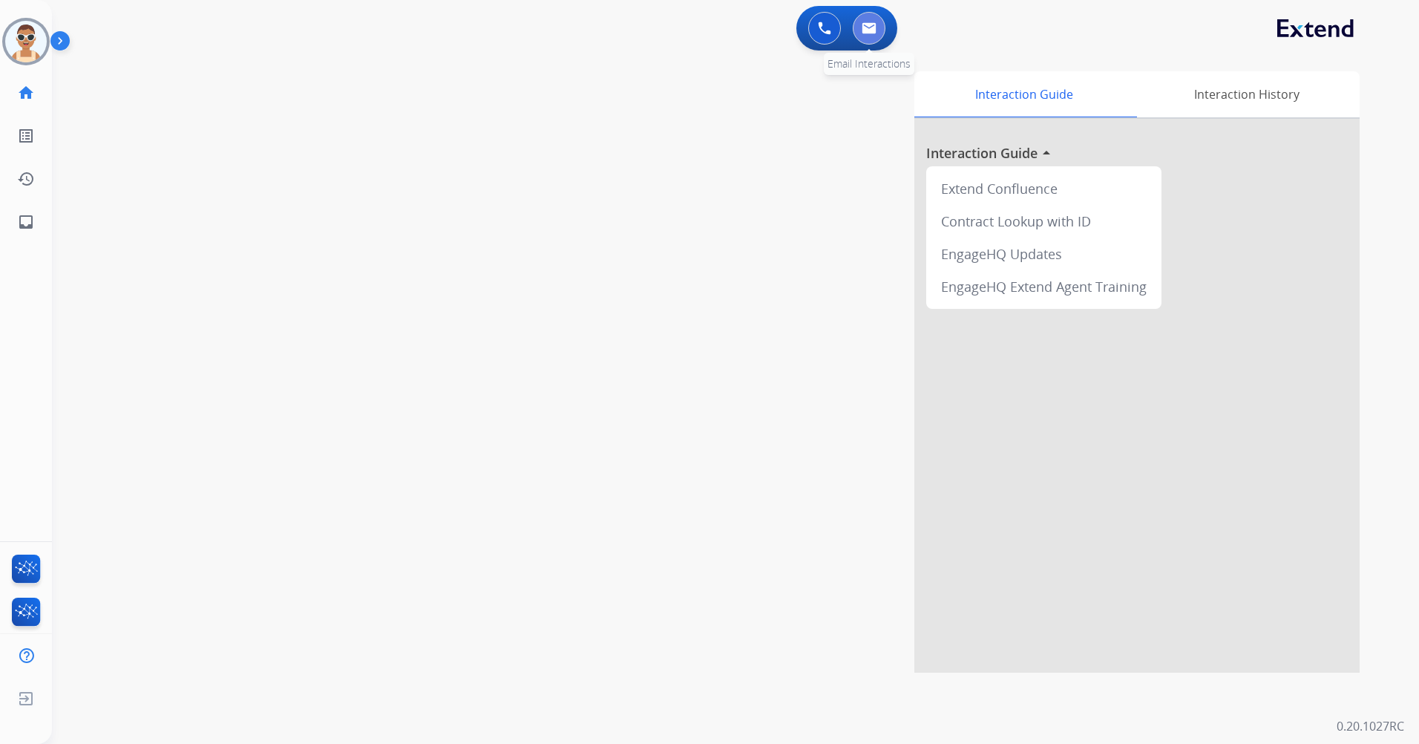
click at [856, 30] on button at bounding box center [869, 28] width 33 height 33
select select "**********"
